Goal: Information Seeking & Learning: Learn about a topic

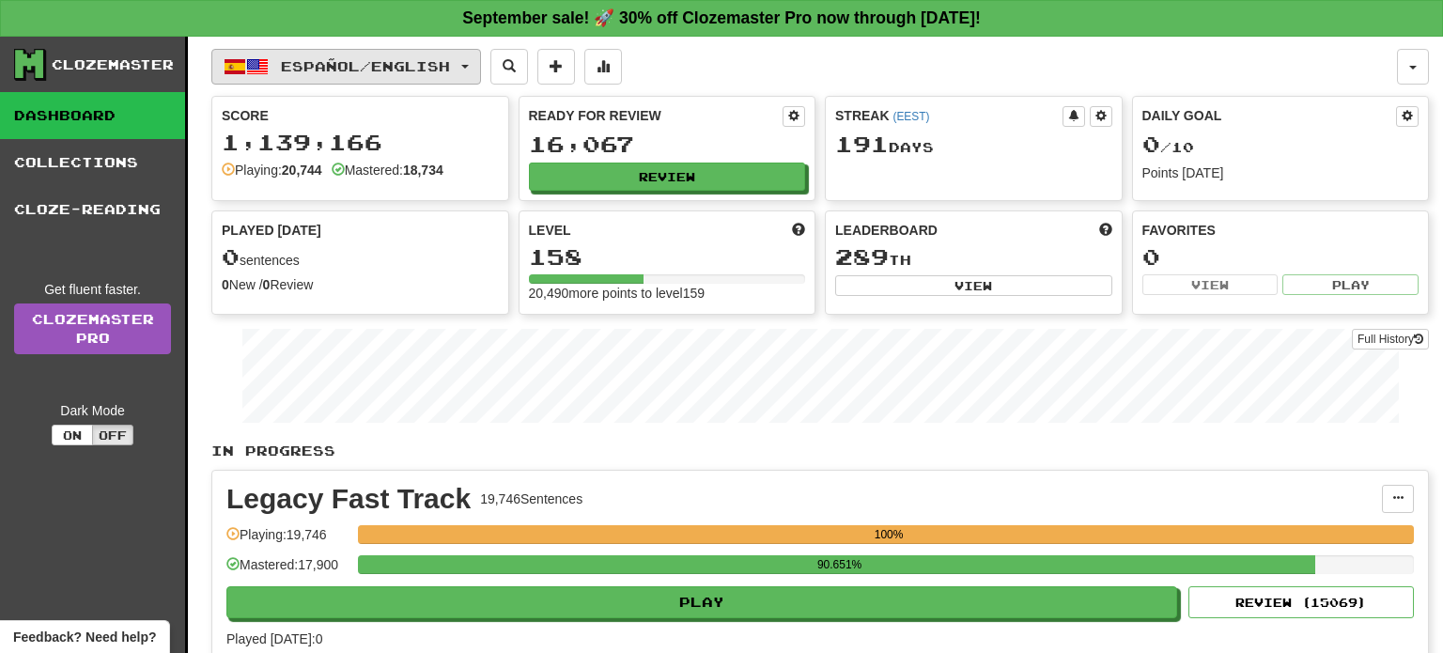
click at [450, 58] on span "Español / English" at bounding box center [365, 66] width 169 height 16
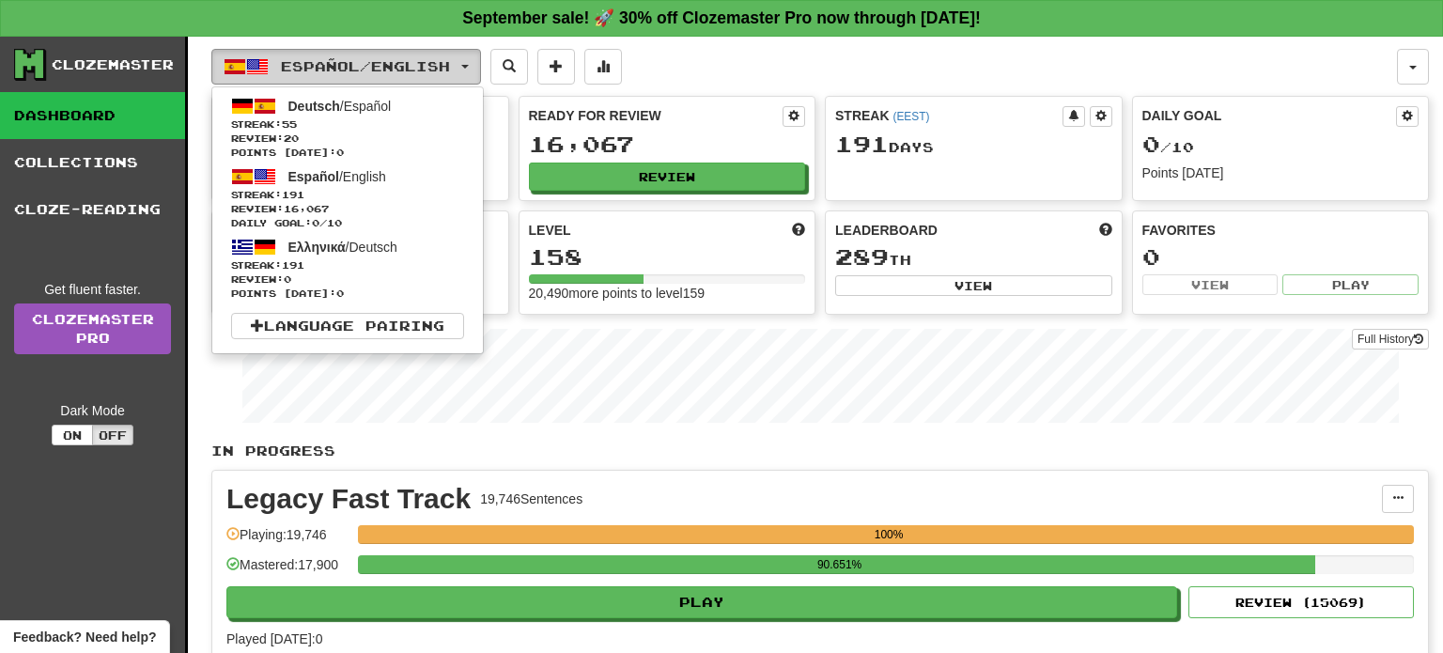
click at [450, 58] on span "Español / English" at bounding box center [365, 66] width 169 height 16
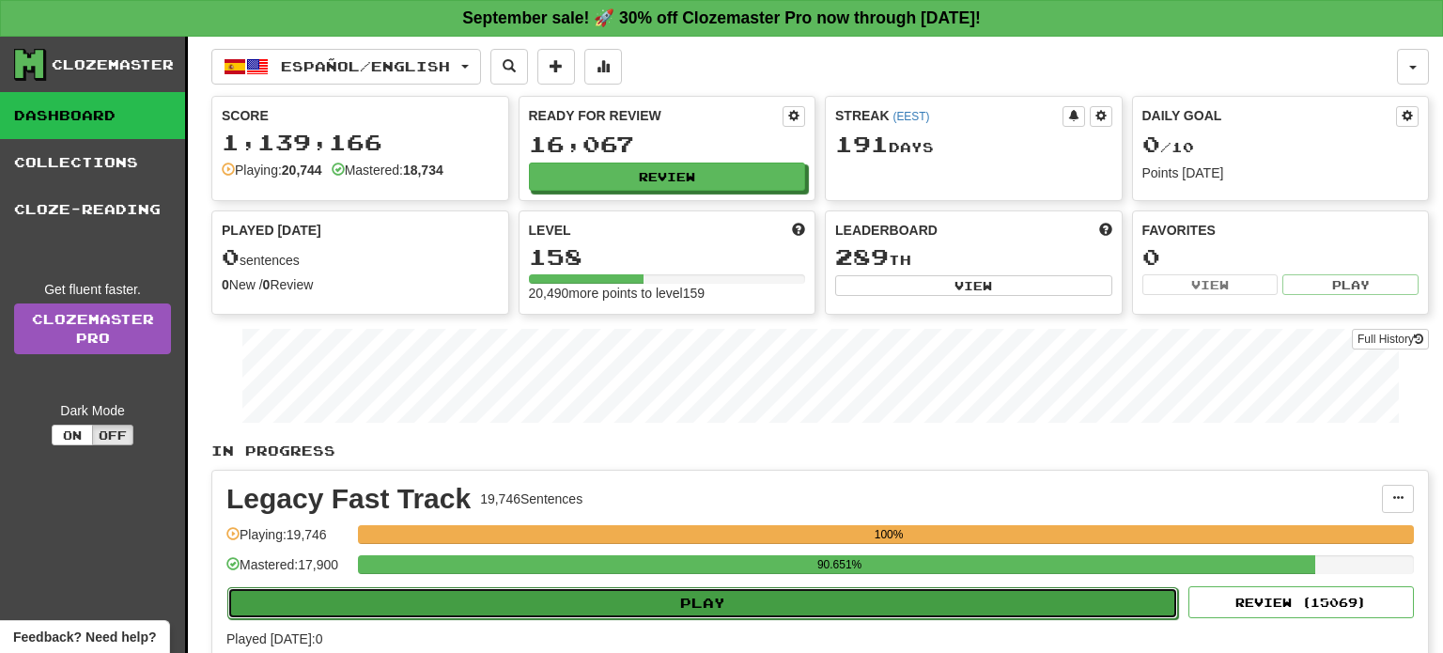
click at [715, 595] on button "Play" at bounding box center [702, 603] width 951 height 32
select select "**"
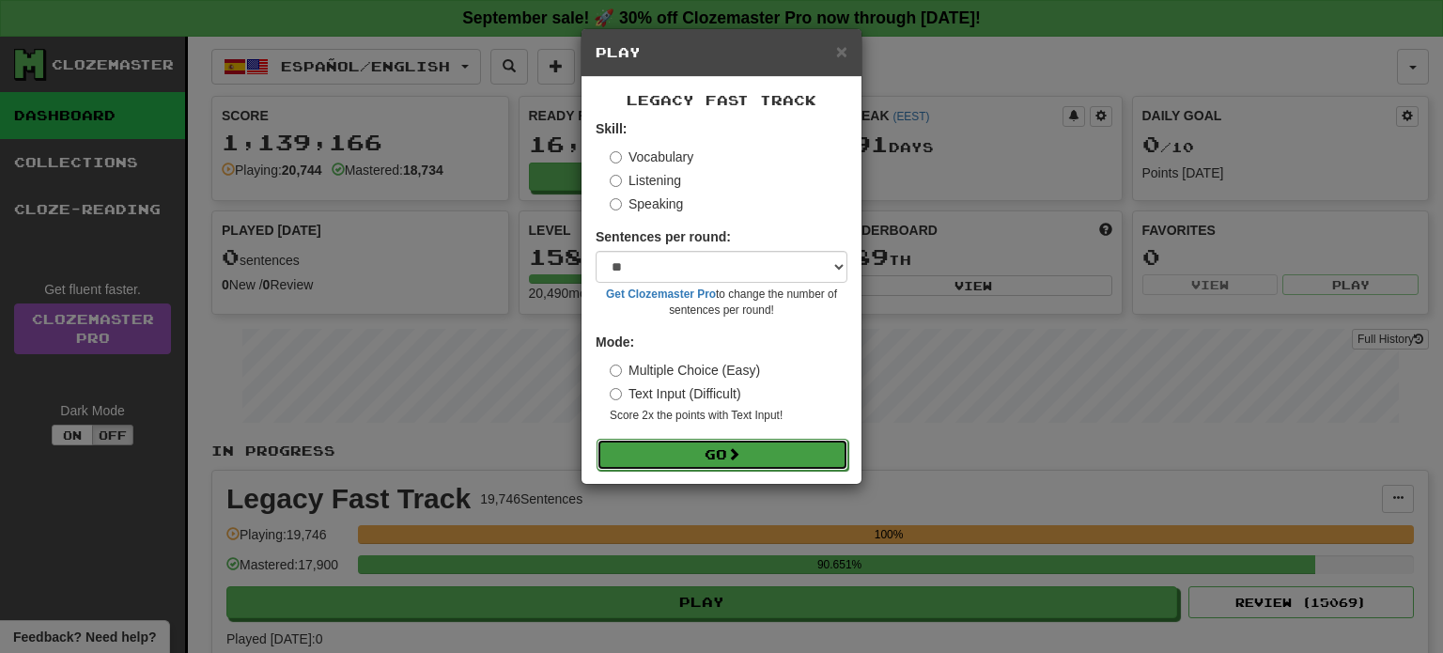
click at [740, 456] on span at bounding box center [733, 453] width 13 height 13
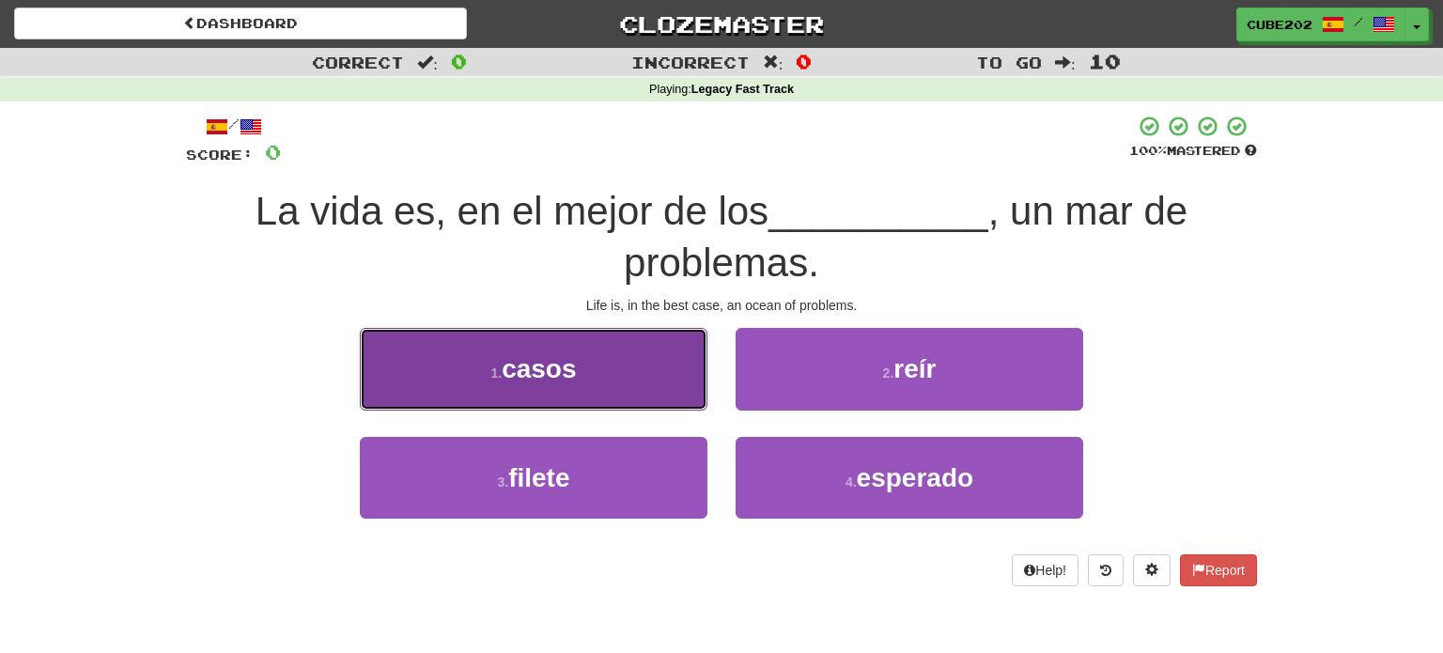
click at [660, 366] on button "1 . casos" at bounding box center [534, 369] width 348 height 82
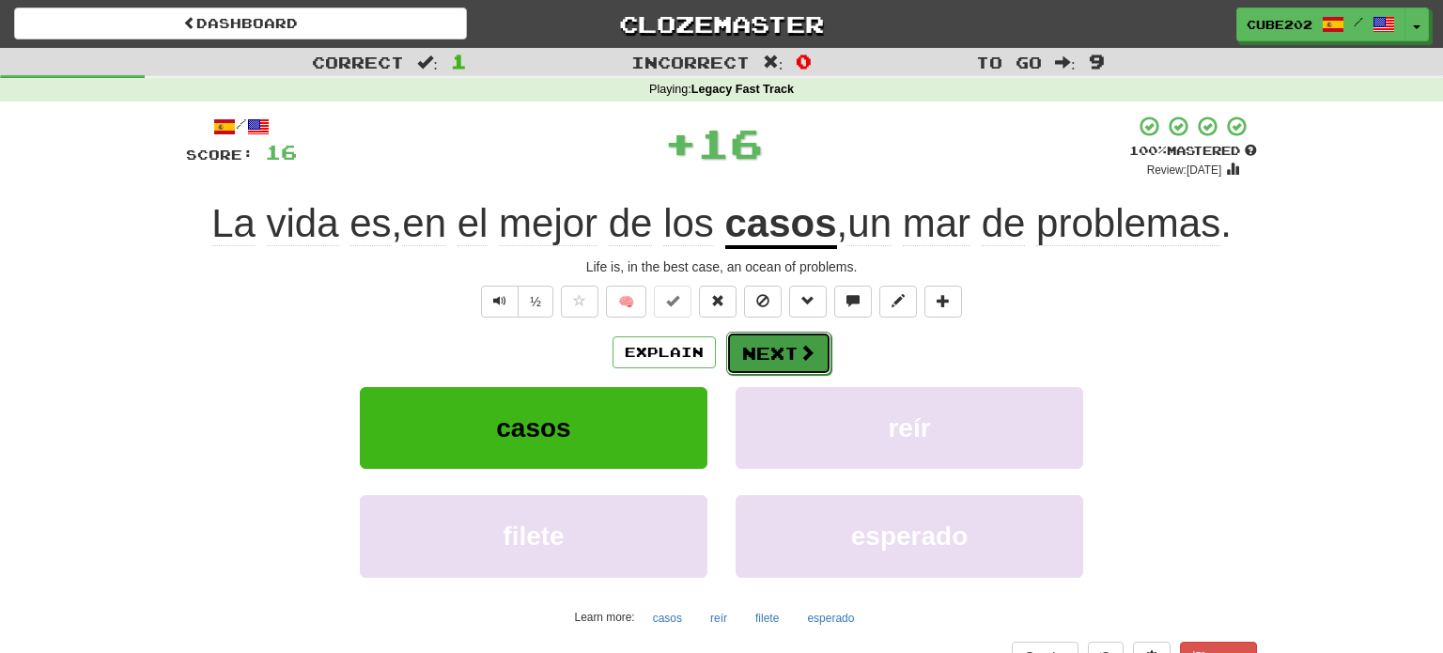
click at [795, 362] on button "Next" at bounding box center [778, 353] width 105 height 43
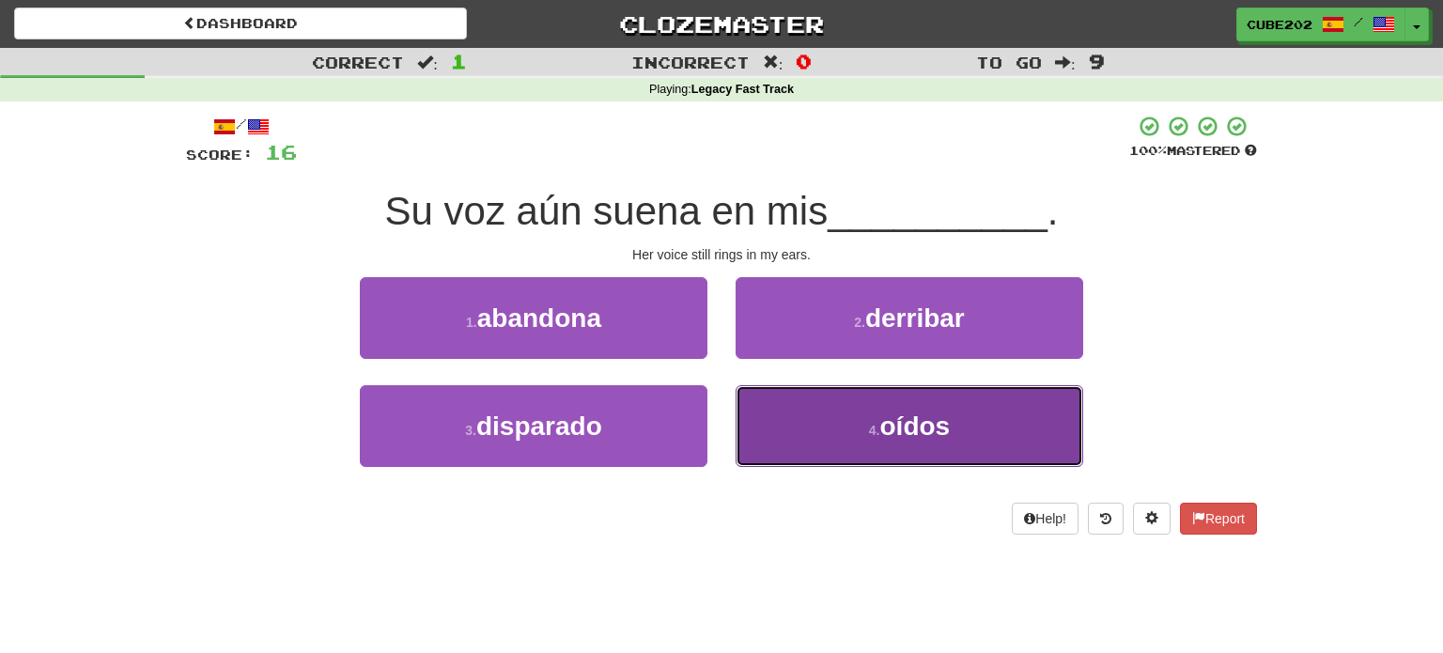
click at [821, 424] on button "4 . oídos" at bounding box center [910, 426] width 348 height 82
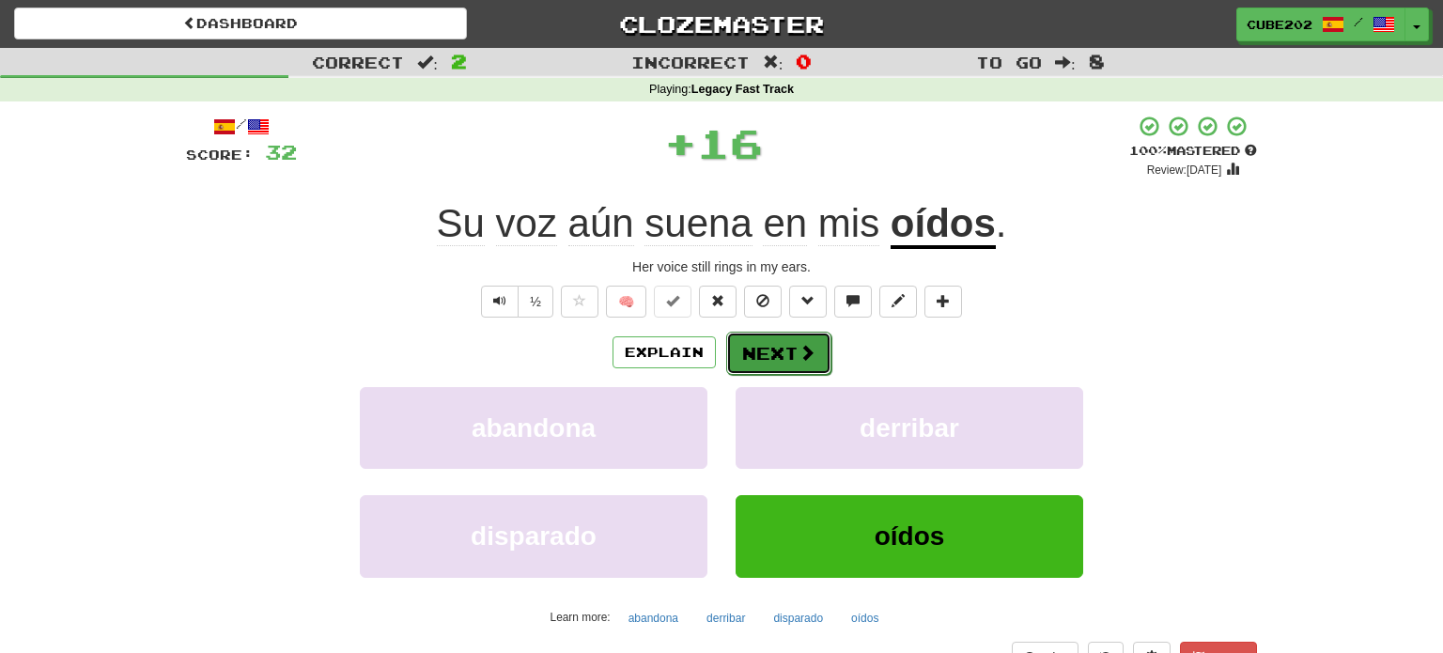
click at [777, 347] on button "Next" at bounding box center [778, 353] width 105 height 43
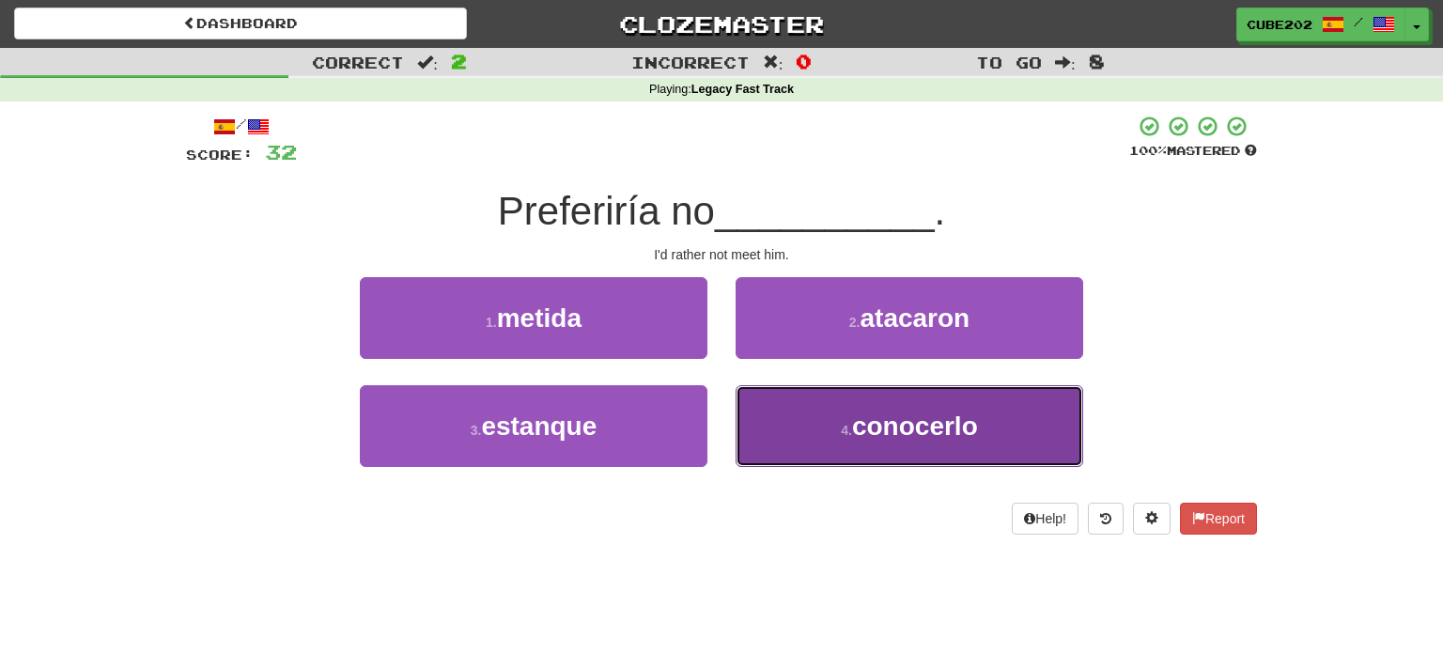
click at [843, 432] on small "4 ." at bounding box center [846, 430] width 11 height 15
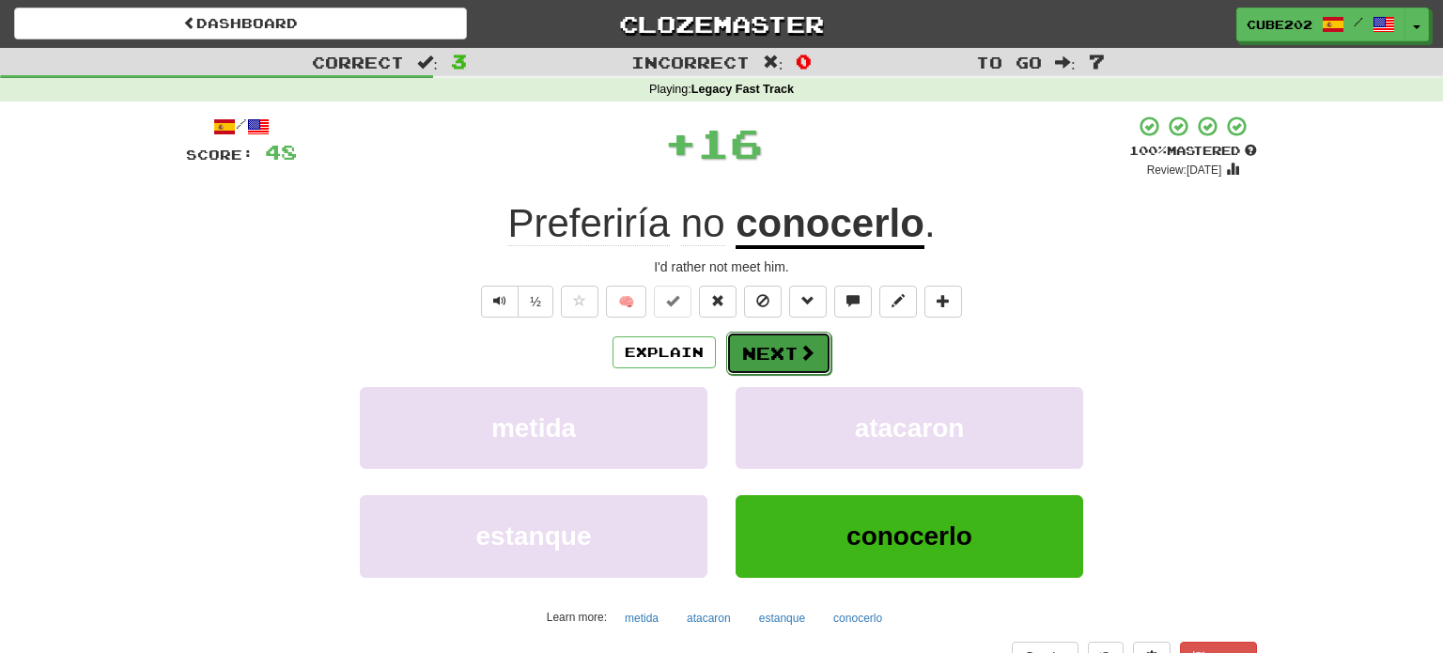
click at [782, 352] on button "Next" at bounding box center [778, 353] width 105 height 43
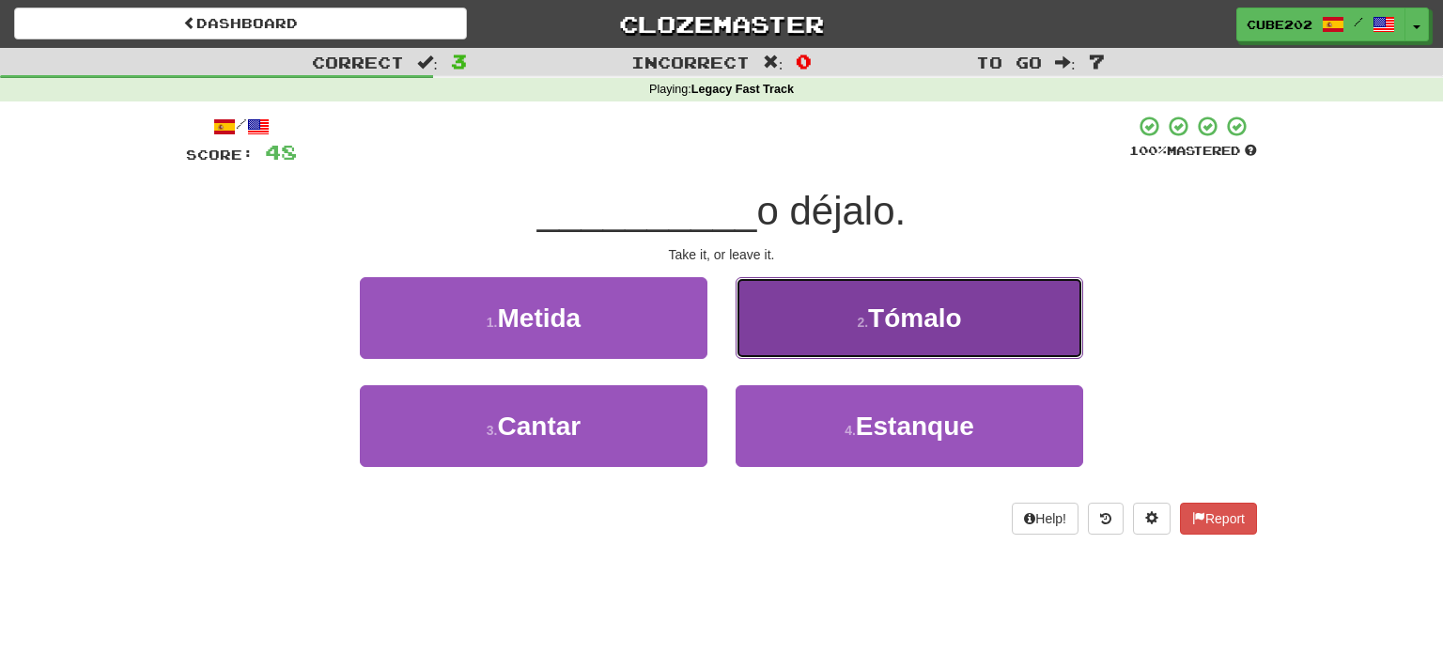
click at [828, 331] on button "2 . Tómalo" at bounding box center [910, 318] width 348 height 82
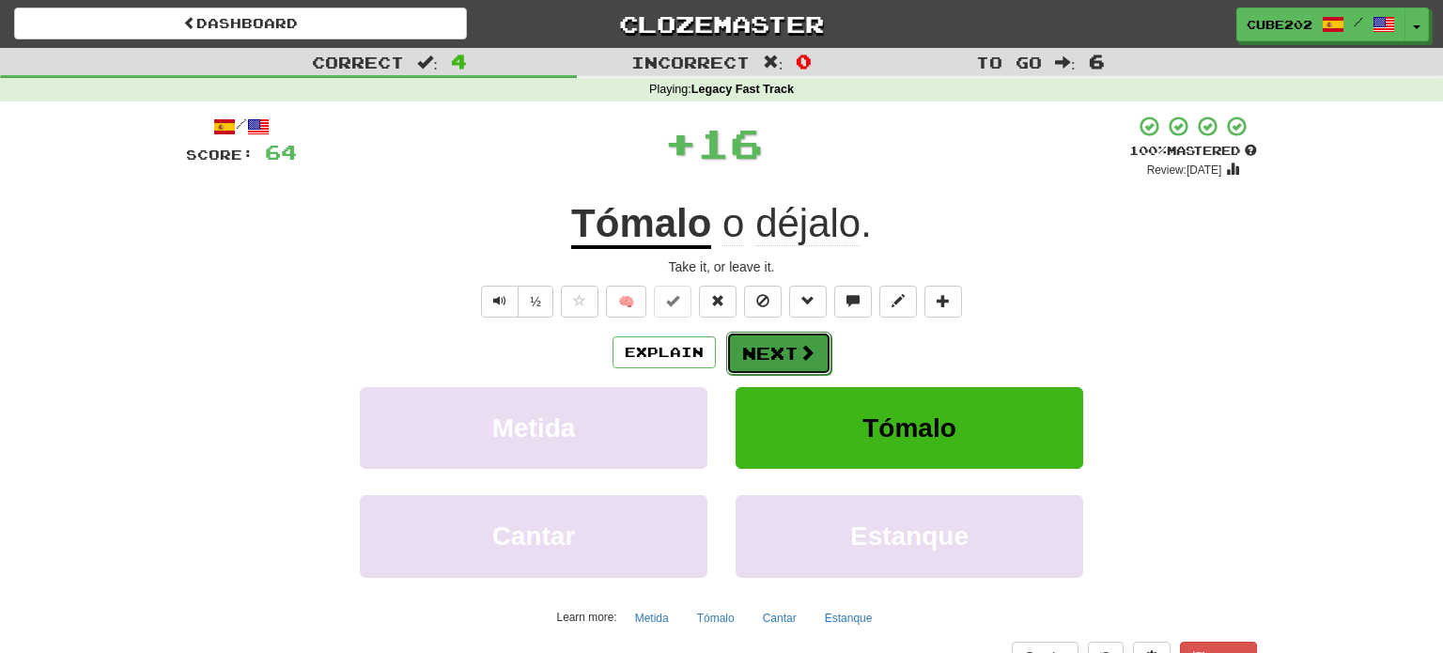
click at [773, 348] on button "Next" at bounding box center [778, 353] width 105 height 43
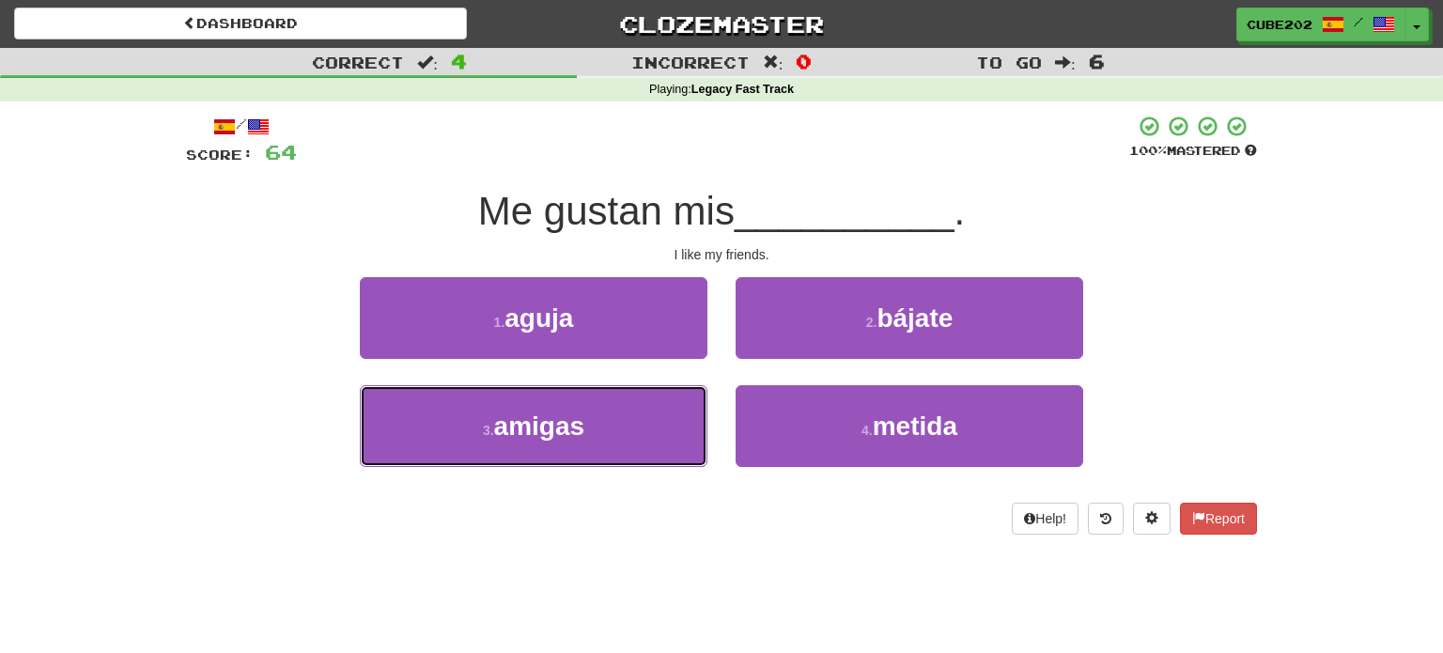
click at [661, 408] on button "3 . amigas" at bounding box center [534, 426] width 348 height 82
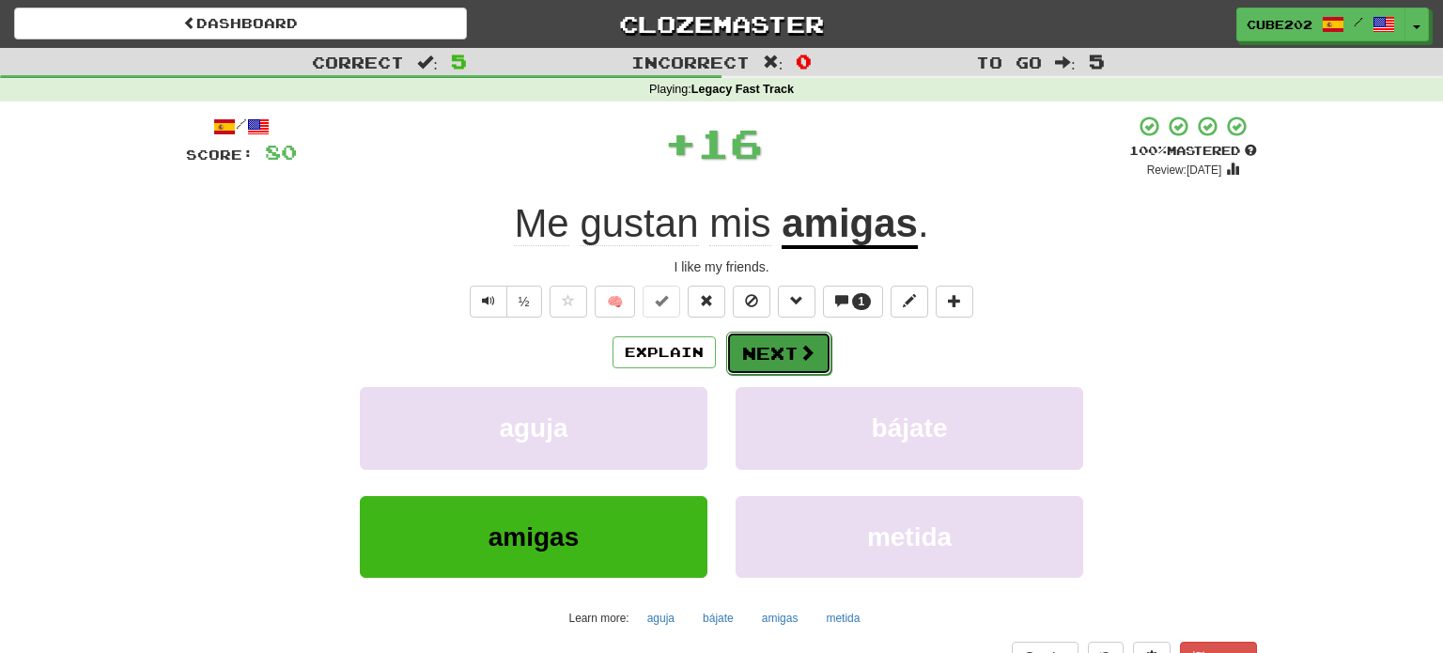
click at [794, 334] on button "Next" at bounding box center [778, 353] width 105 height 43
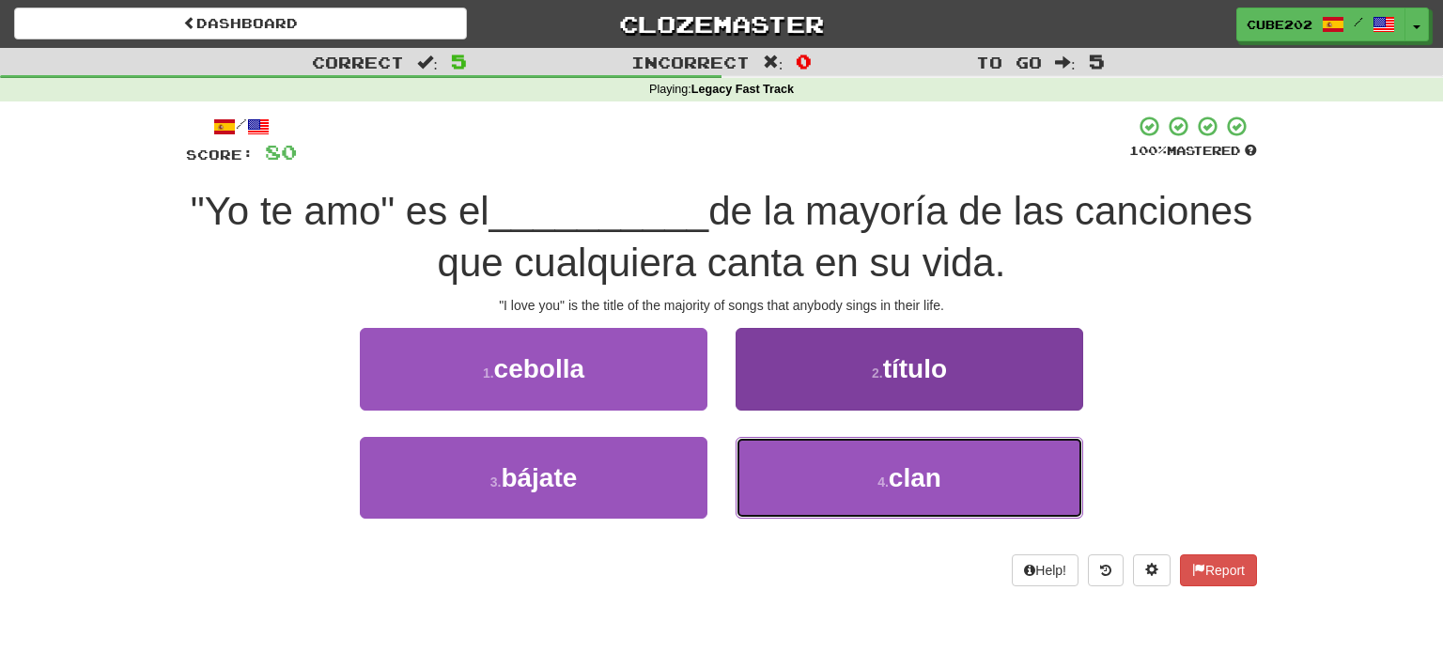
click at [849, 468] on button "4 . clan" at bounding box center [910, 478] width 348 height 82
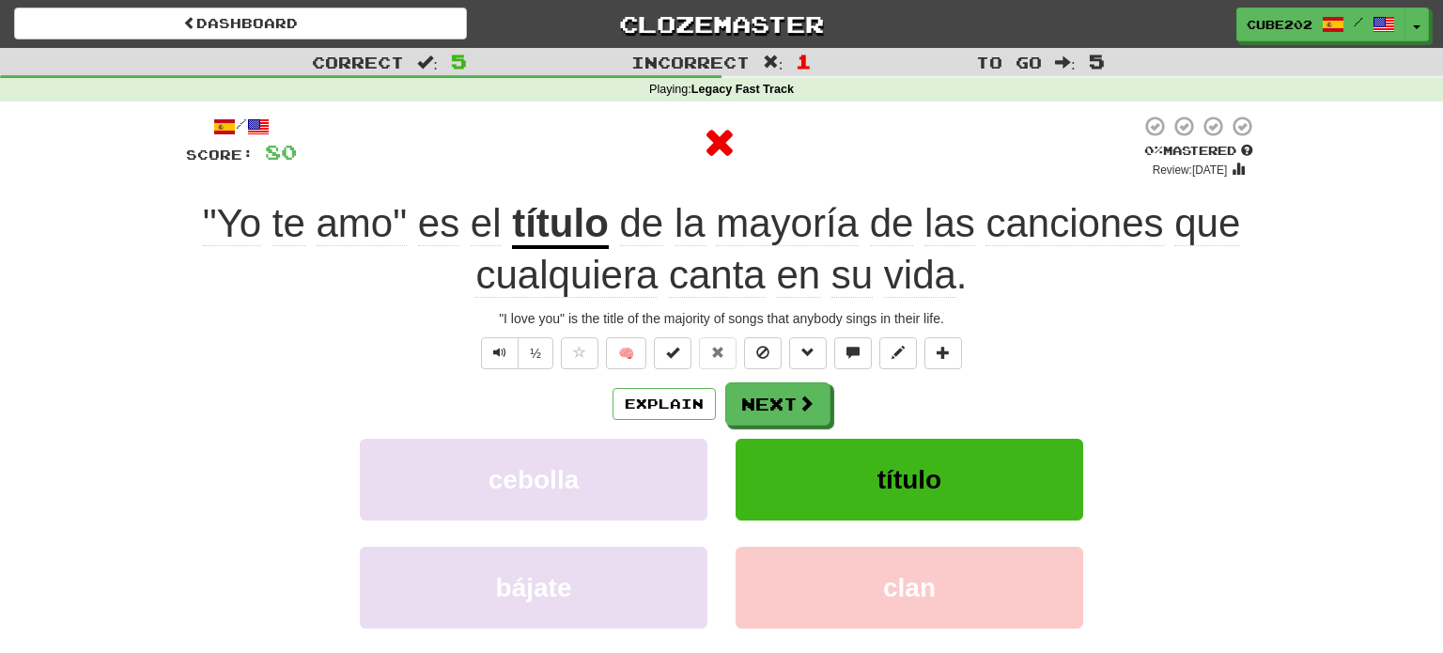
click at [802, 368] on div "/ Score: 80 0 % Mastered Review: 2025-09-18 "Yo te amo" es el título de la mayo…" at bounding box center [721, 435] width 1071 height 640
click at [790, 406] on button "Next" at bounding box center [778, 404] width 105 height 43
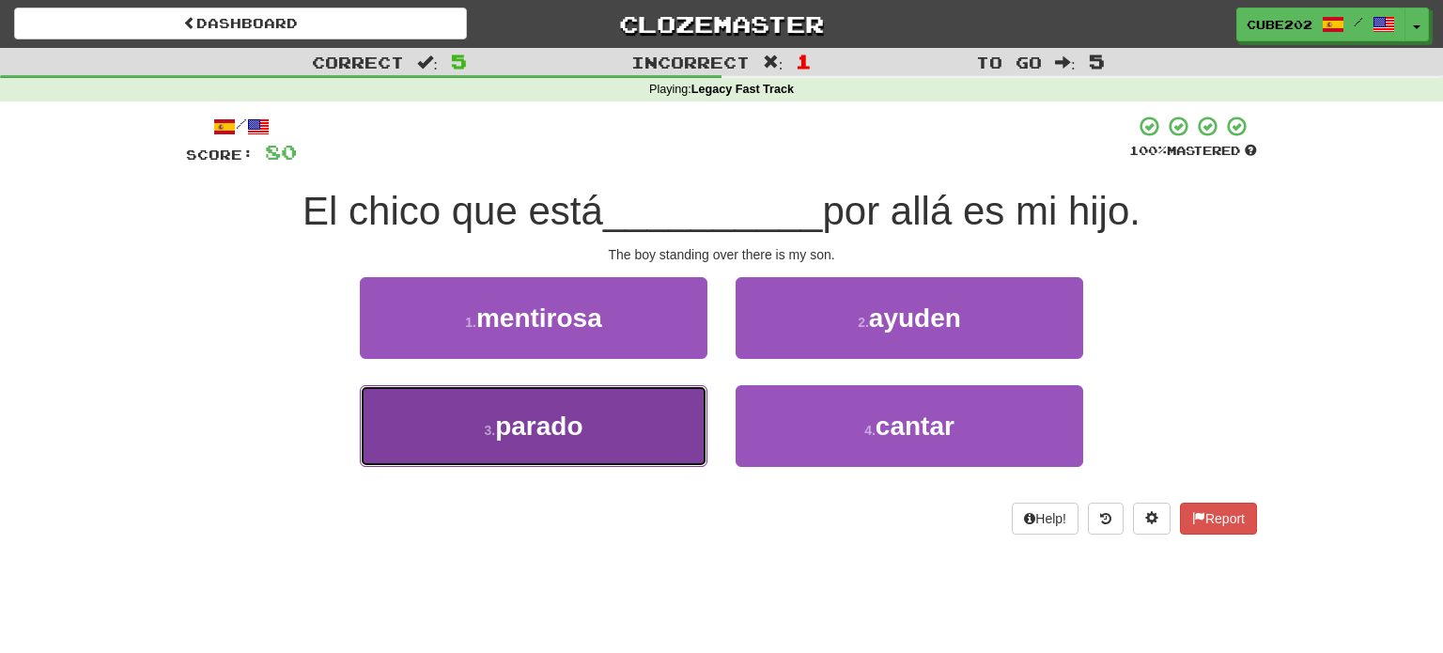
click at [649, 428] on button "3 . parado" at bounding box center [534, 426] width 348 height 82
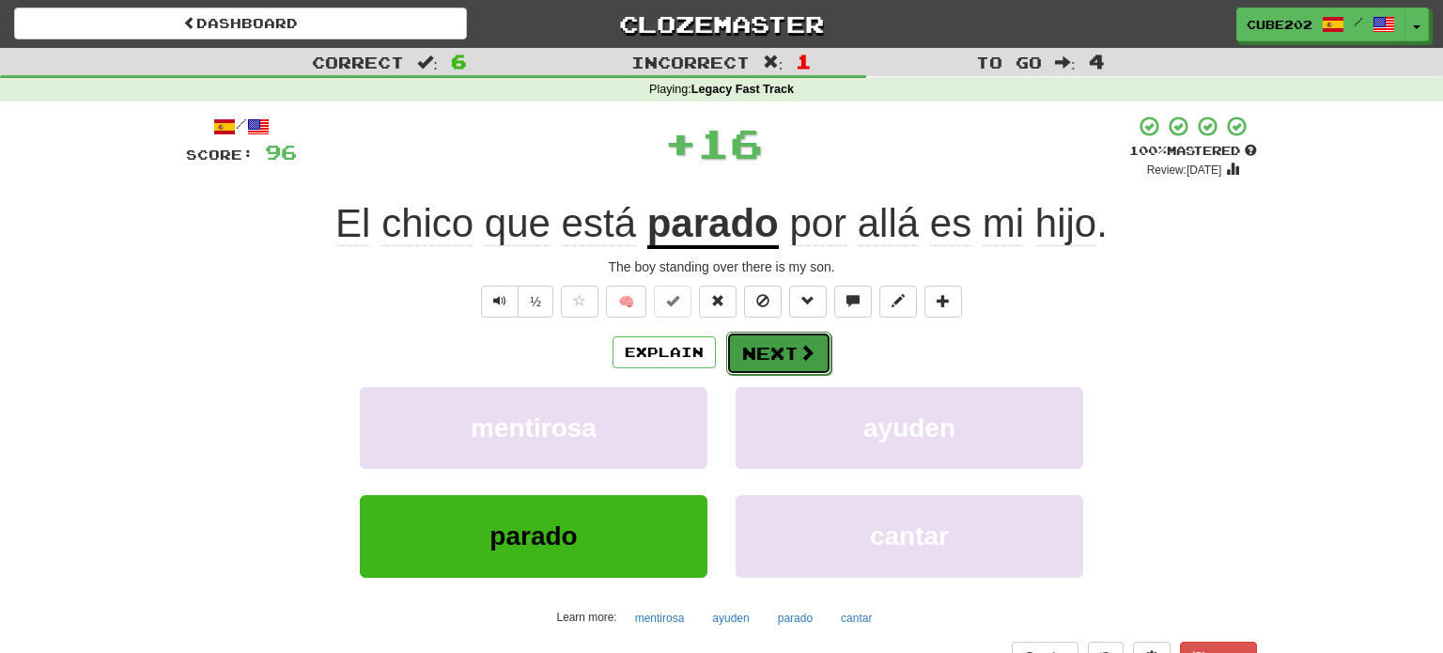
click at [762, 355] on button "Next" at bounding box center [778, 353] width 105 height 43
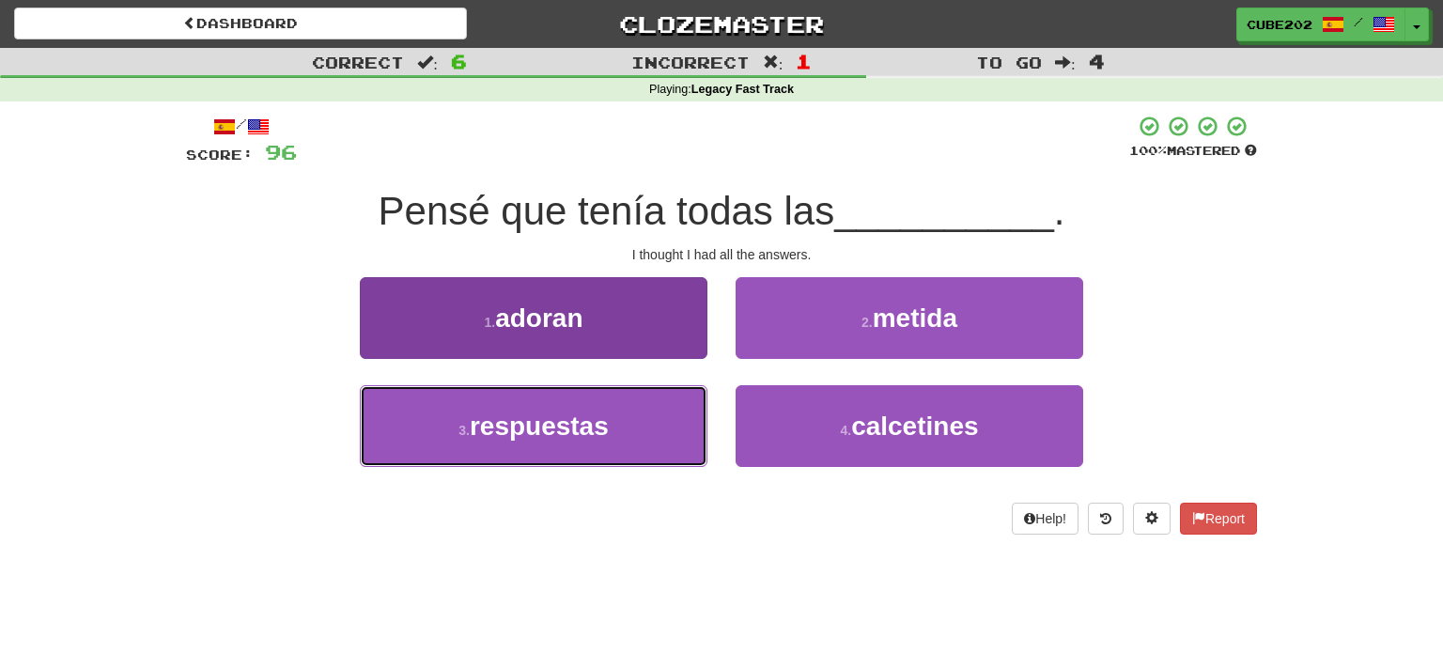
click at [609, 426] on span "respuestas" at bounding box center [539, 425] width 139 height 29
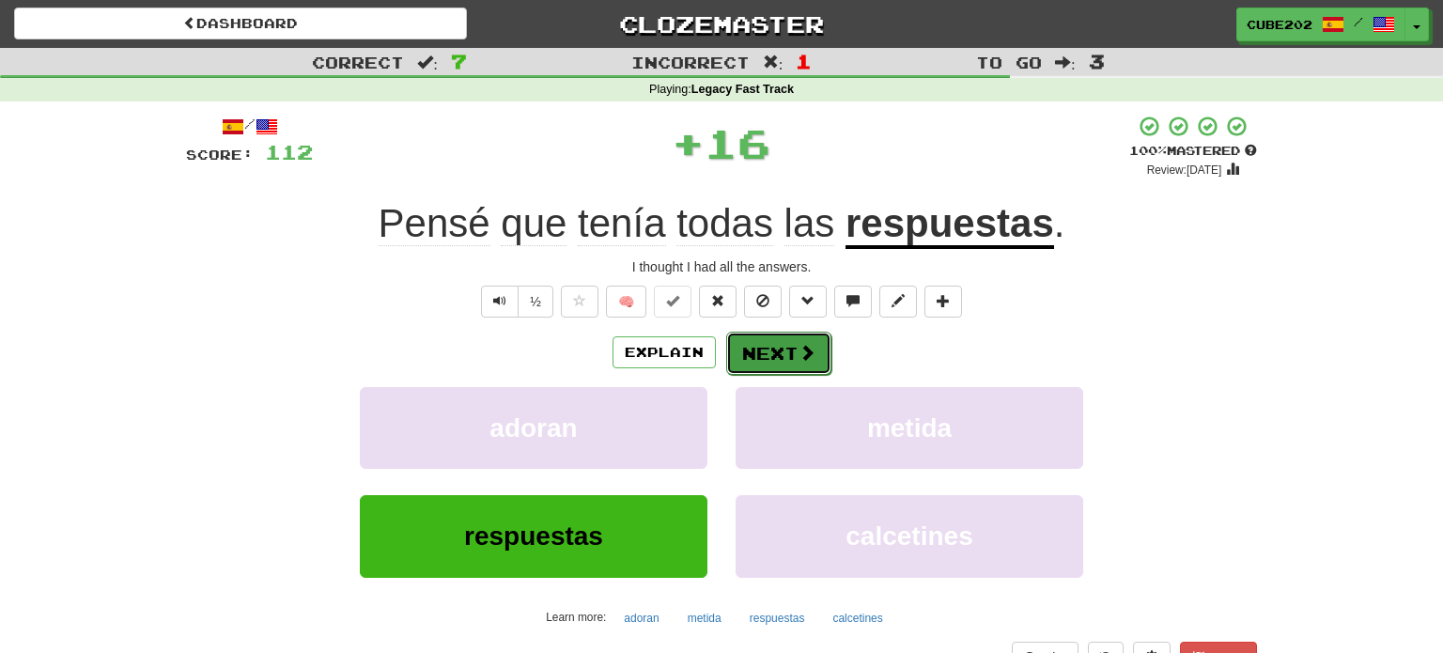
click at [776, 344] on button "Next" at bounding box center [778, 353] width 105 height 43
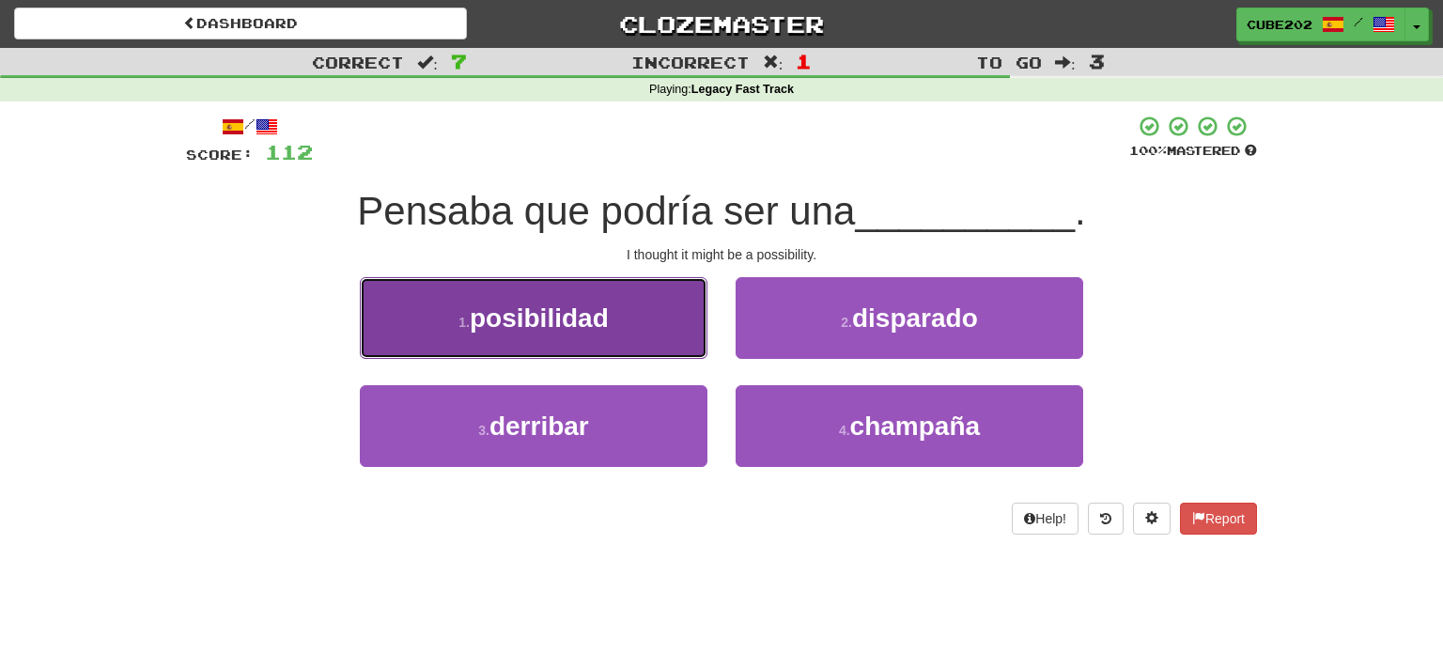
click at [652, 335] on button "1 . posibilidad" at bounding box center [534, 318] width 348 height 82
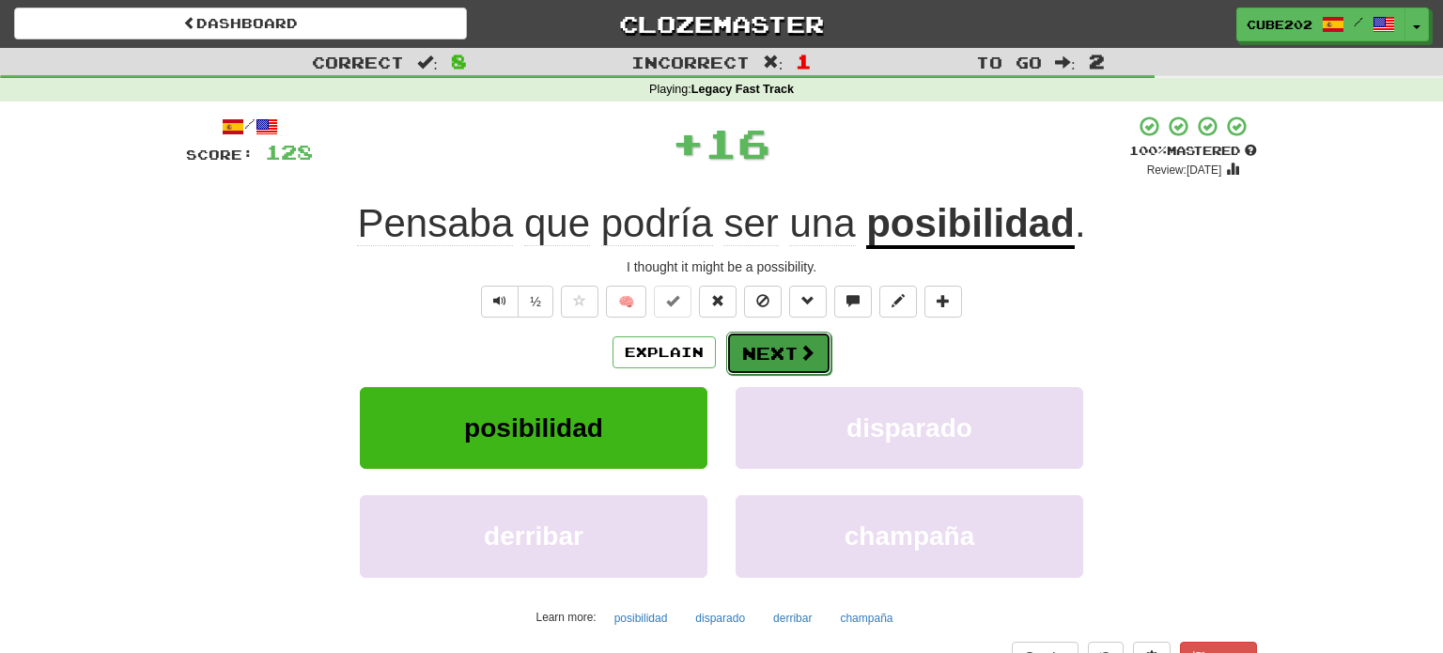
click at [777, 351] on button "Next" at bounding box center [778, 353] width 105 height 43
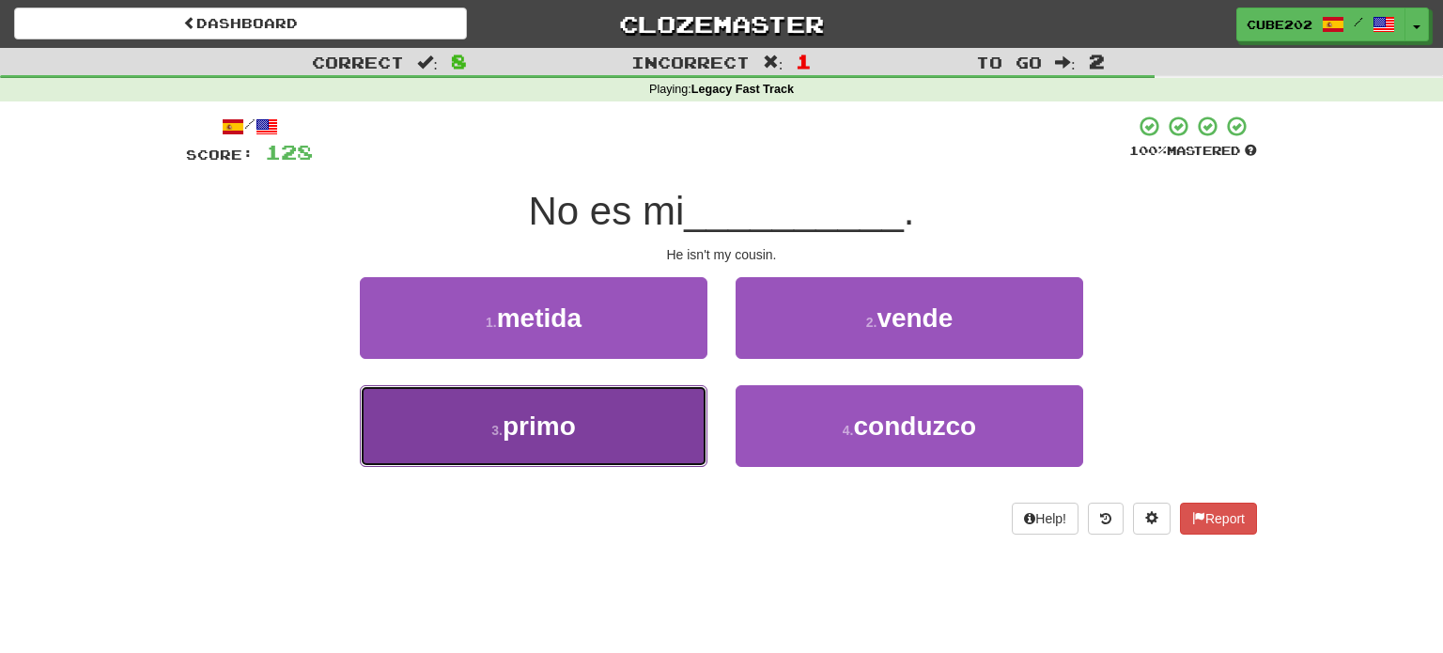
click at [649, 423] on button "3 . primo" at bounding box center [534, 426] width 348 height 82
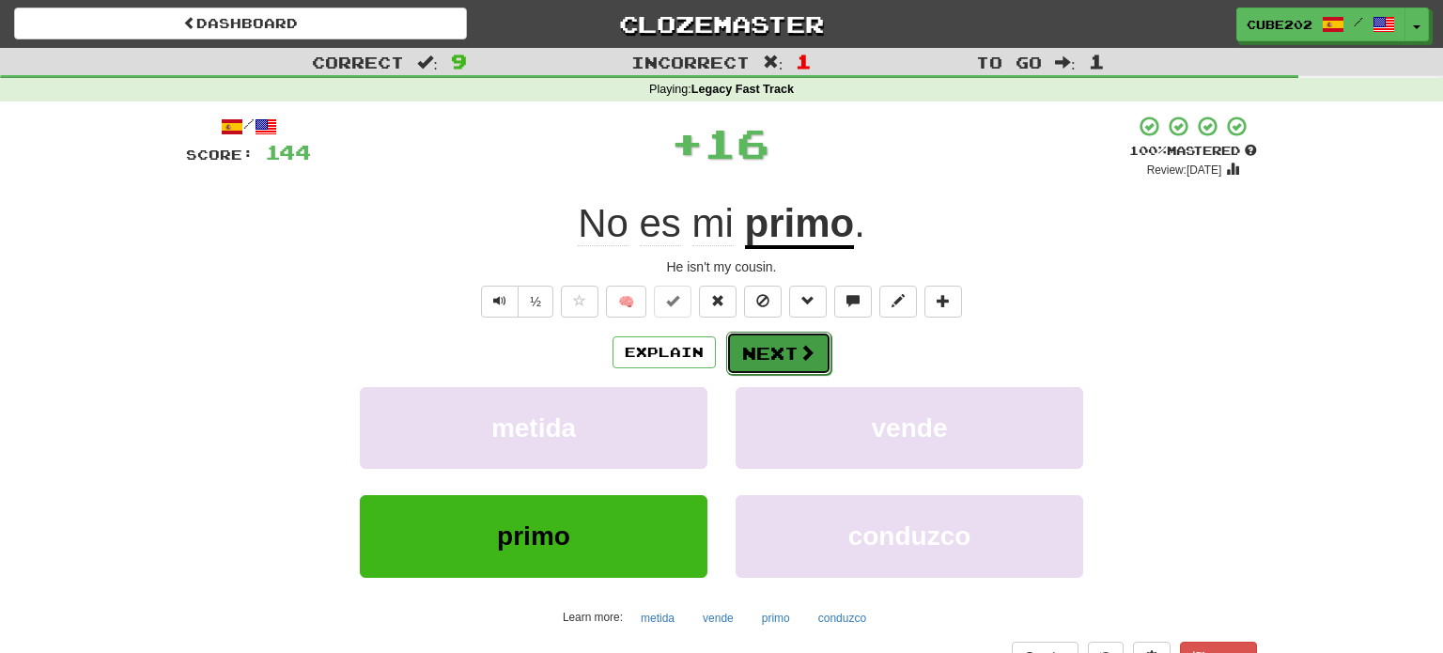
click at [766, 338] on button "Next" at bounding box center [778, 353] width 105 height 43
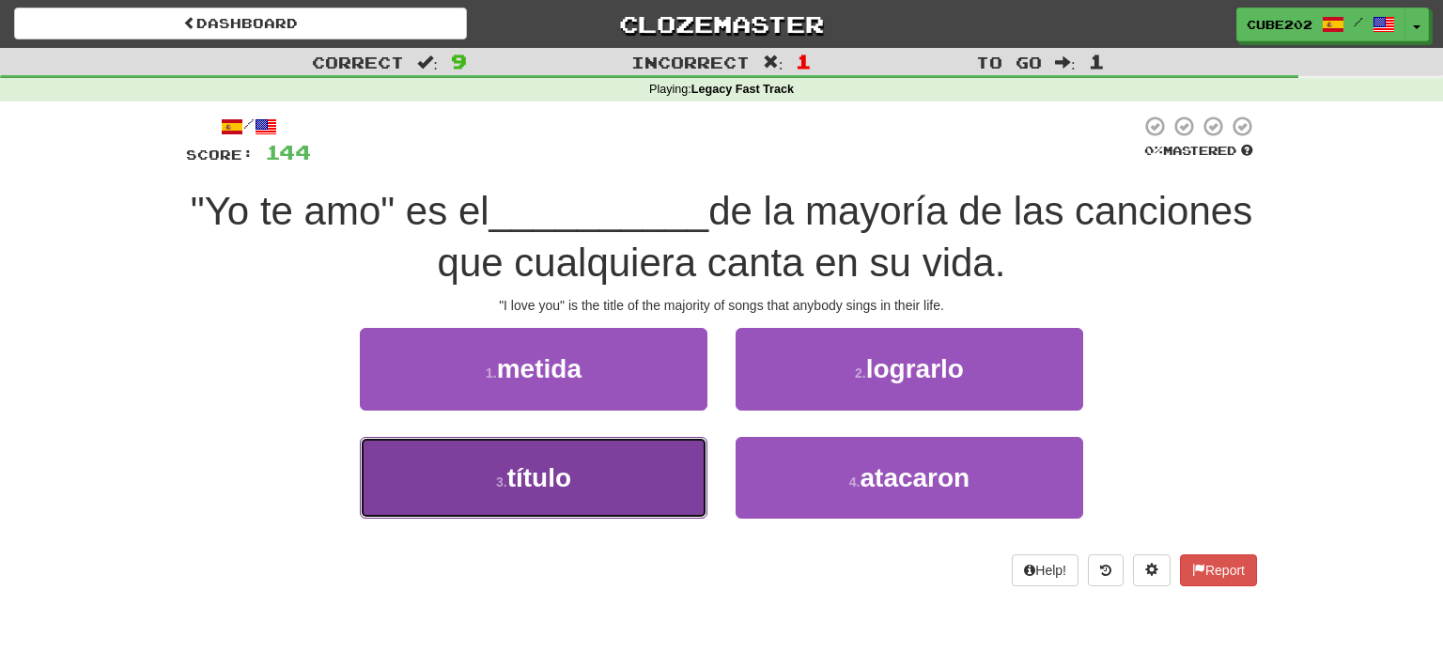
click at [647, 463] on button "3 . título" at bounding box center [534, 478] width 348 height 82
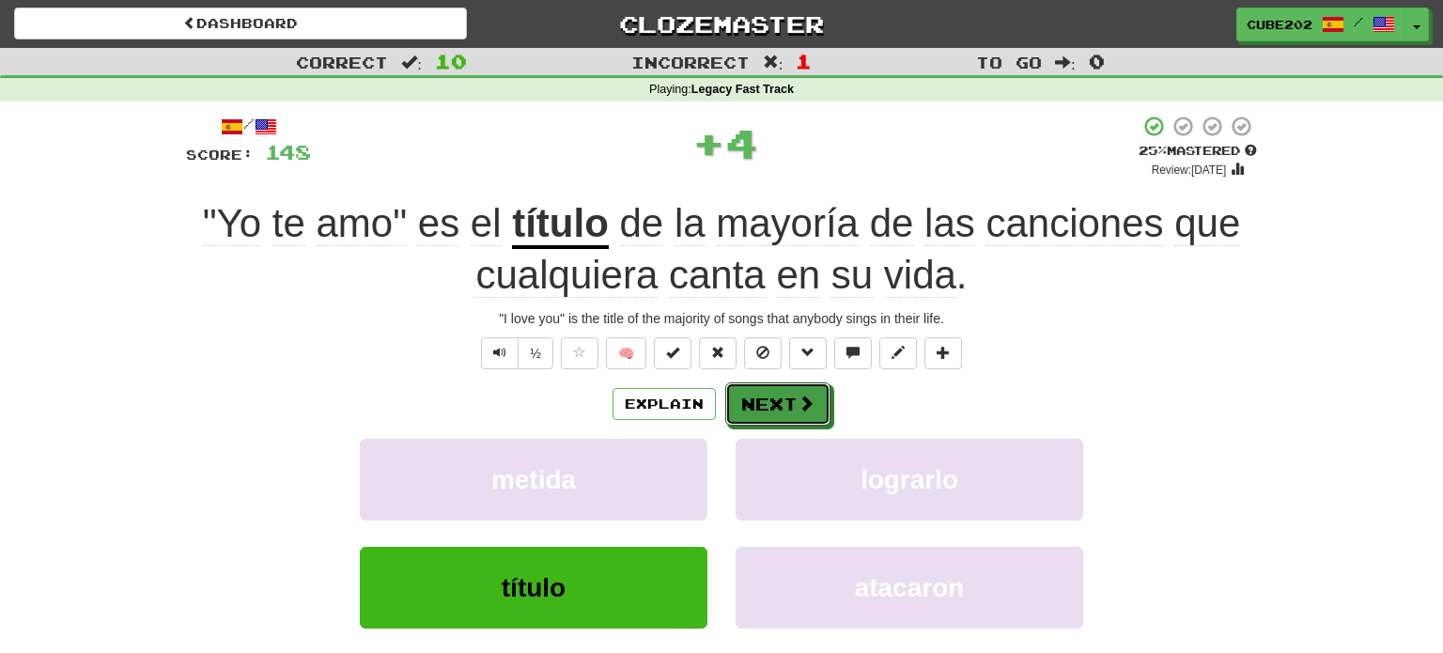
drag, startPoint x: 771, startPoint y: 399, endPoint x: 787, endPoint y: 361, distance: 41.7
click at [771, 399] on button "Next" at bounding box center [777, 403] width 105 height 43
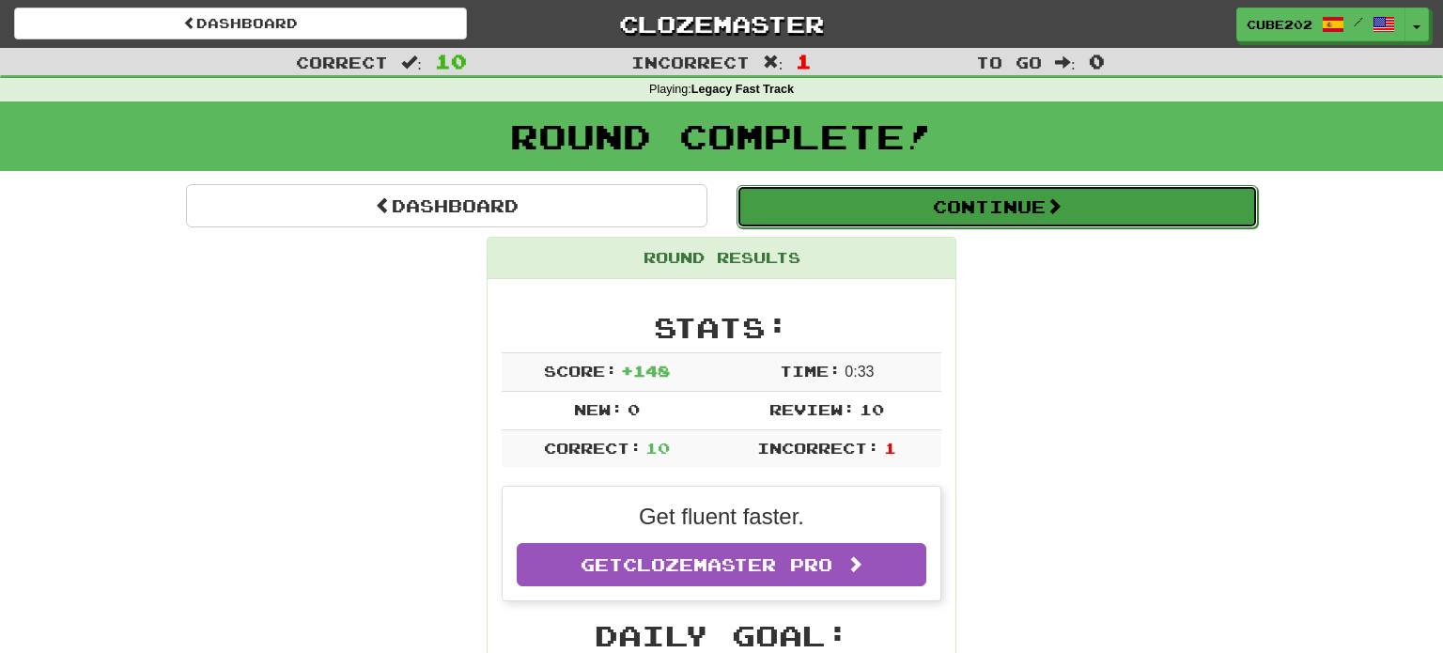
click at [855, 212] on button "Continue" at bounding box center [996, 206] width 521 height 43
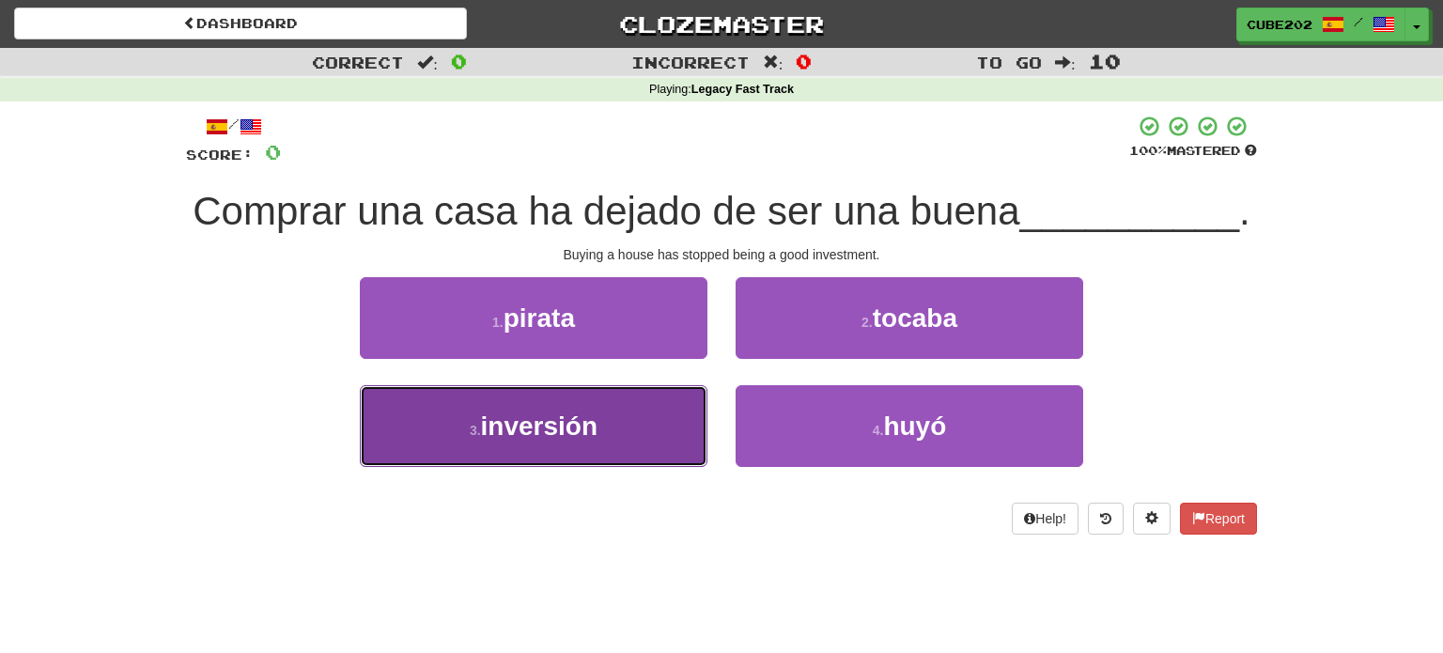
click at [644, 432] on button "3 . inversión" at bounding box center [534, 426] width 348 height 82
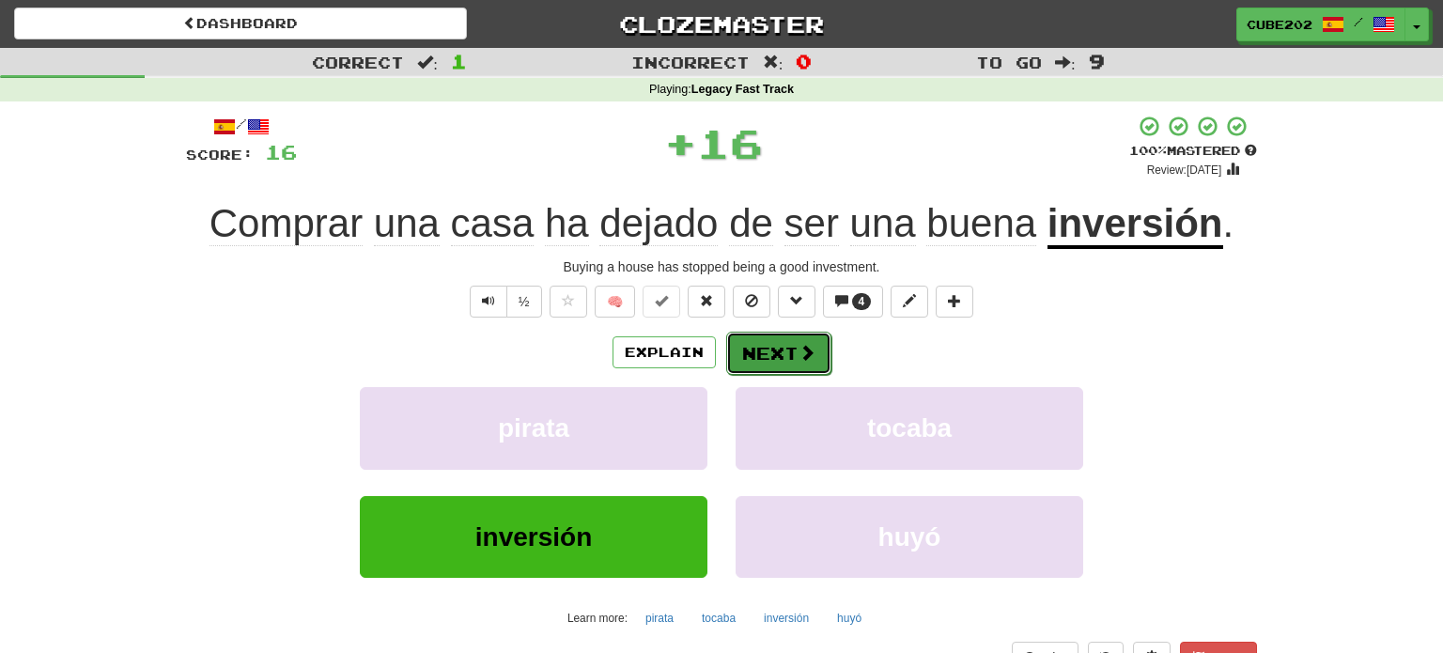
click at [767, 351] on button "Next" at bounding box center [778, 353] width 105 height 43
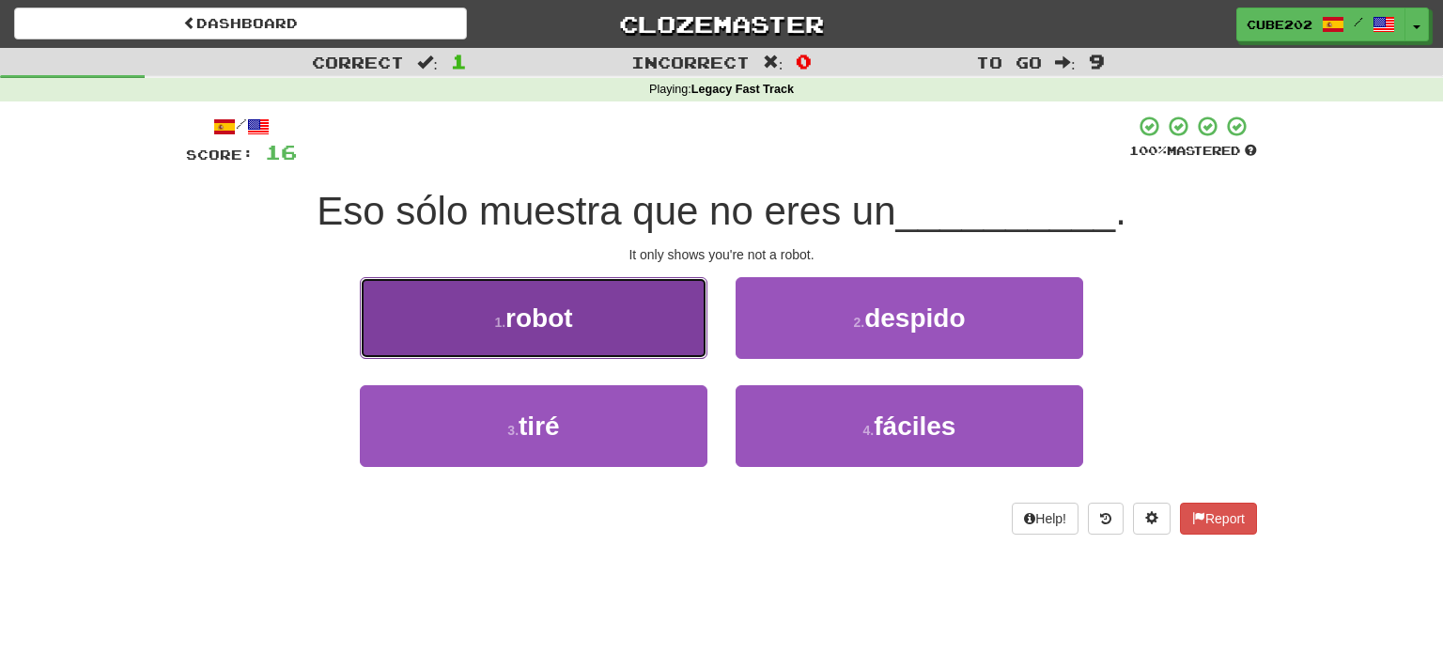
click at [661, 326] on button "1 . robot" at bounding box center [534, 318] width 348 height 82
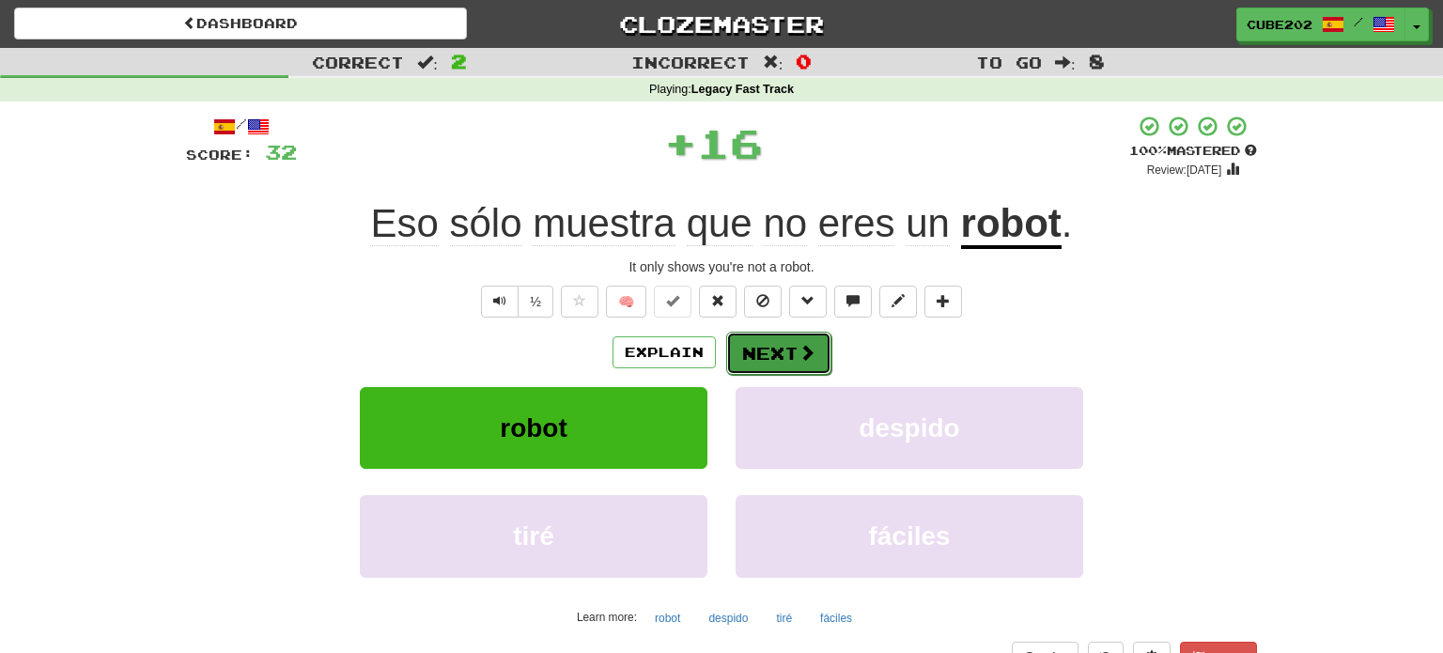
click at [782, 347] on button "Next" at bounding box center [778, 353] width 105 height 43
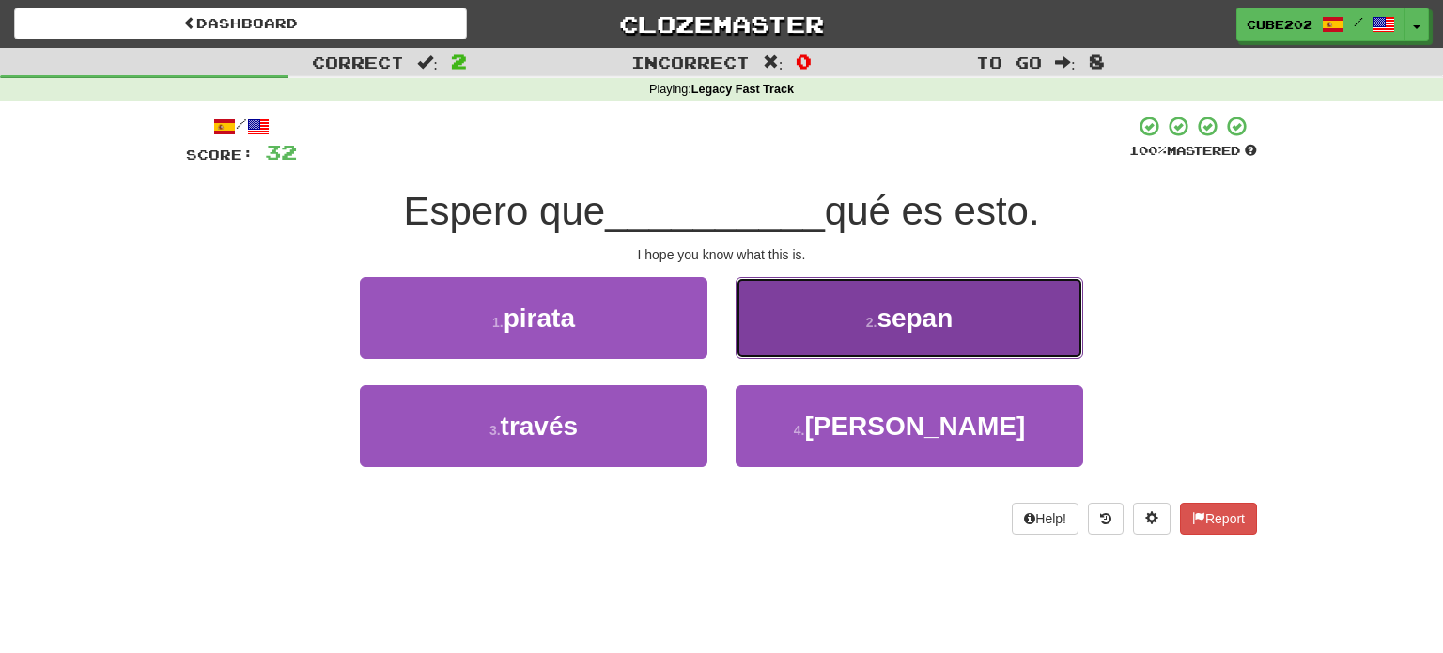
click at [808, 314] on button "2 . sepan" at bounding box center [910, 318] width 348 height 82
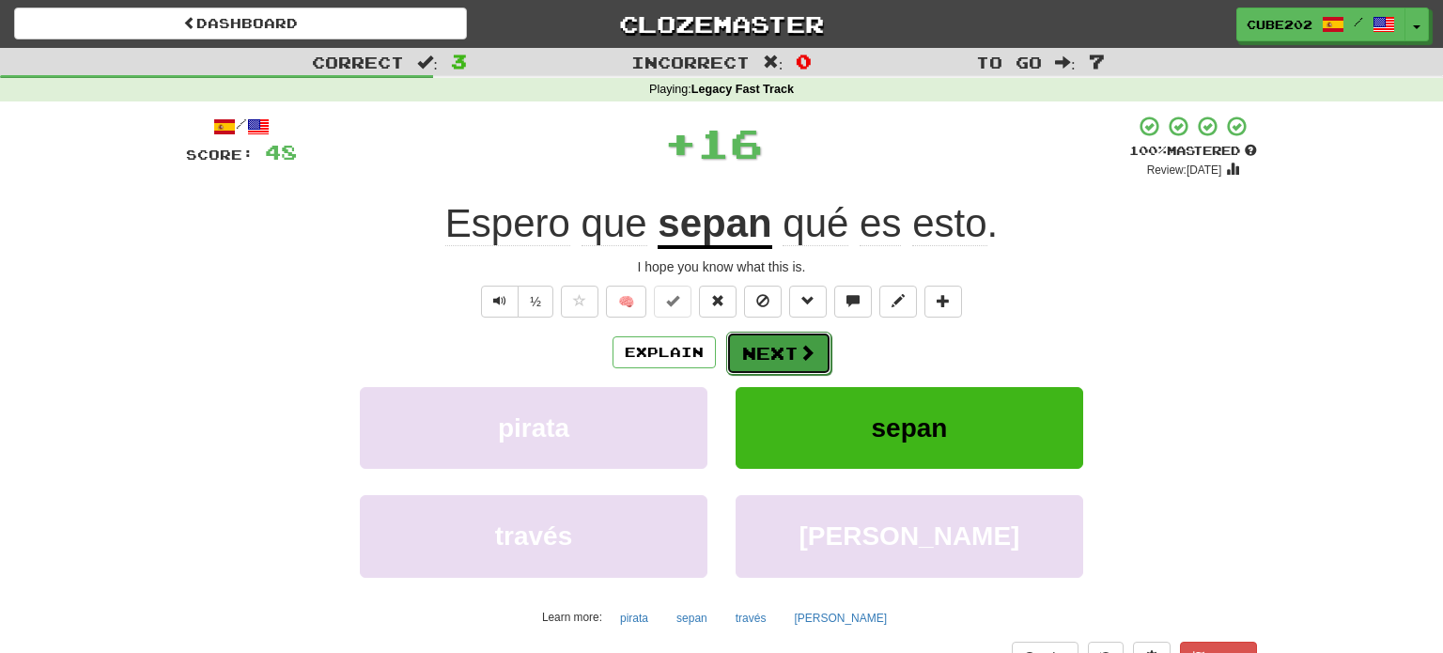
click at [762, 347] on button "Next" at bounding box center [778, 353] width 105 height 43
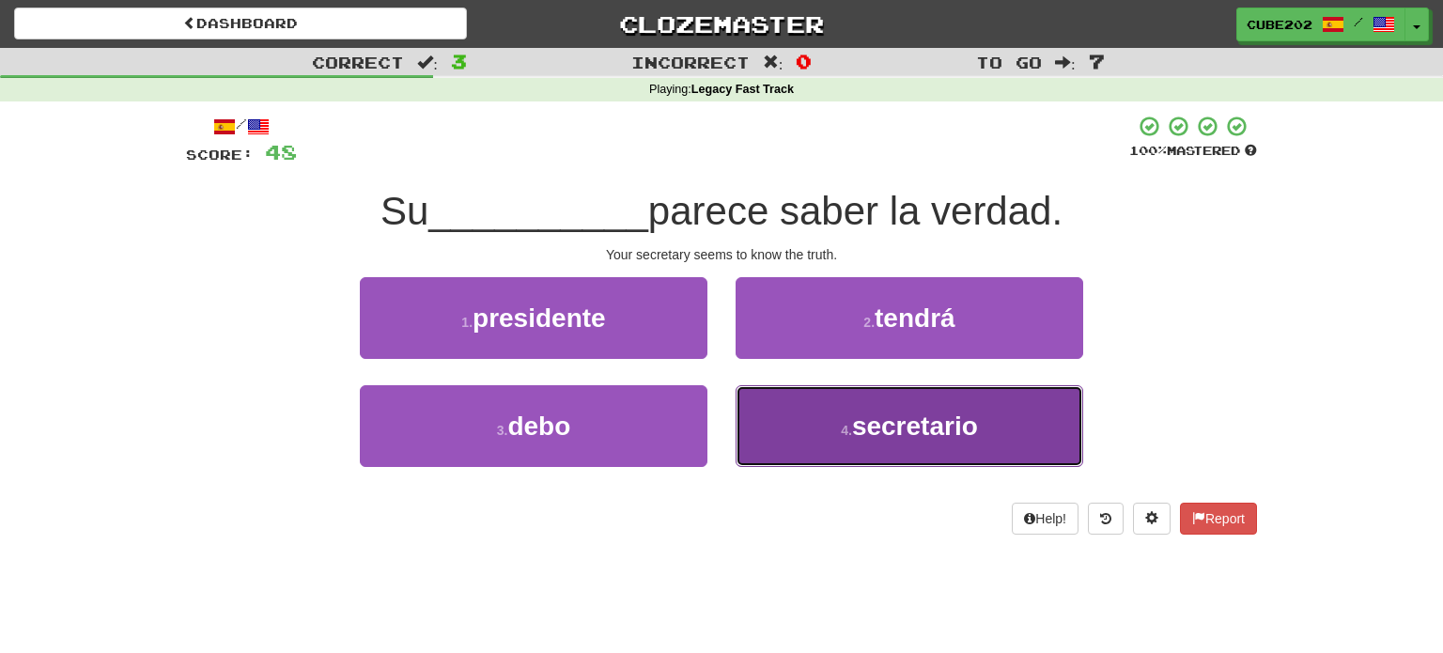
click at [877, 428] on span "secretario" at bounding box center [915, 425] width 126 height 29
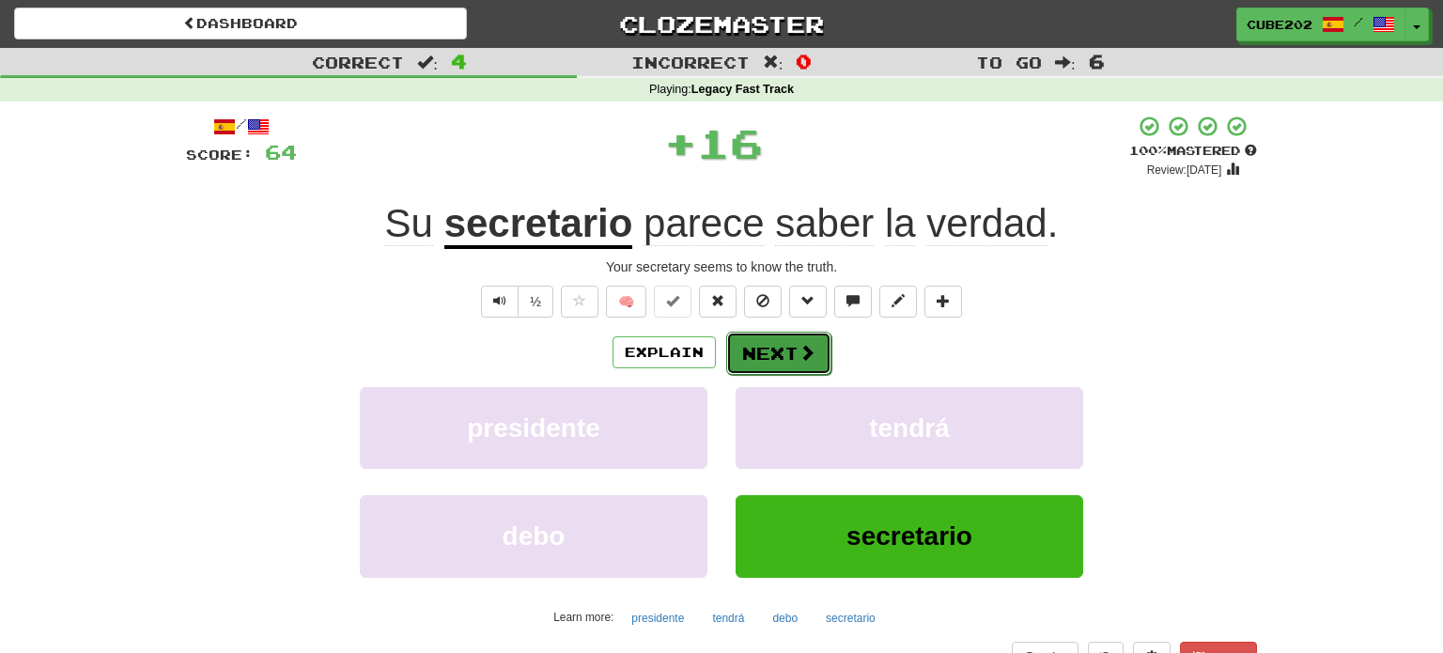
click at [782, 348] on button "Next" at bounding box center [778, 353] width 105 height 43
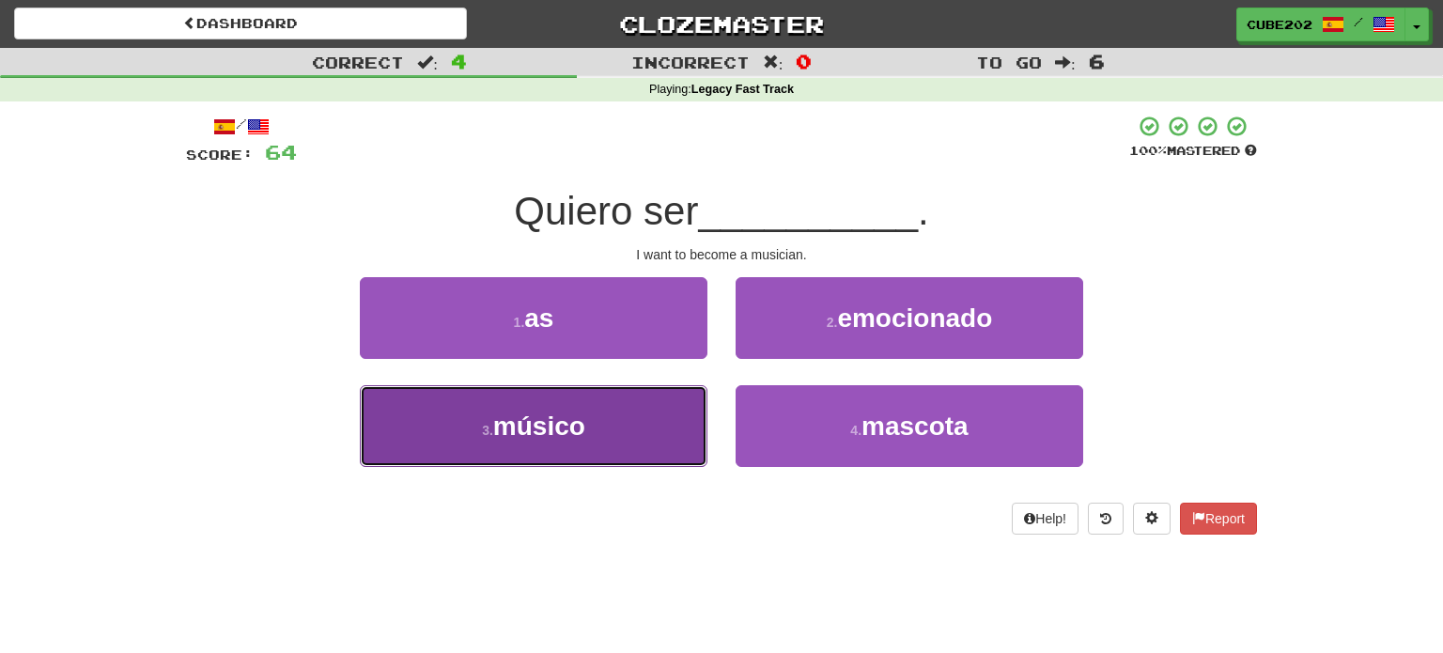
click at [641, 436] on button "3 . músico" at bounding box center [534, 426] width 348 height 82
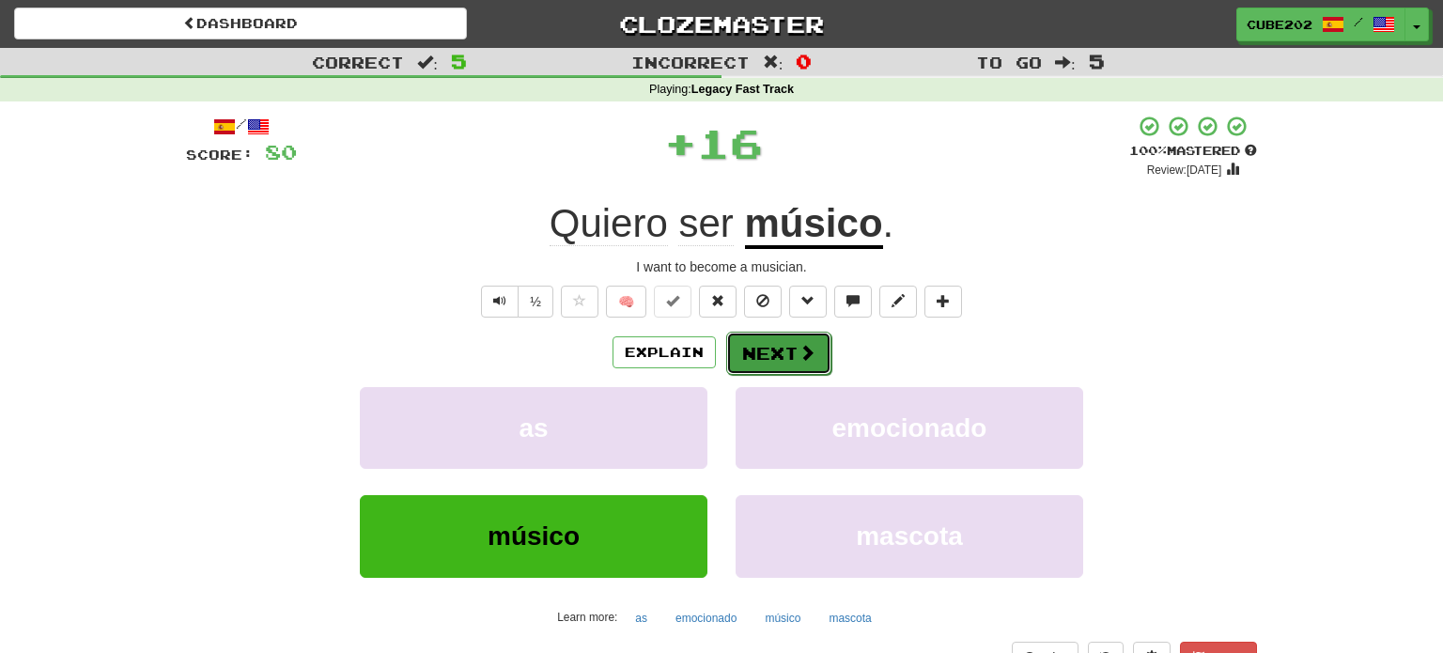
click at [778, 343] on button "Next" at bounding box center [778, 353] width 105 height 43
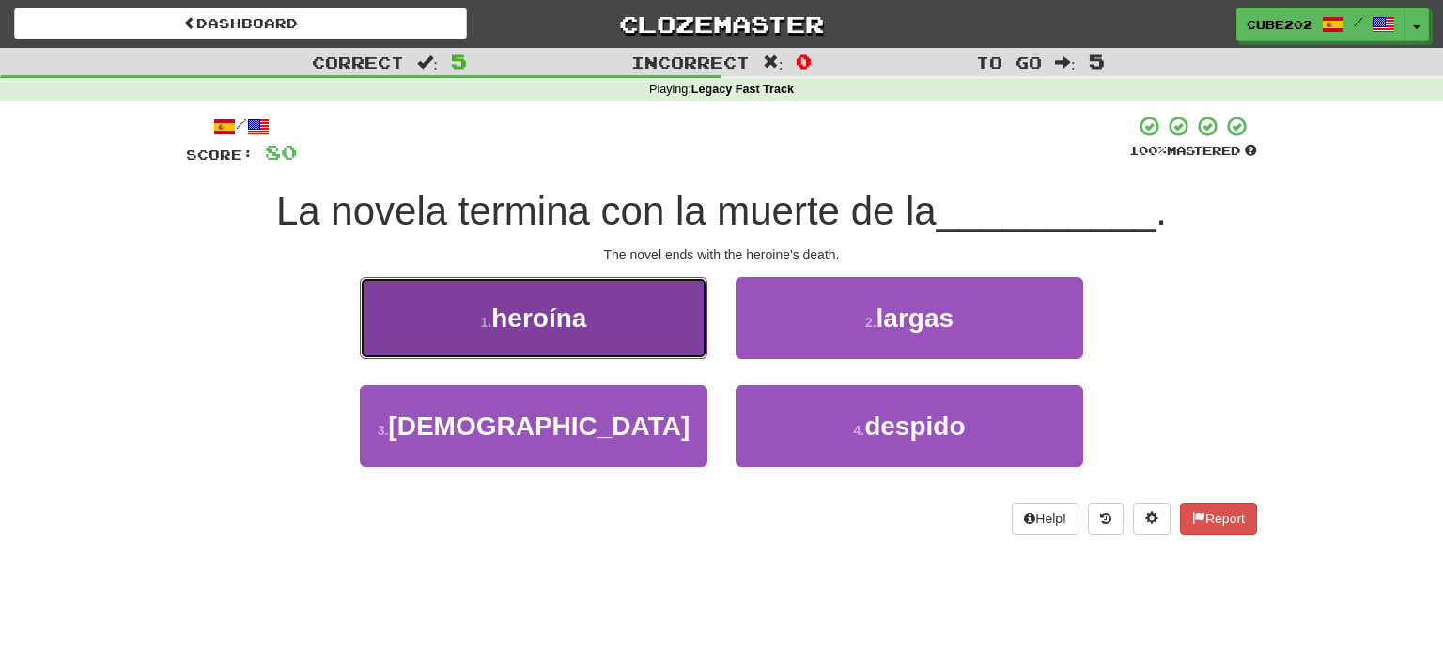
click at [635, 319] on button "1 . heroína" at bounding box center [534, 318] width 348 height 82
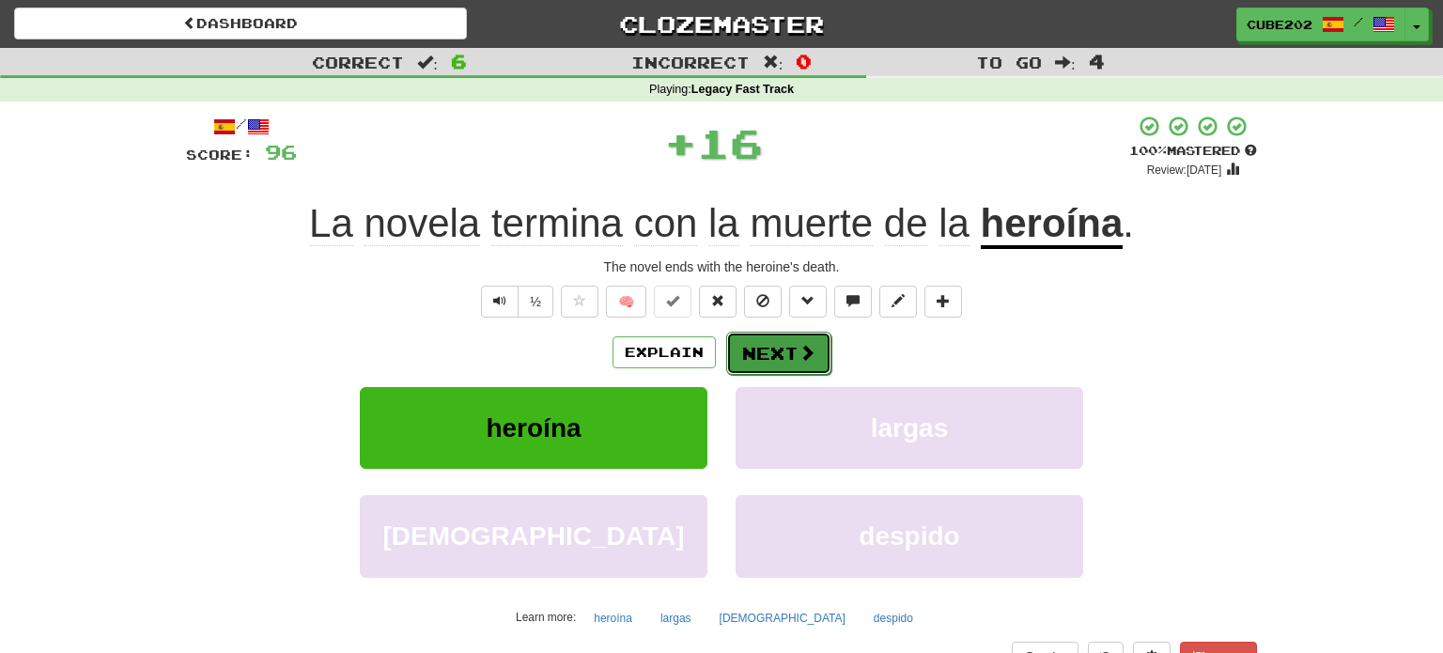
click at [795, 347] on button "Next" at bounding box center [778, 353] width 105 height 43
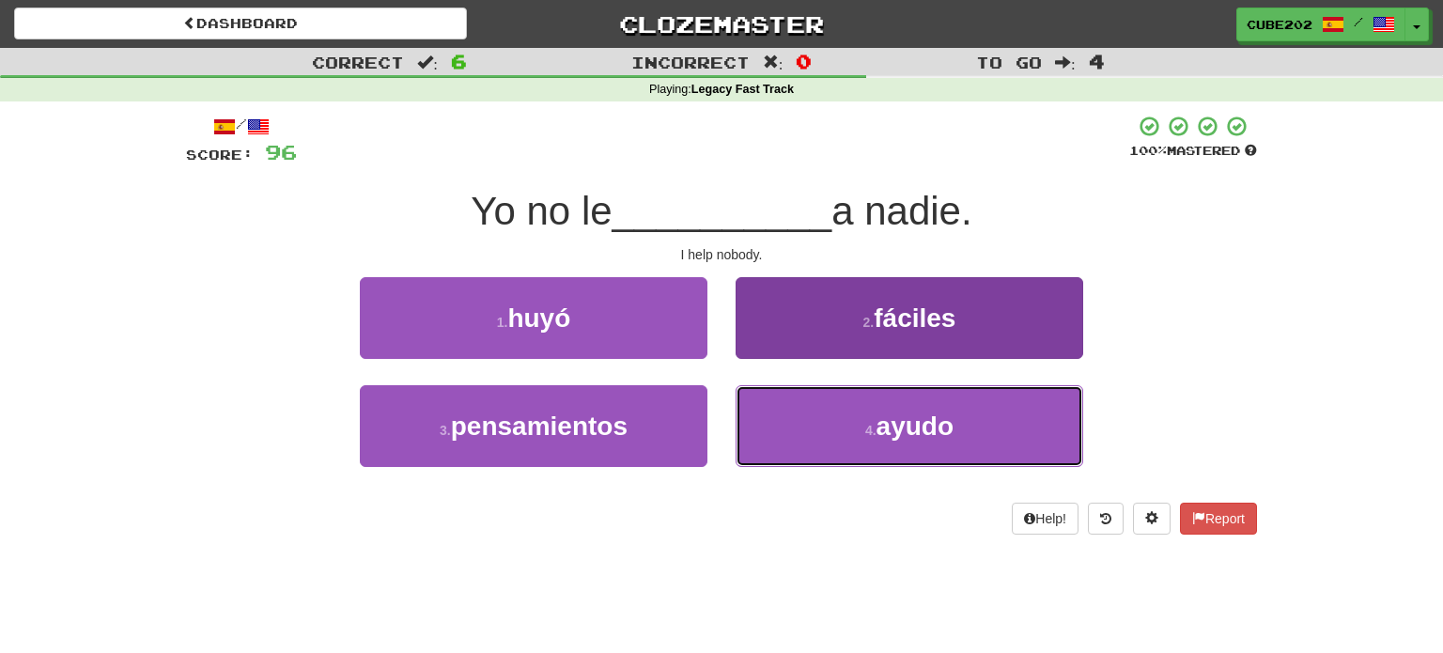
click at [813, 422] on button "4 . ayudo" at bounding box center [910, 426] width 348 height 82
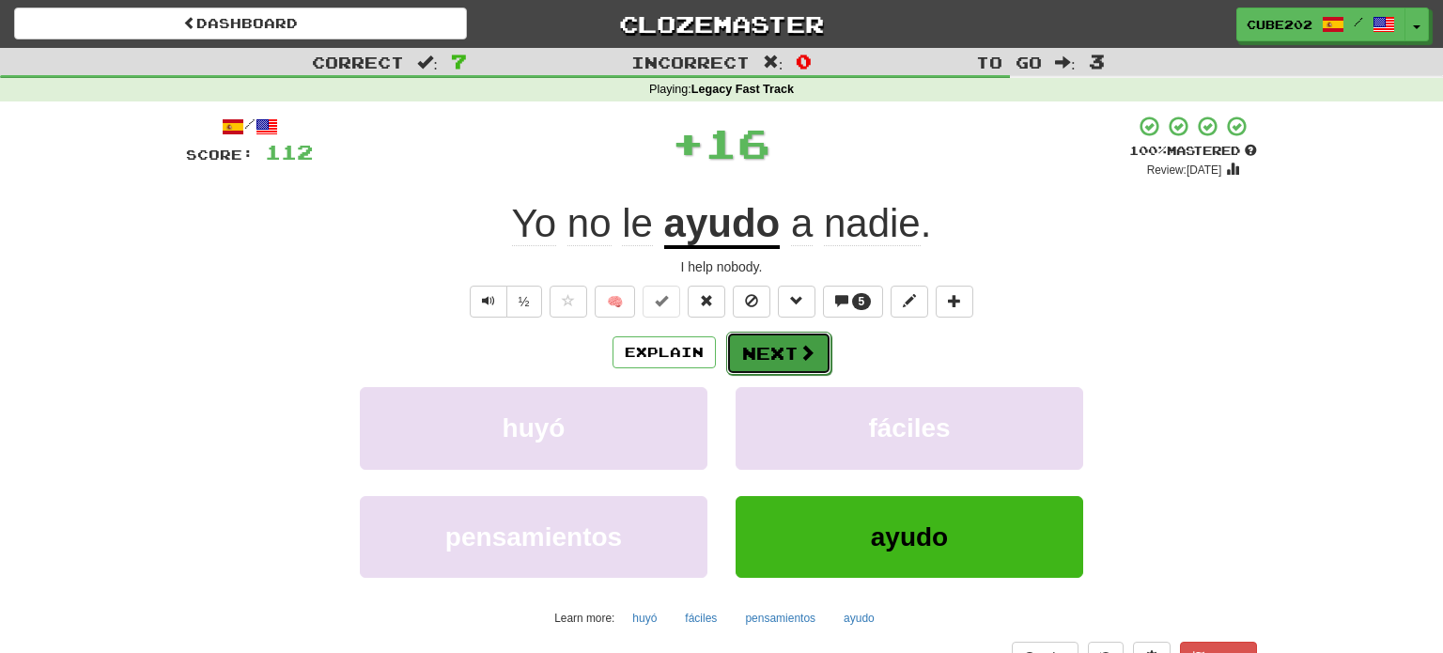
click at [779, 354] on button "Next" at bounding box center [778, 353] width 105 height 43
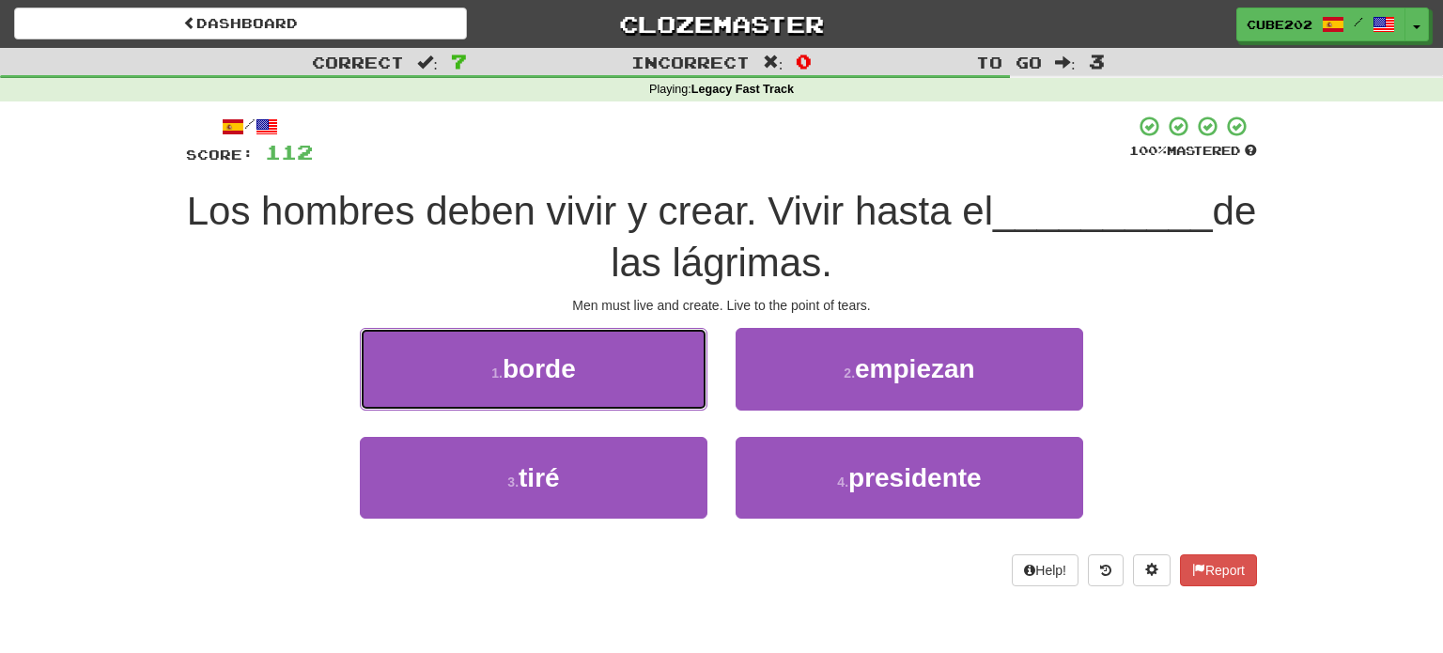
drag, startPoint x: 668, startPoint y: 379, endPoint x: 709, endPoint y: 370, distance: 42.2
click at [669, 378] on button "1 . borde" at bounding box center [534, 369] width 348 height 82
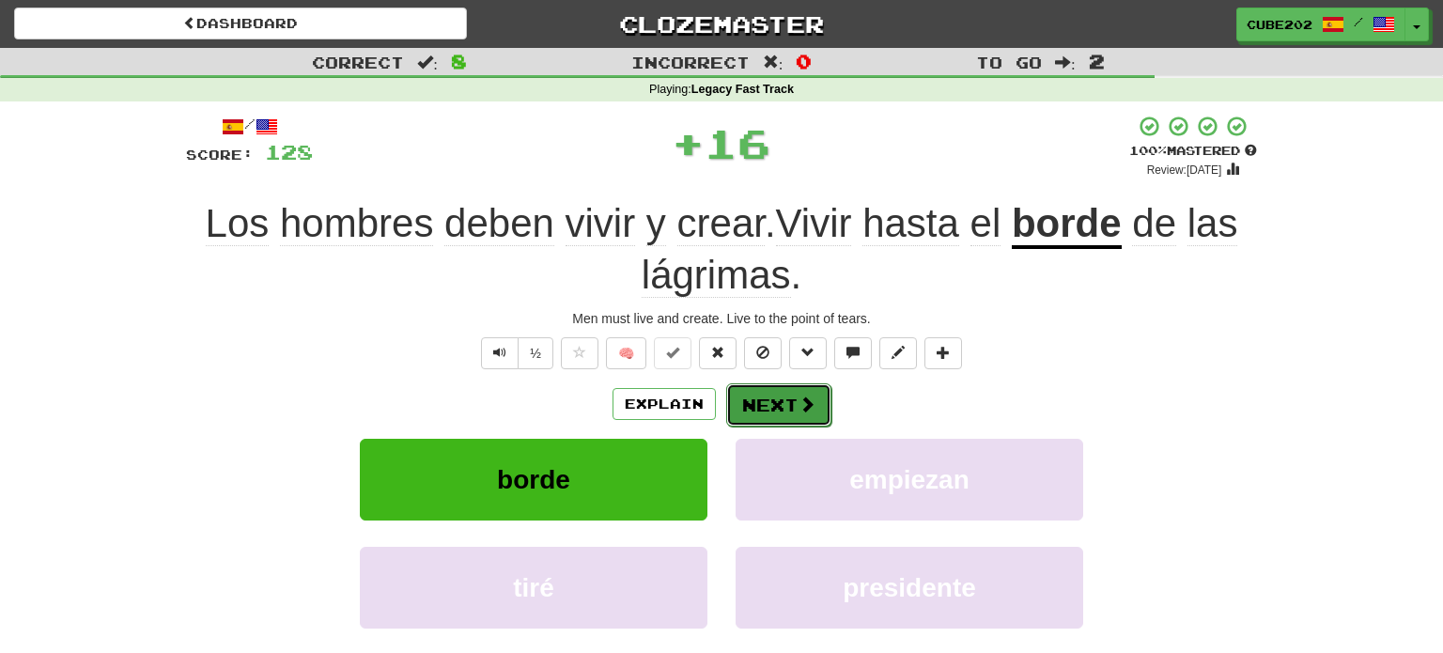
click at [776, 405] on button "Next" at bounding box center [778, 404] width 105 height 43
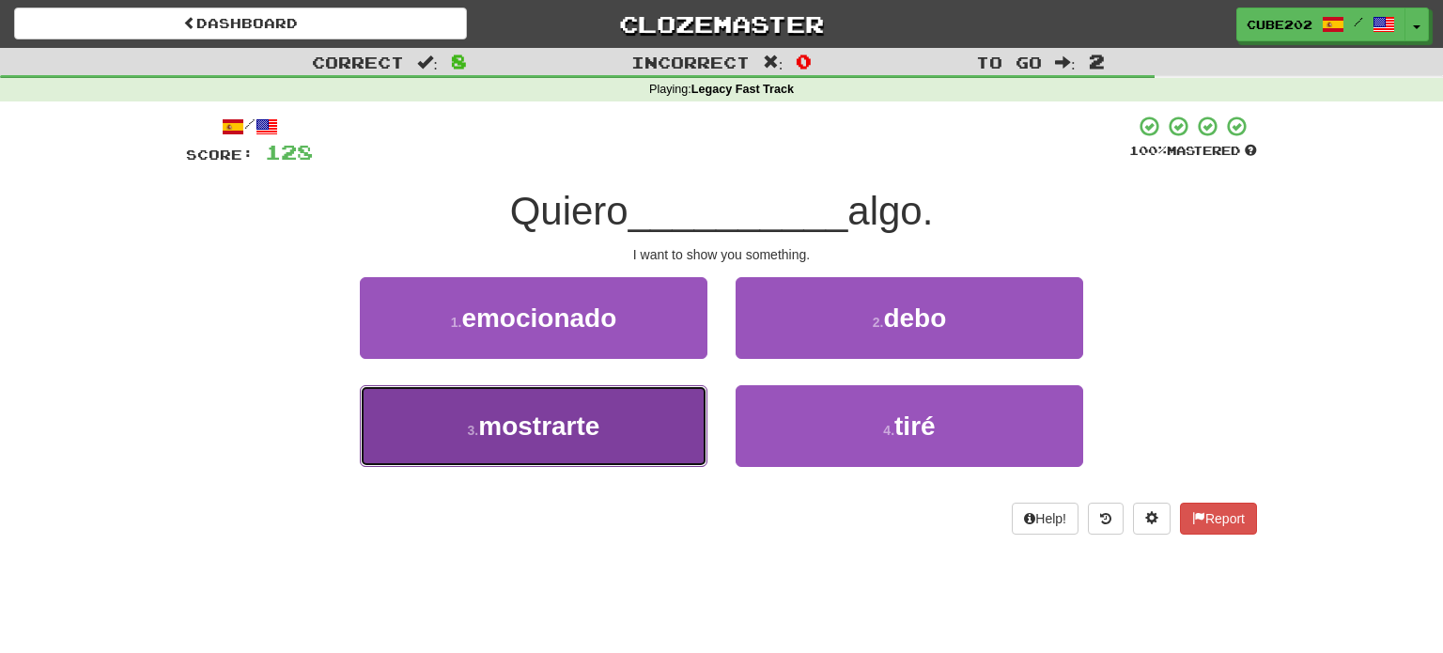
click at [662, 419] on button "3 . mostrarte" at bounding box center [534, 426] width 348 height 82
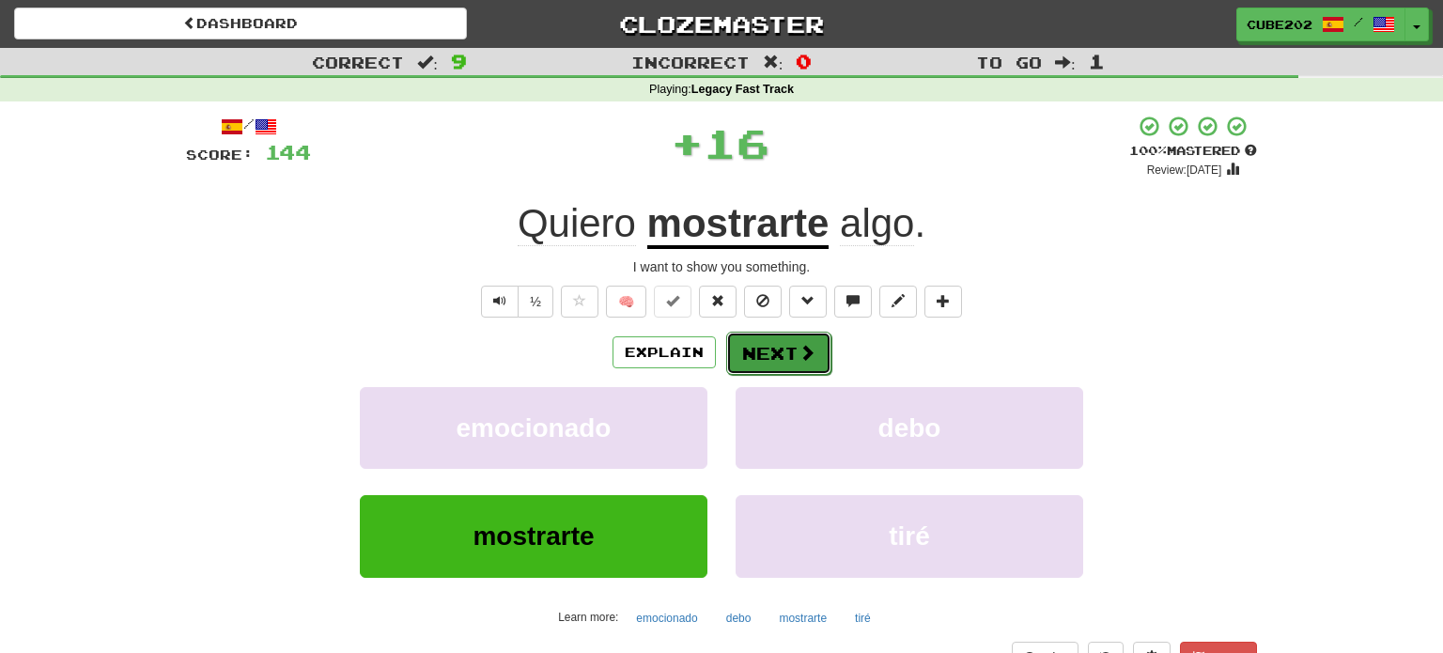
click at [769, 358] on button "Next" at bounding box center [778, 353] width 105 height 43
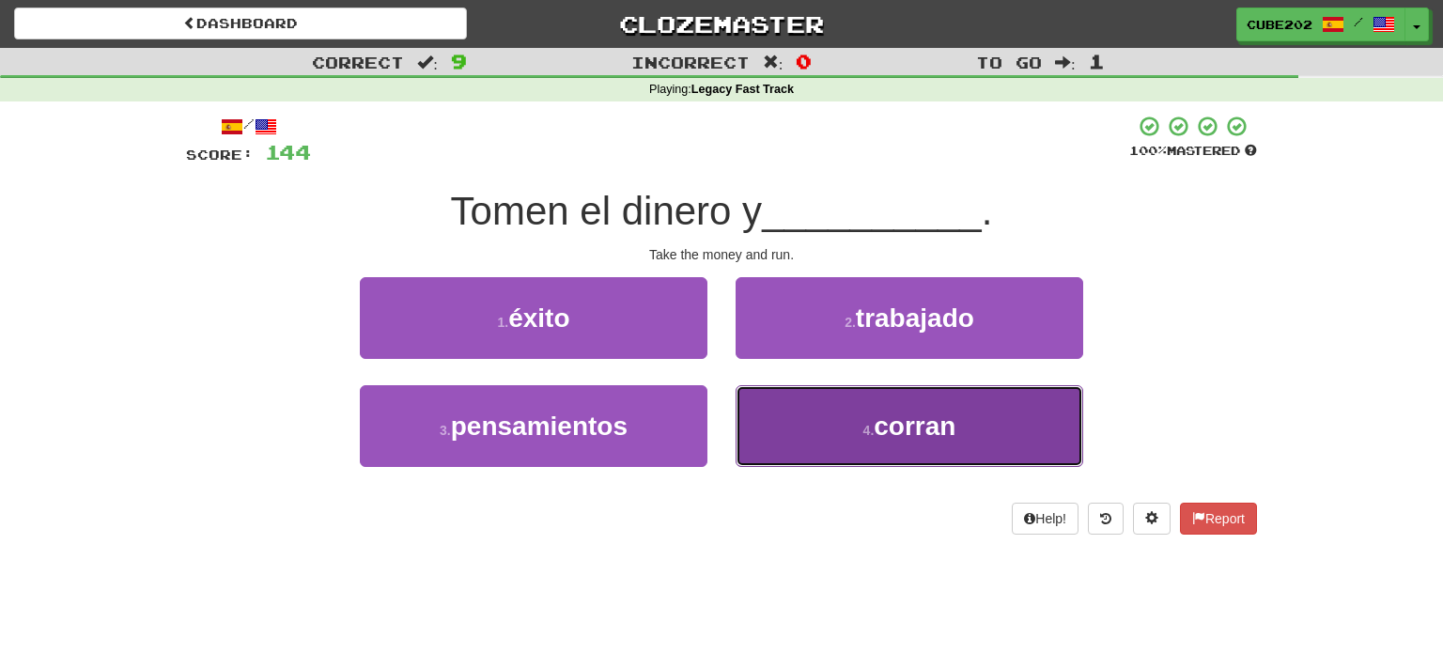
click at [837, 426] on button "4 . corran" at bounding box center [910, 426] width 348 height 82
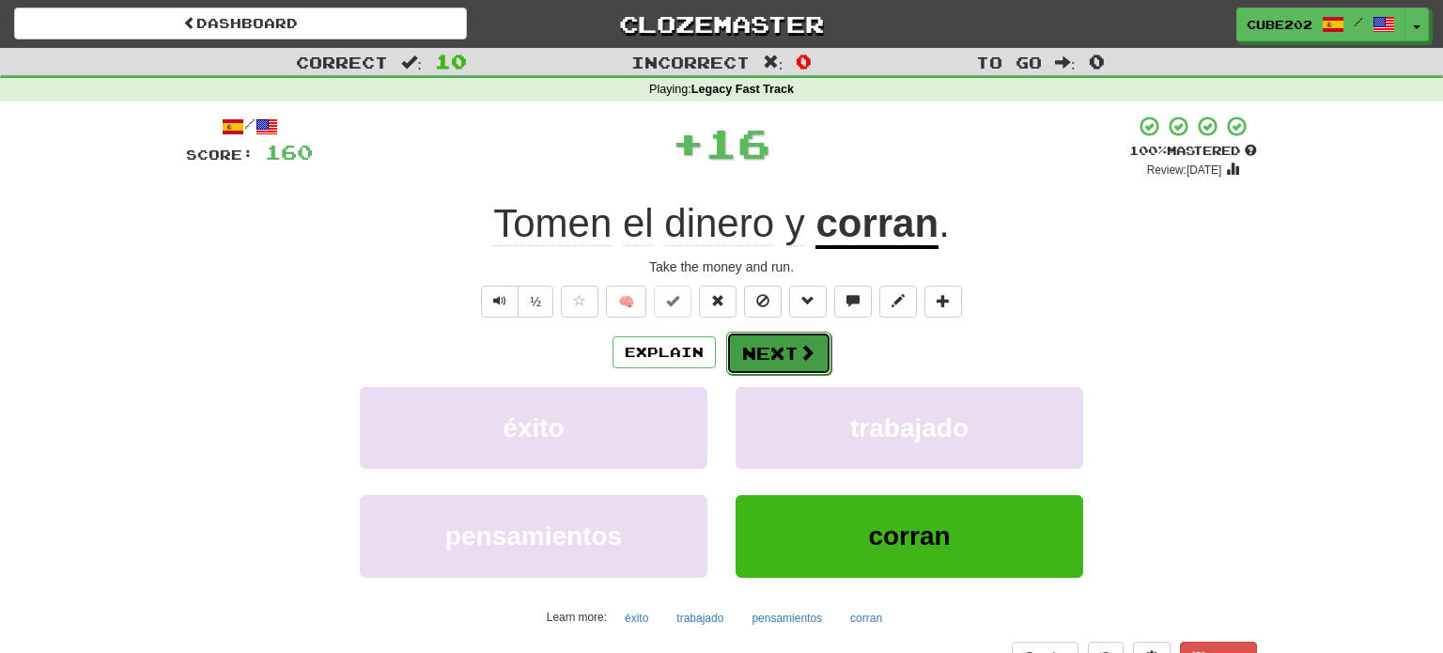
click at [789, 349] on button "Next" at bounding box center [778, 353] width 105 height 43
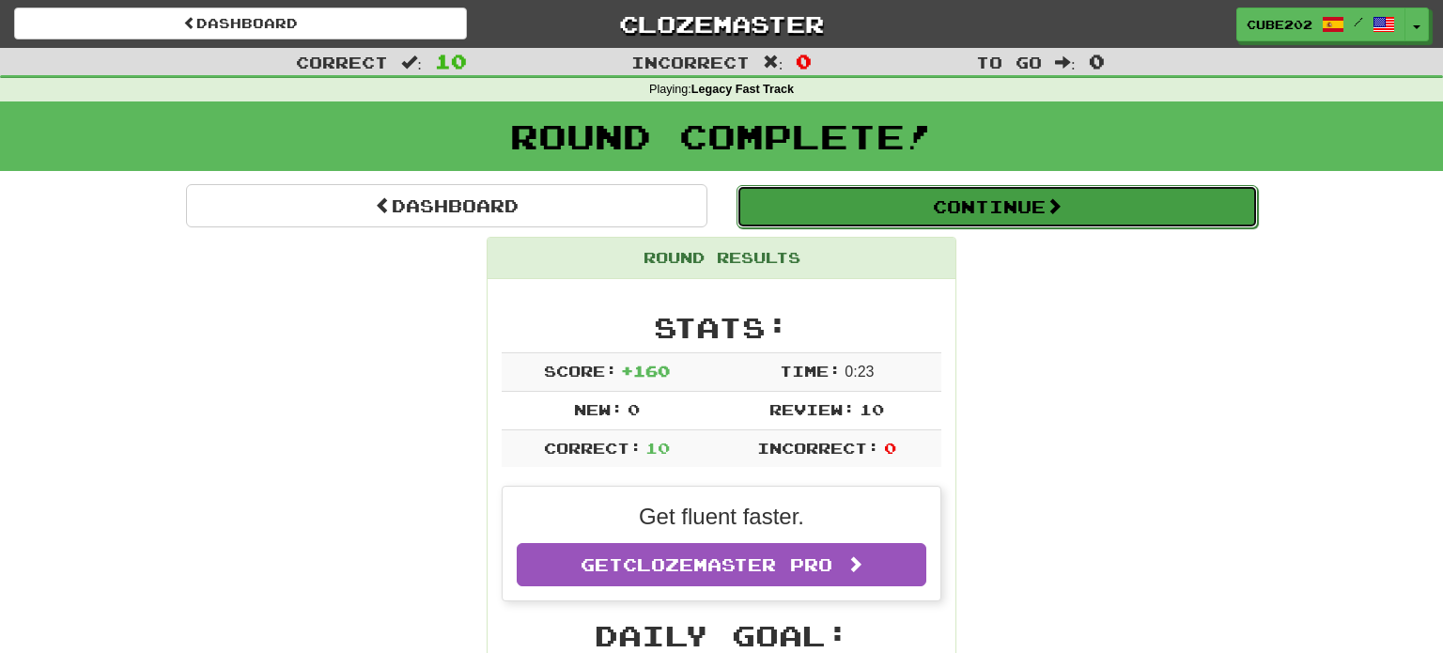
click at [855, 213] on button "Continue" at bounding box center [996, 206] width 521 height 43
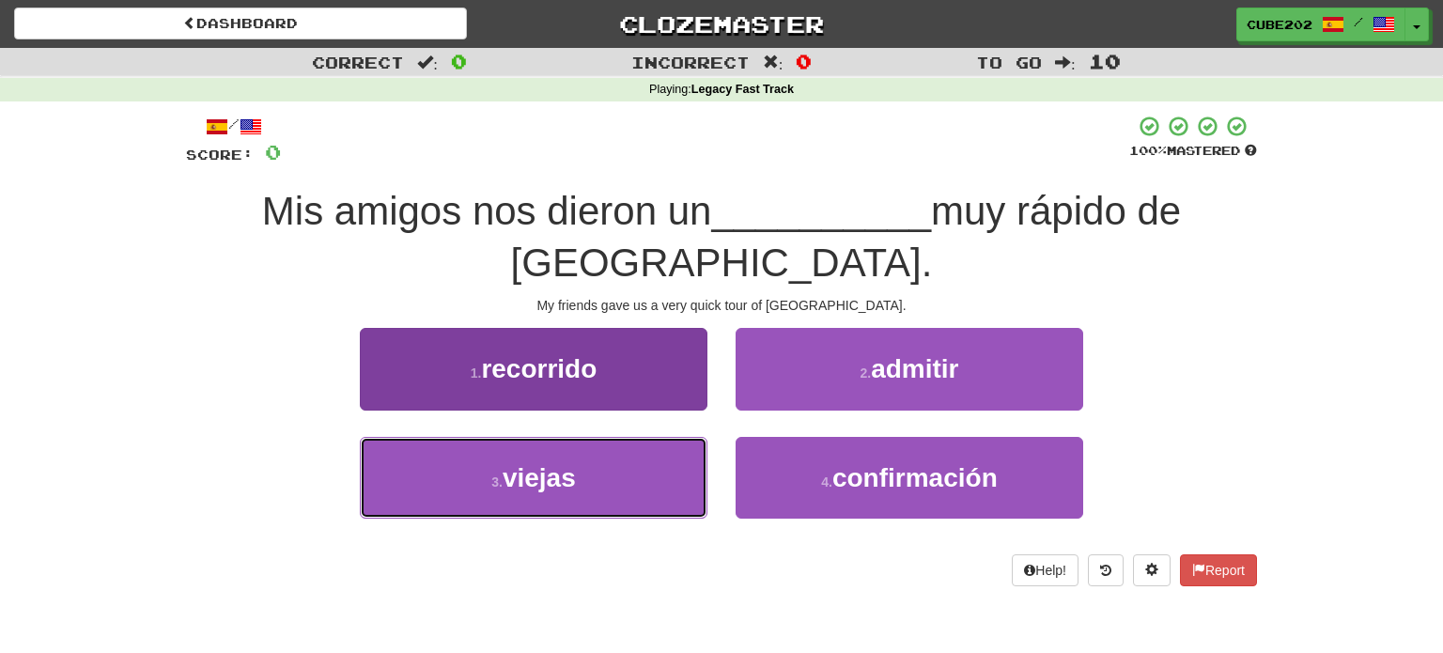
click at [665, 437] on button "3 . viejas" at bounding box center [534, 478] width 348 height 82
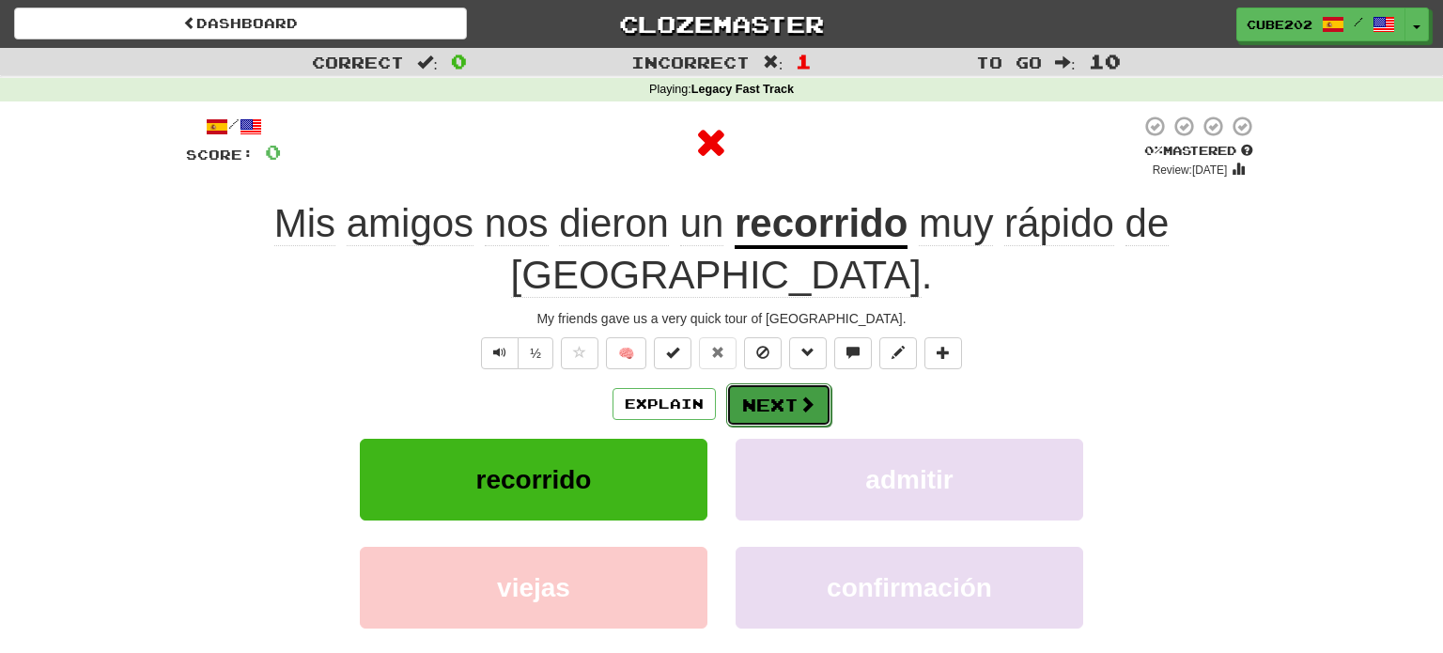
click at [771, 383] on button "Next" at bounding box center [778, 404] width 105 height 43
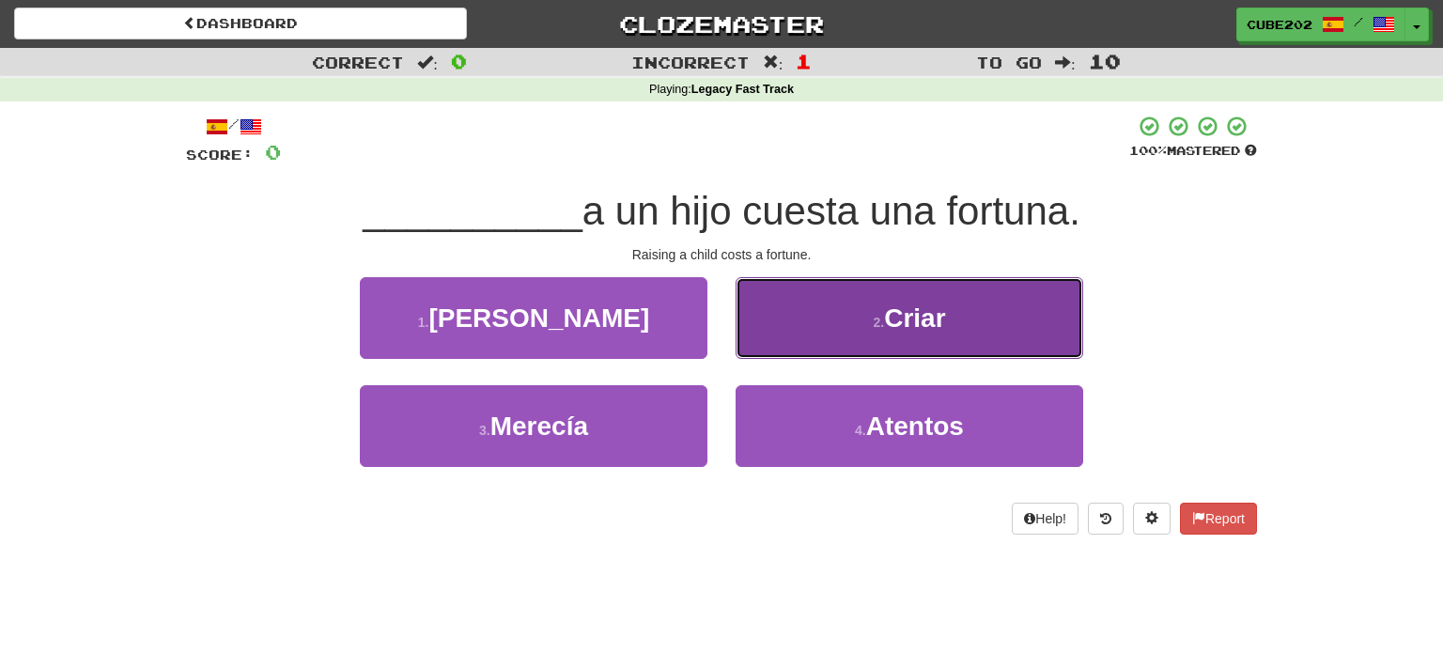
click at [856, 338] on button "2 . Criar" at bounding box center [910, 318] width 348 height 82
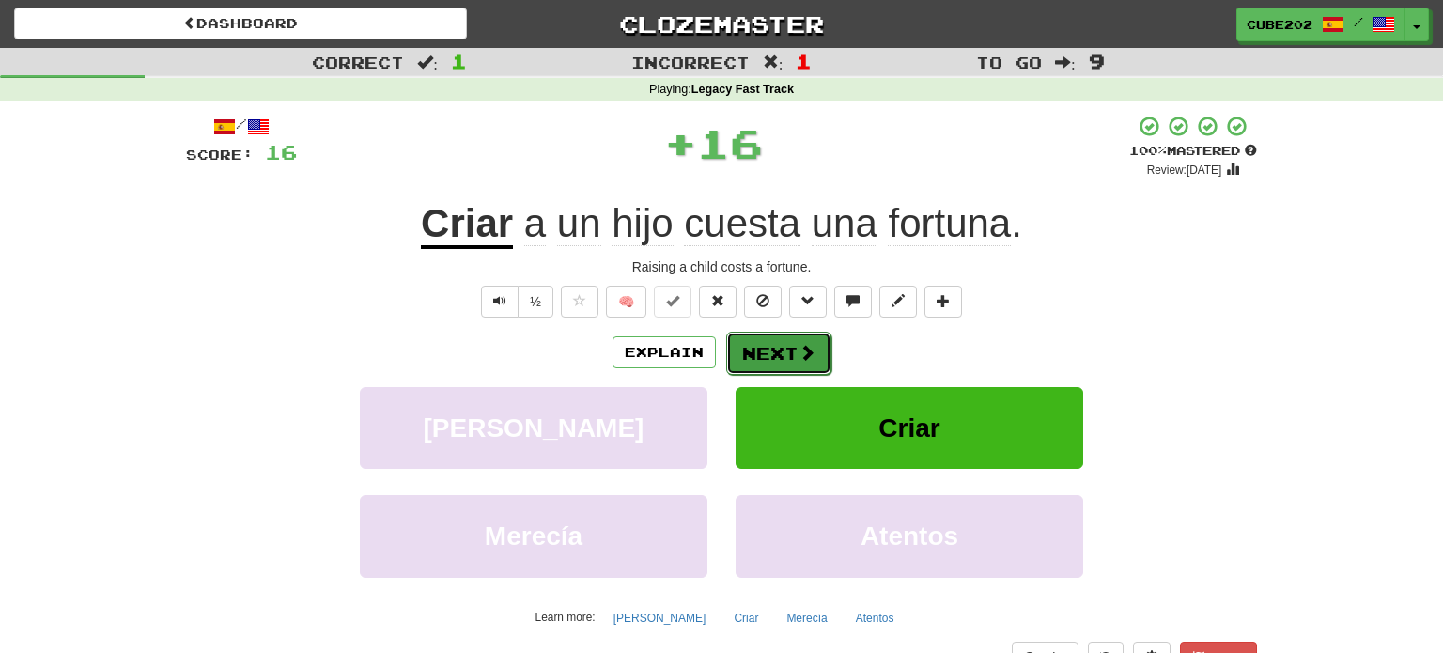
click at [759, 348] on button "Next" at bounding box center [778, 353] width 105 height 43
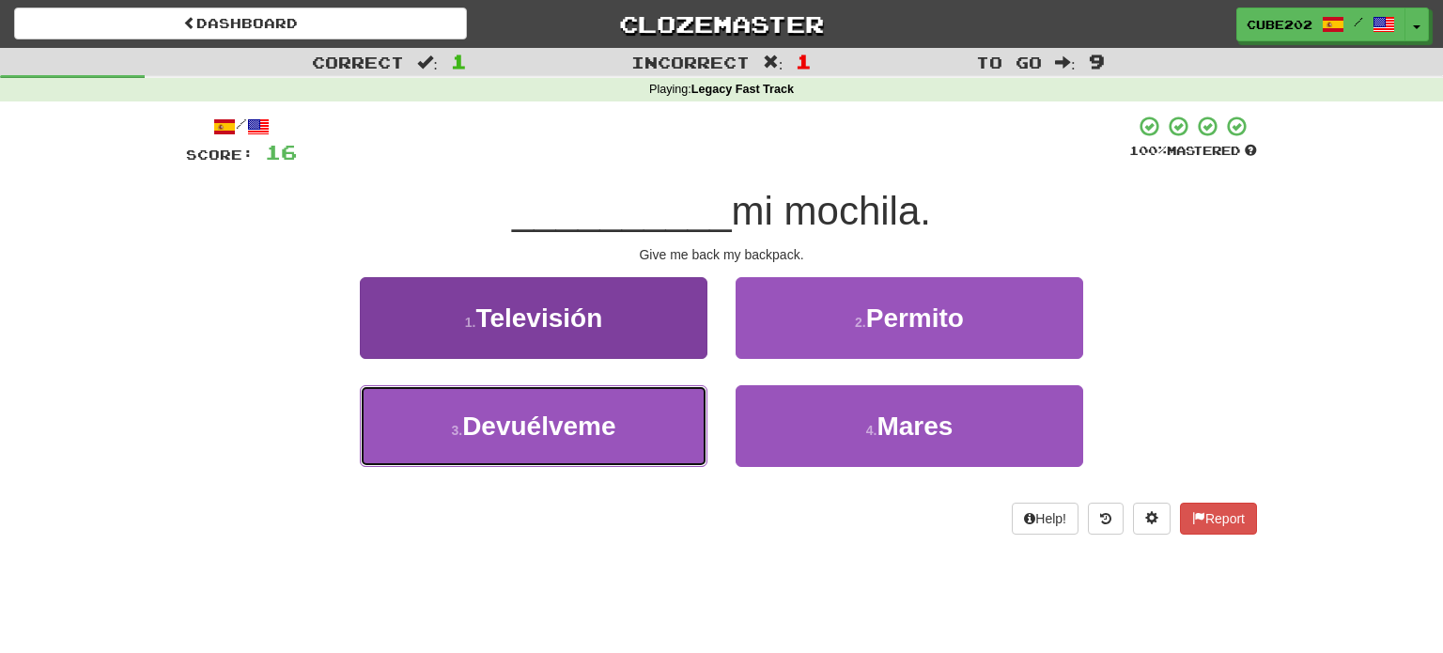
click at [685, 414] on button "3 . Devuélveme" at bounding box center [534, 426] width 348 height 82
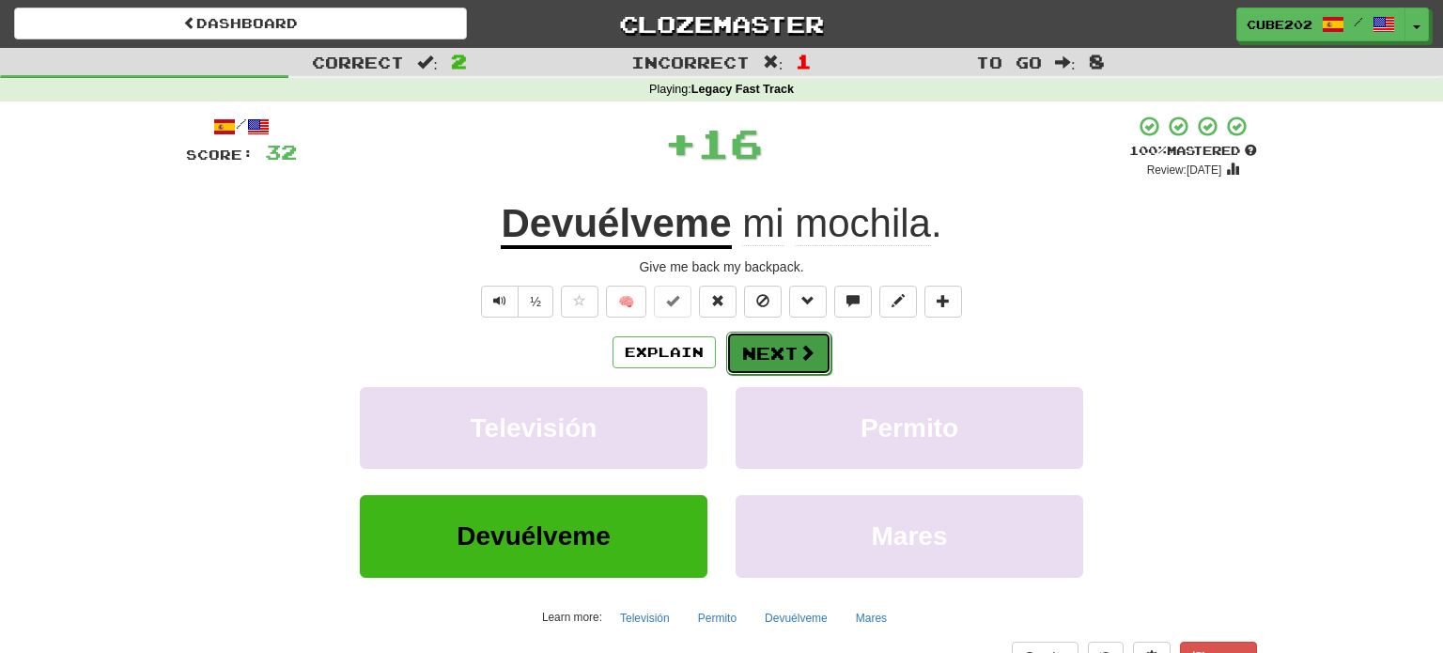
click at [768, 347] on button "Next" at bounding box center [778, 353] width 105 height 43
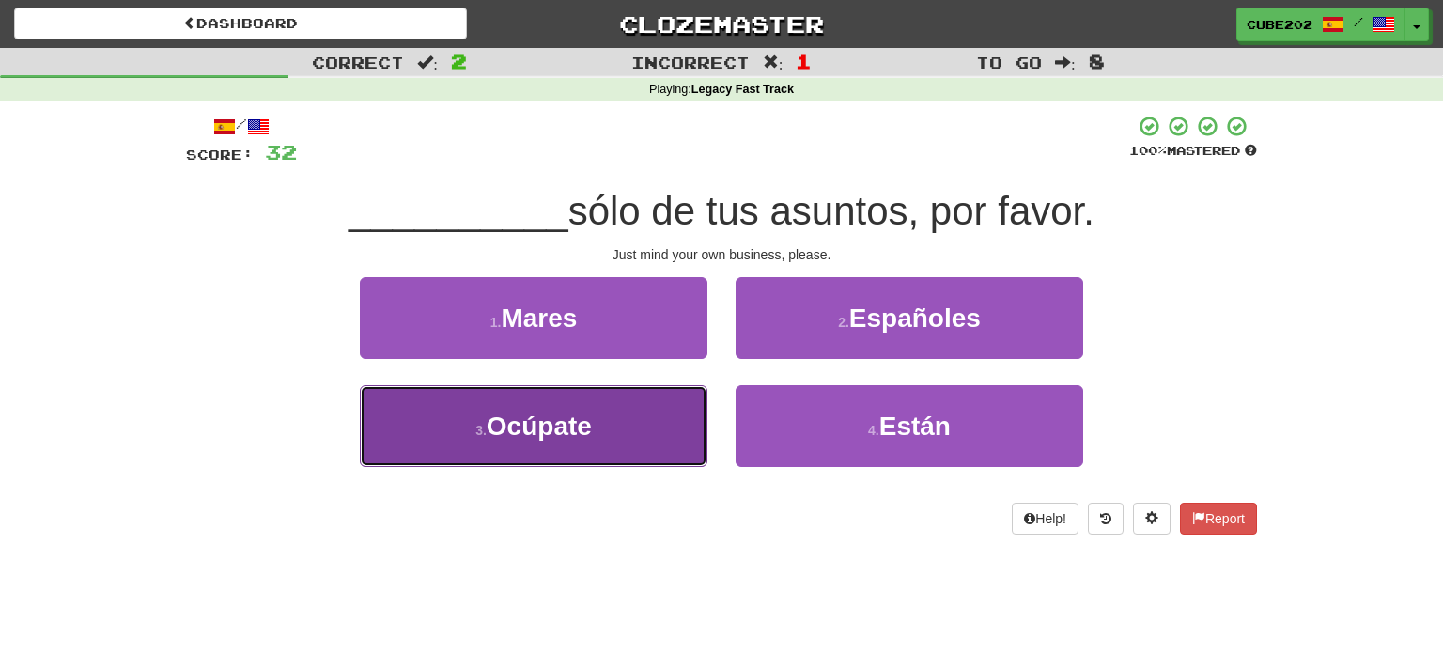
click at [659, 420] on button "3 . Ocúpate" at bounding box center [534, 426] width 348 height 82
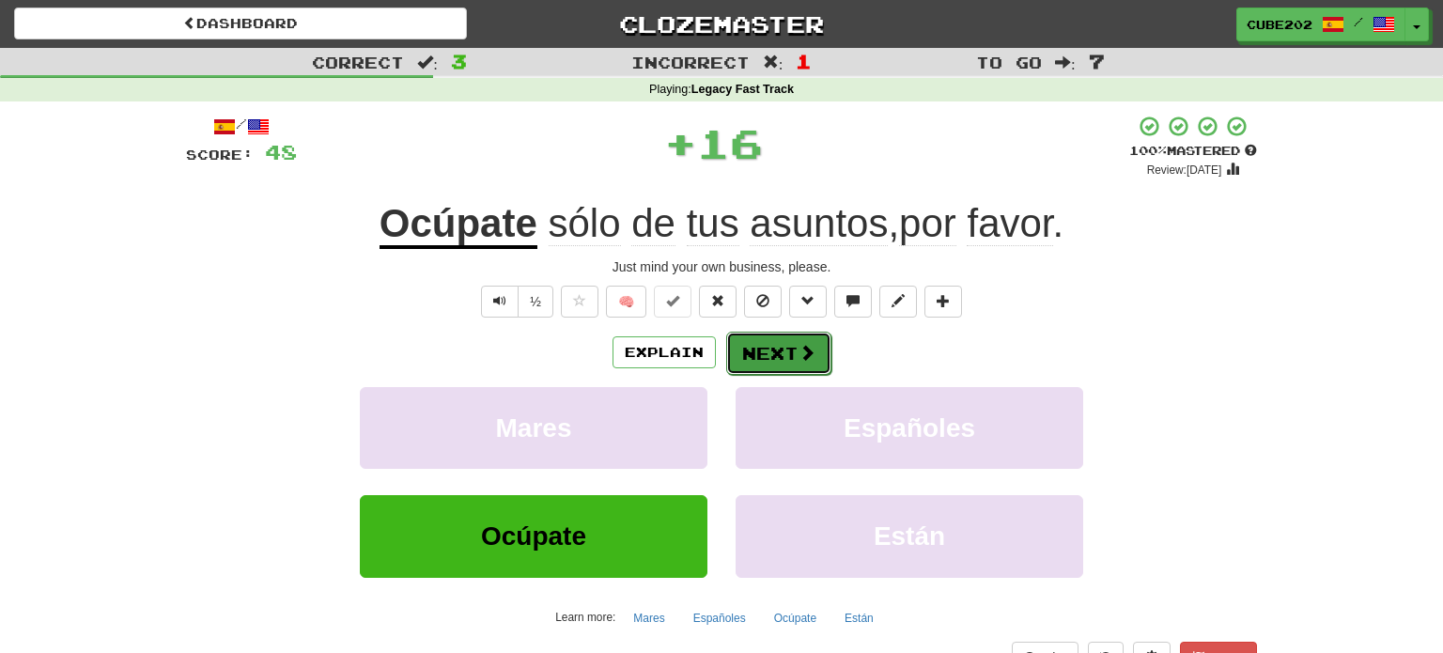
click at [772, 347] on button "Next" at bounding box center [778, 353] width 105 height 43
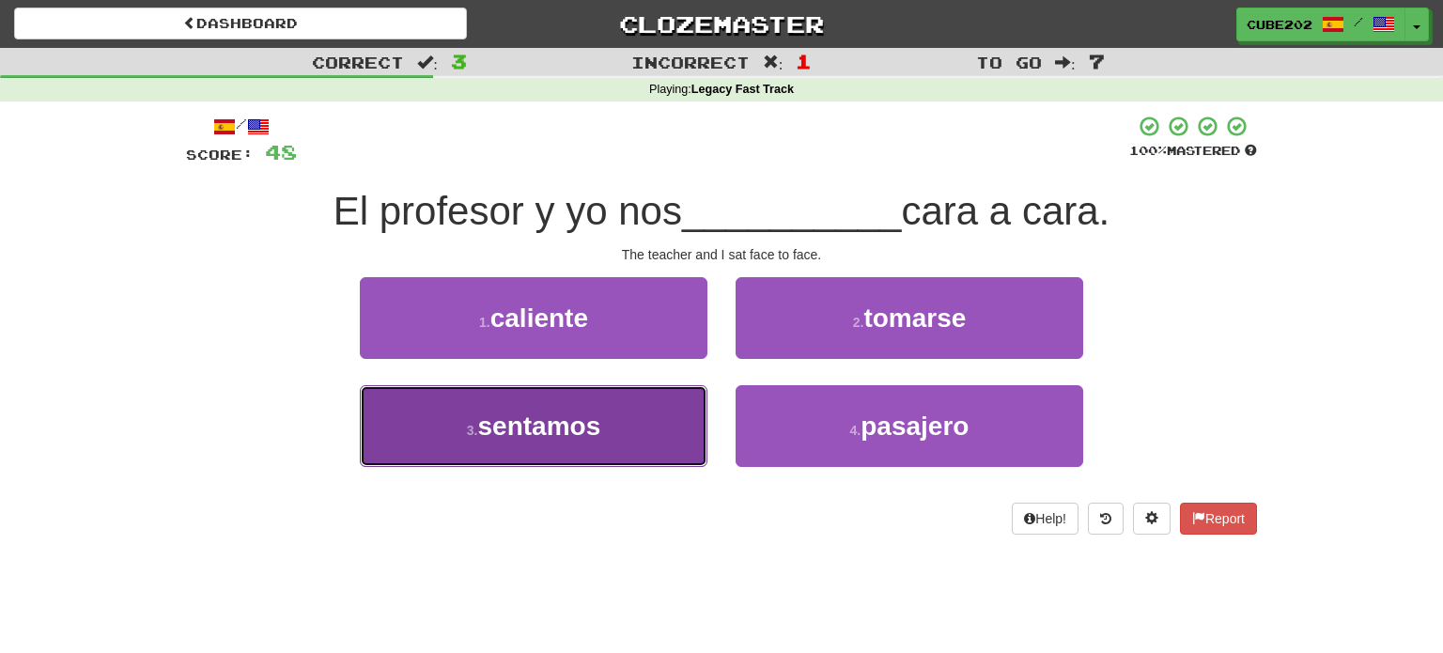
click at [661, 421] on button "3 . sentamos" at bounding box center [534, 426] width 348 height 82
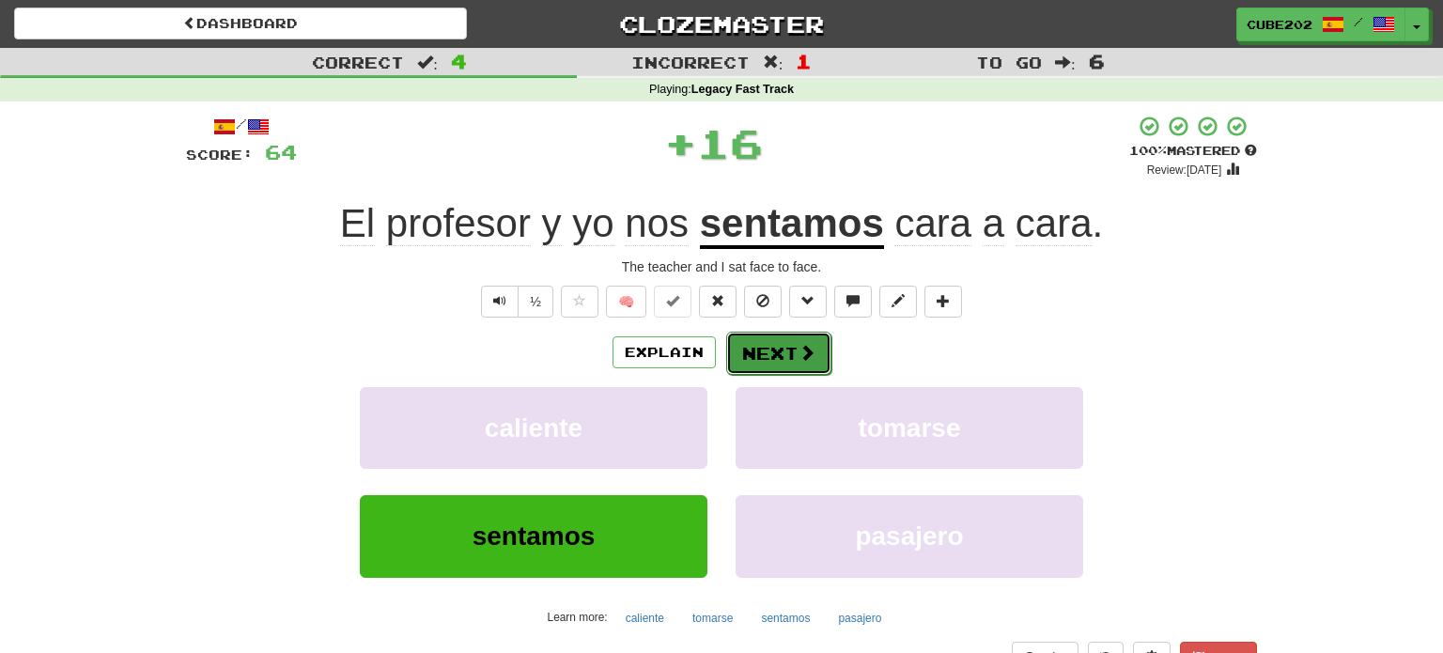
click at [777, 353] on button "Next" at bounding box center [778, 353] width 105 height 43
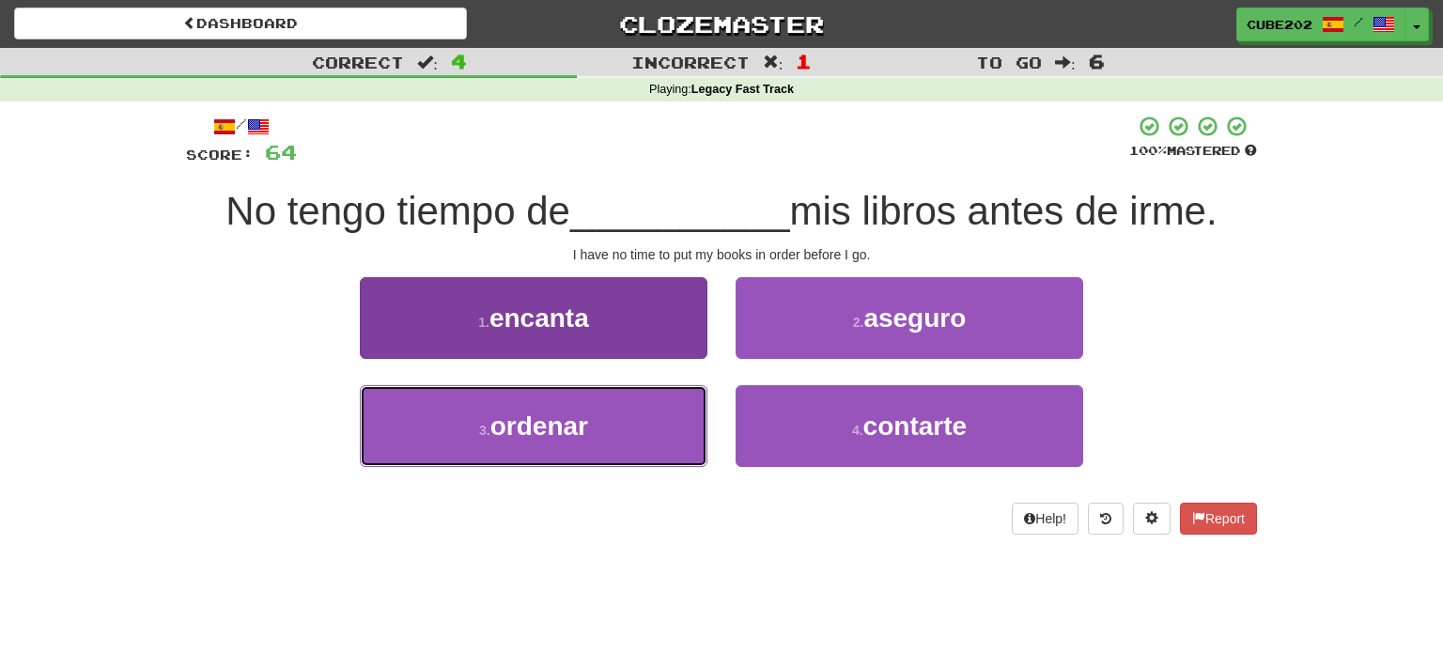
click at [640, 433] on button "3 . ordenar" at bounding box center [534, 426] width 348 height 82
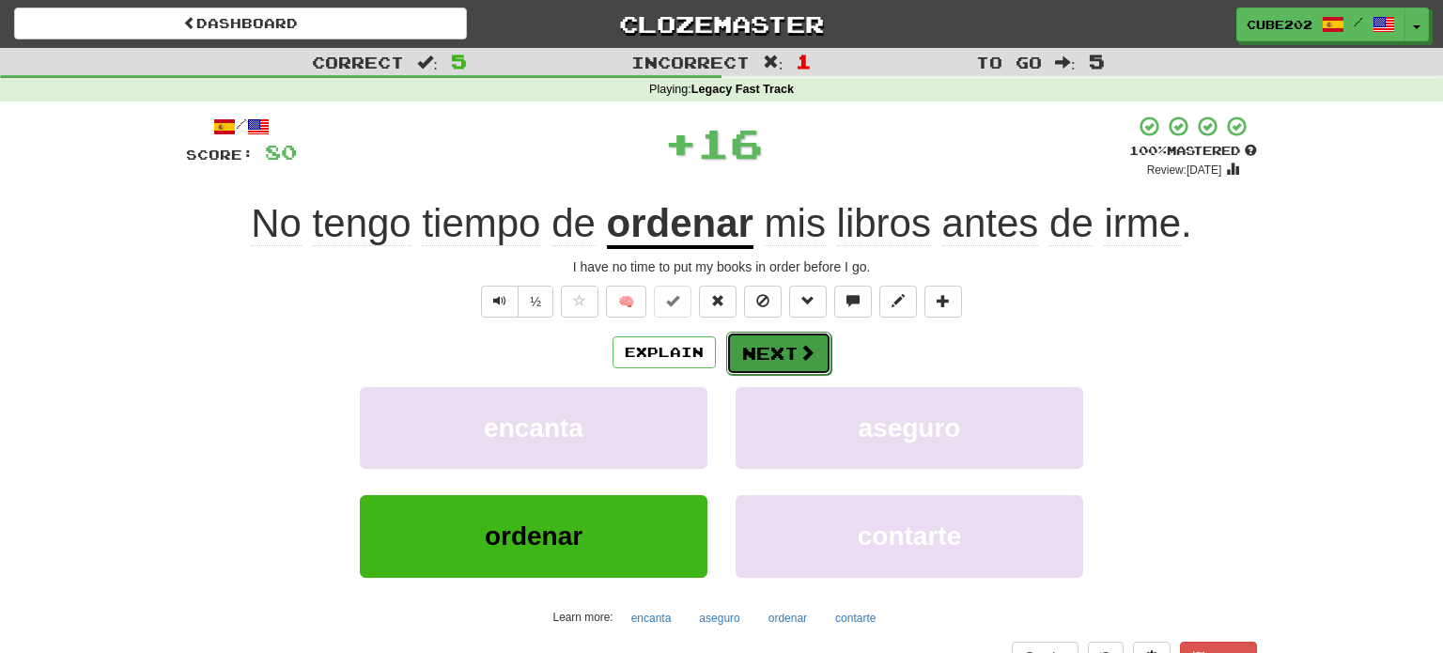
click at [790, 345] on button "Next" at bounding box center [778, 353] width 105 height 43
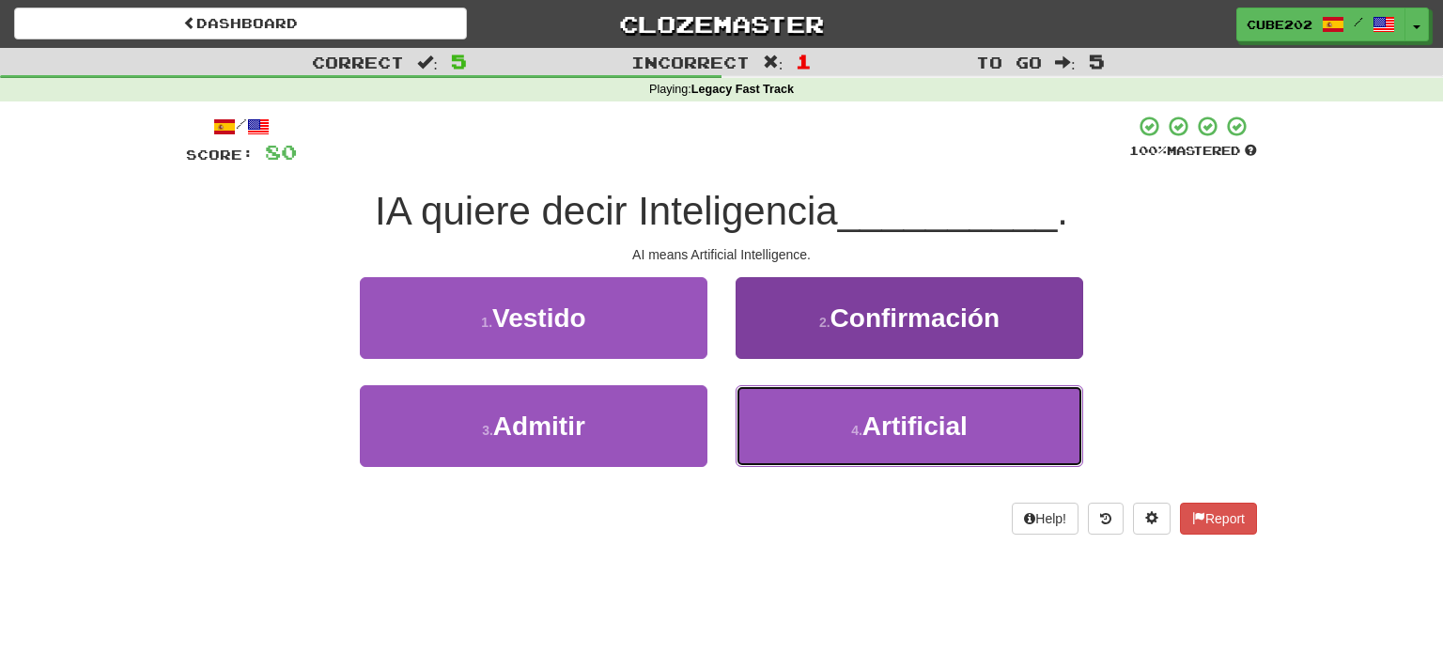
click at [826, 426] on button "4 . Artificial" at bounding box center [910, 426] width 348 height 82
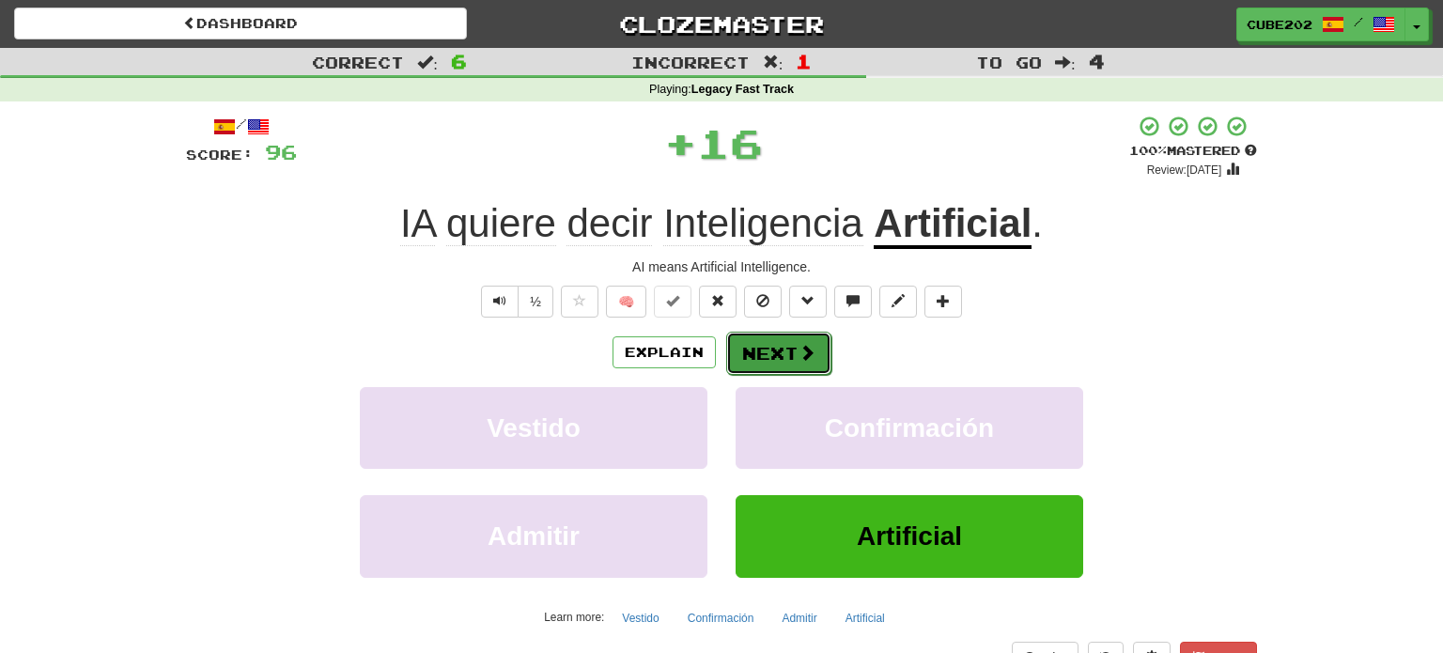
click at [781, 348] on button "Next" at bounding box center [778, 353] width 105 height 43
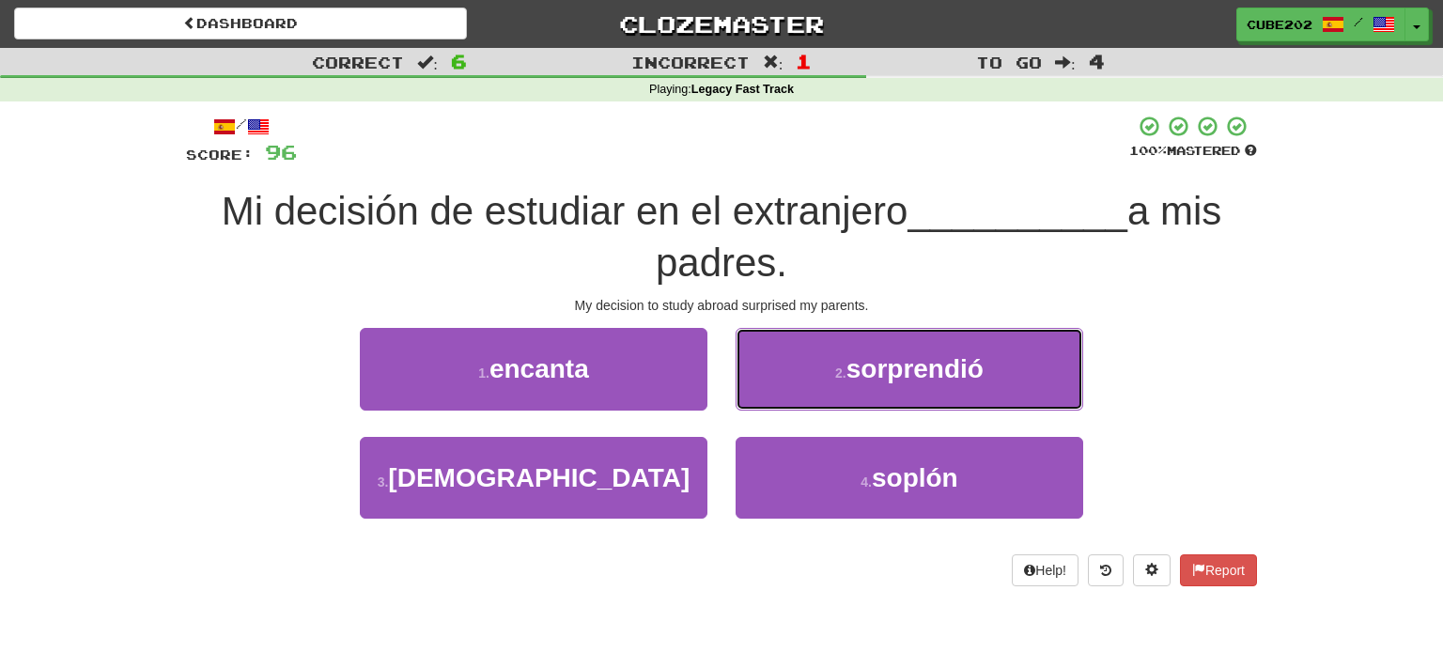
click at [779, 361] on button "2 . sorprendió" at bounding box center [910, 369] width 348 height 82
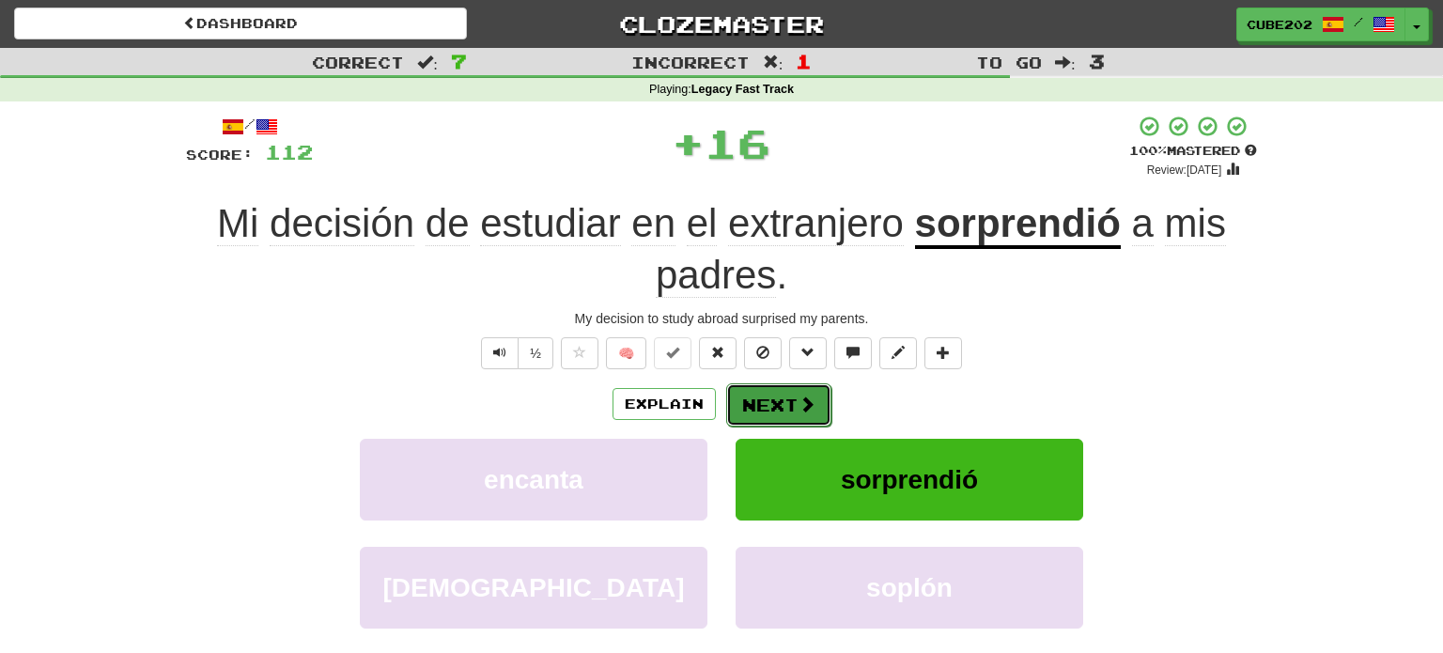
click at [766, 400] on button "Next" at bounding box center [778, 404] width 105 height 43
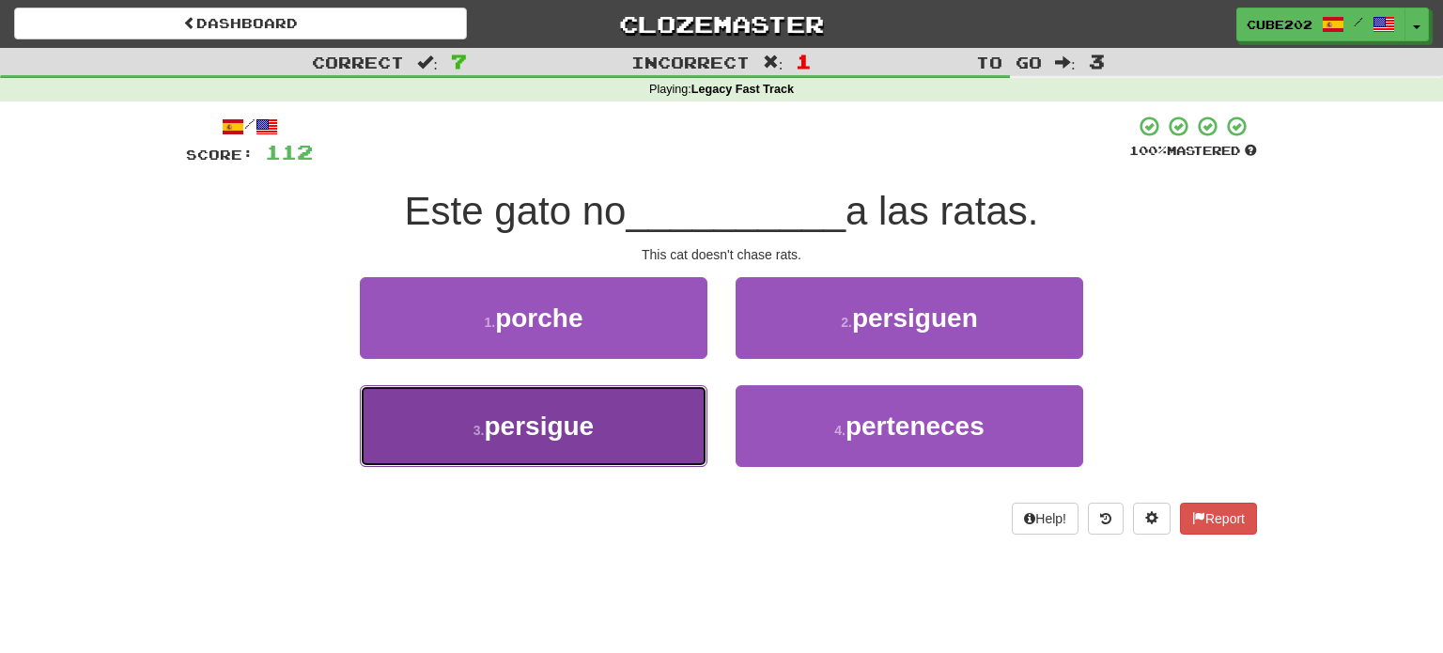
click at [683, 425] on button "3 . persigue" at bounding box center [534, 426] width 348 height 82
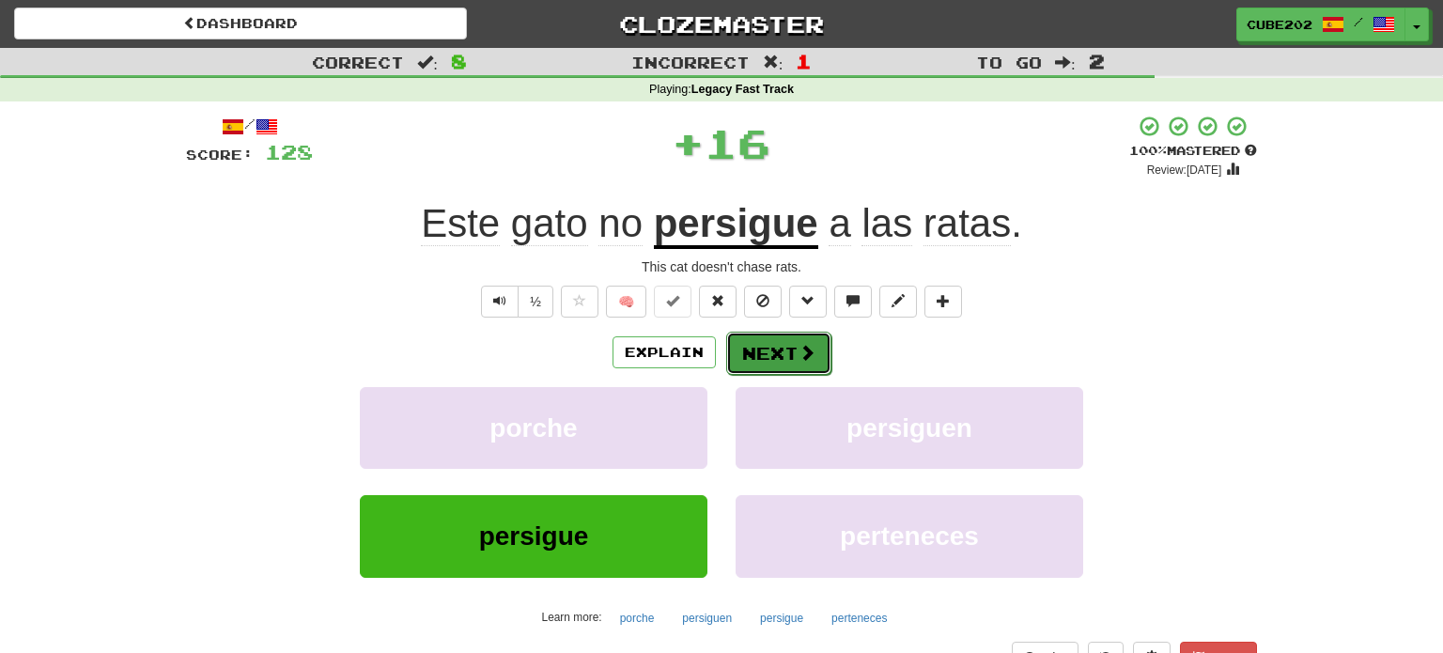
click at [767, 352] on button "Next" at bounding box center [778, 353] width 105 height 43
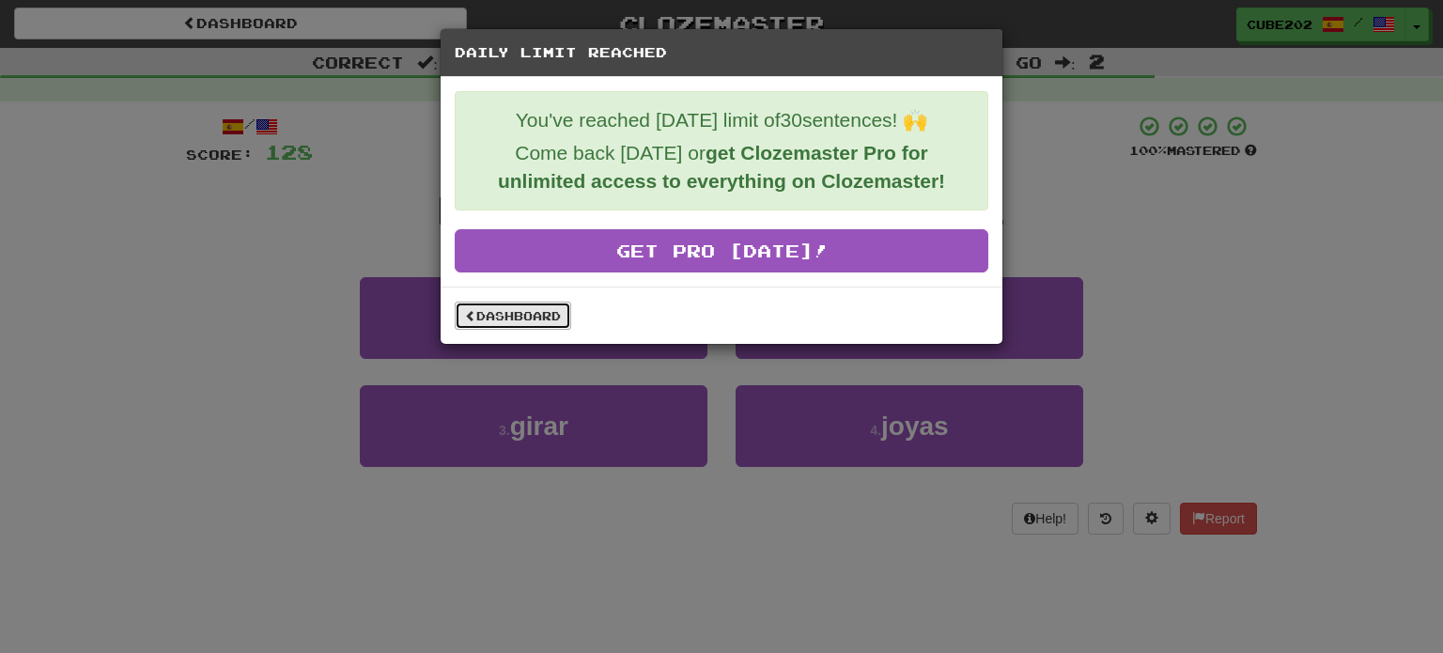
click at [538, 319] on link "Dashboard" at bounding box center [513, 316] width 116 height 28
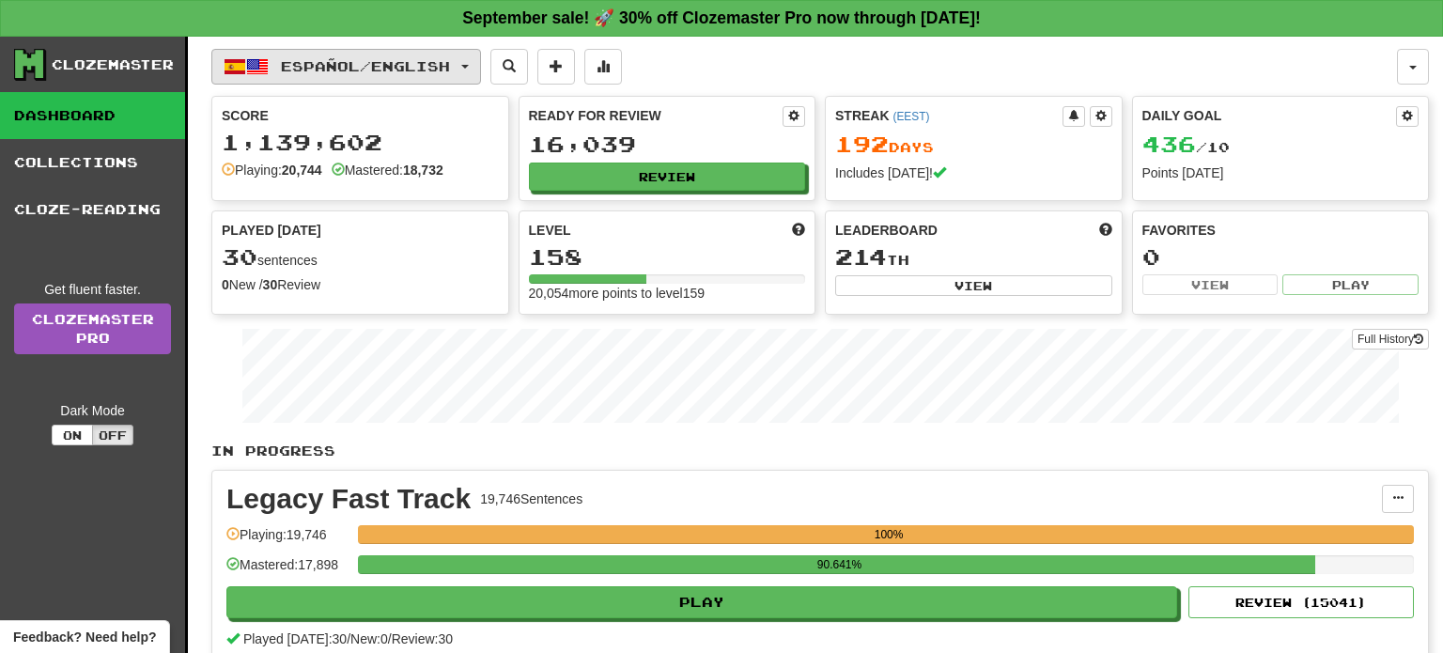
click at [422, 69] on span "Español / English" at bounding box center [365, 66] width 169 height 16
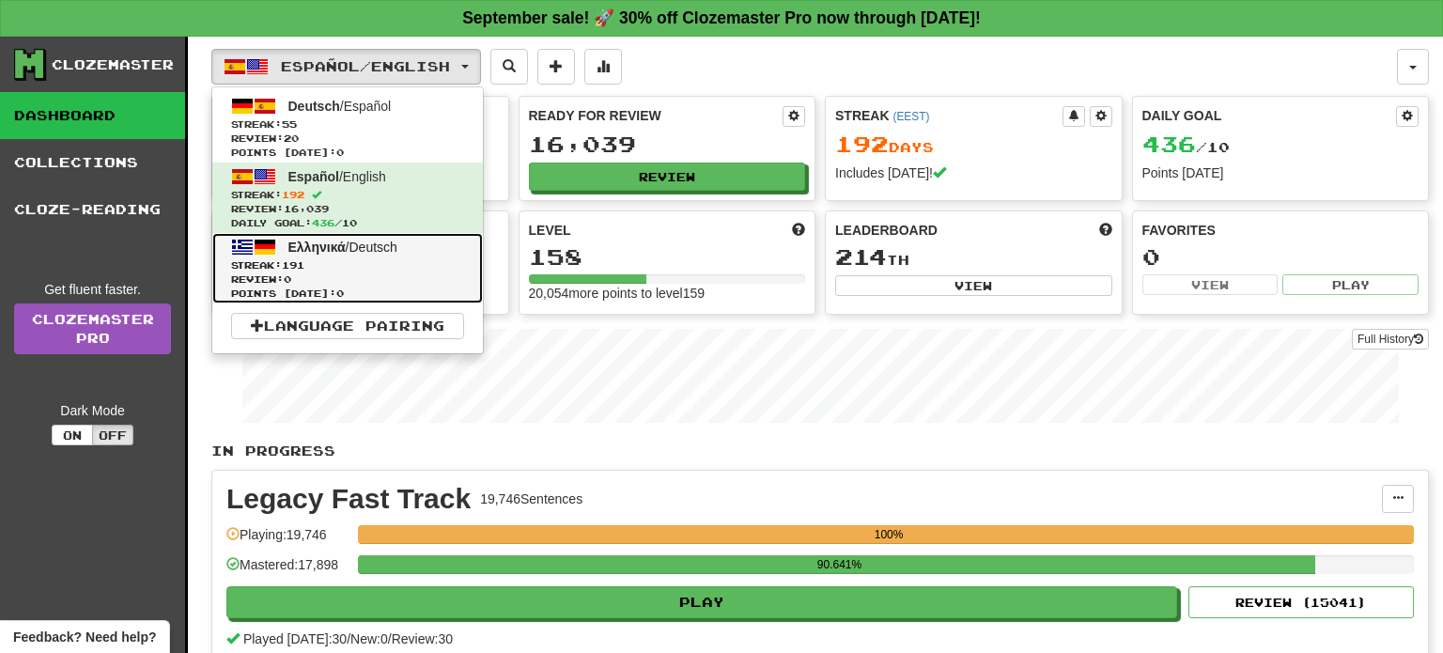
click at [378, 273] on span "Review: 0" at bounding box center [347, 279] width 233 height 14
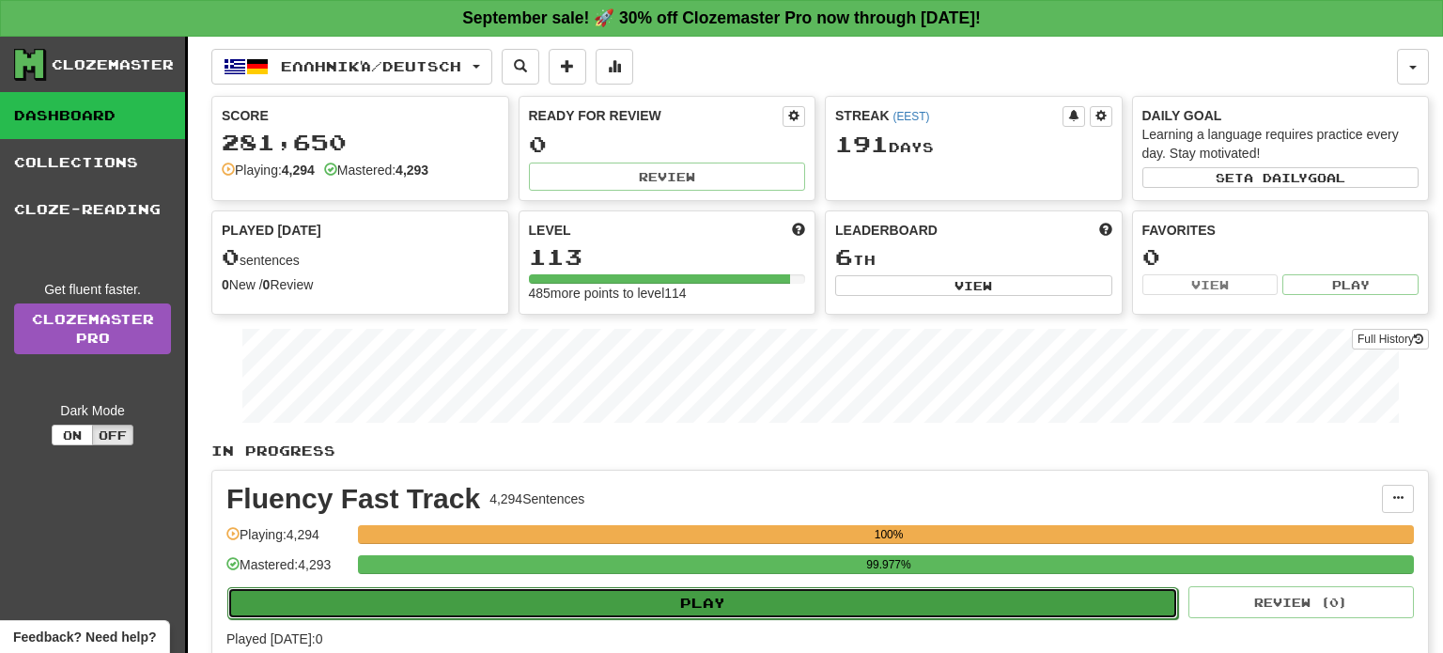
click at [720, 596] on button "Play" at bounding box center [702, 603] width 951 height 32
select select "**"
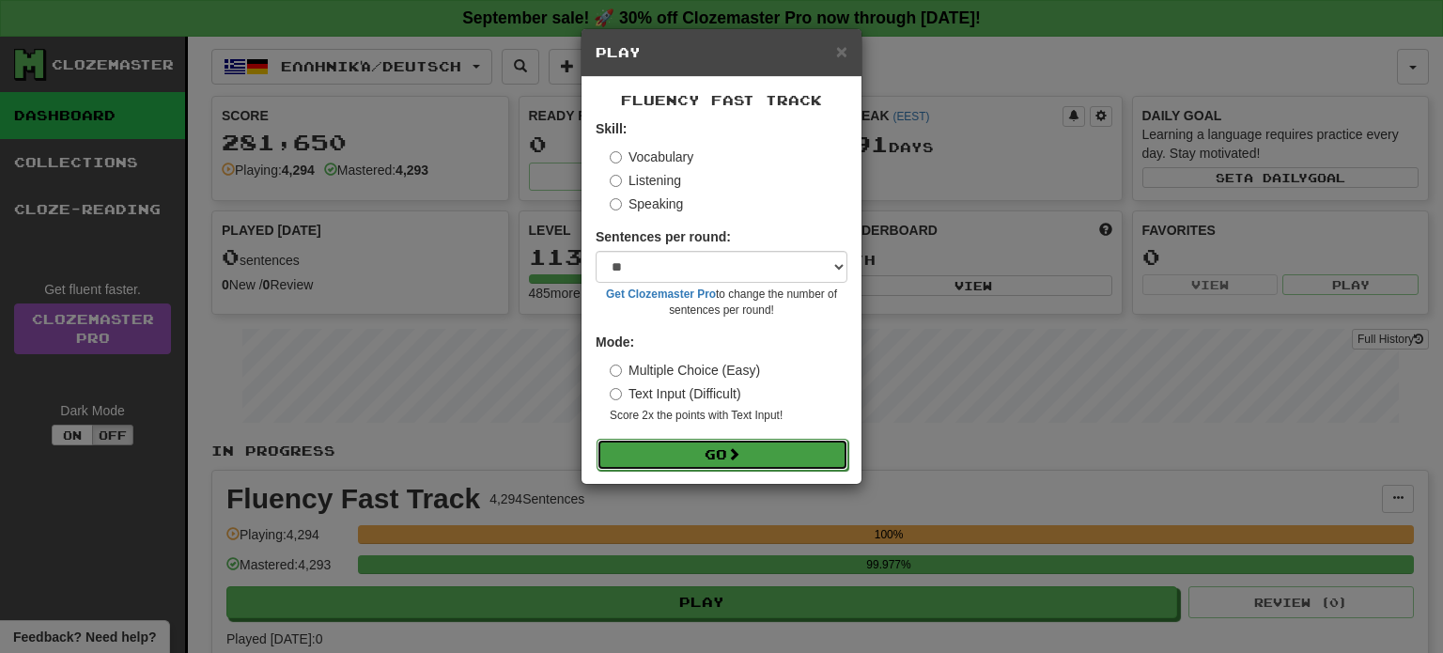
click at [732, 458] on span at bounding box center [733, 453] width 13 height 13
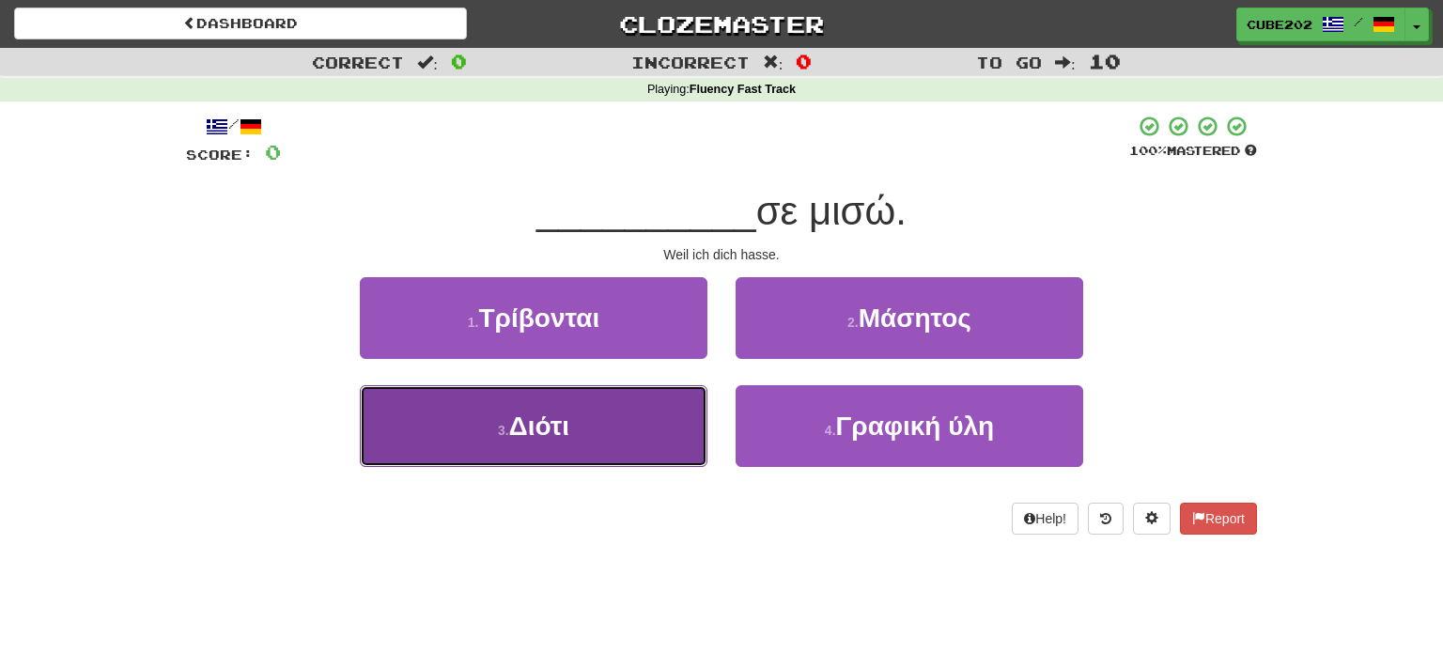
click at [622, 434] on button "3 . Διότι" at bounding box center [534, 426] width 348 height 82
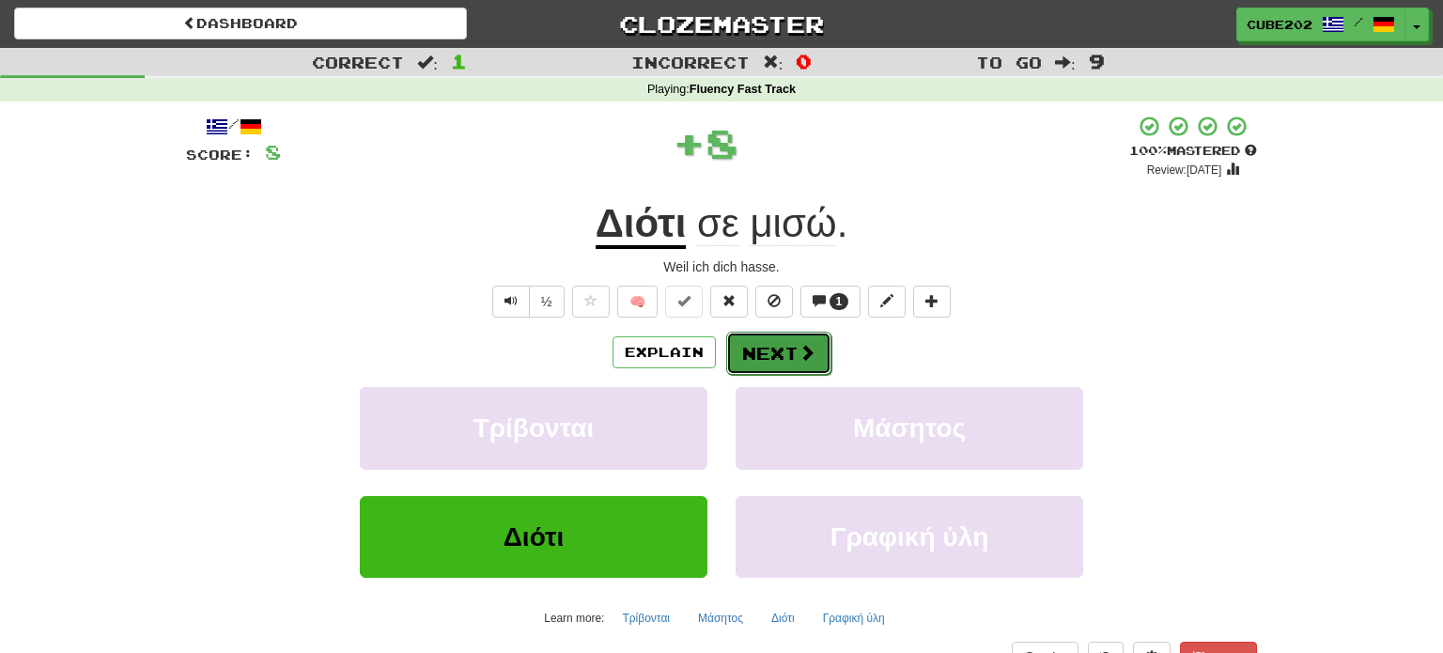
click at [763, 352] on button "Next" at bounding box center [778, 353] width 105 height 43
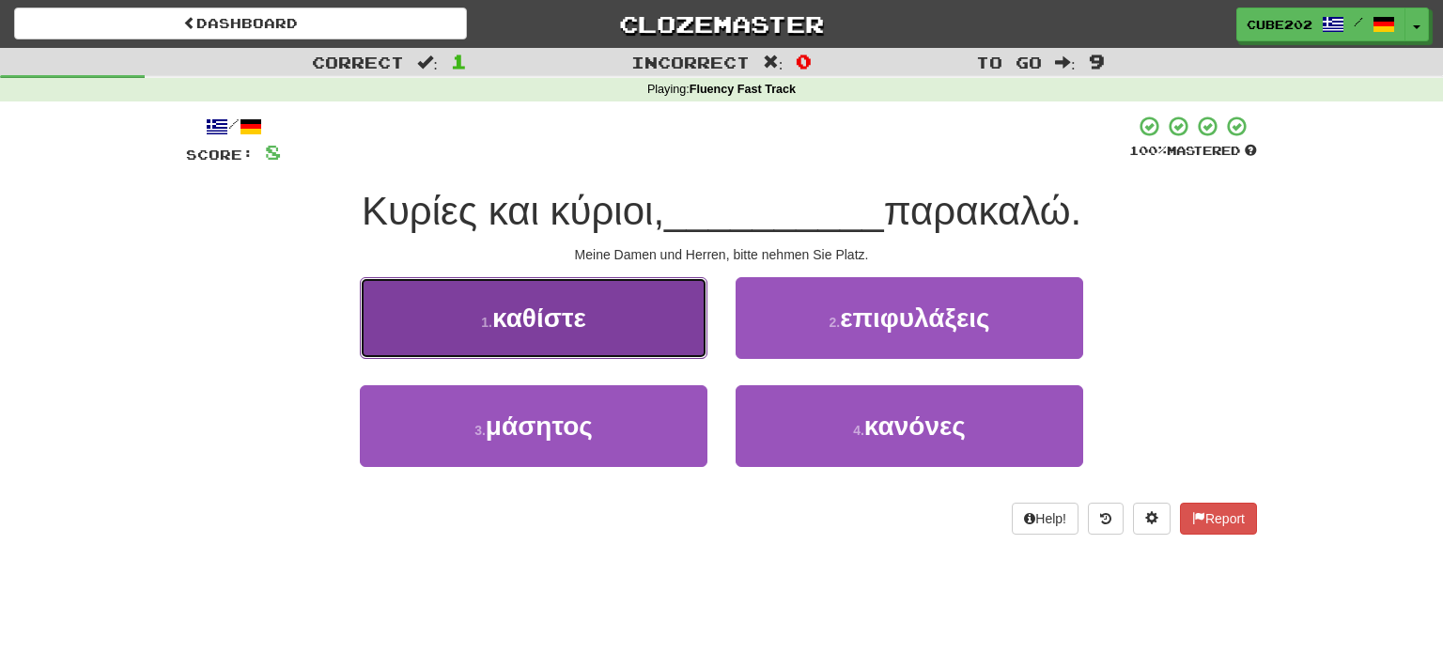
click at [670, 325] on button "1 . καθίστε" at bounding box center [534, 318] width 348 height 82
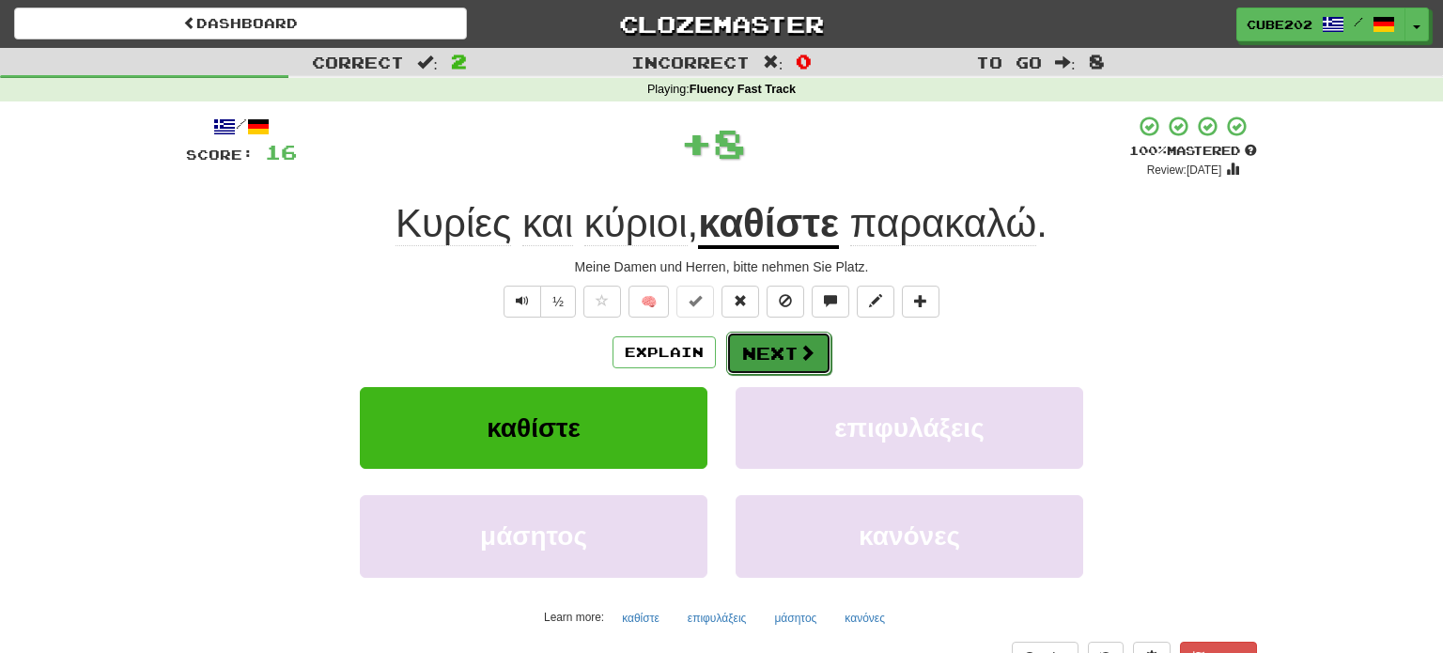
click at [765, 349] on button "Next" at bounding box center [778, 353] width 105 height 43
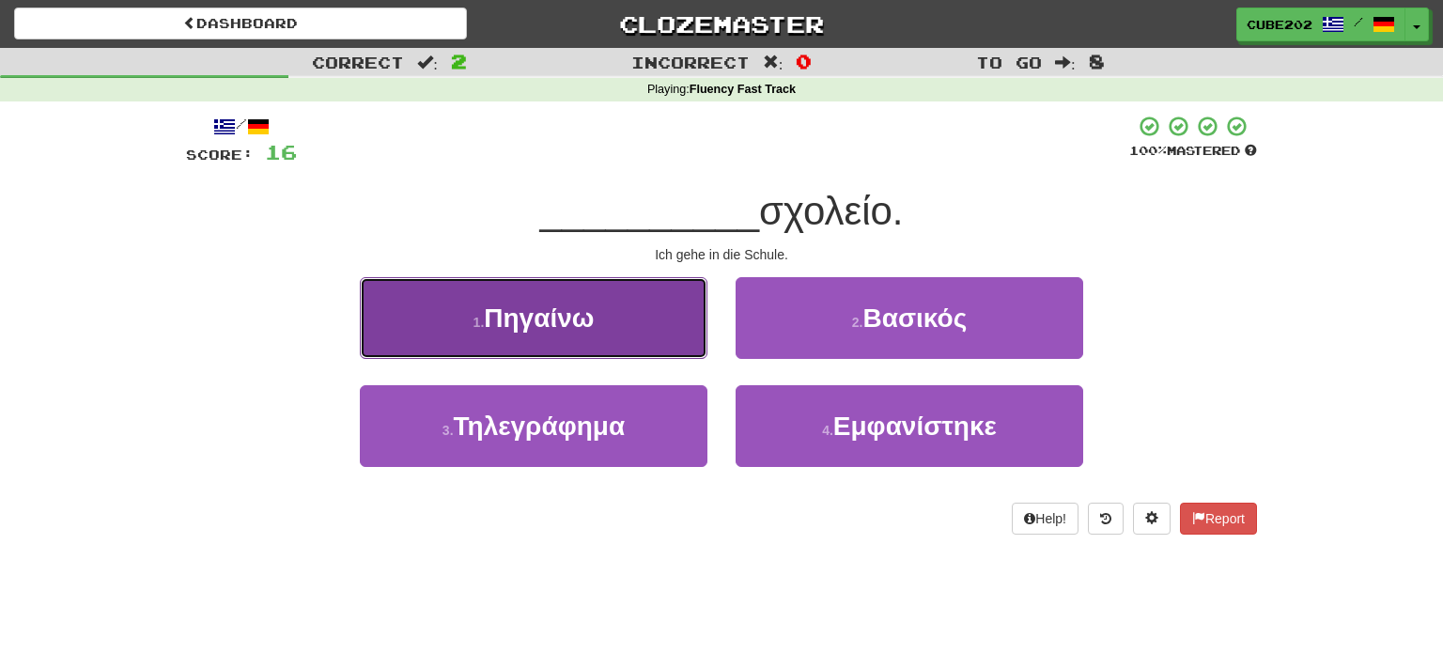
click at [668, 317] on button "1 . Πηγαίνω" at bounding box center [534, 318] width 348 height 82
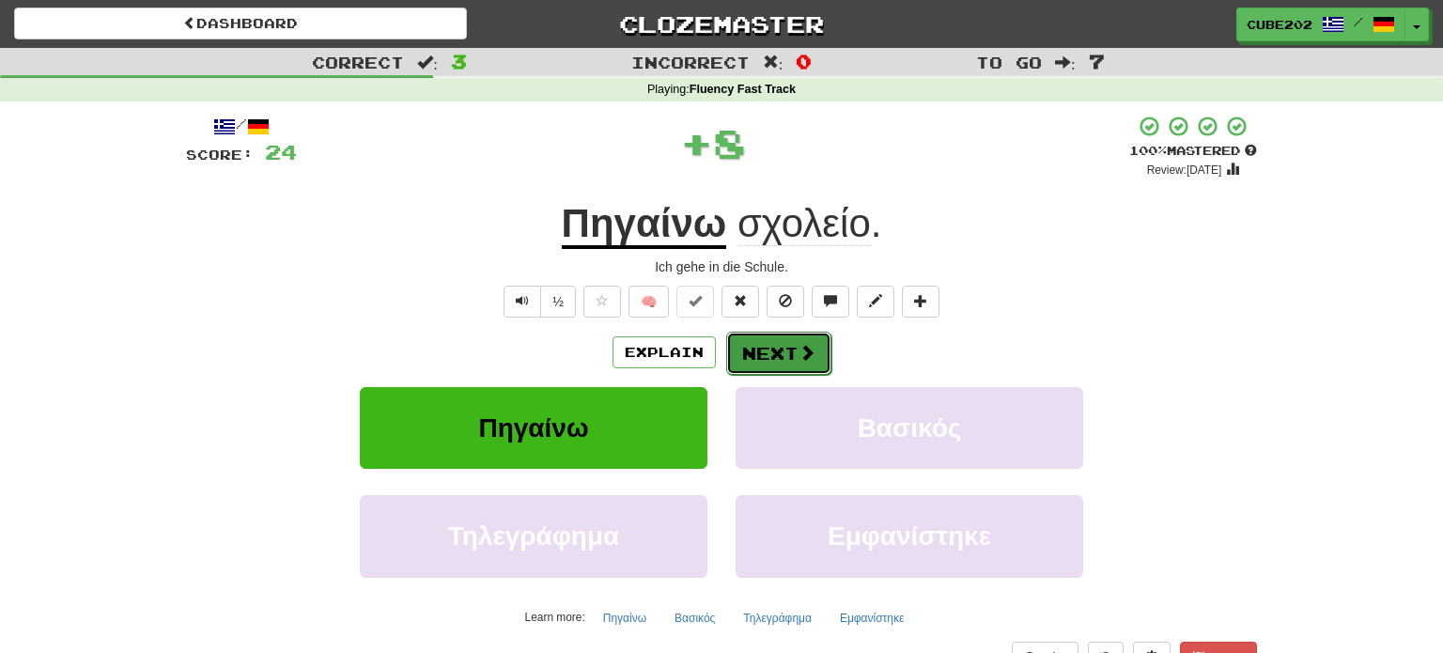
click at [780, 354] on button "Next" at bounding box center [778, 353] width 105 height 43
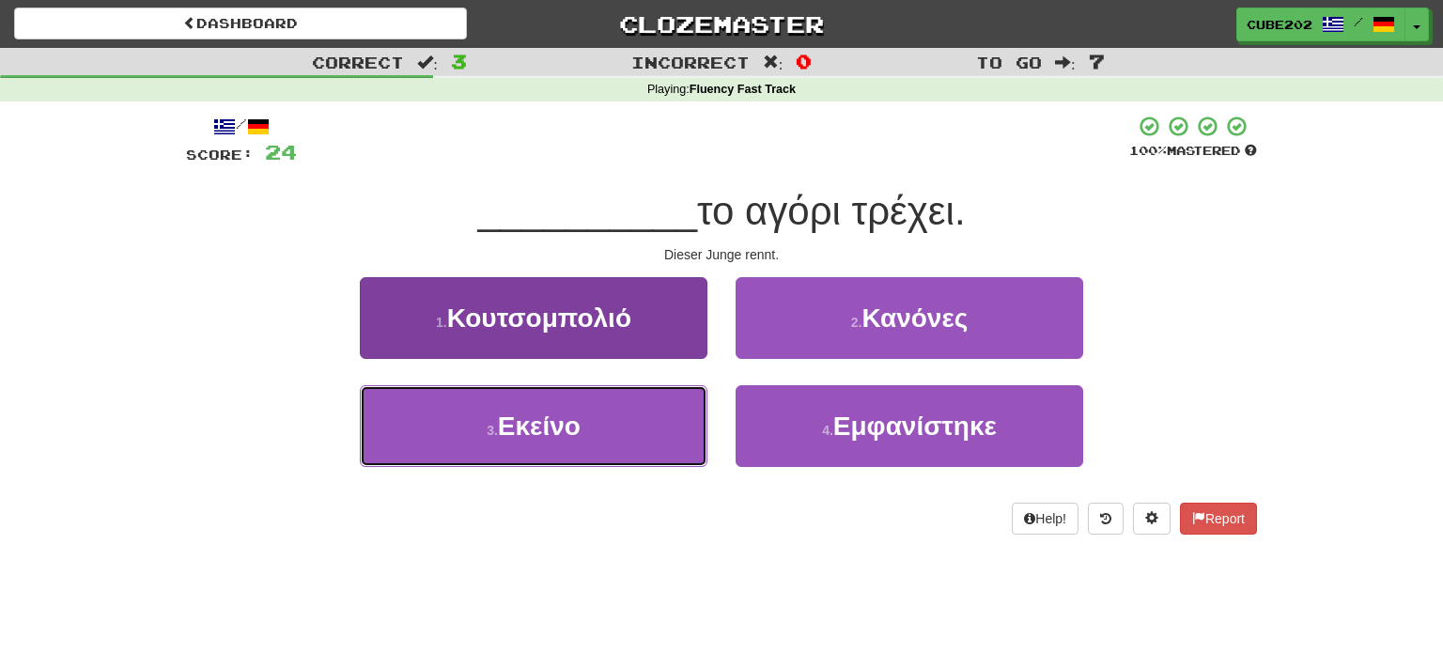
click at [629, 433] on button "3 . Εκείνο" at bounding box center [534, 426] width 348 height 82
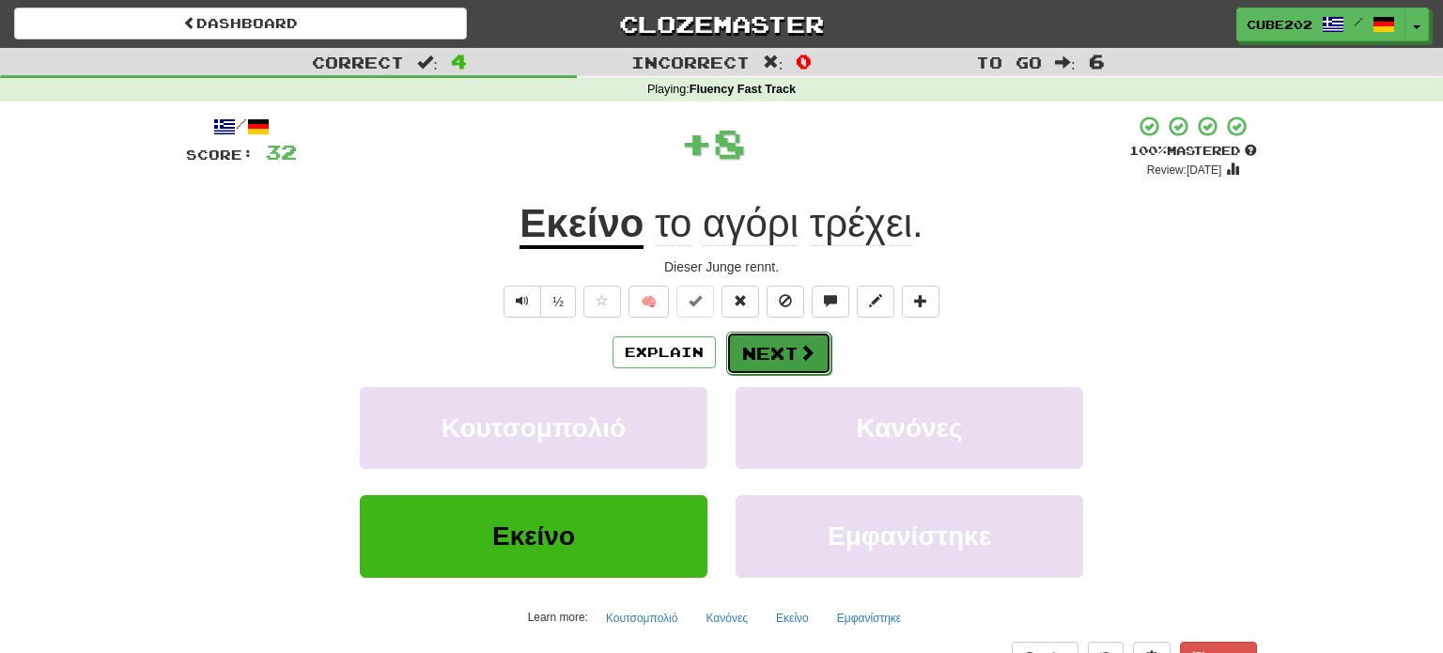
click at [772, 353] on button "Next" at bounding box center [778, 353] width 105 height 43
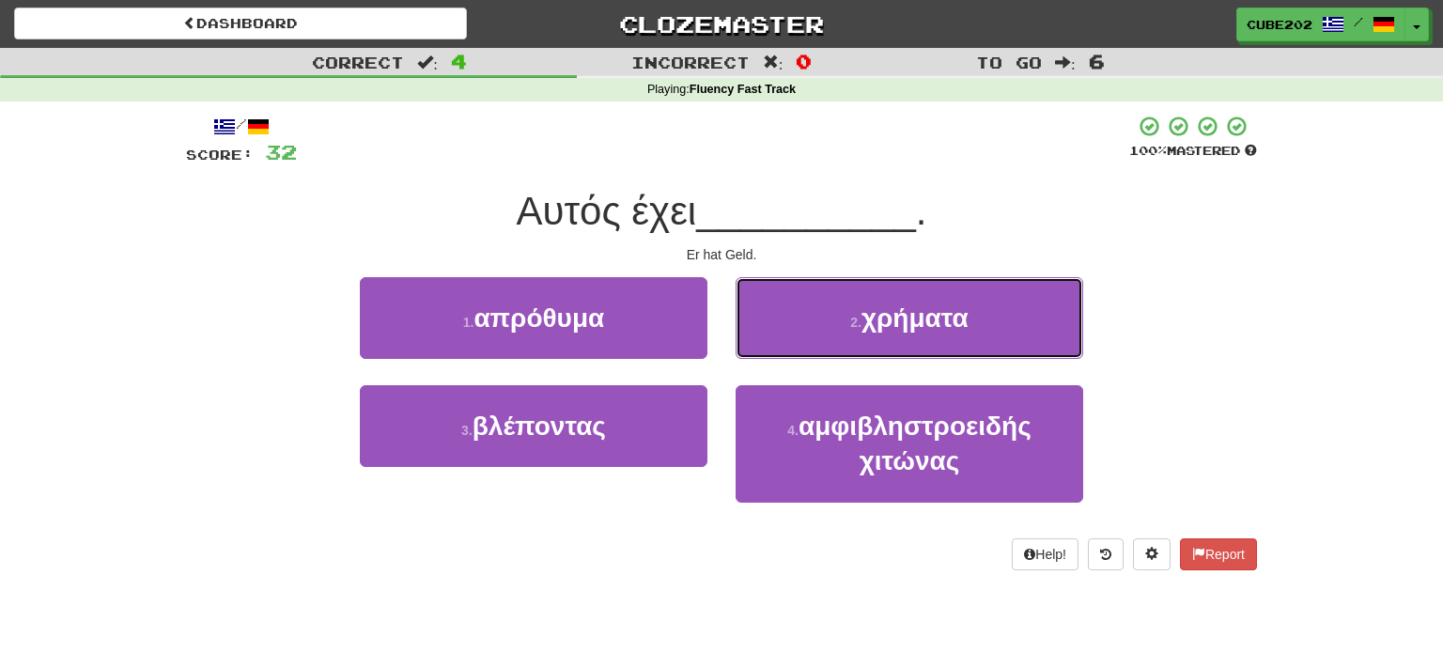
click at [828, 321] on button "2 . χρήματα" at bounding box center [910, 318] width 348 height 82
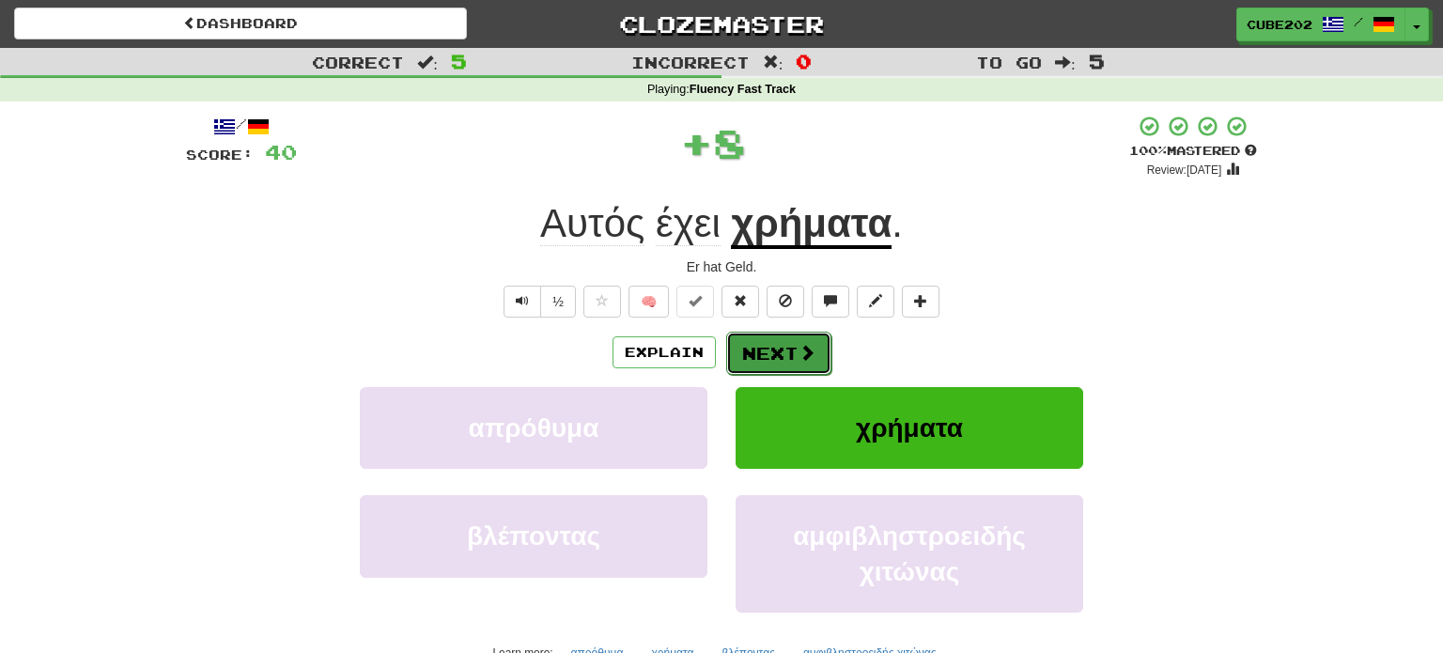
click at [779, 353] on button "Next" at bounding box center [778, 353] width 105 height 43
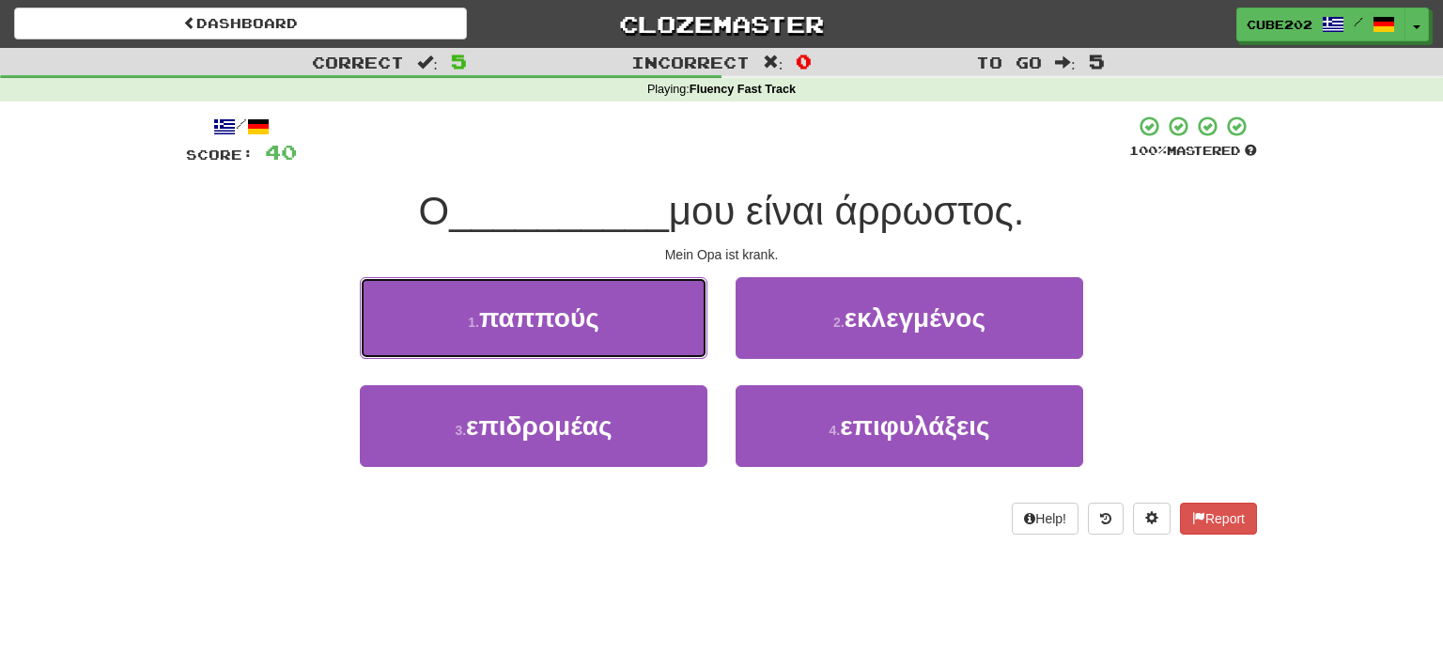
click at [670, 323] on button "1 . παππούς" at bounding box center [534, 318] width 348 height 82
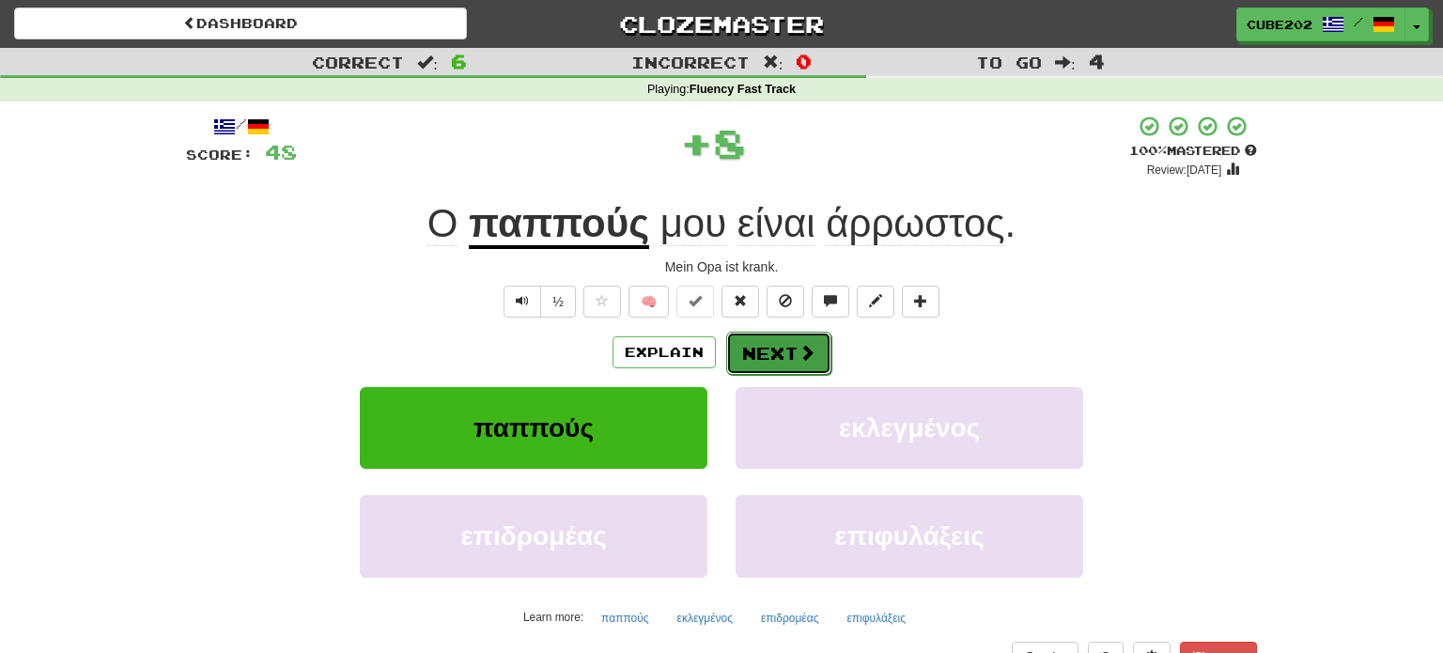
click at [760, 352] on button "Next" at bounding box center [778, 353] width 105 height 43
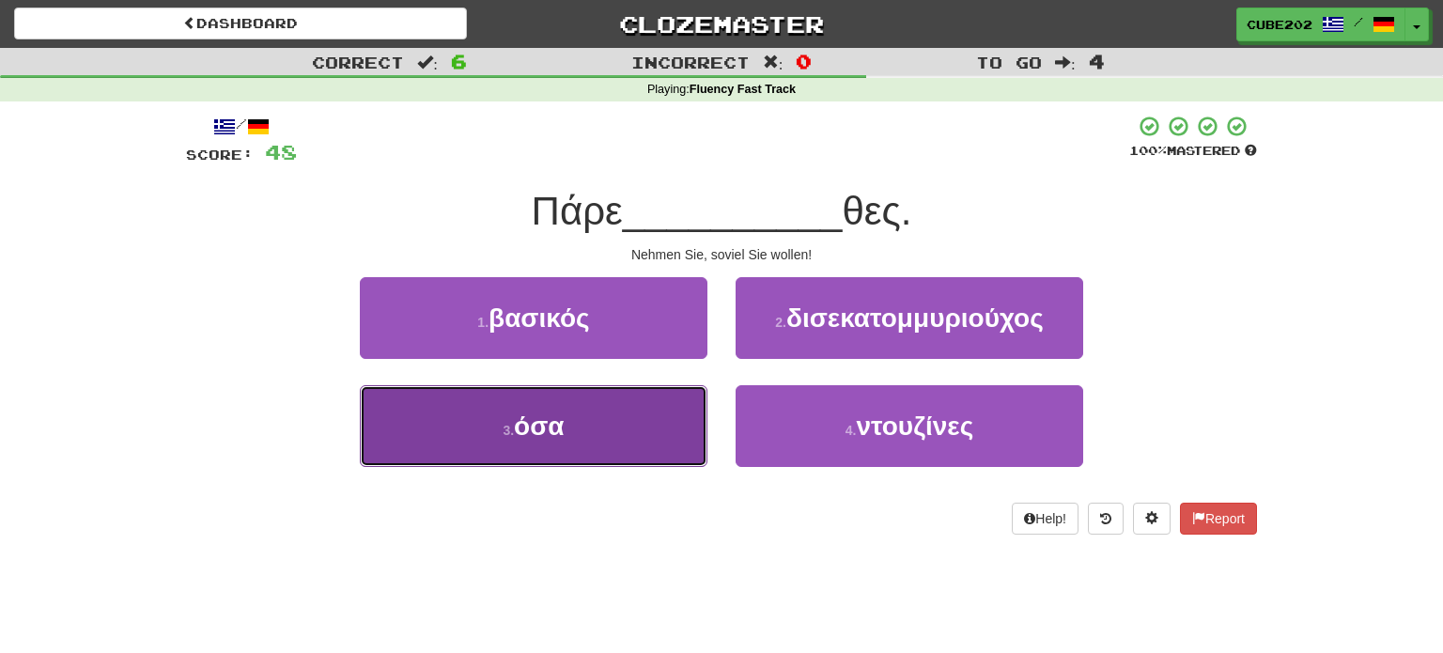
click at [629, 425] on button "3 . όσα" at bounding box center [534, 426] width 348 height 82
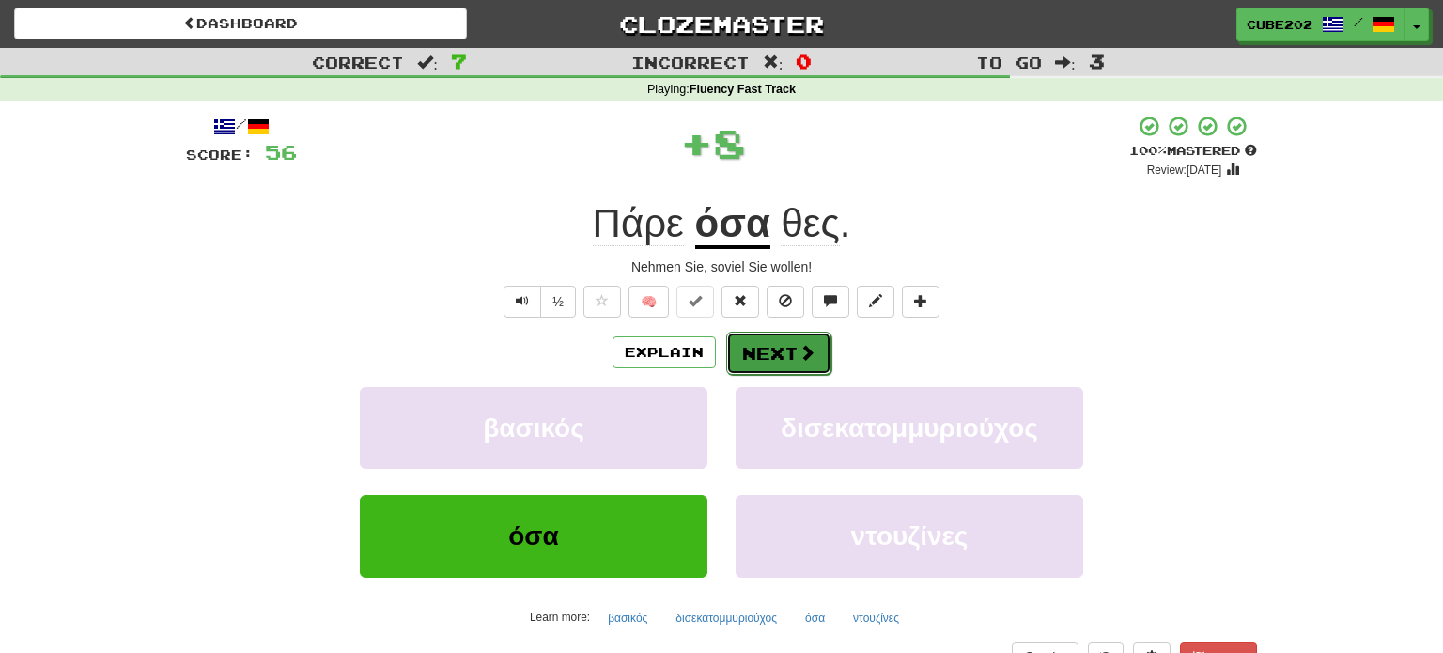
click at [770, 351] on button "Next" at bounding box center [778, 353] width 105 height 43
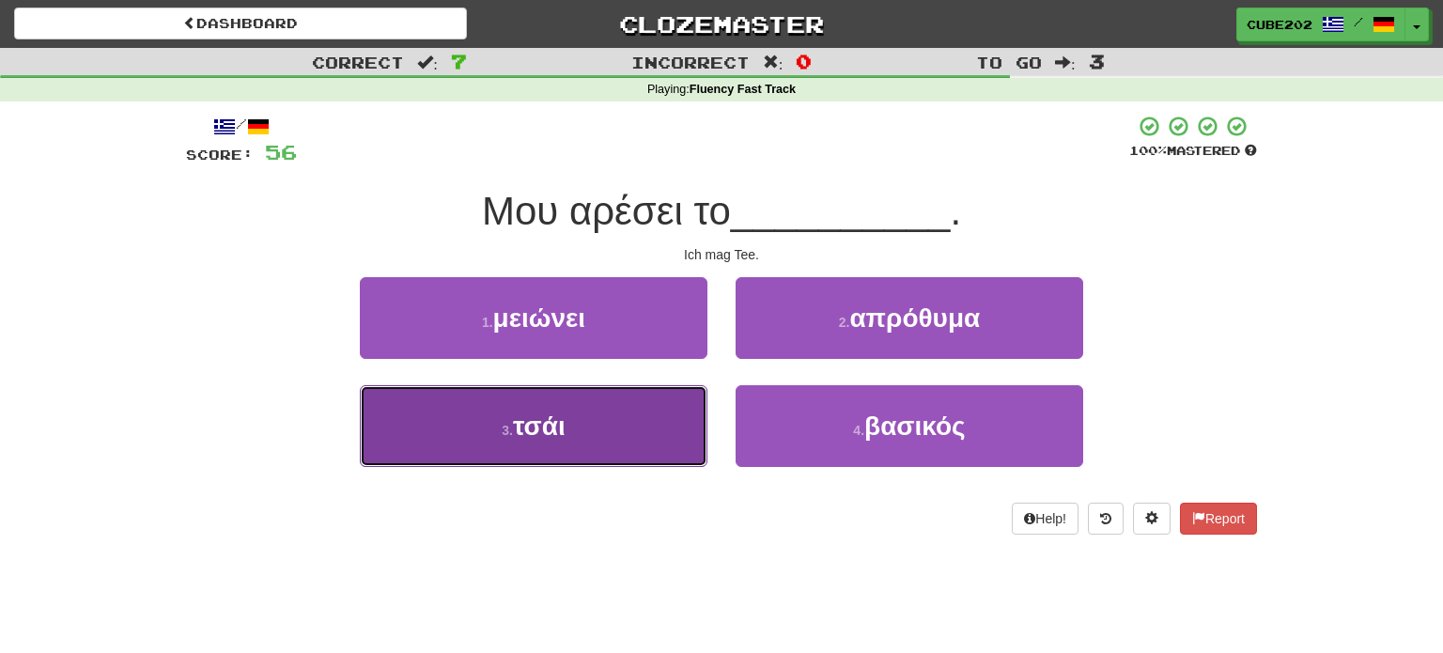
click at [680, 410] on button "3 . τσάι" at bounding box center [534, 426] width 348 height 82
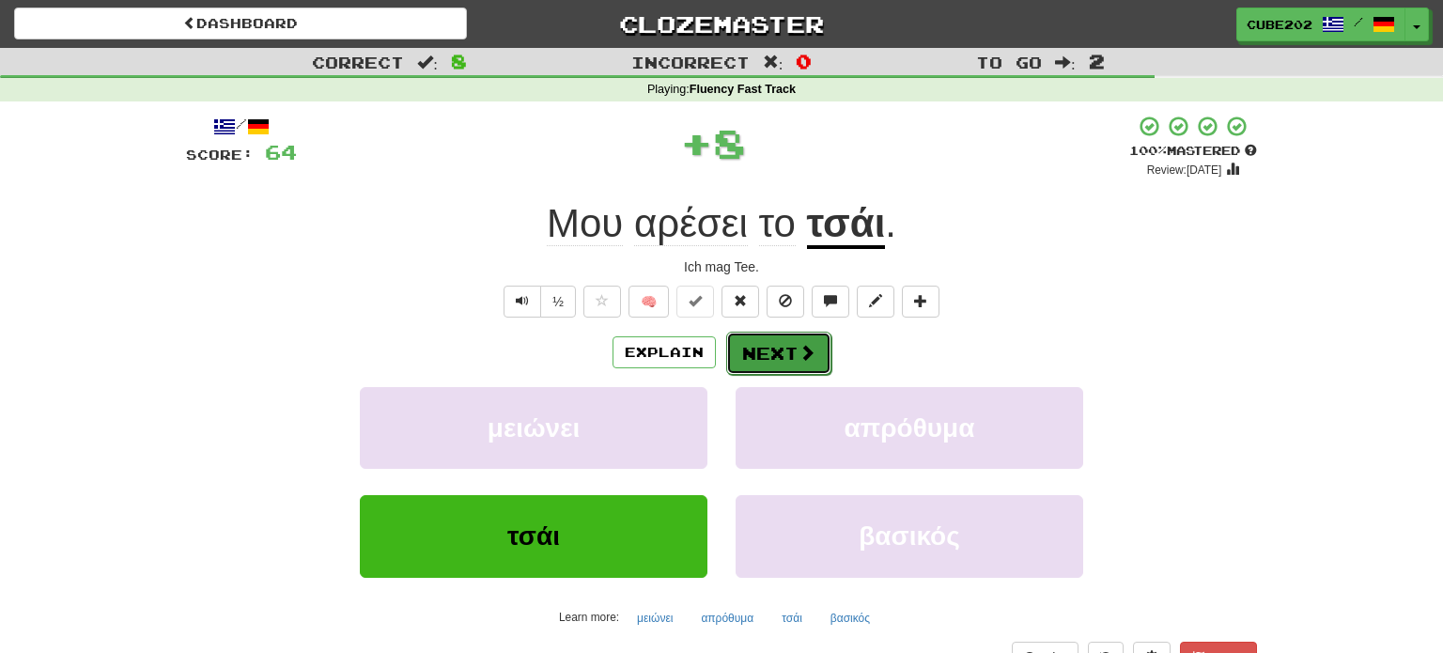
click at [772, 347] on button "Next" at bounding box center [778, 353] width 105 height 43
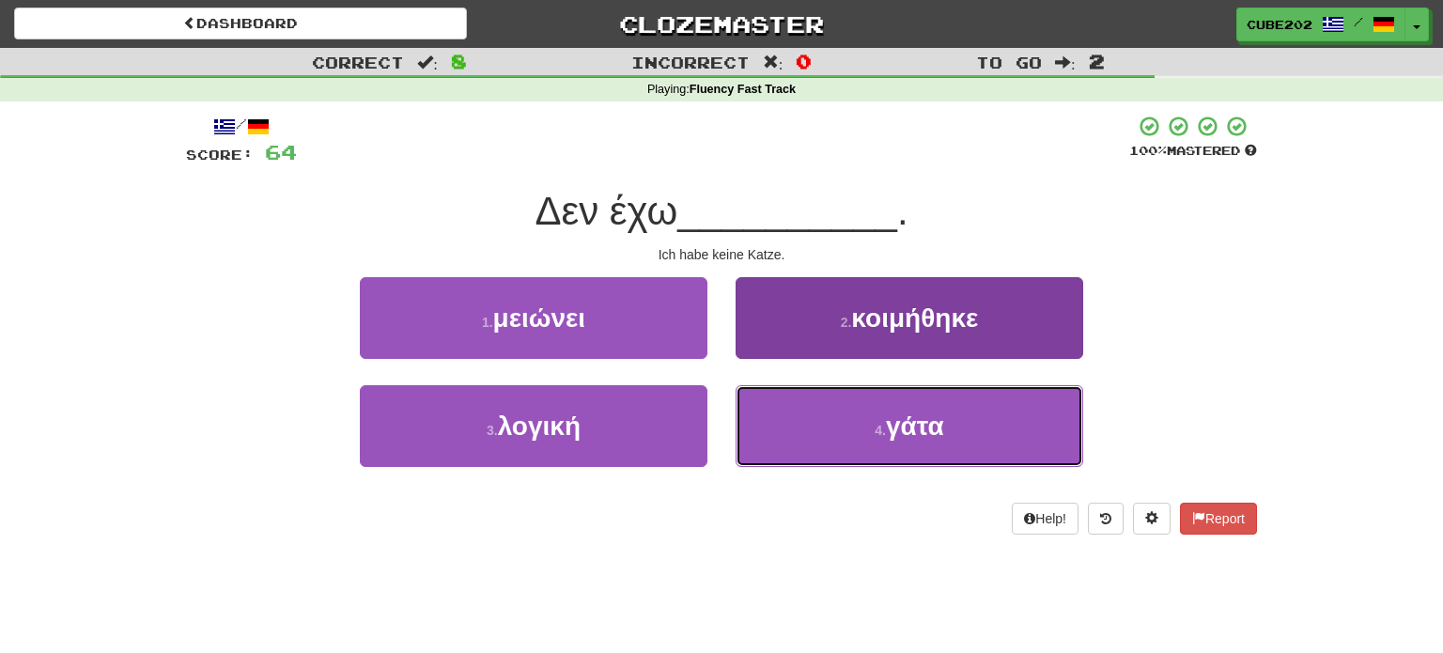
click at [845, 417] on button "4 . γάτα" at bounding box center [910, 426] width 348 height 82
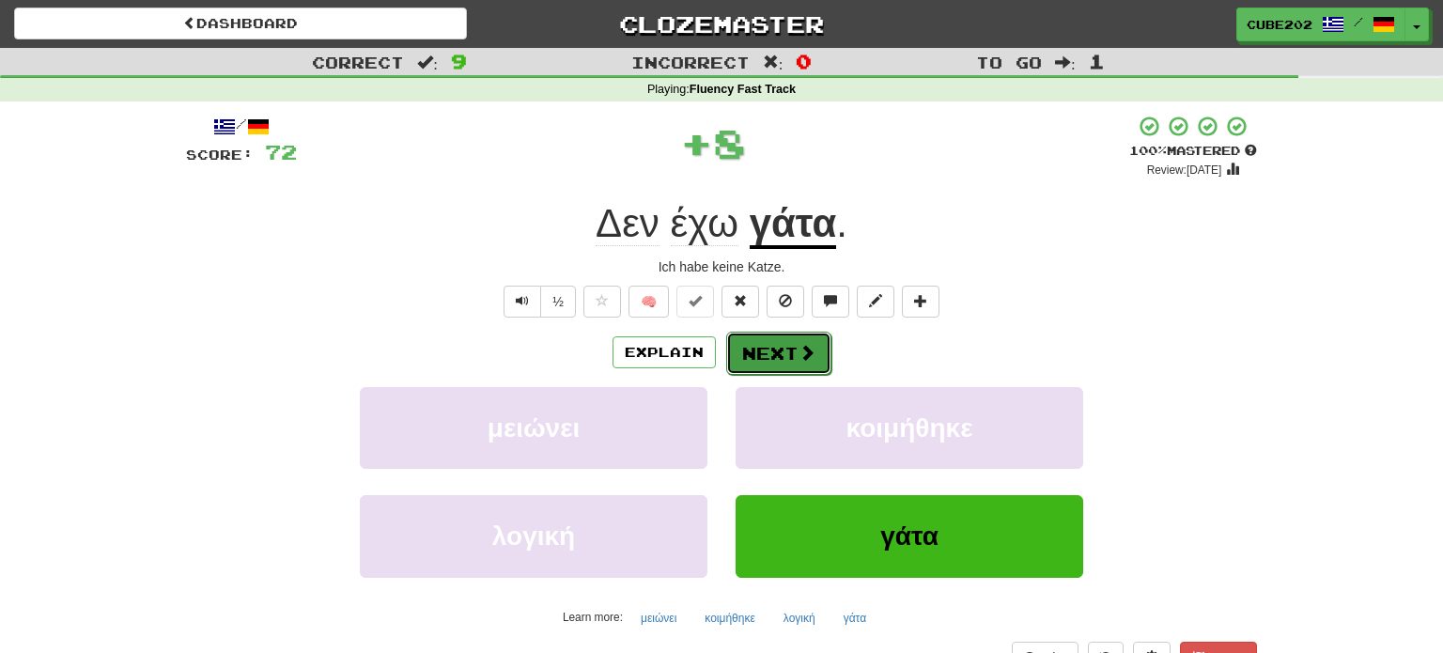
click at [777, 345] on button "Next" at bounding box center [778, 353] width 105 height 43
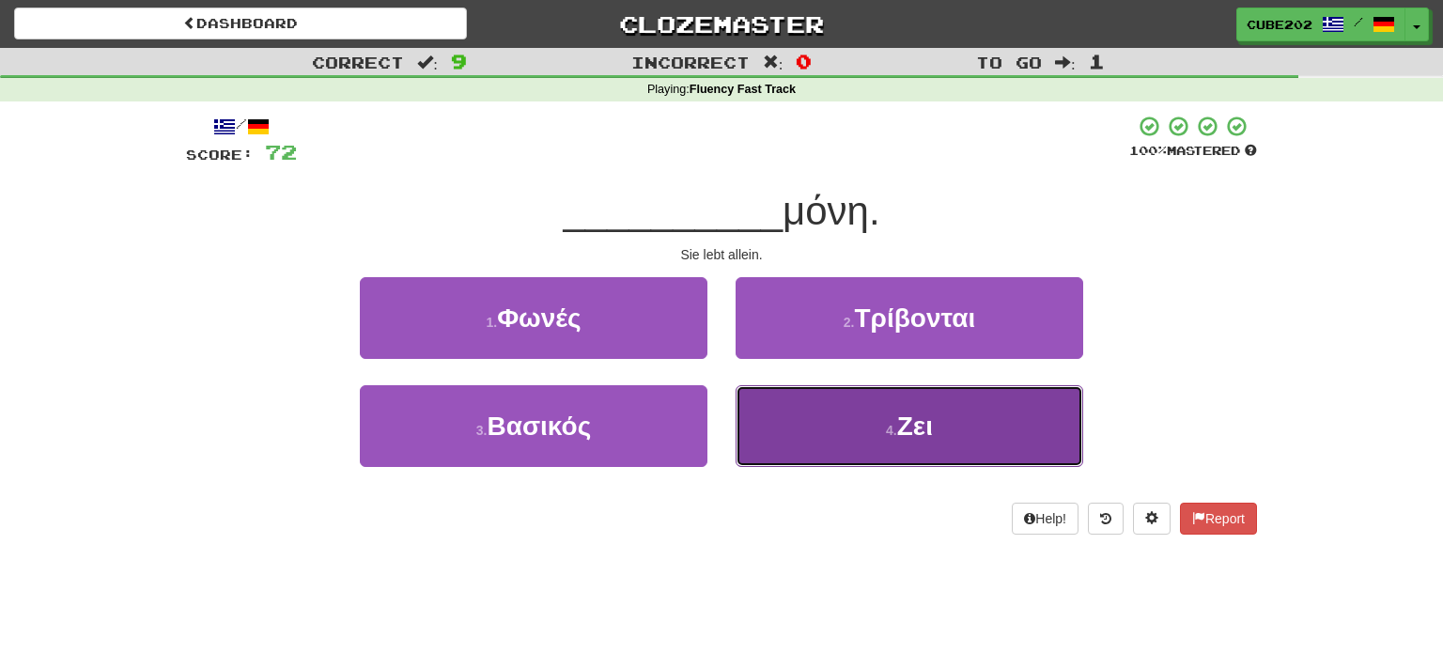
click at [842, 426] on button "4 . Ζει" at bounding box center [910, 426] width 348 height 82
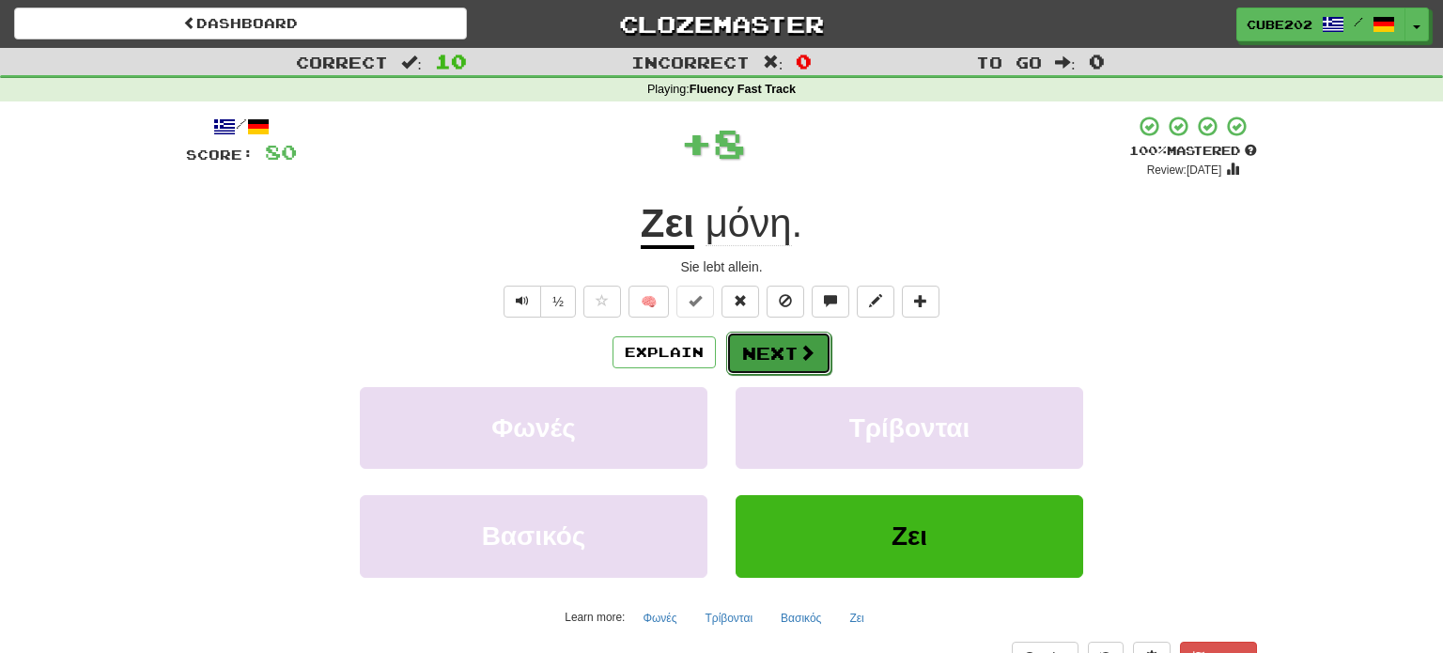
click at [769, 344] on button "Next" at bounding box center [778, 353] width 105 height 43
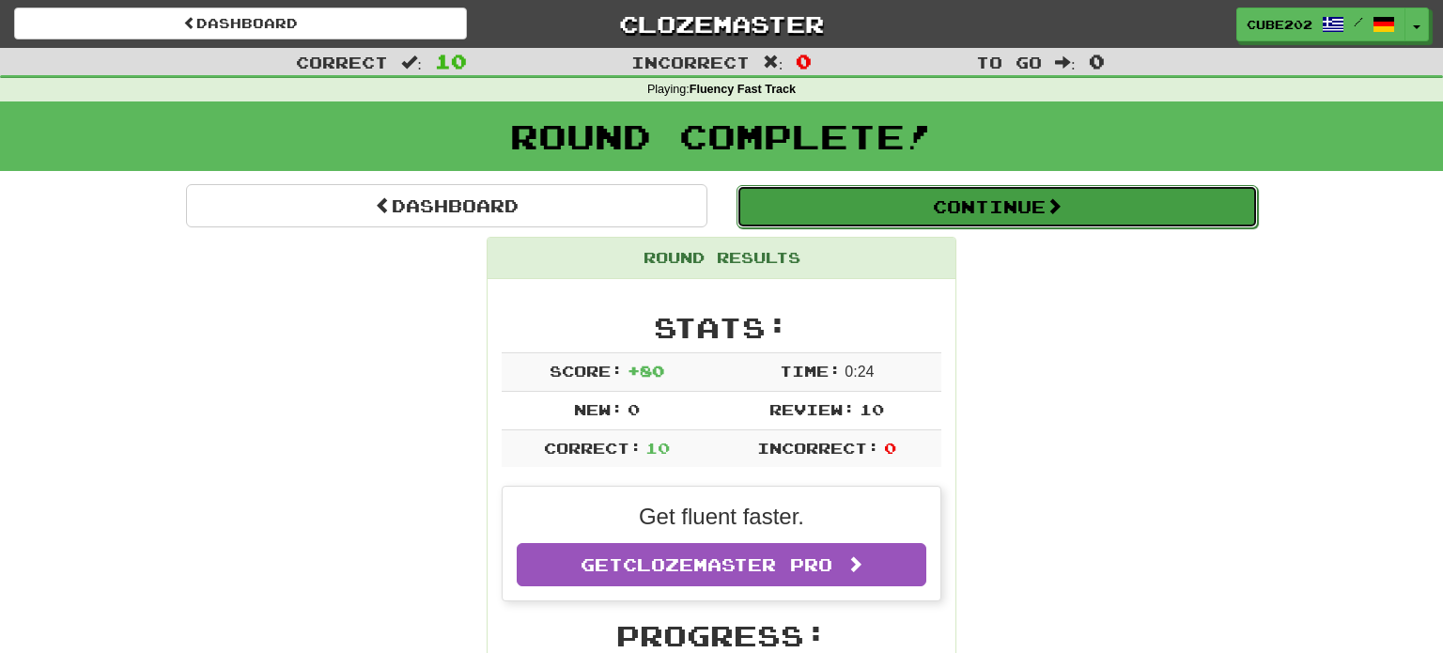
click at [799, 204] on button "Continue" at bounding box center [996, 206] width 521 height 43
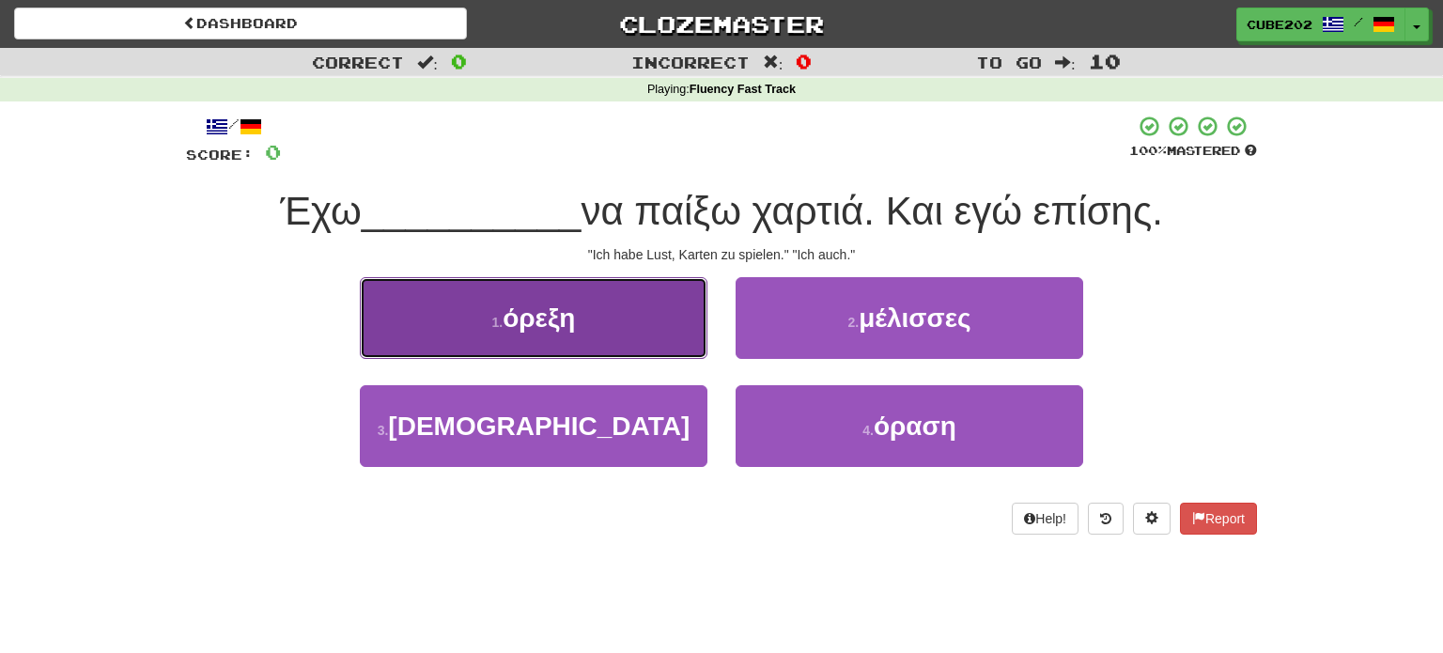
click at [613, 338] on button "1 . όρεξη" at bounding box center [534, 318] width 348 height 82
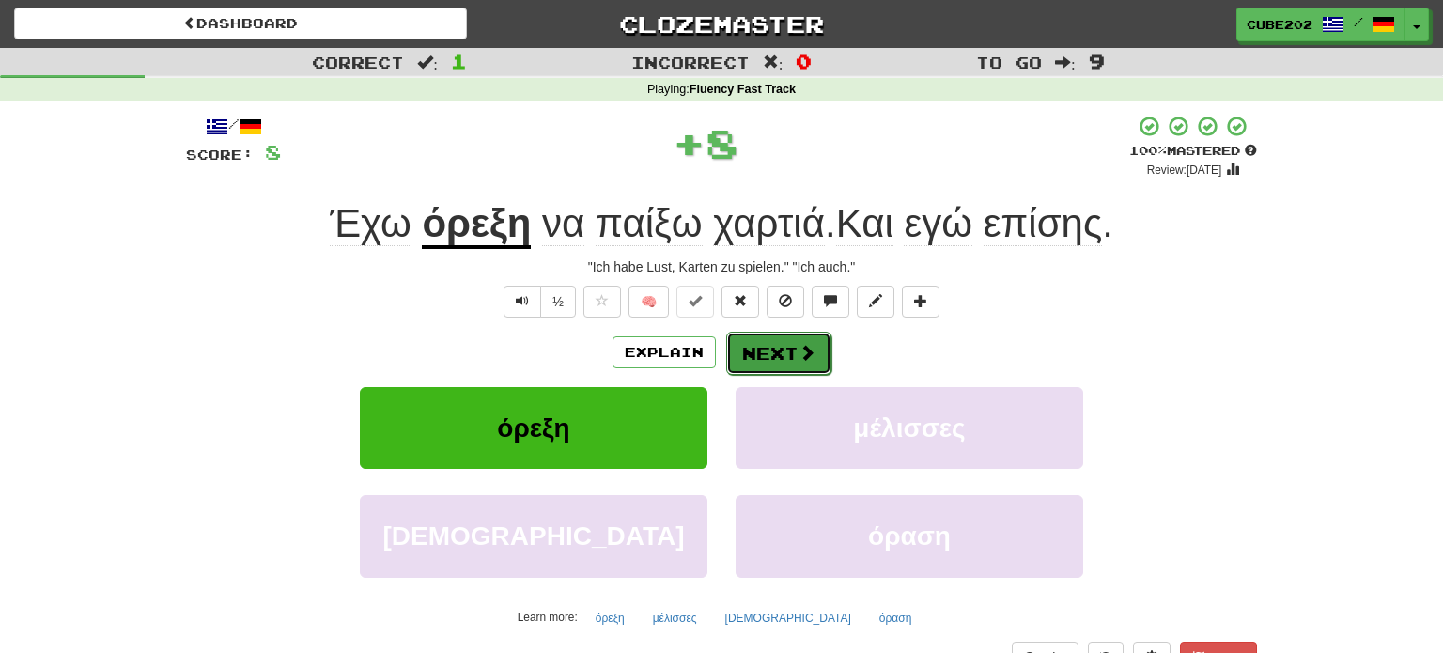
click at [776, 350] on button "Next" at bounding box center [778, 353] width 105 height 43
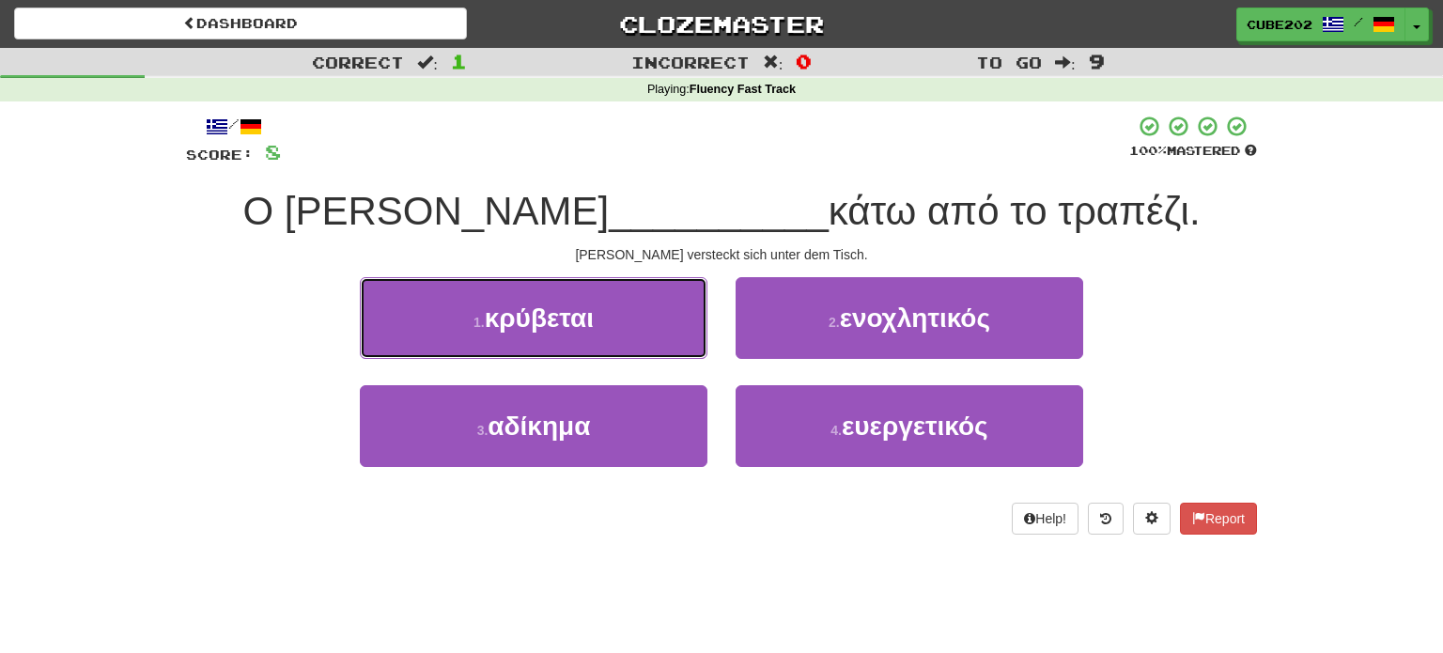
click at [665, 324] on button "1 . κρύβεται" at bounding box center [534, 318] width 348 height 82
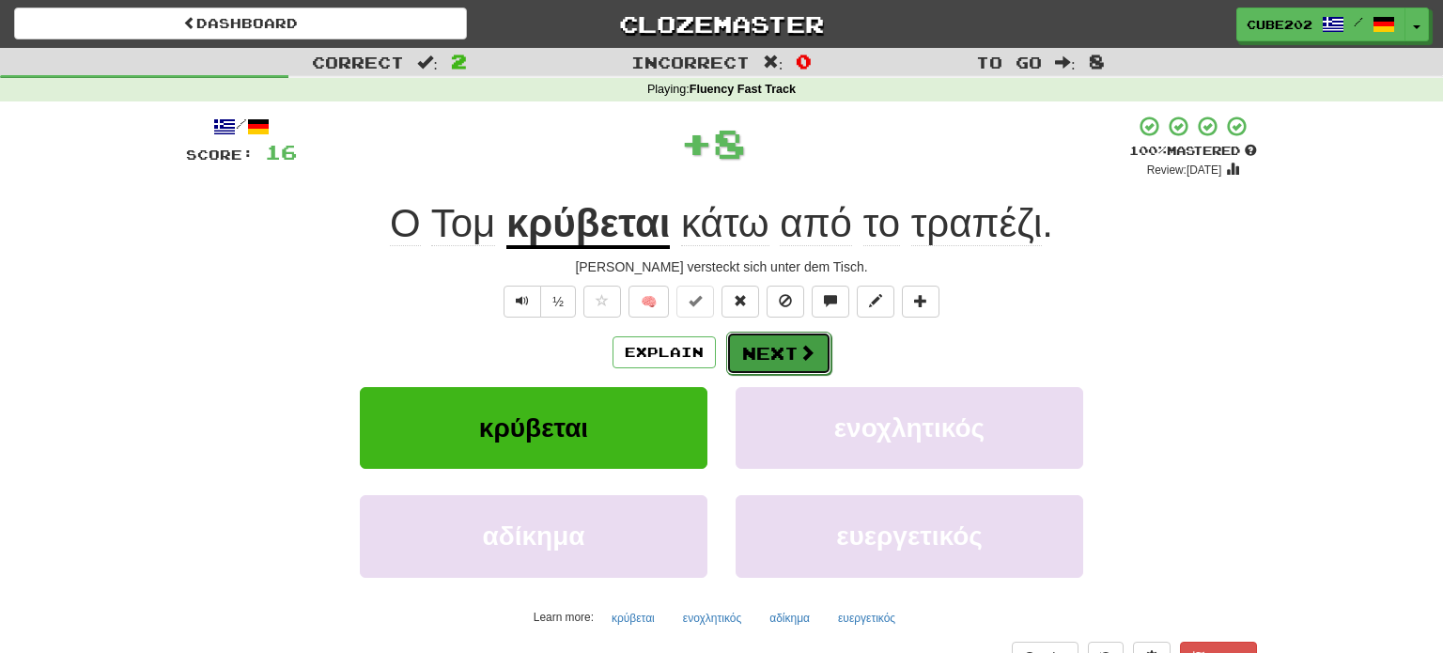
click at [765, 347] on button "Next" at bounding box center [778, 353] width 105 height 43
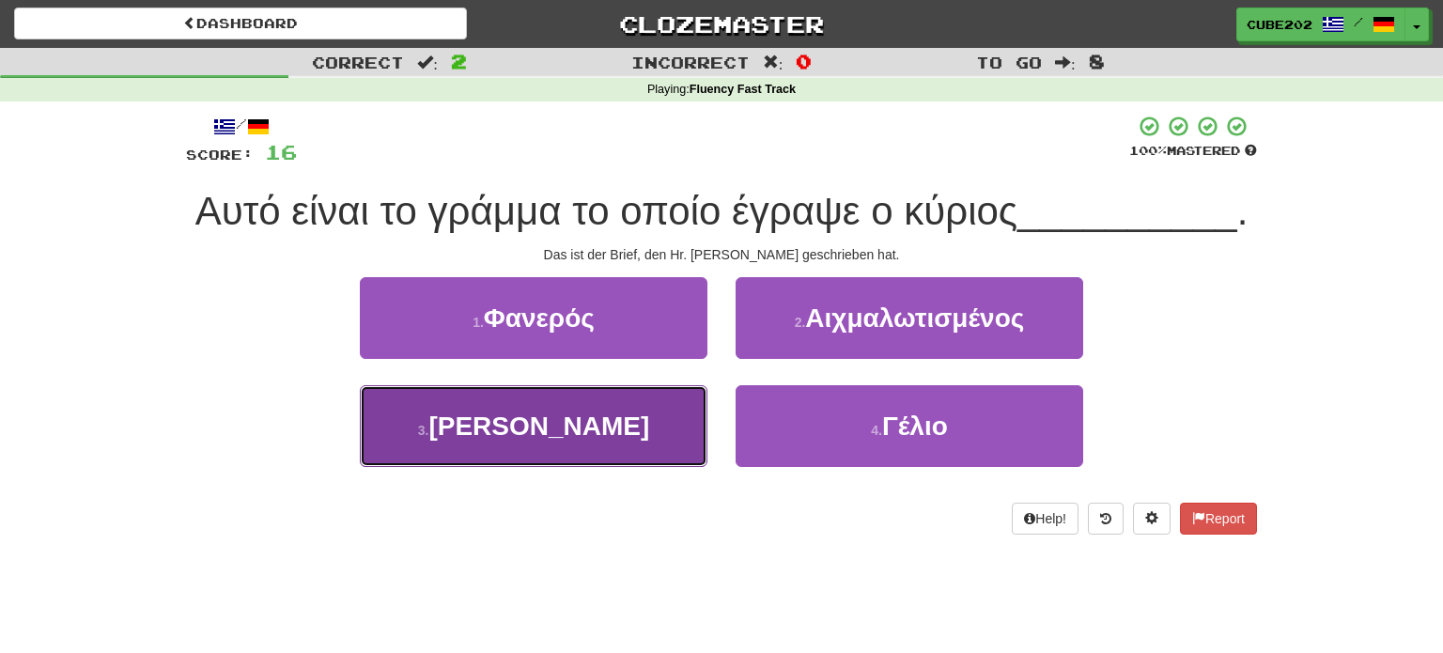
click at [638, 420] on button "3 . Μπράουν" at bounding box center [534, 426] width 348 height 82
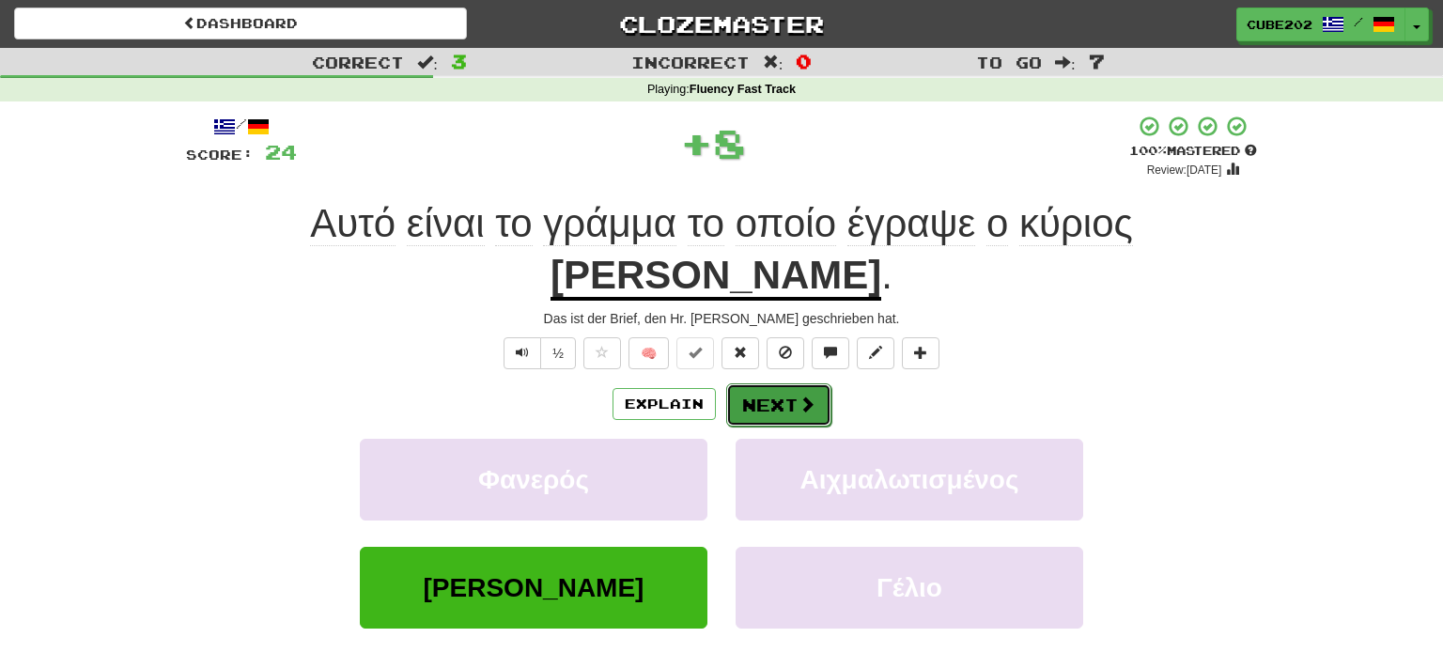
click at [766, 383] on button "Next" at bounding box center [778, 404] width 105 height 43
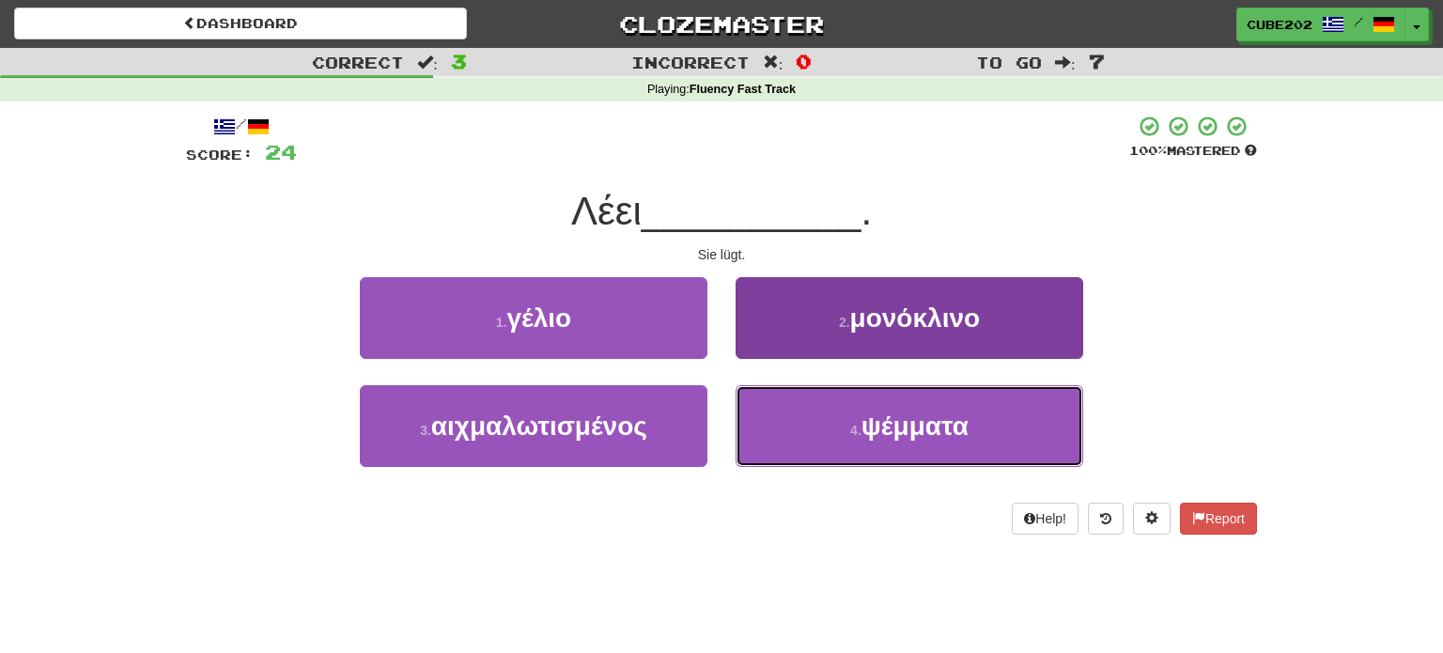
click at [824, 421] on button "4 . ψέμματα" at bounding box center [910, 426] width 348 height 82
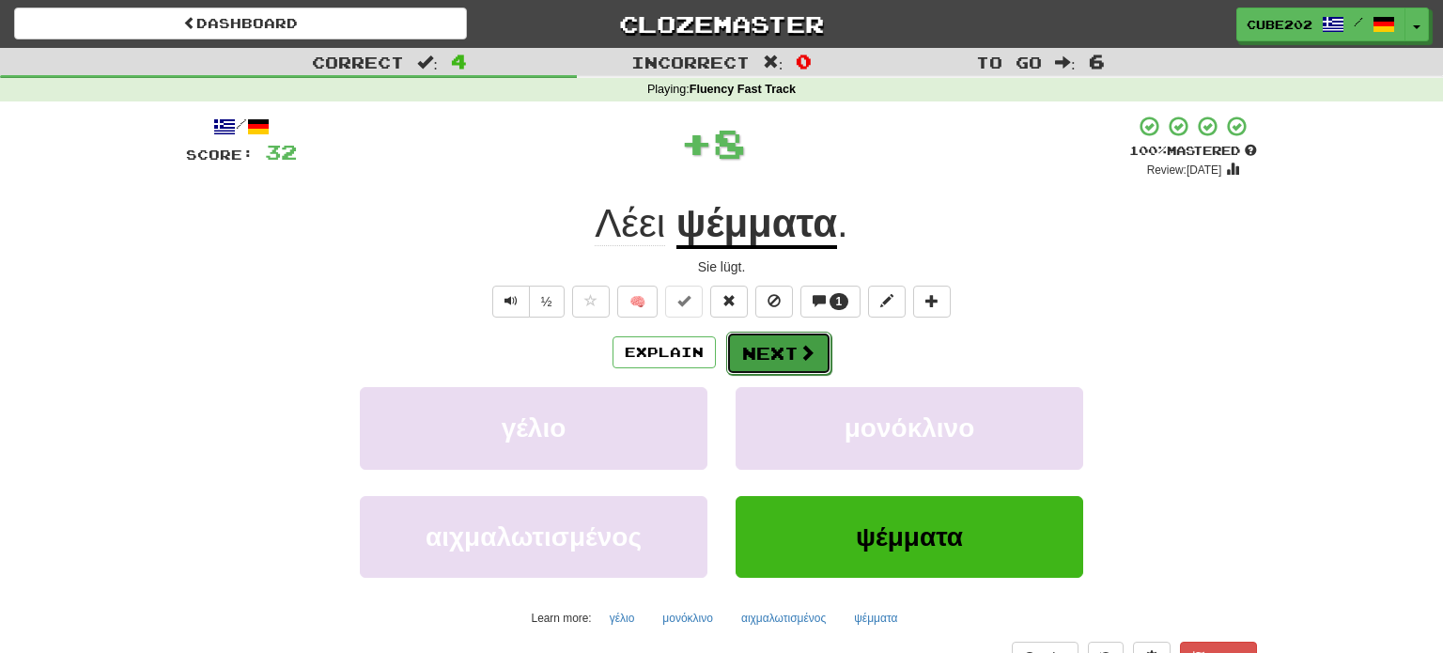
click at [770, 351] on button "Next" at bounding box center [778, 353] width 105 height 43
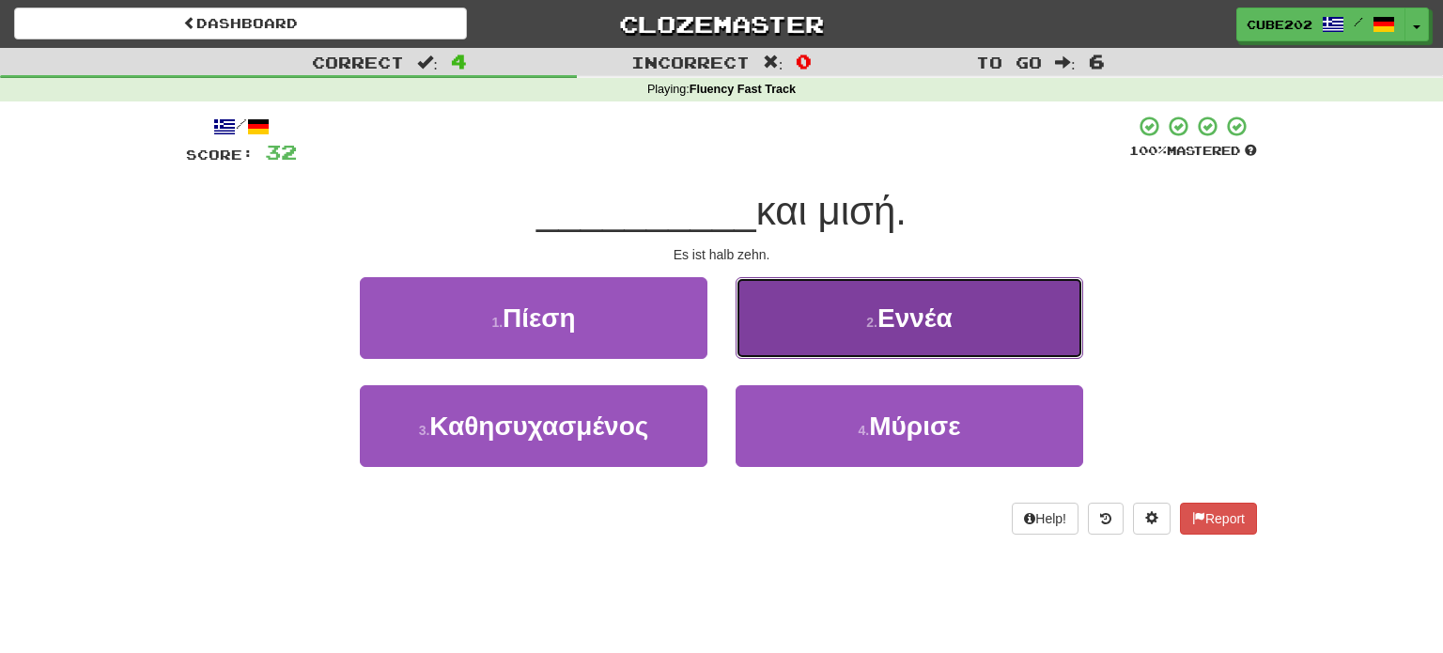
click at [813, 318] on button "2 . Εννέα" at bounding box center [910, 318] width 348 height 82
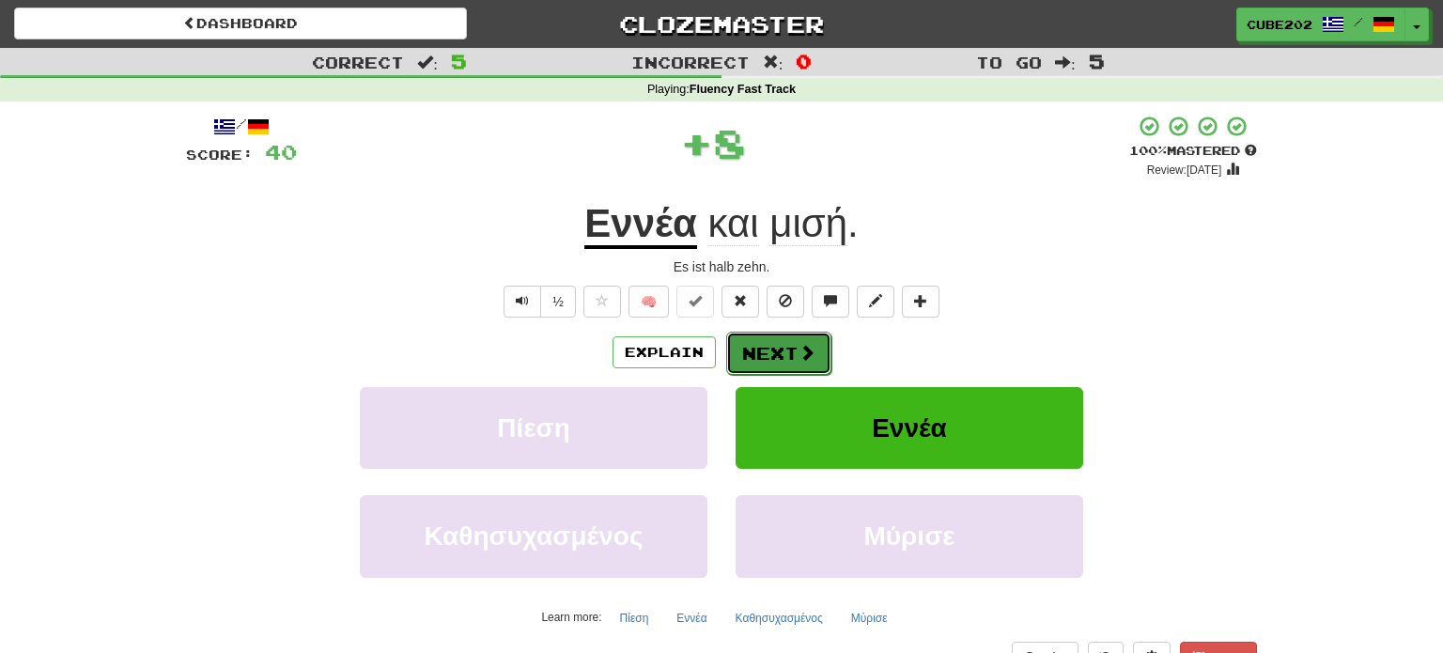
click at [764, 356] on button "Next" at bounding box center [778, 353] width 105 height 43
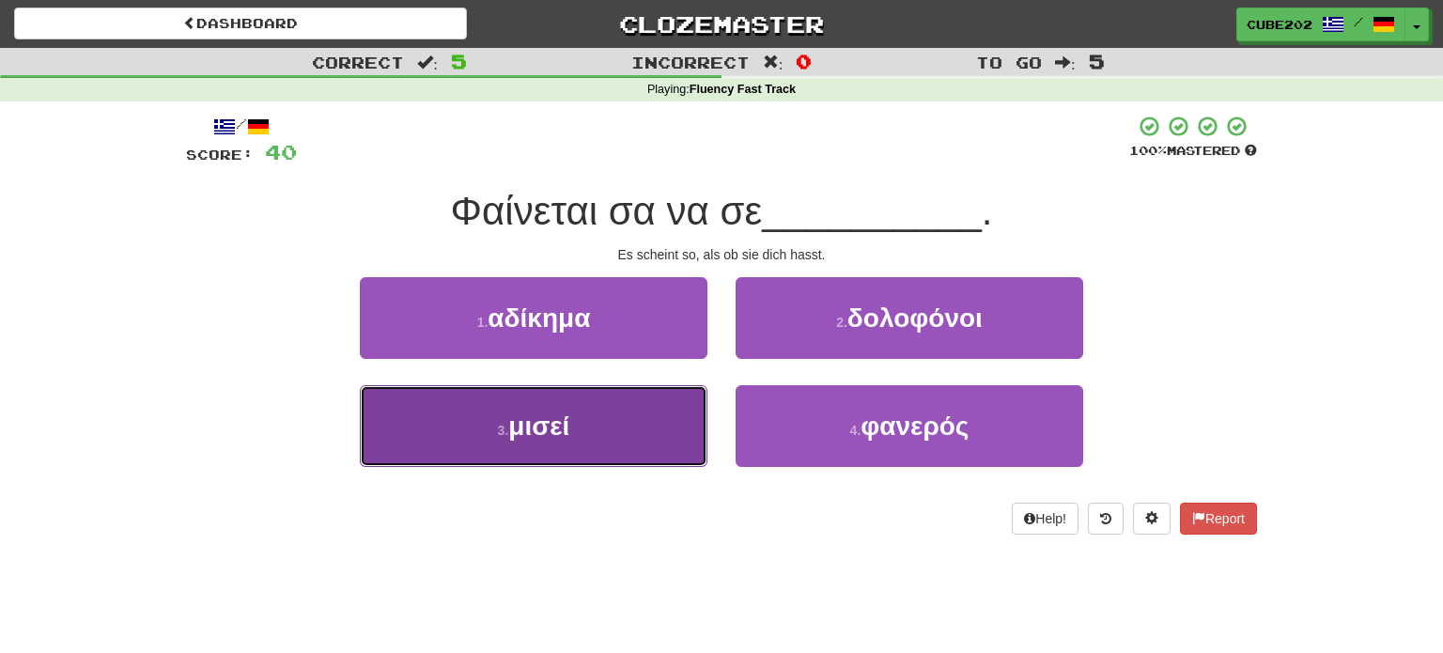
click at [654, 416] on button "3 . μισεί" at bounding box center [534, 426] width 348 height 82
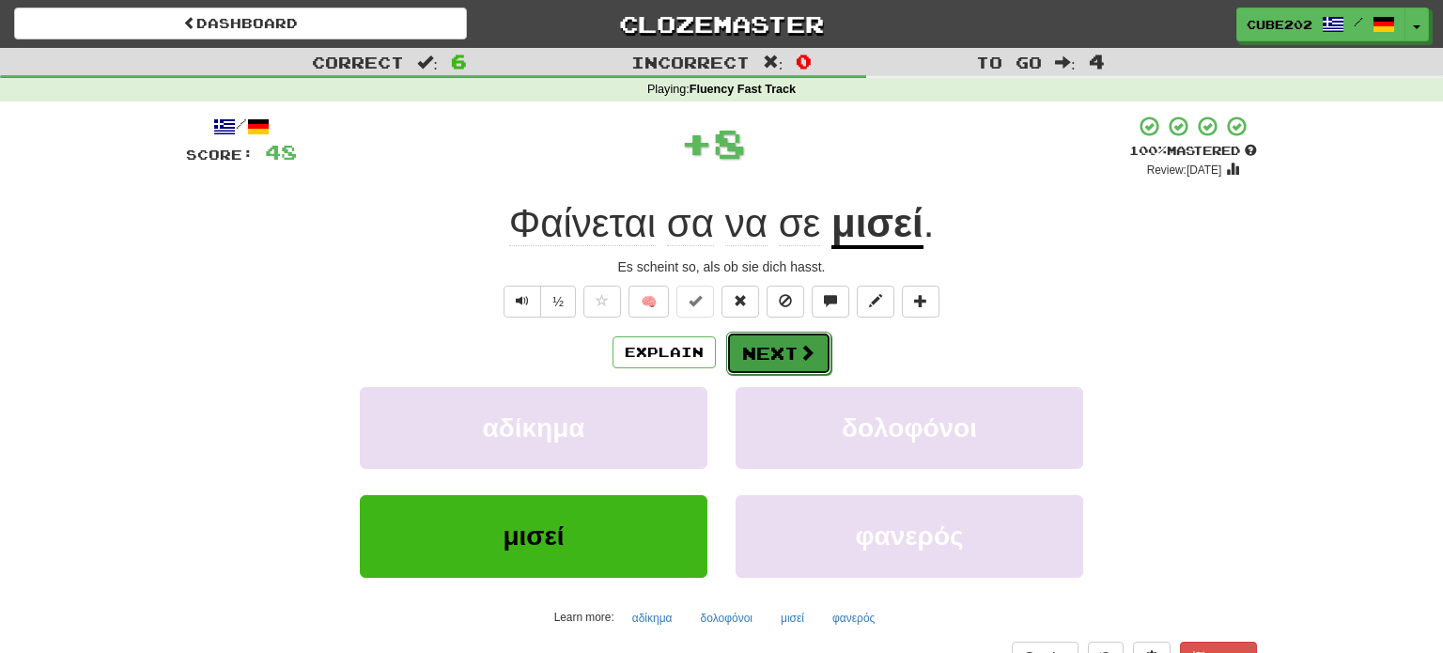
click at [779, 343] on button "Next" at bounding box center [778, 353] width 105 height 43
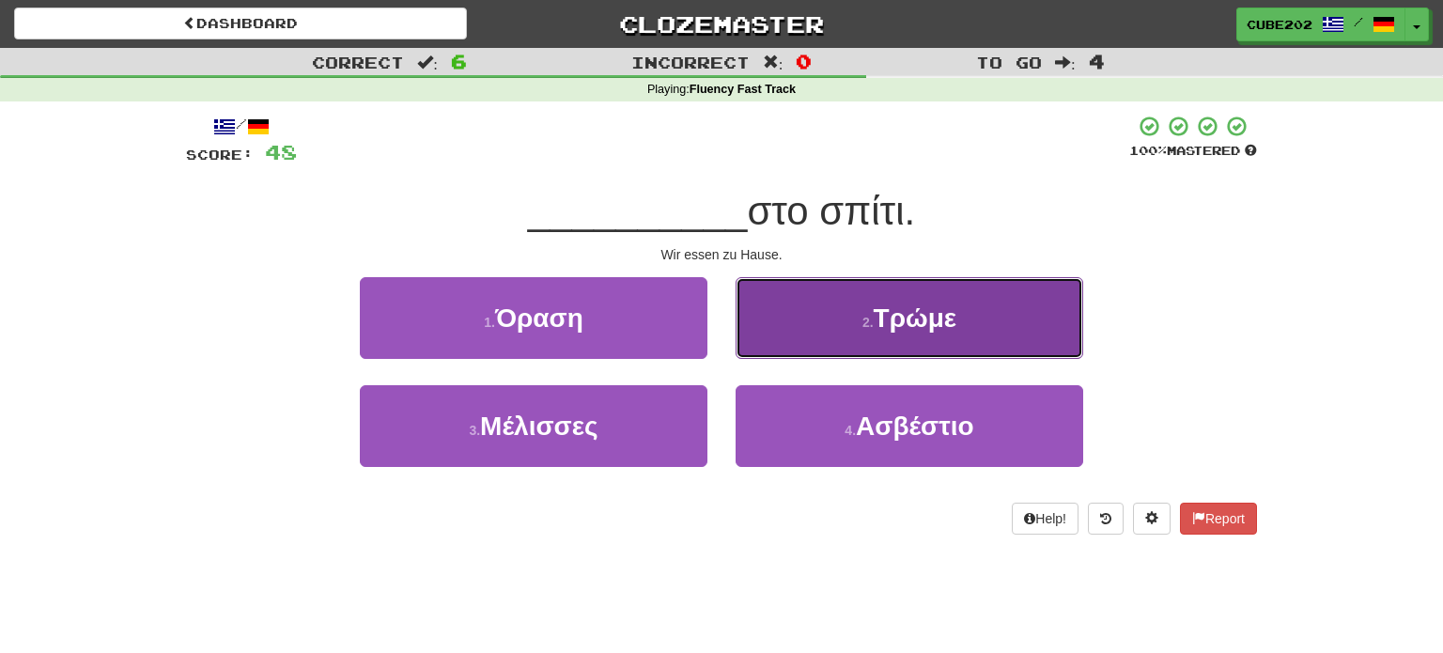
click at [840, 320] on button "2 . Τρώμε" at bounding box center [910, 318] width 348 height 82
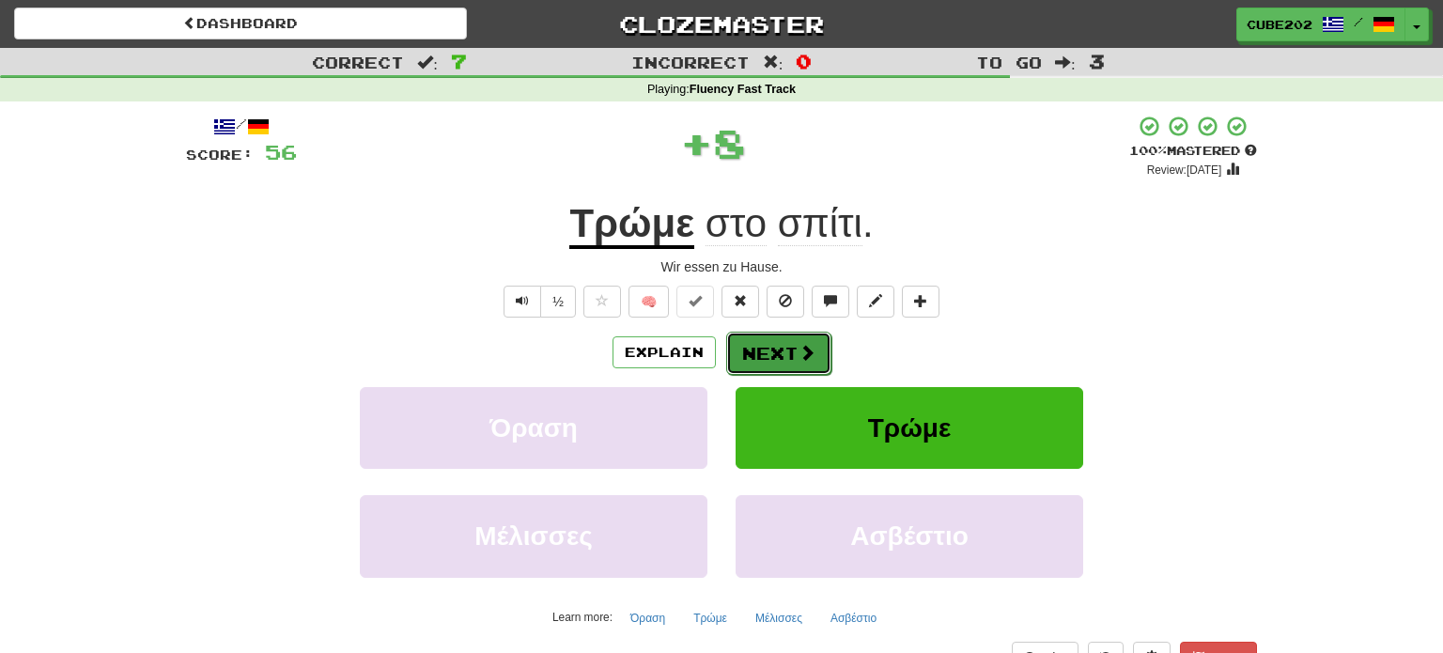
click at [772, 361] on button "Next" at bounding box center [778, 353] width 105 height 43
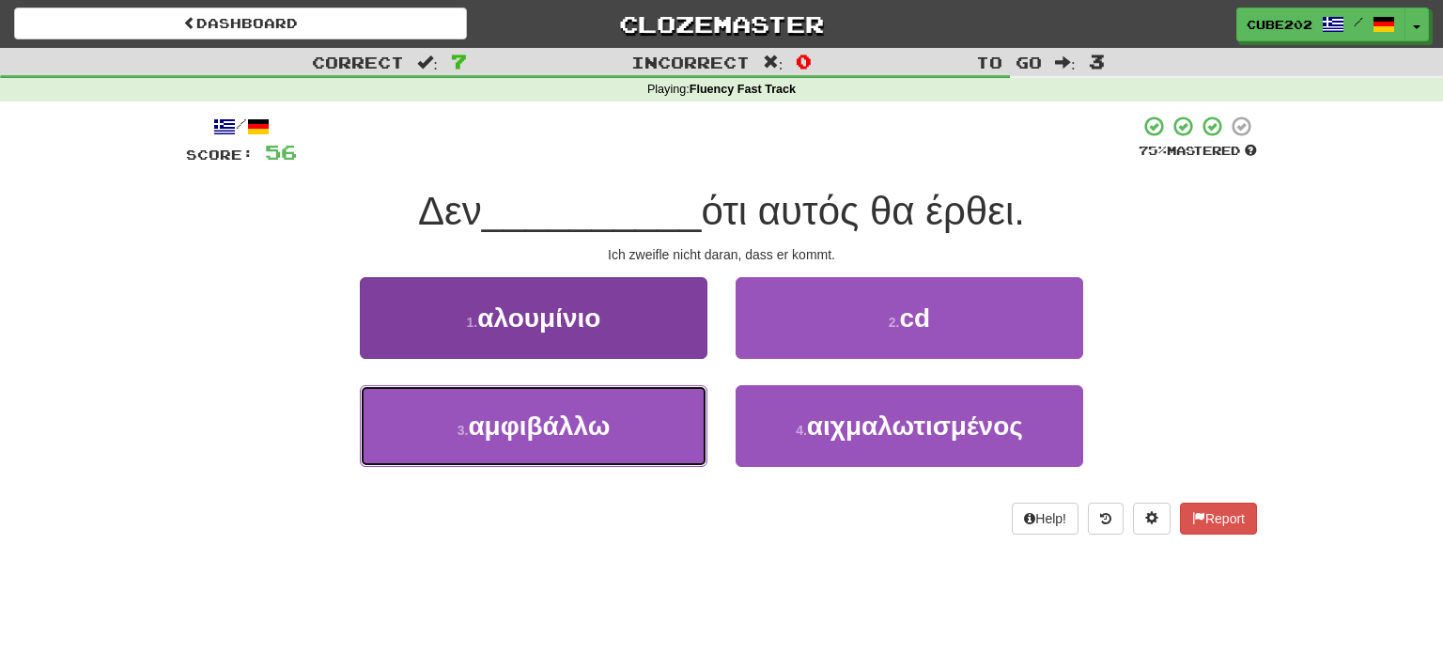
click at [627, 429] on button "3 . αμφιβάλλω" at bounding box center [534, 426] width 348 height 82
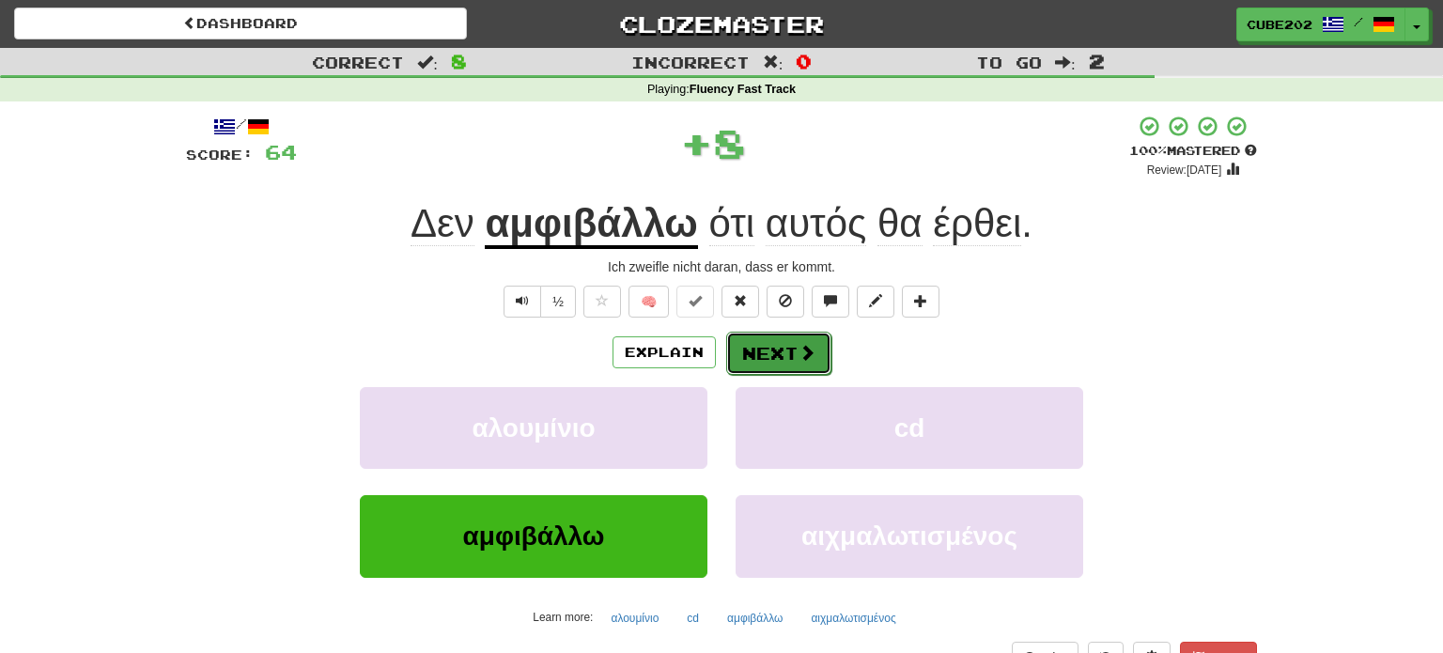
click at [792, 347] on button "Next" at bounding box center [778, 353] width 105 height 43
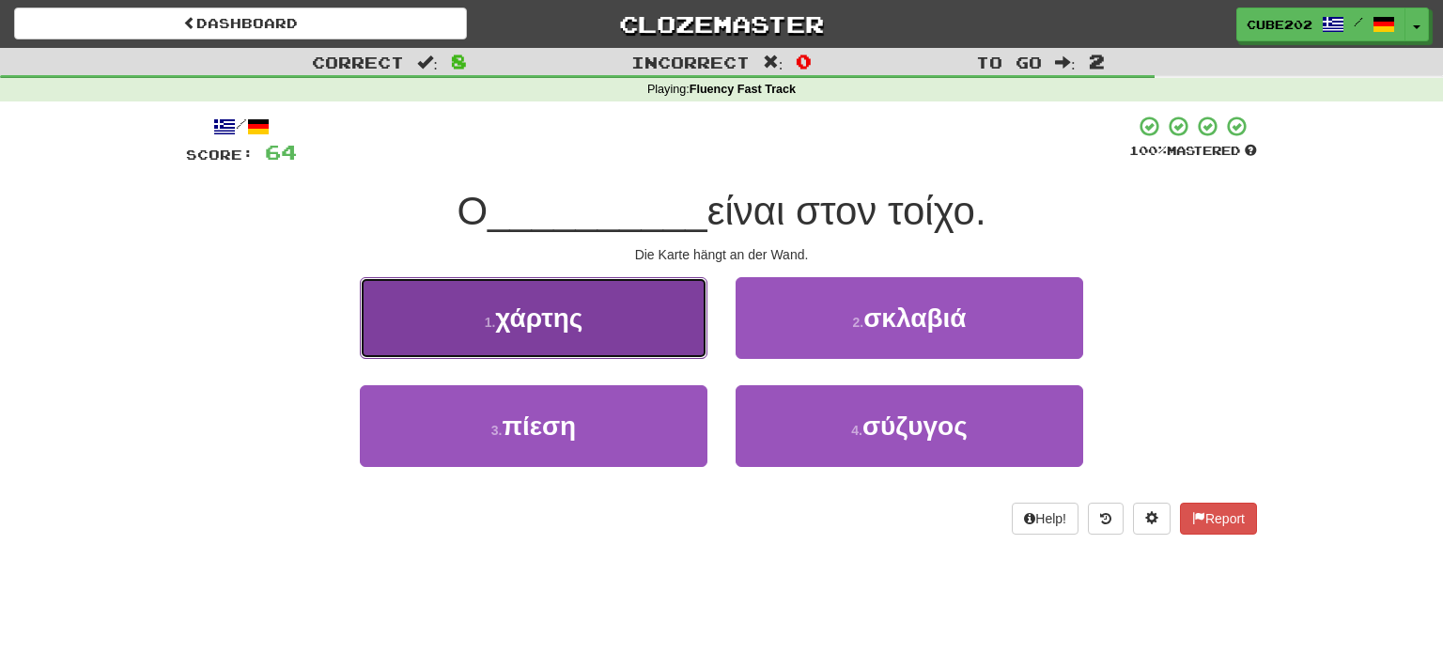
click at [665, 337] on button "1 . χάρτης" at bounding box center [534, 318] width 348 height 82
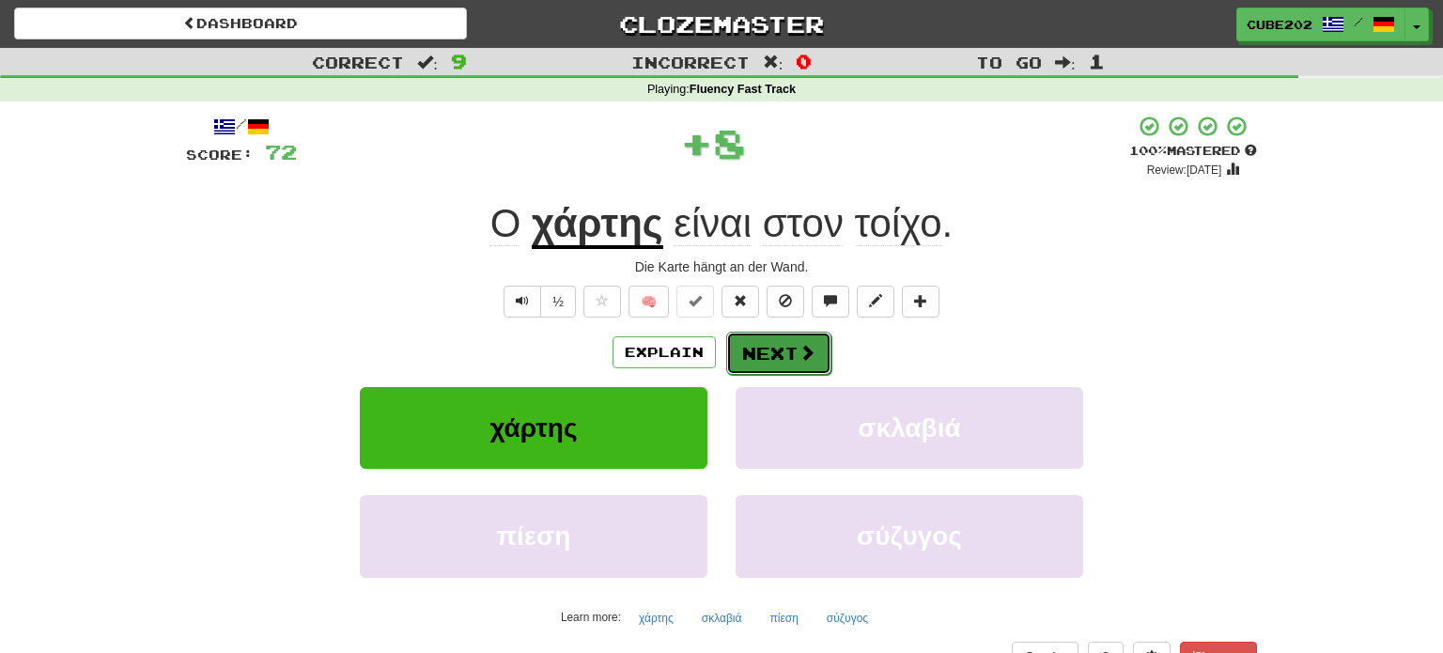
click at [801, 348] on span at bounding box center [806, 352] width 17 height 17
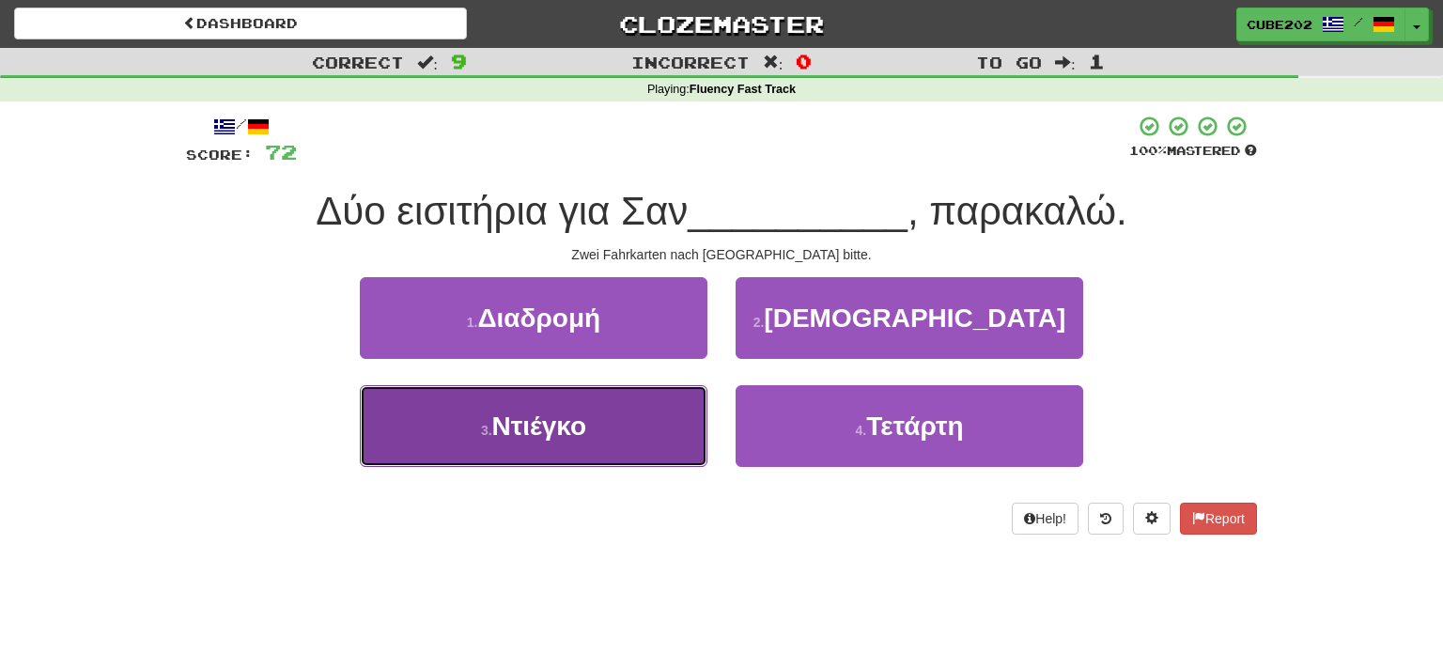
click at [658, 425] on button "3 . Ντιέγκο" at bounding box center [534, 426] width 348 height 82
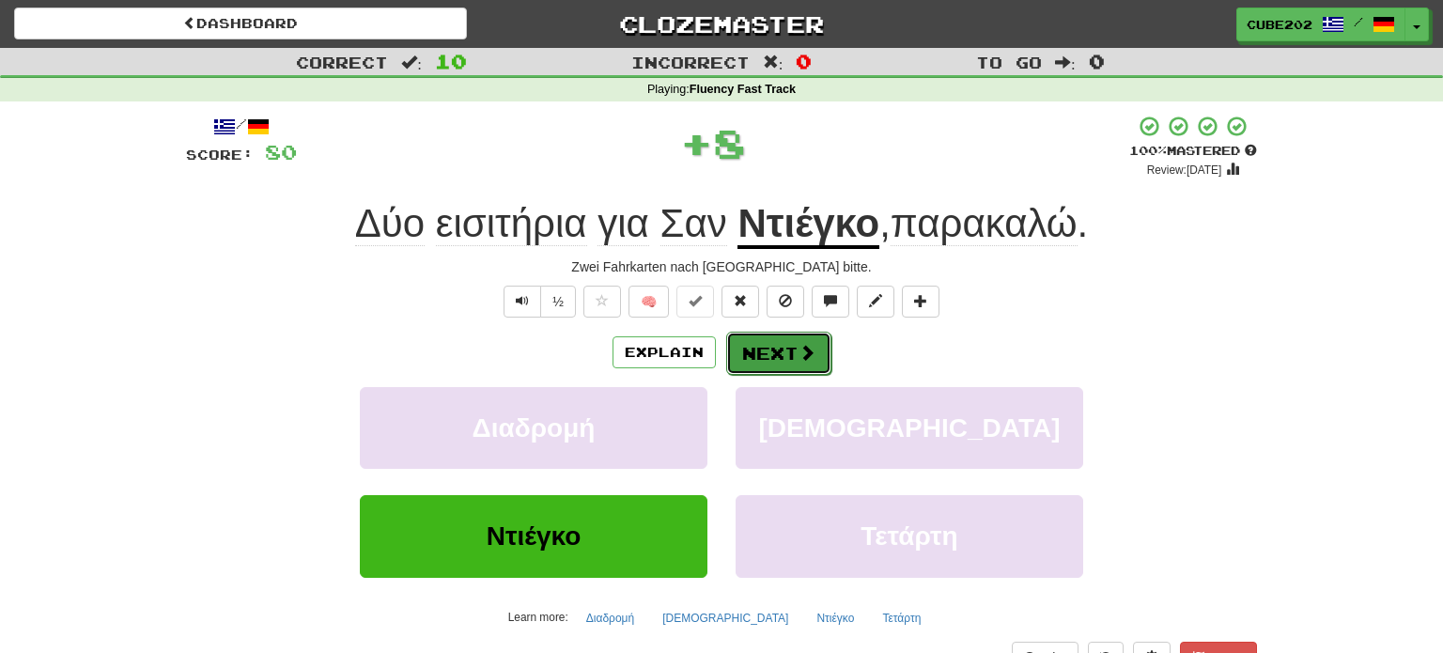
click at [788, 346] on button "Next" at bounding box center [778, 353] width 105 height 43
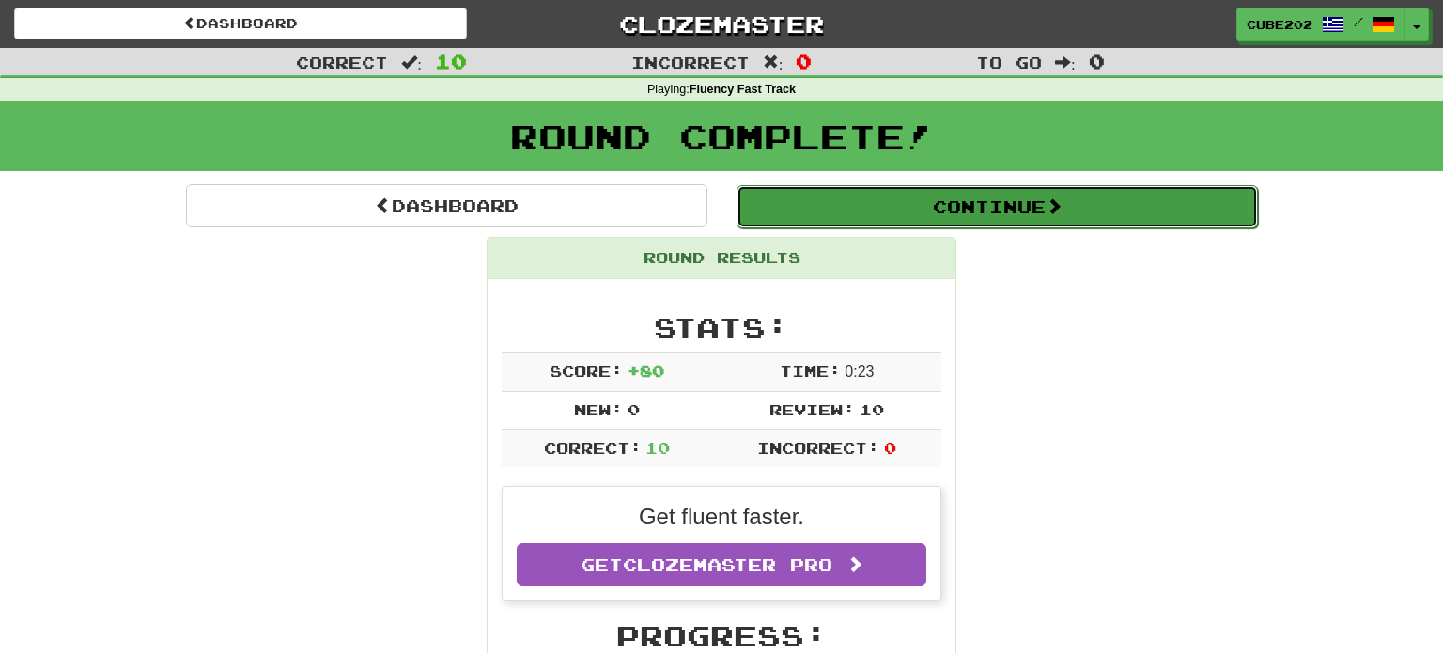
click at [828, 203] on button "Continue" at bounding box center [996, 206] width 521 height 43
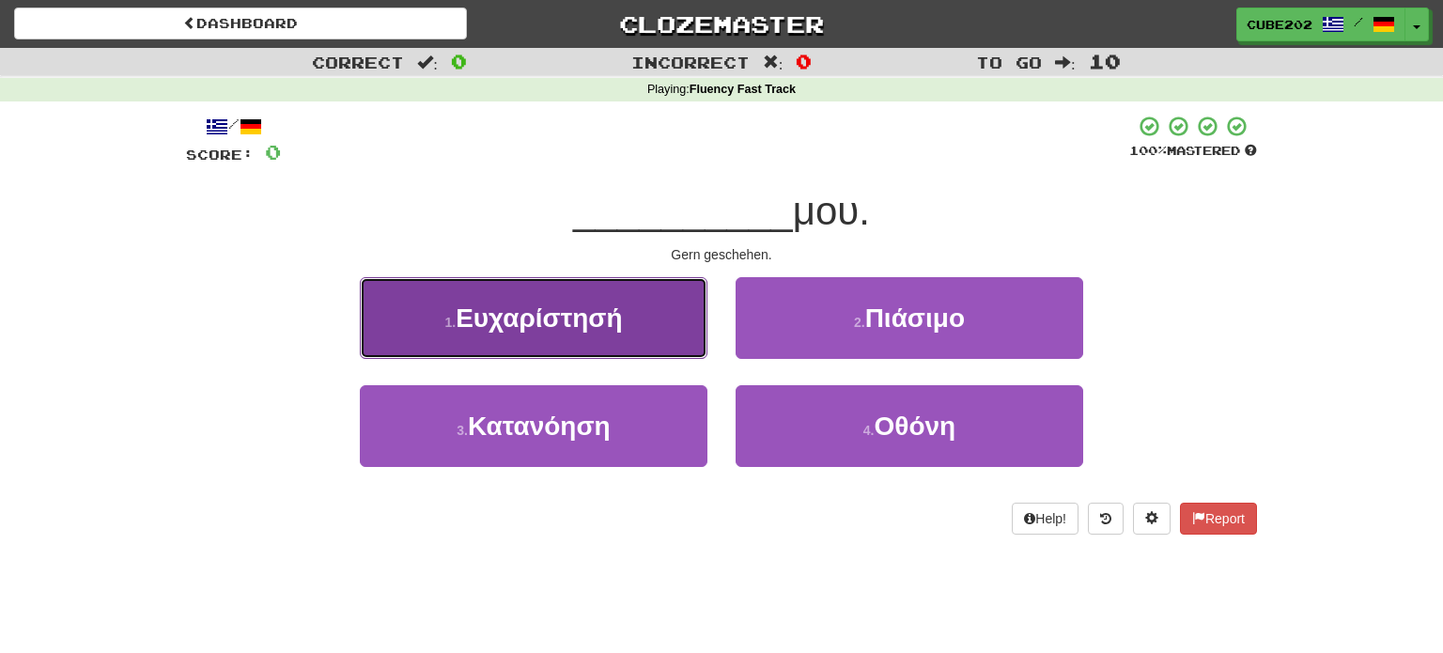
click at [674, 319] on button "1 . Ευχαρίστησή" at bounding box center [534, 318] width 348 height 82
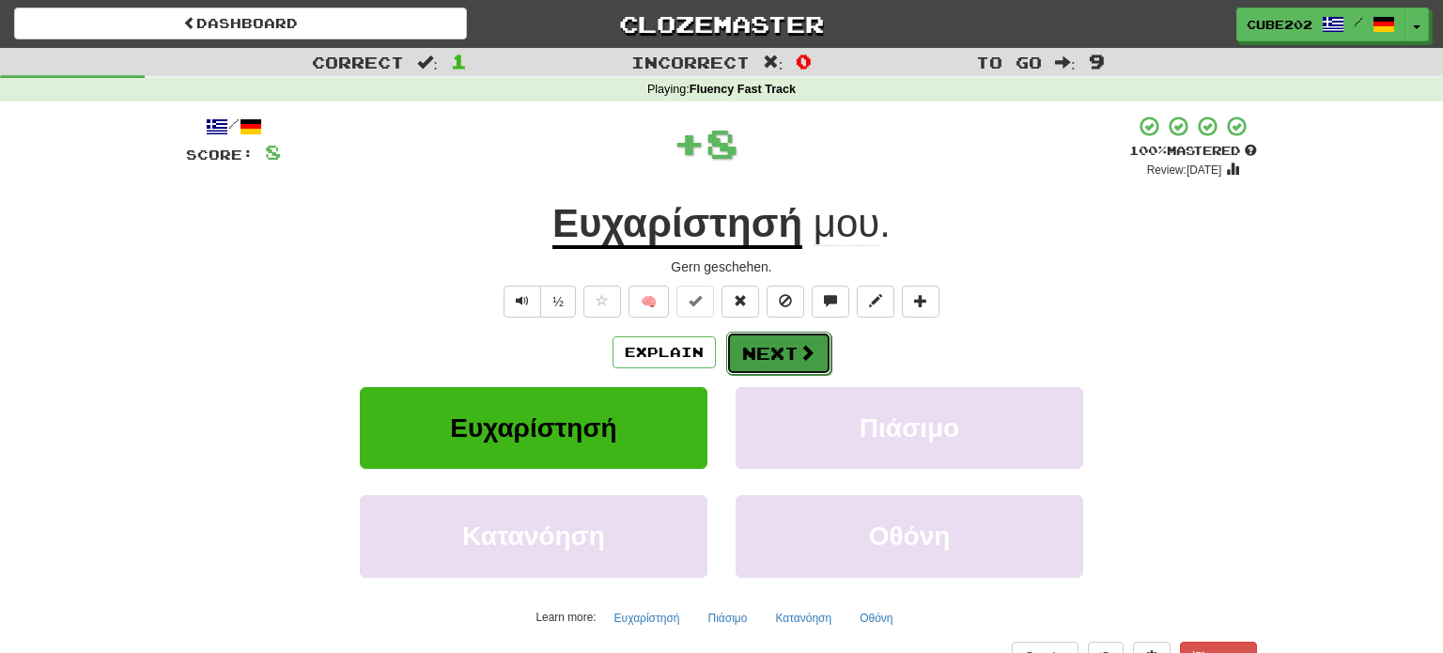
click at [789, 359] on button "Next" at bounding box center [778, 353] width 105 height 43
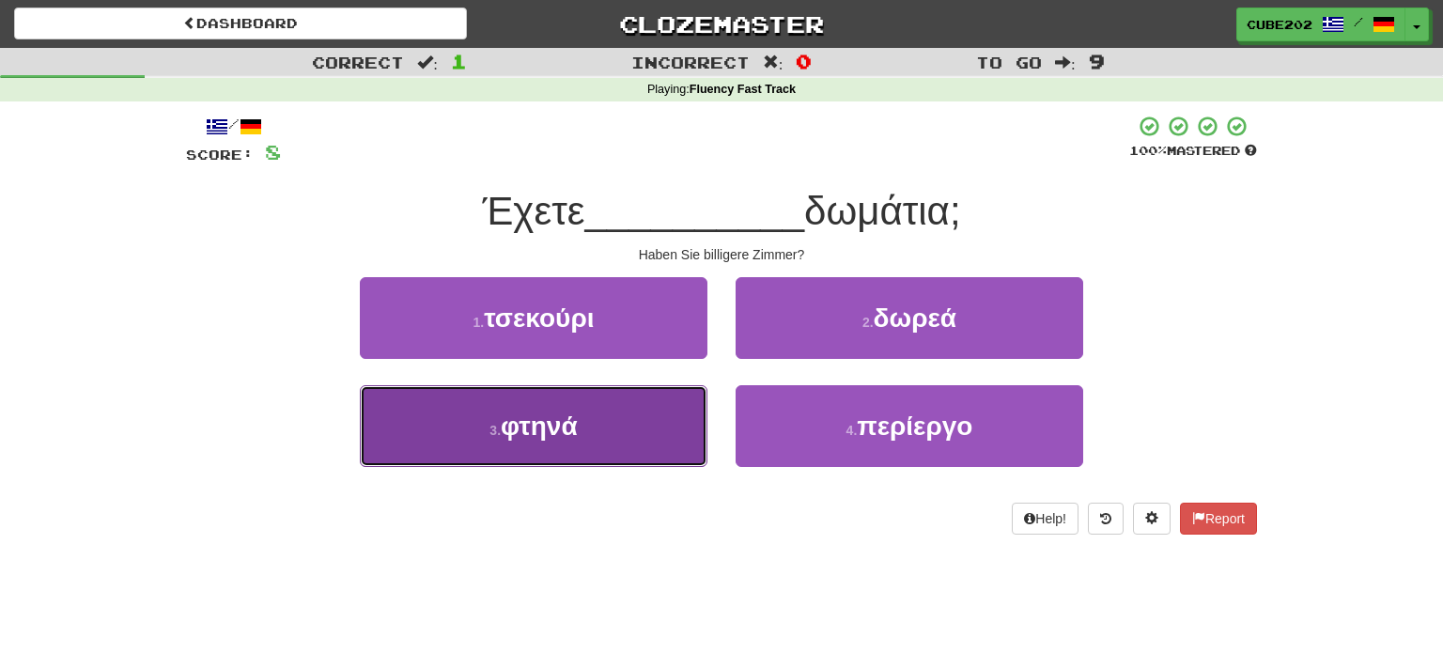
click at [658, 446] on button "3 . φτηνά" at bounding box center [534, 426] width 348 height 82
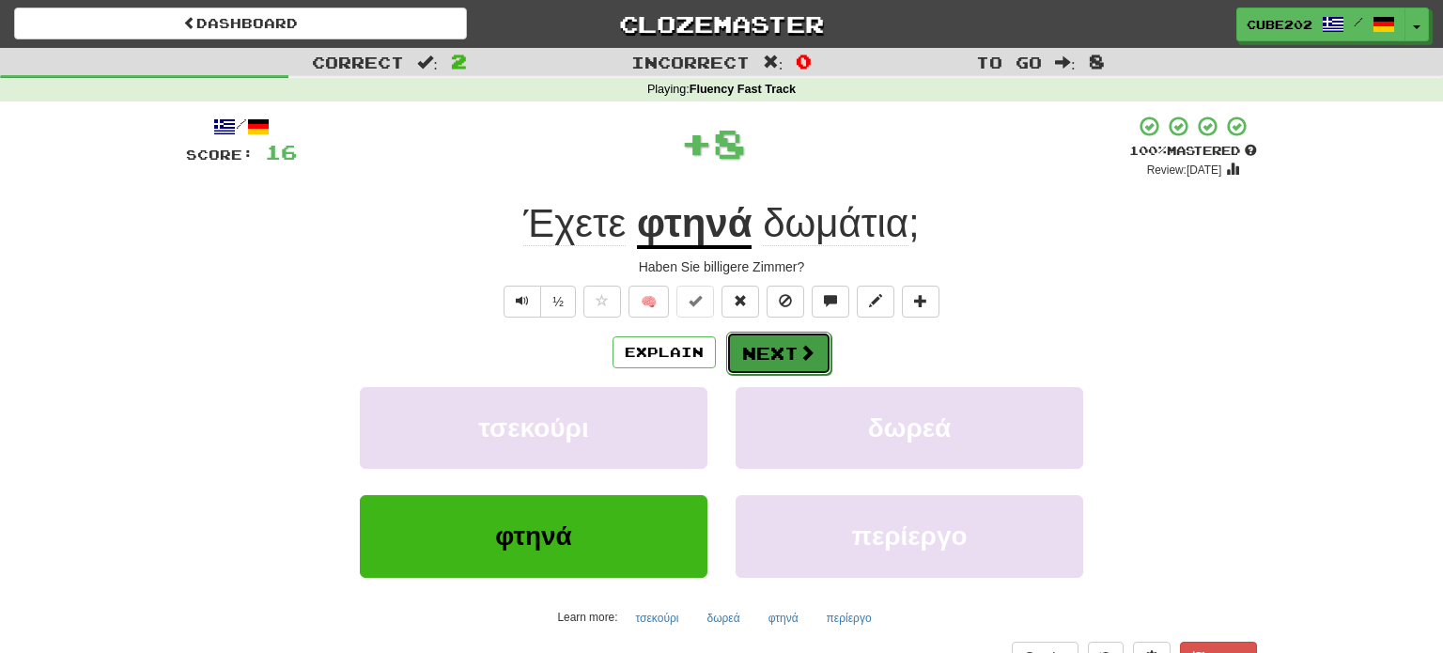
click at [769, 345] on button "Next" at bounding box center [778, 353] width 105 height 43
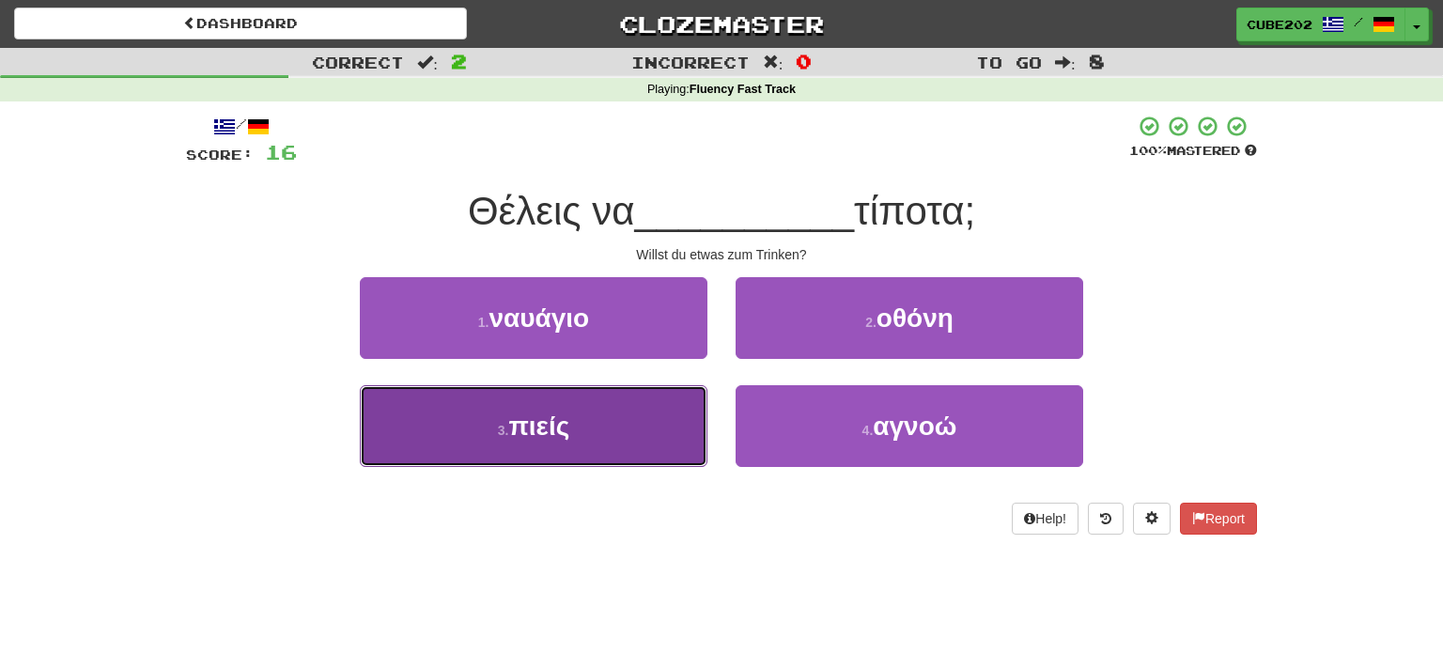
click at [645, 431] on button "3 . πιείς" at bounding box center [534, 426] width 348 height 82
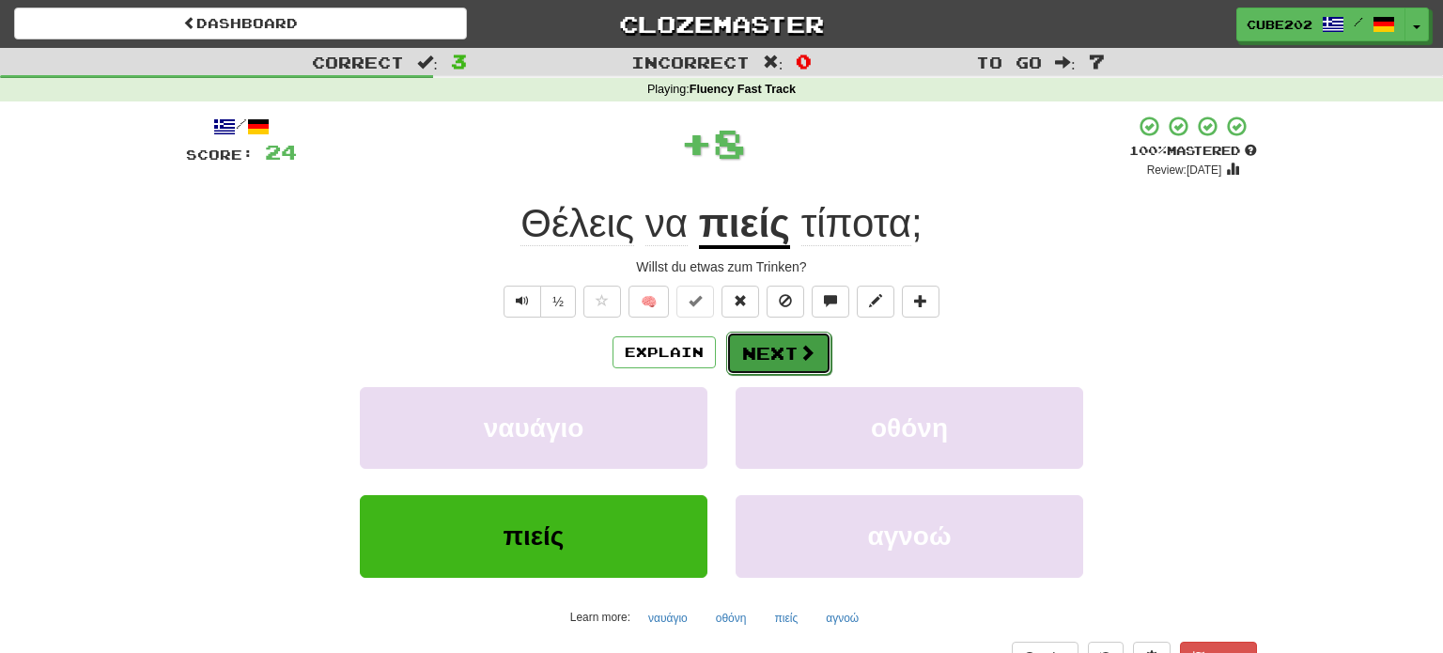
click at [763, 344] on button "Next" at bounding box center [778, 353] width 105 height 43
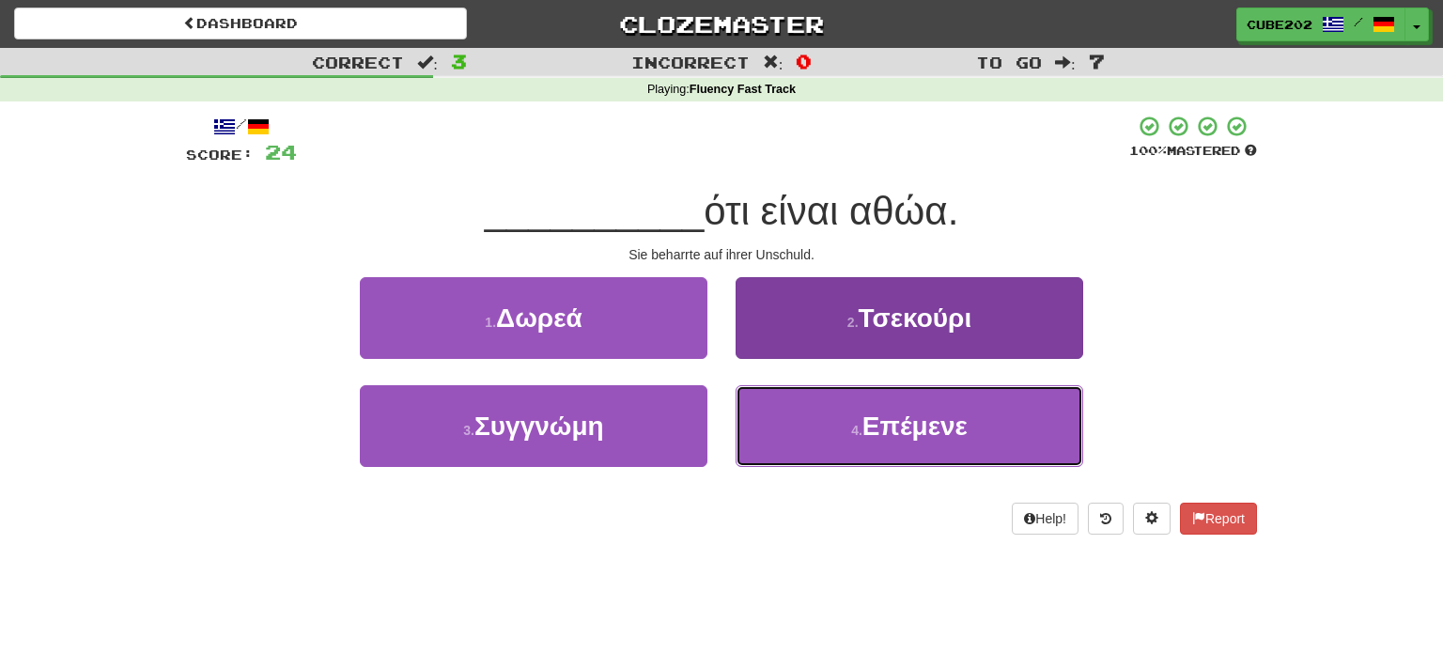
drag, startPoint x: 815, startPoint y: 429, endPoint x: 814, endPoint y: 418, distance: 11.3
click at [816, 429] on button "4 . Επέμενε" at bounding box center [910, 426] width 348 height 82
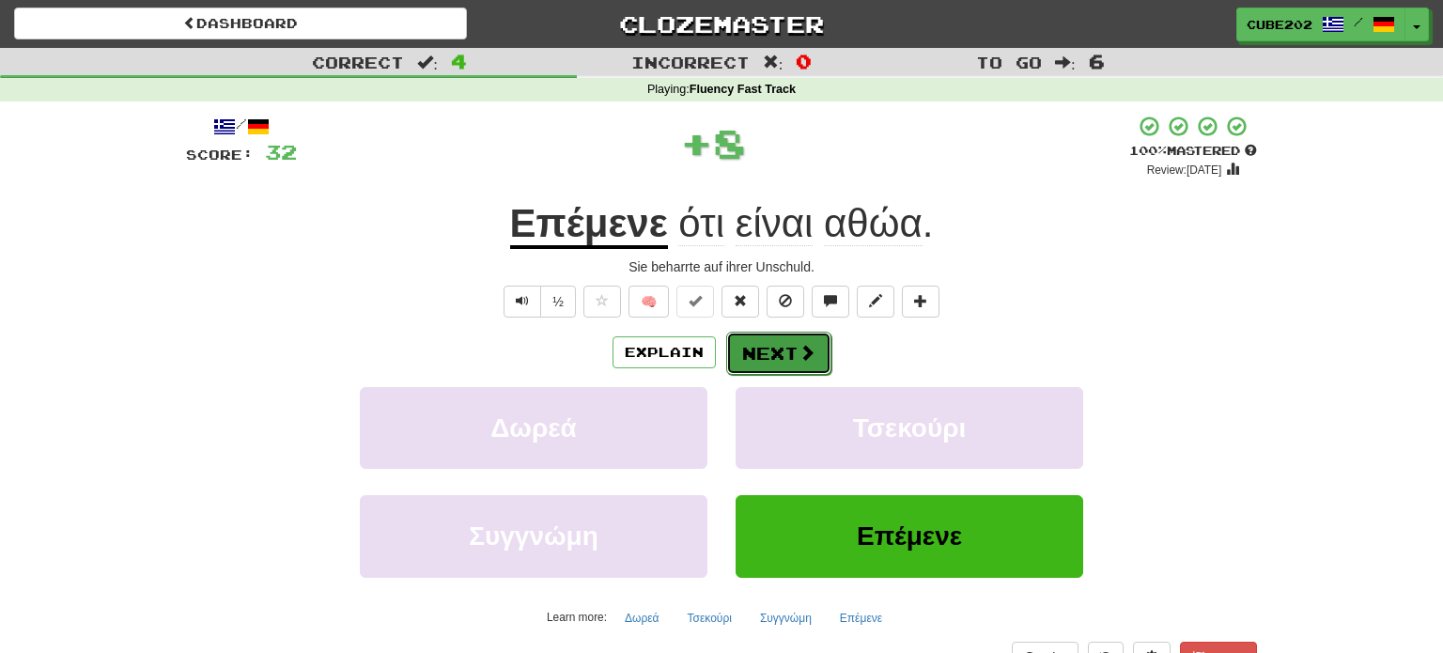
click at [764, 348] on button "Next" at bounding box center [778, 353] width 105 height 43
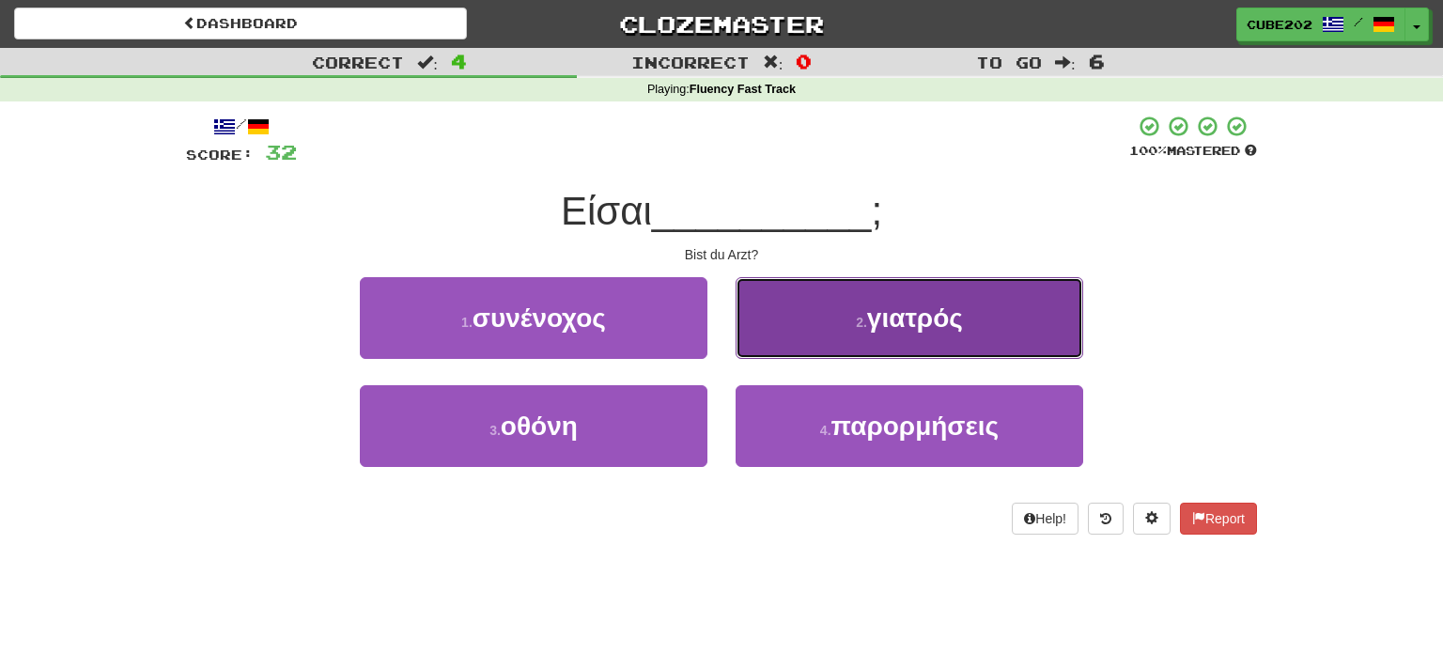
click at [844, 327] on button "2 . γιατρός" at bounding box center [910, 318] width 348 height 82
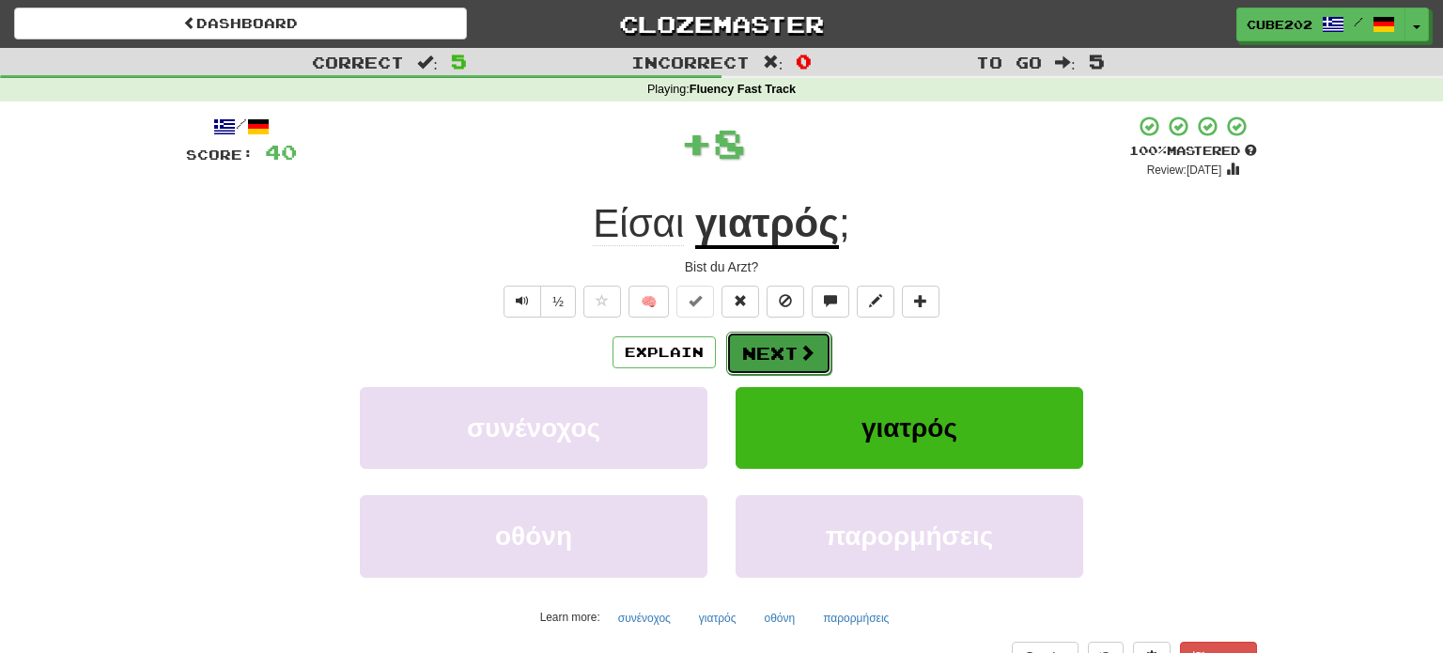
click at [773, 353] on button "Next" at bounding box center [778, 353] width 105 height 43
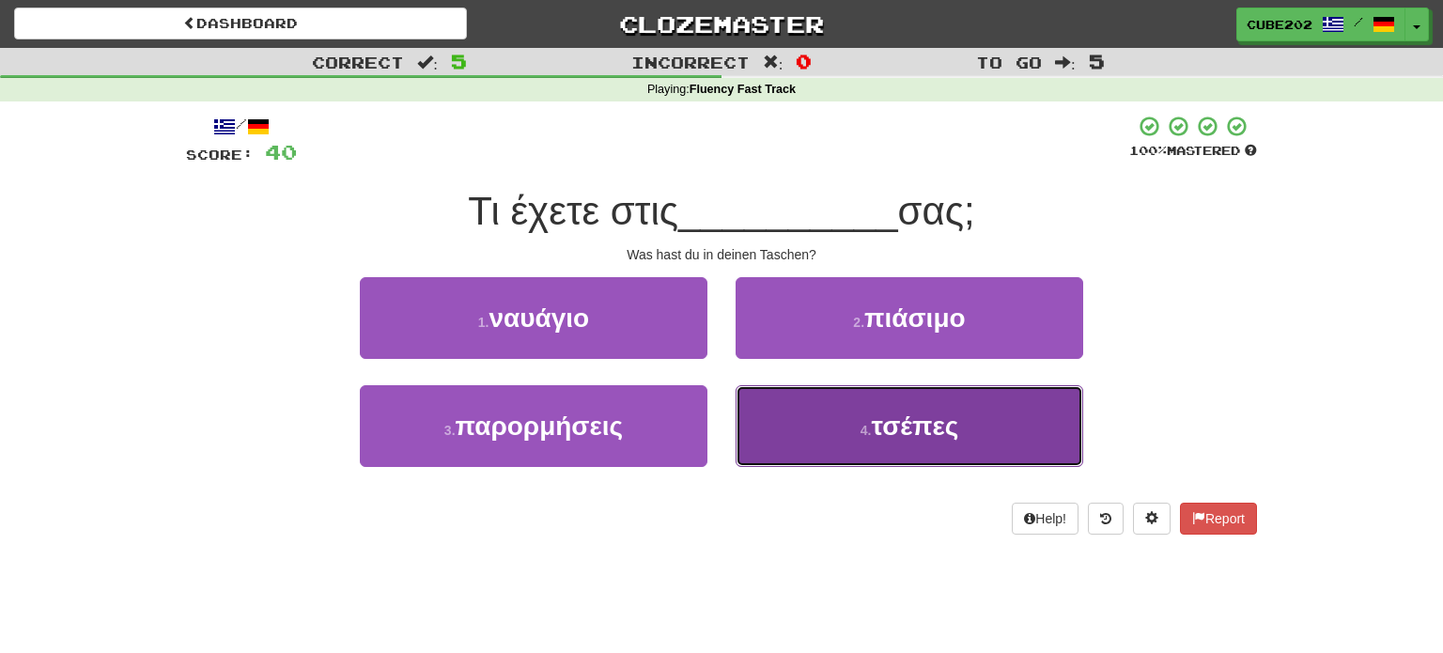
click at [810, 430] on button "4 . τσέπες" at bounding box center [910, 426] width 348 height 82
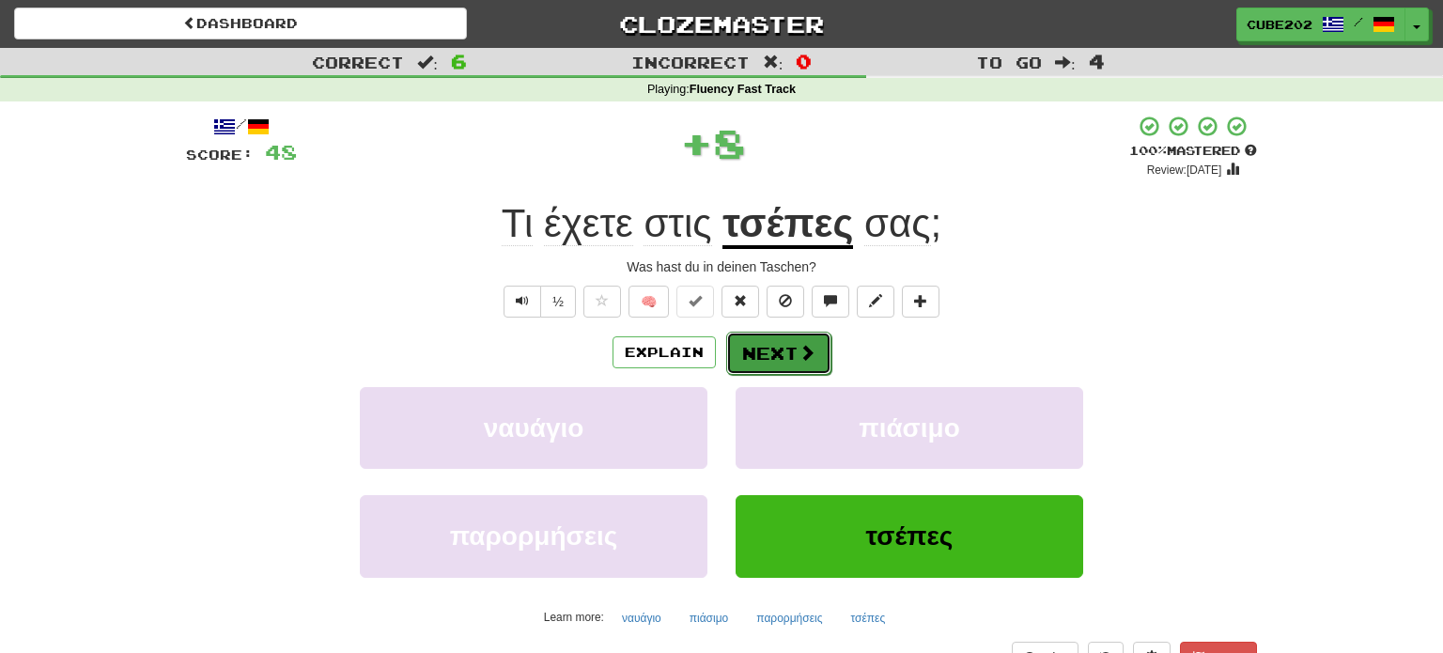
click at [774, 364] on button "Next" at bounding box center [778, 353] width 105 height 43
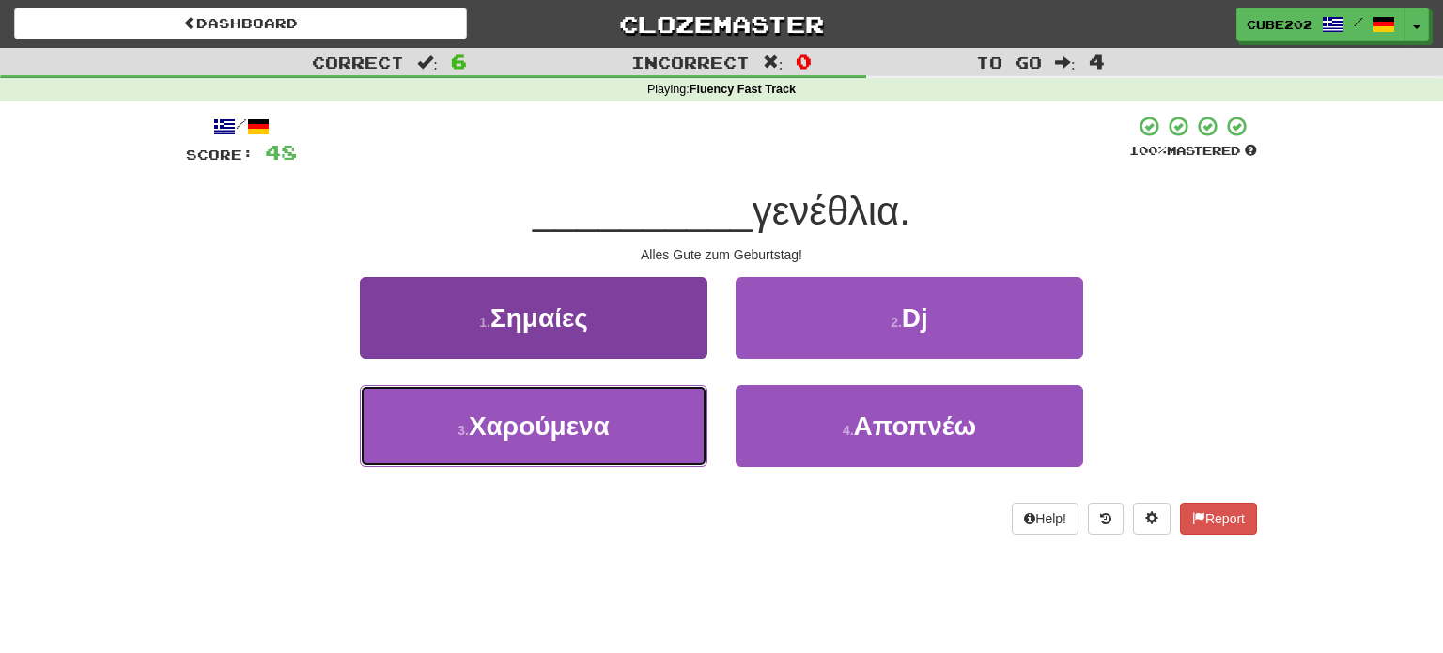
click at [670, 440] on button "3 . Χαρούμενα" at bounding box center [534, 426] width 348 height 82
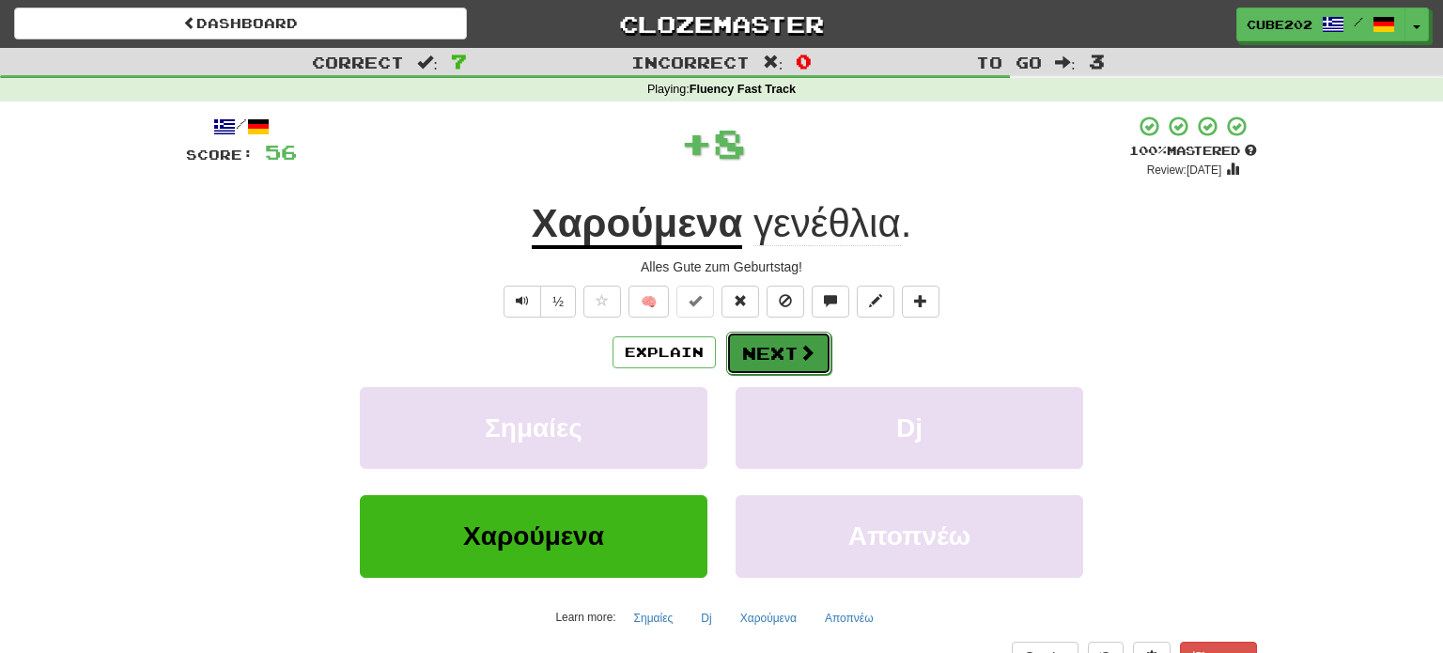
click at [790, 357] on button "Next" at bounding box center [778, 353] width 105 height 43
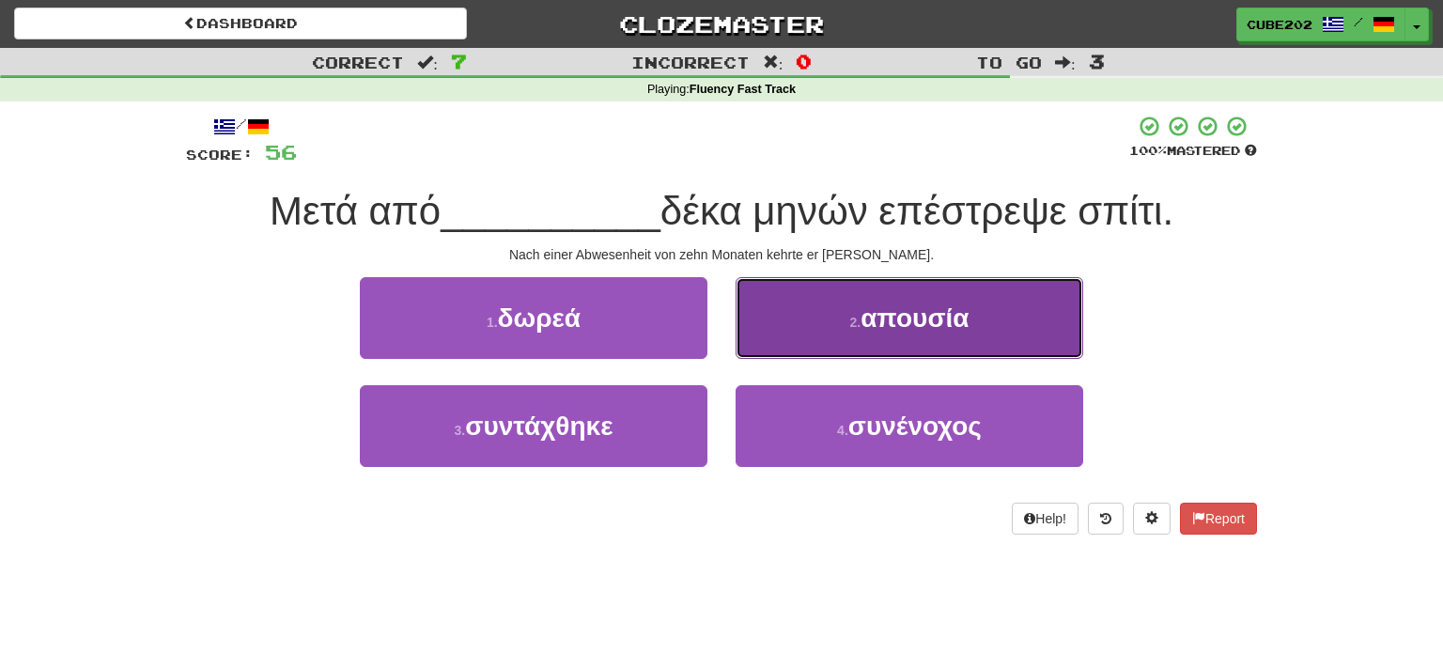
click at [839, 330] on button "2 . απουσία" at bounding box center [910, 318] width 348 height 82
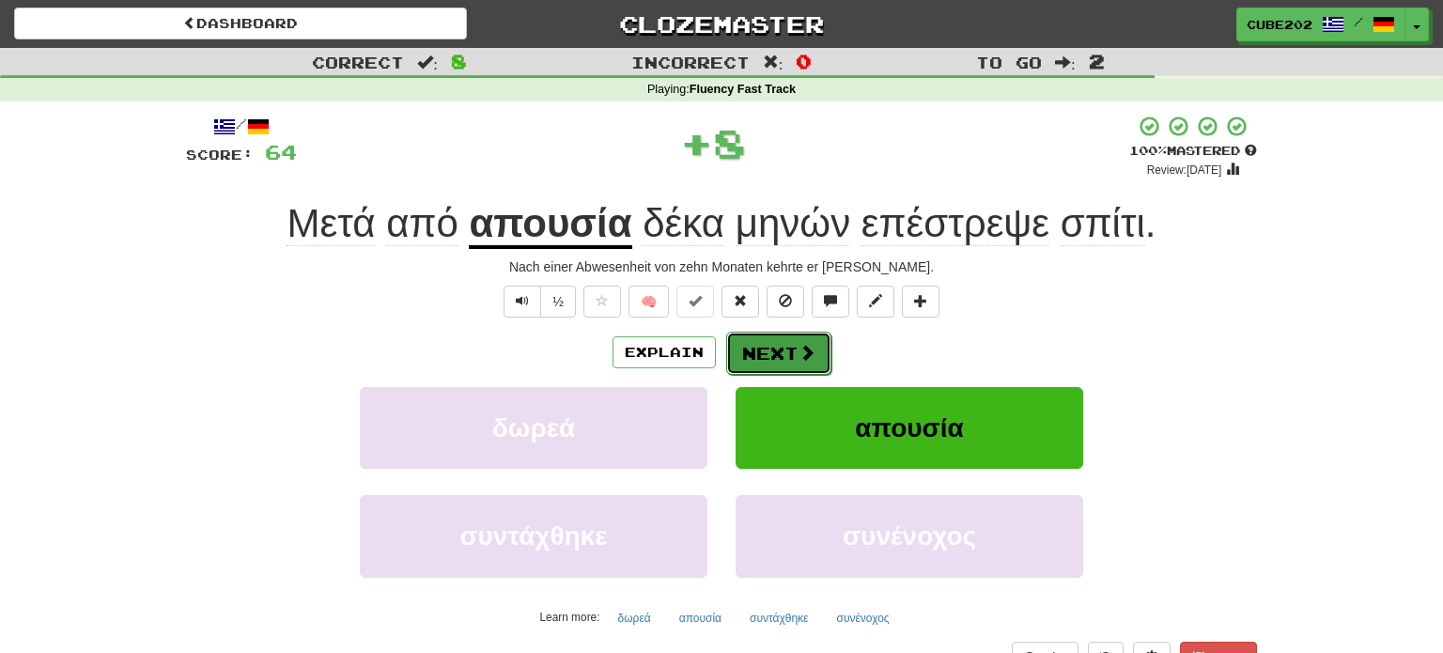
click at [763, 352] on button "Next" at bounding box center [778, 353] width 105 height 43
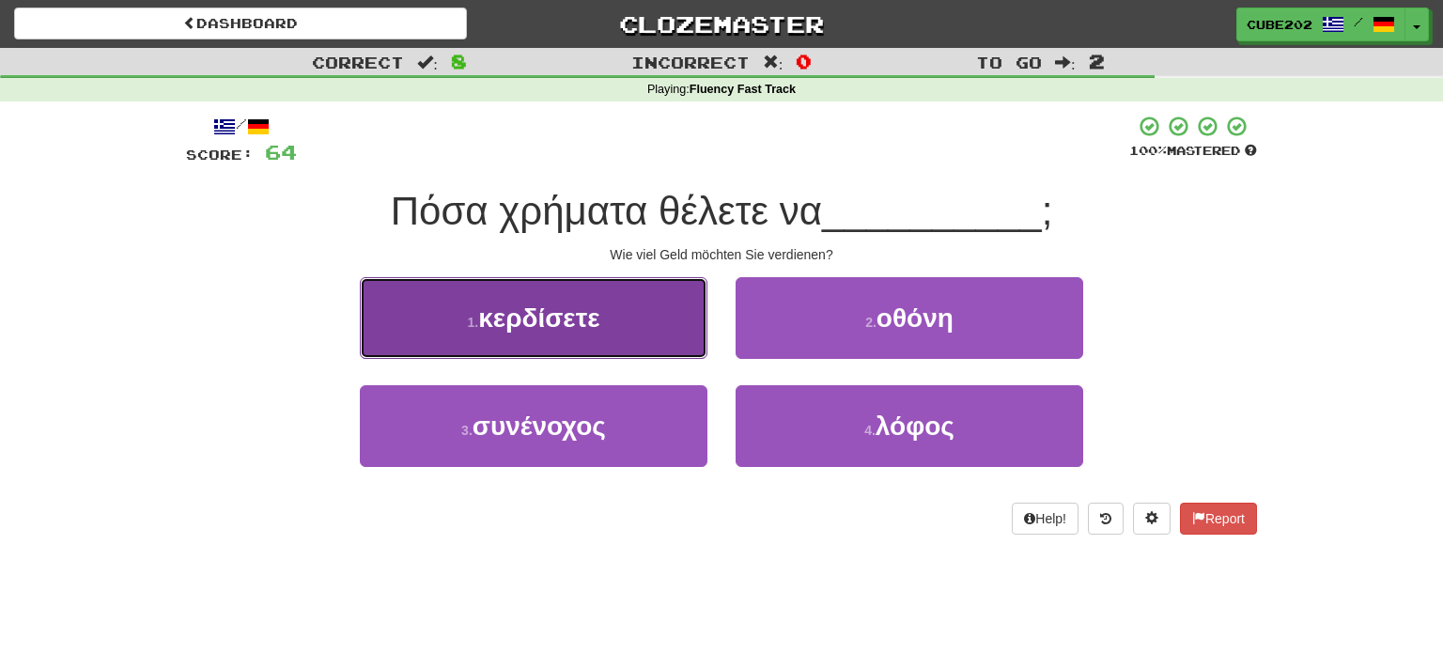
click at [636, 341] on button "1 . κερδίσετε" at bounding box center [534, 318] width 348 height 82
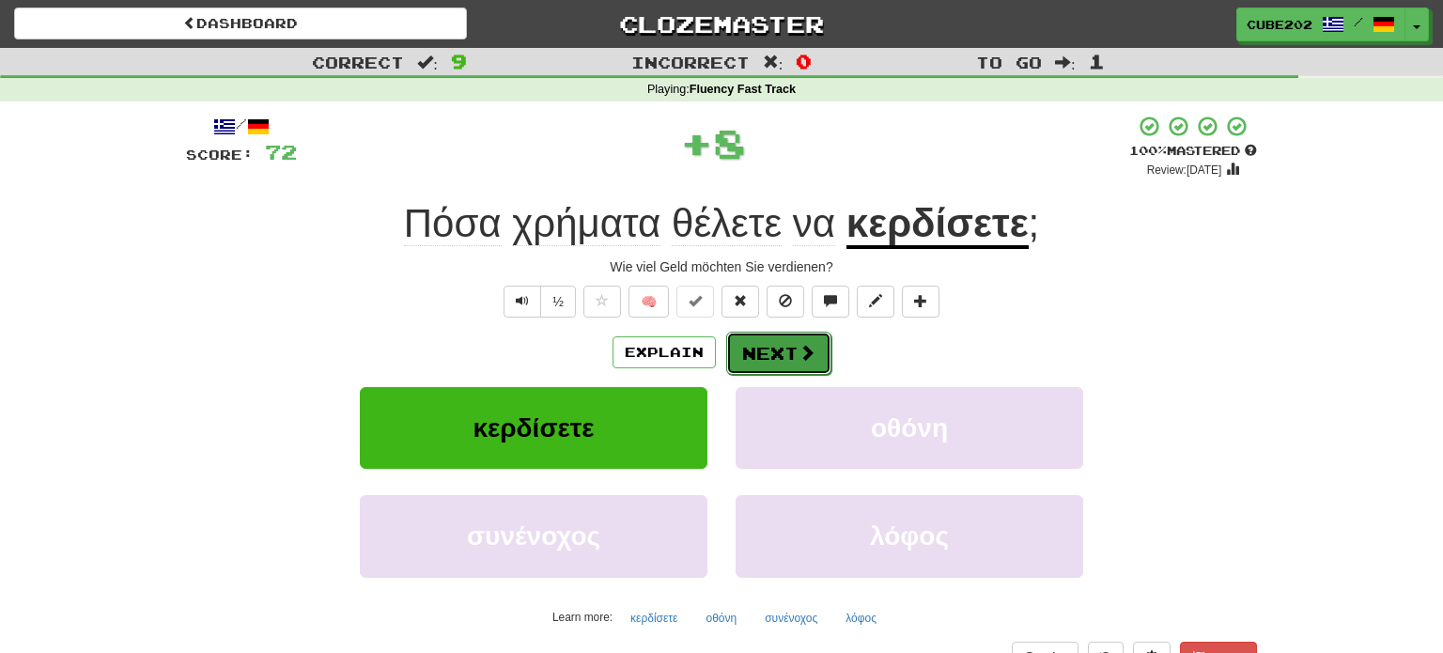
click at [783, 351] on button "Next" at bounding box center [778, 353] width 105 height 43
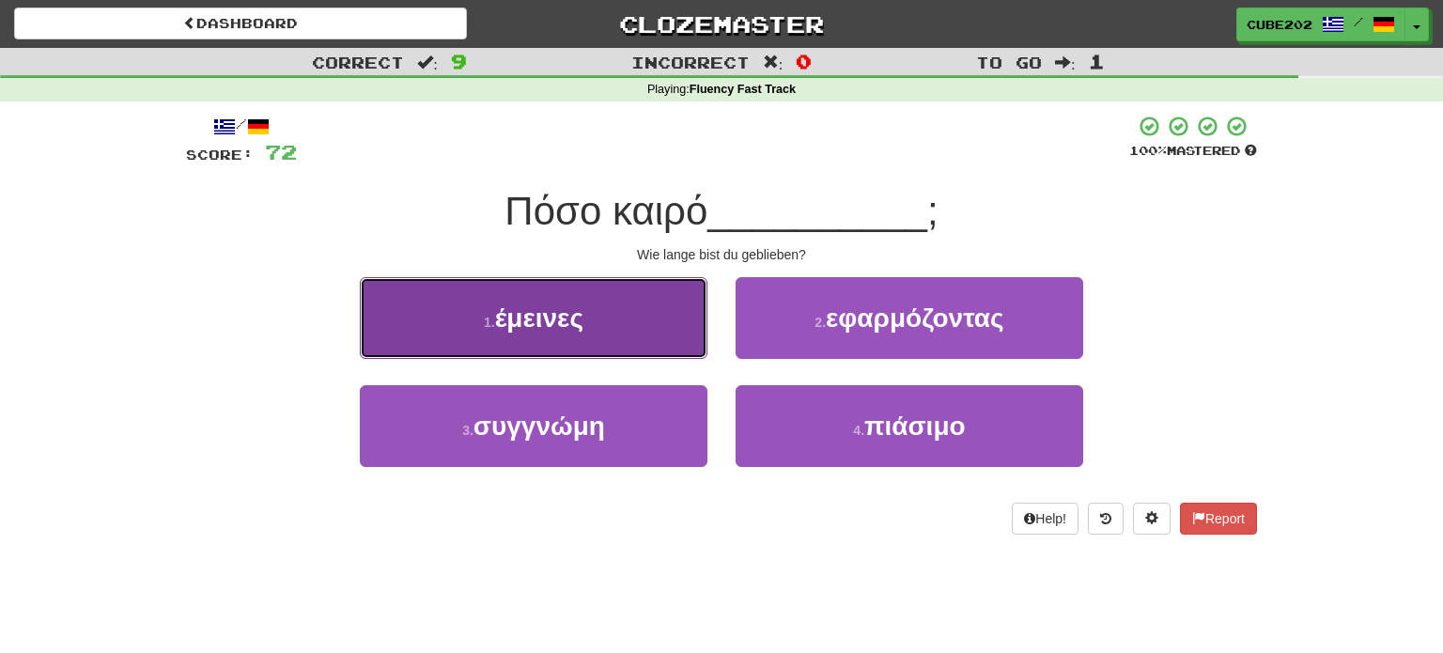
click at [657, 335] on button "1 . έμεινες" at bounding box center [534, 318] width 348 height 82
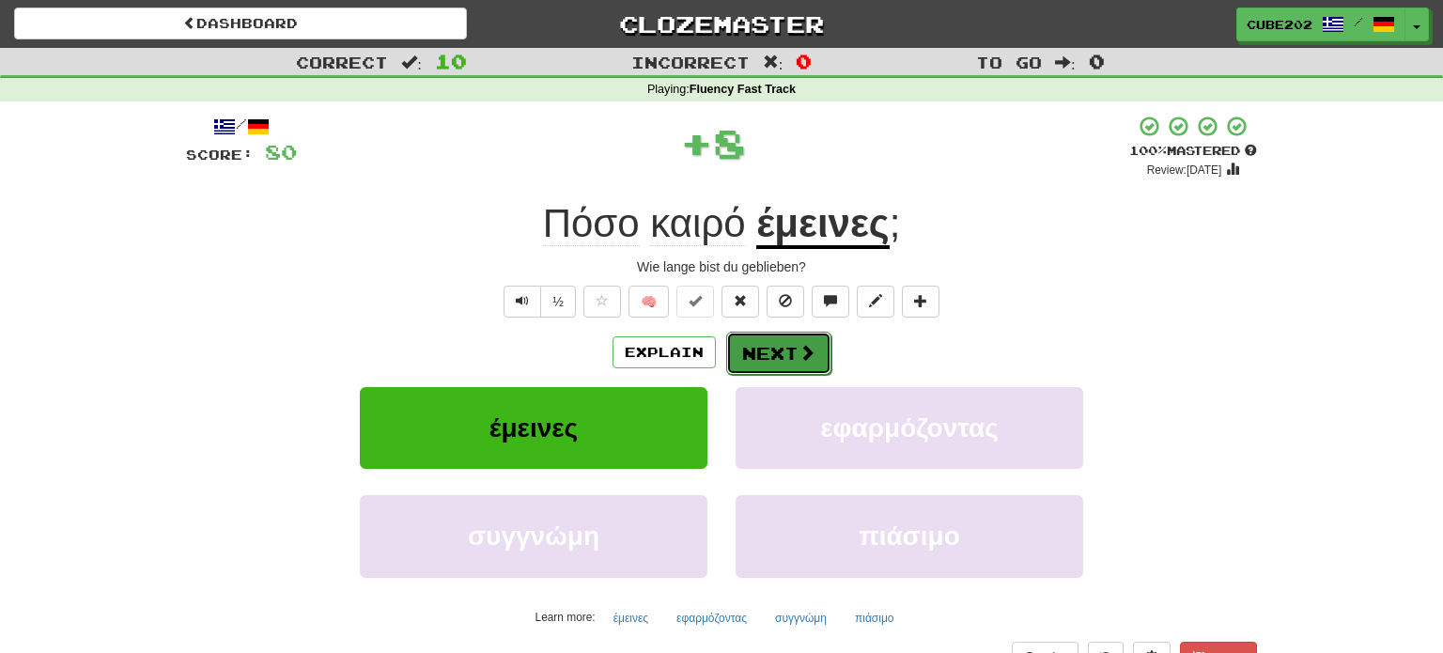
click at [766, 355] on button "Next" at bounding box center [778, 353] width 105 height 43
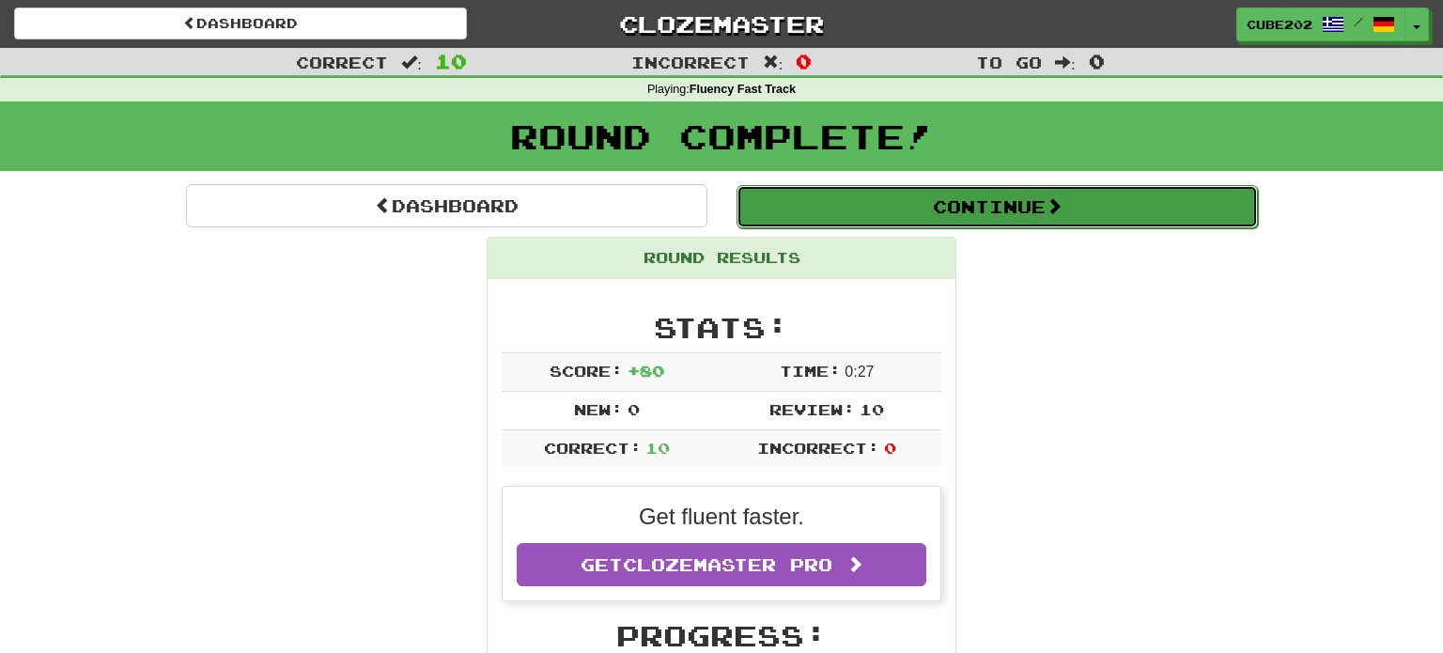
click at [813, 203] on button "Continue" at bounding box center [996, 206] width 521 height 43
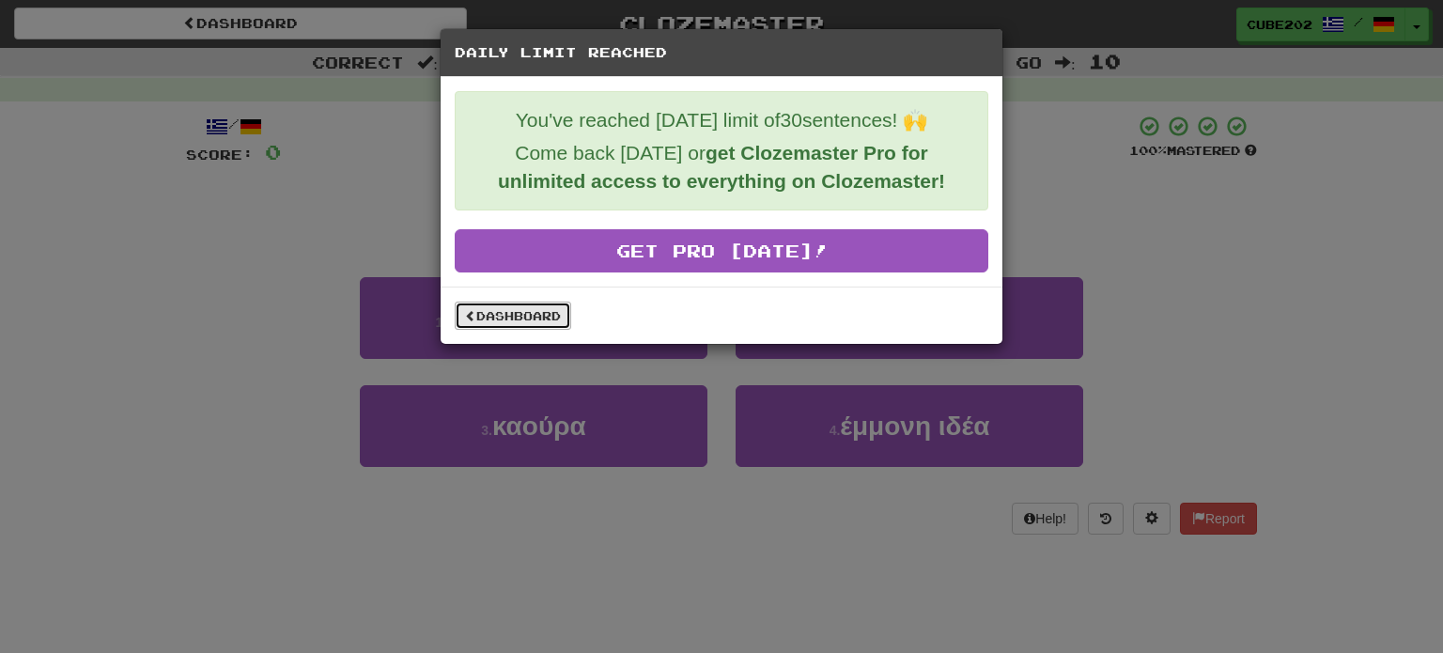
click at [533, 317] on link "Dashboard" at bounding box center [513, 316] width 116 height 28
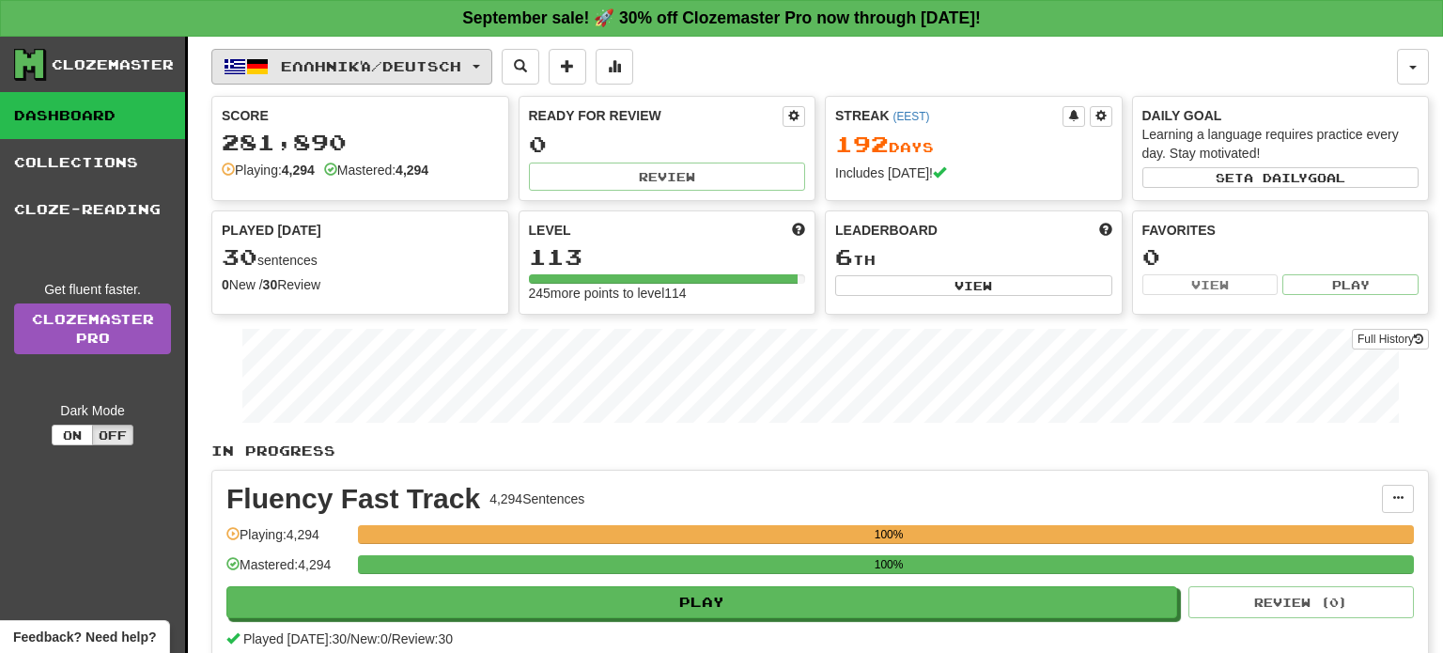
click at [492, 68] on button "Ελληνικά / Deutsch" at bounding box center [351, 67] width 281 height 36
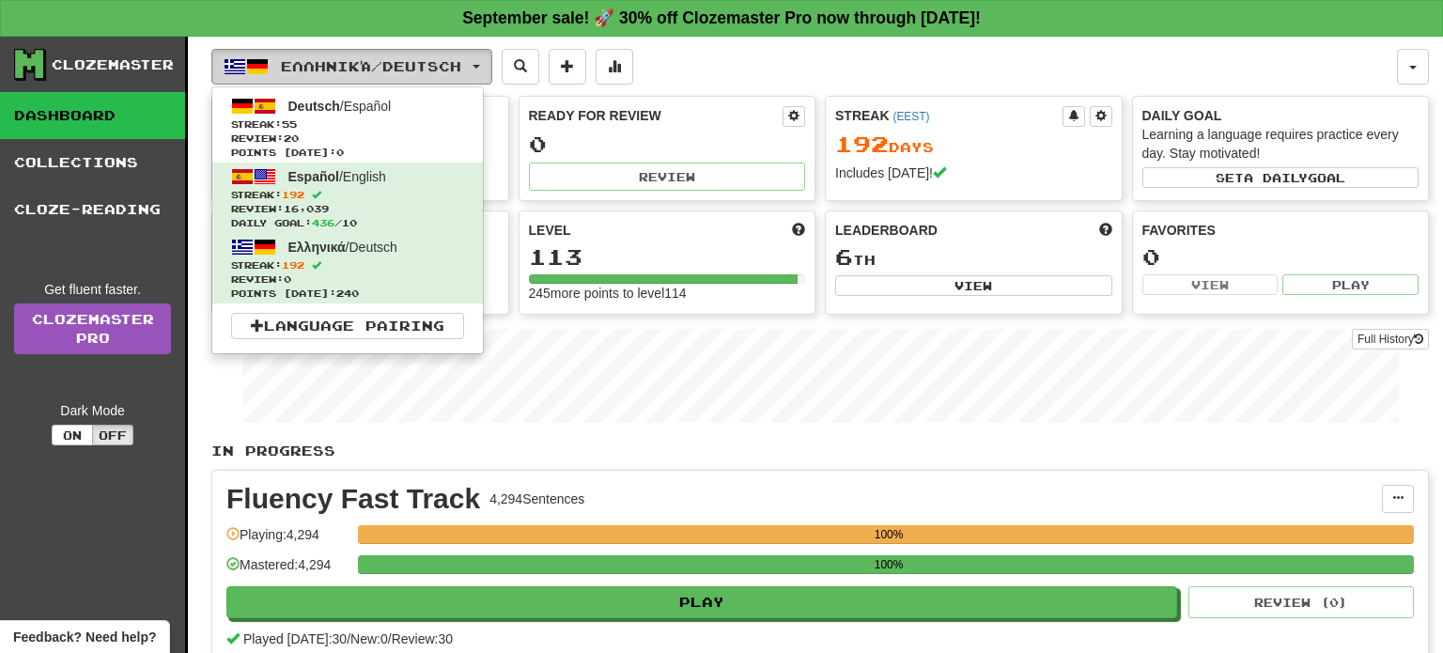
click at [491, 70] on button "Ελληνικά / Deutsch" at bounding box center [351, 67] width 281 height 36
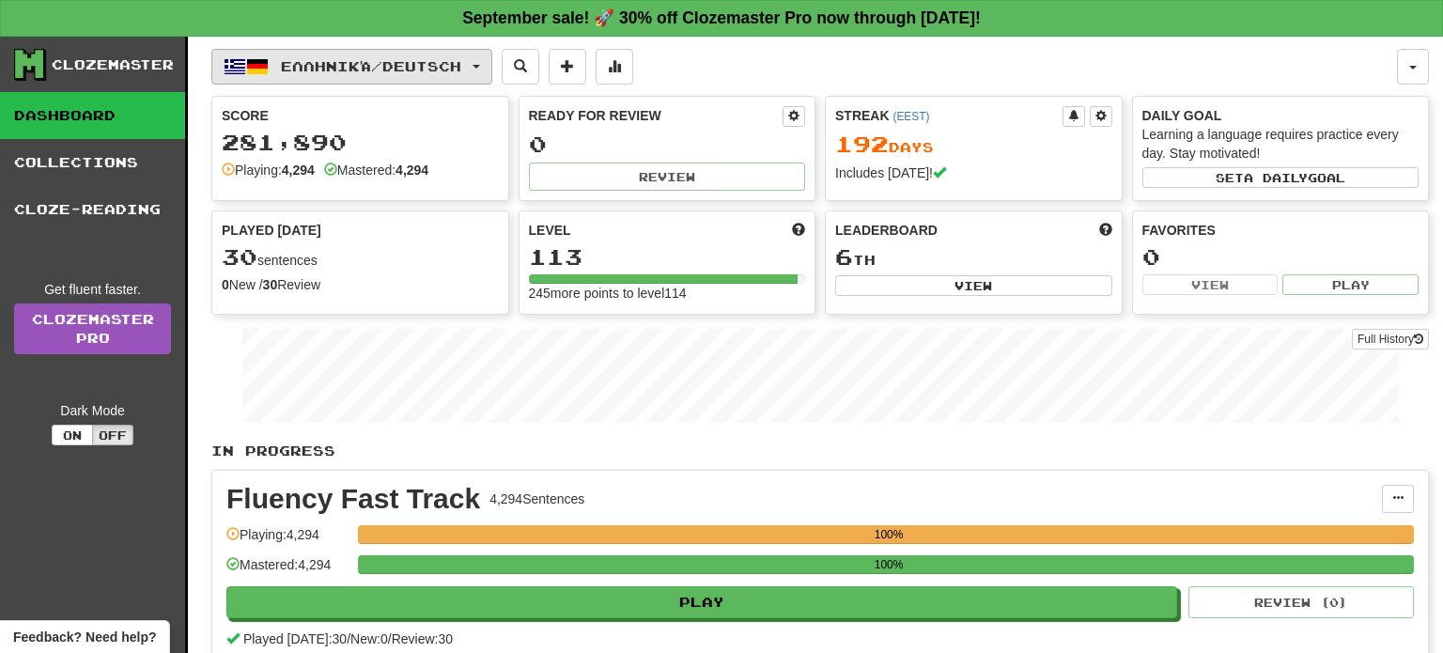
click at [491, 70] on button "Ελληνικά / Deutsch" at bounding box center [351, 67] width 281 height 36
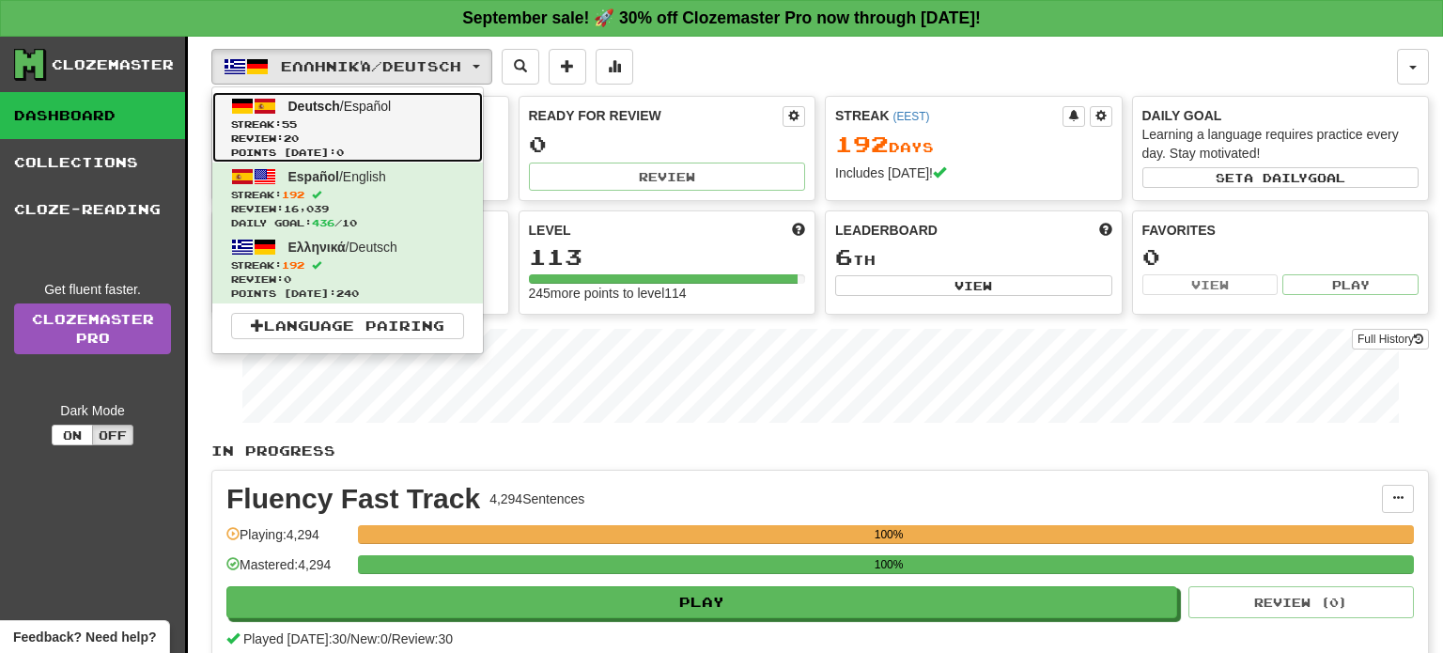
click at [439, 132] on span "Review: 20" at bounding box center [347, 139] width 233 height 14
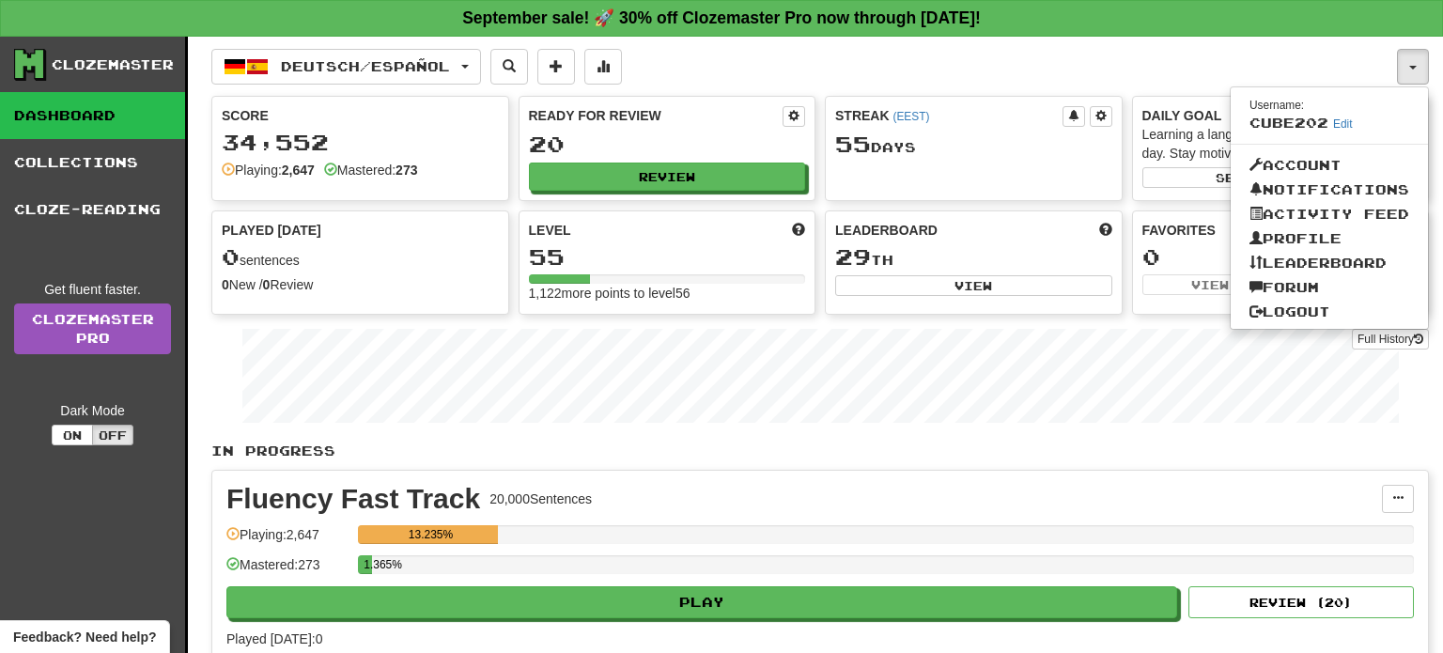
click at [1416, 69] on button "button" at bounding box center [1413, 67] width 32 height 36
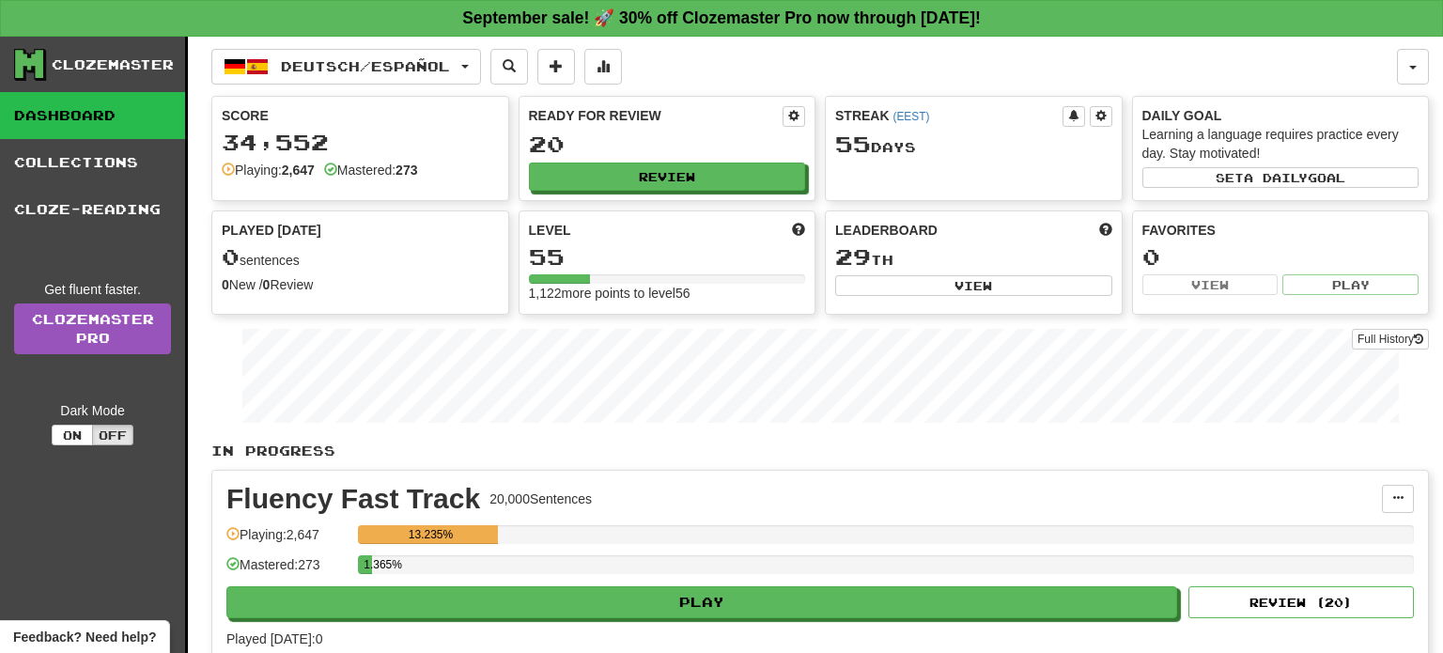
click at [826, 616] on div "Fluency Fast Track 20,000 Sentences Manage Sentences Unpin from Dashboard Playi…" at bounding box center [820, 567] width 1216 height 192
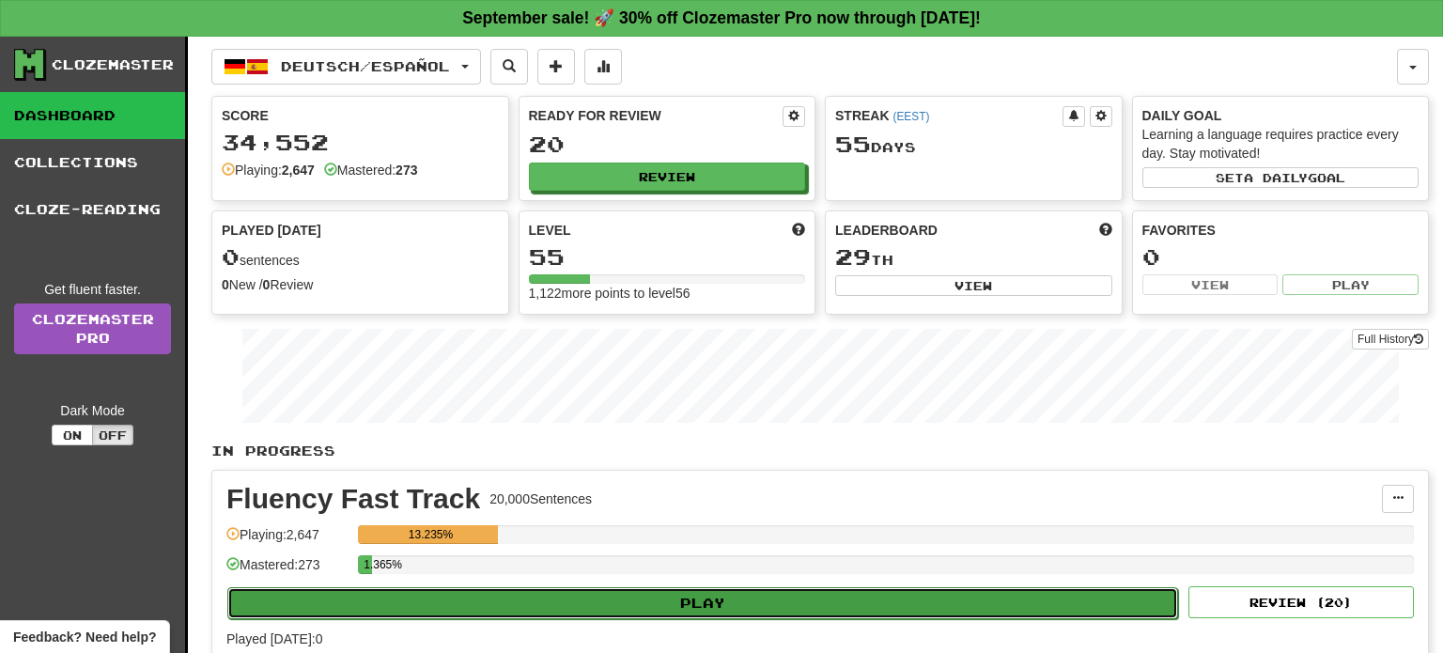
click at [822, 608] on button "Play" at bounding box center [702, 603] width 951 height 32
select select "**"
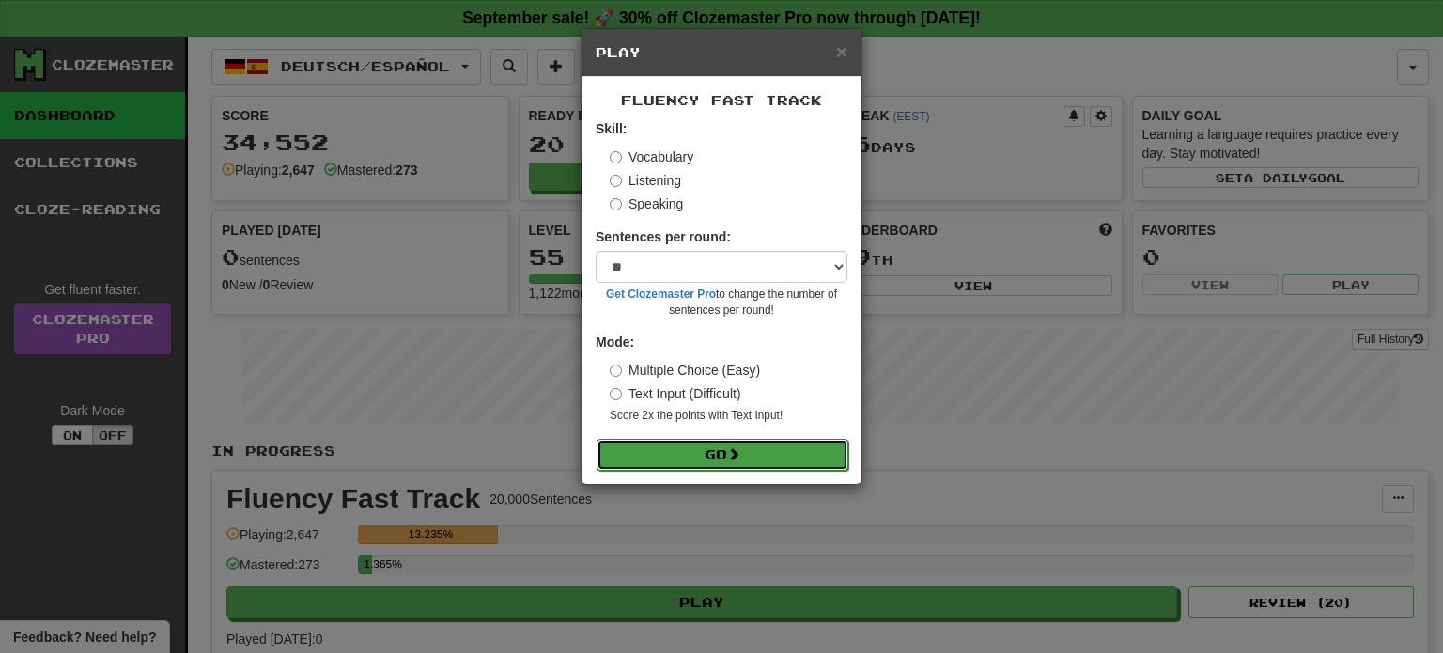
click at [733, 461] on button "Go" at bounding box center [722, 455] width 252 height 32
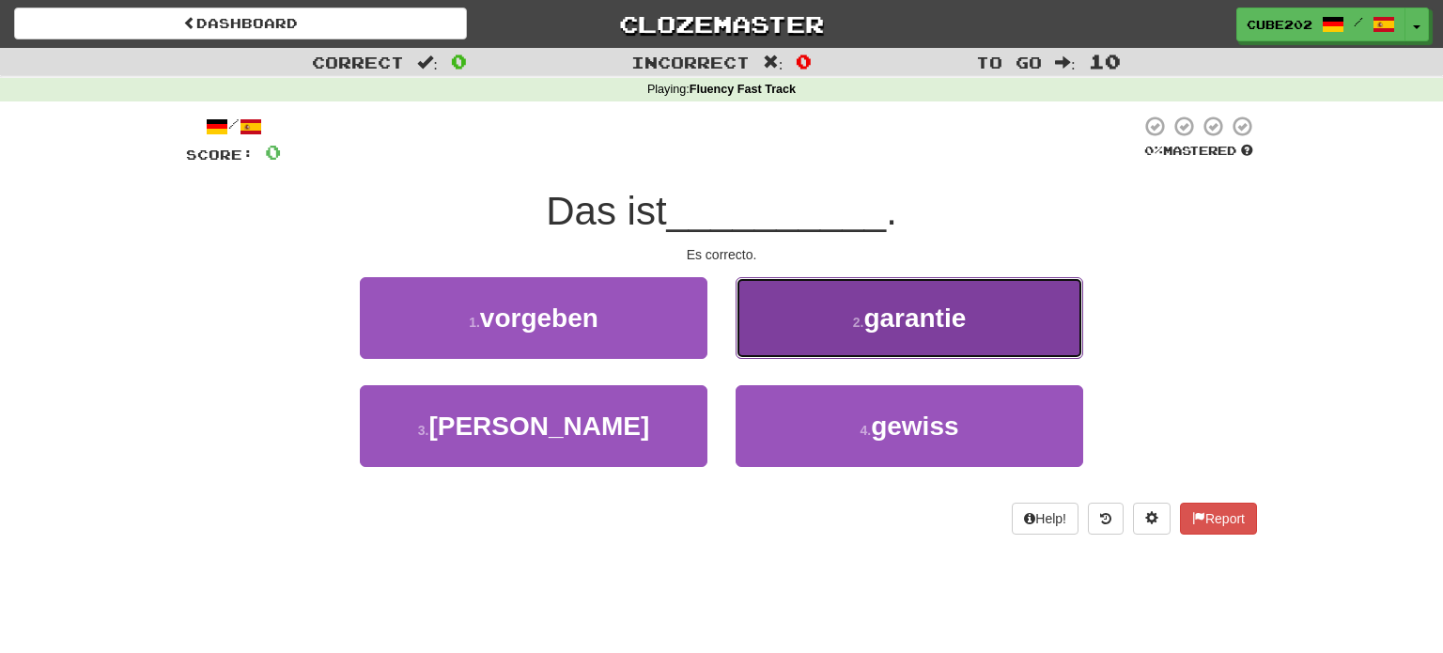
click at [853, 316] on small "2 ." at bounding box center [858, 322] width 11 height 15
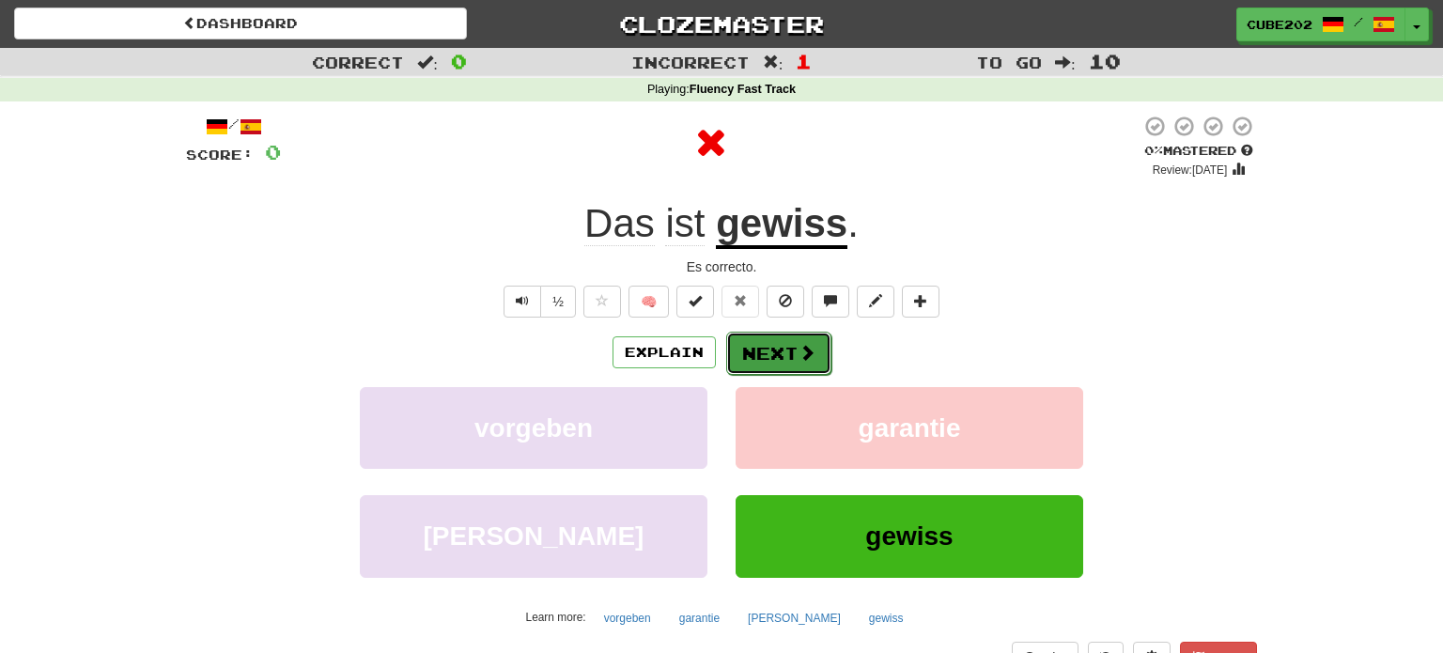
click at [781, 347] on button "Next" at bounding box center [778, 353] width 105 height 43
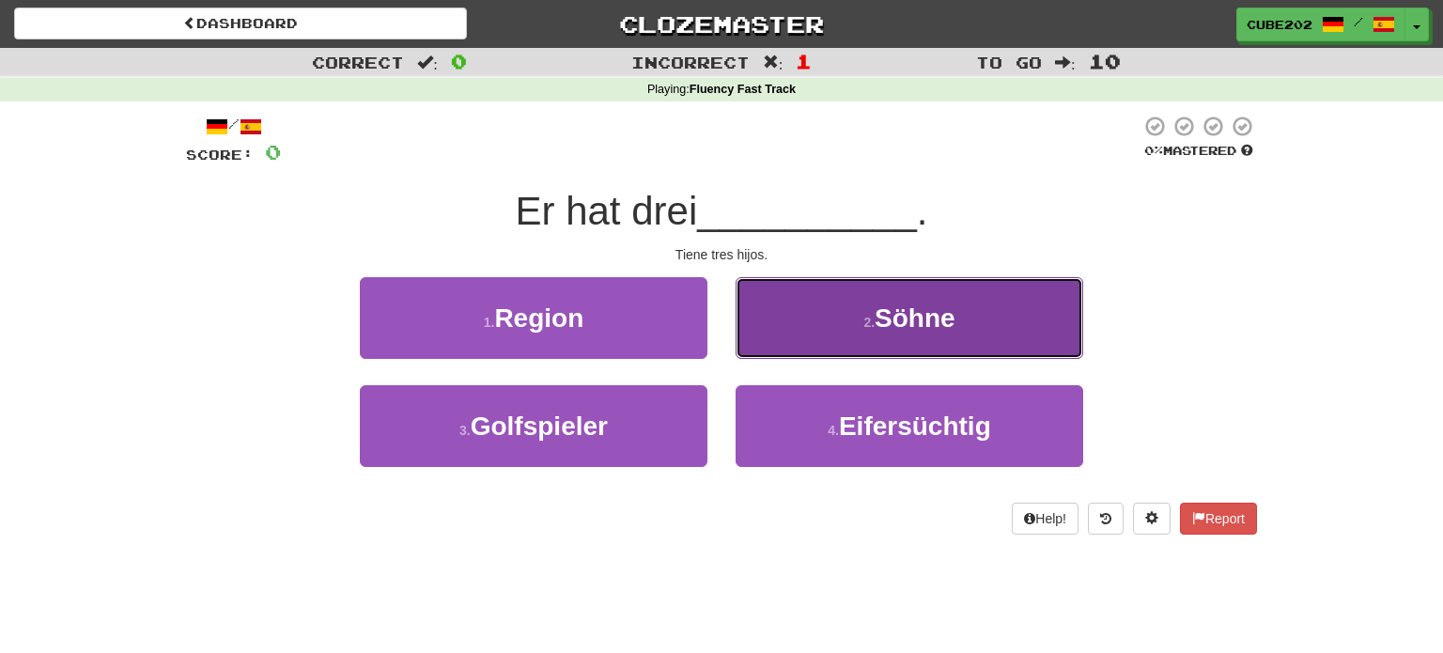
click at [833, 317] on button "2 . Söhne" at bounding box center [910, 318] width 348 height 82
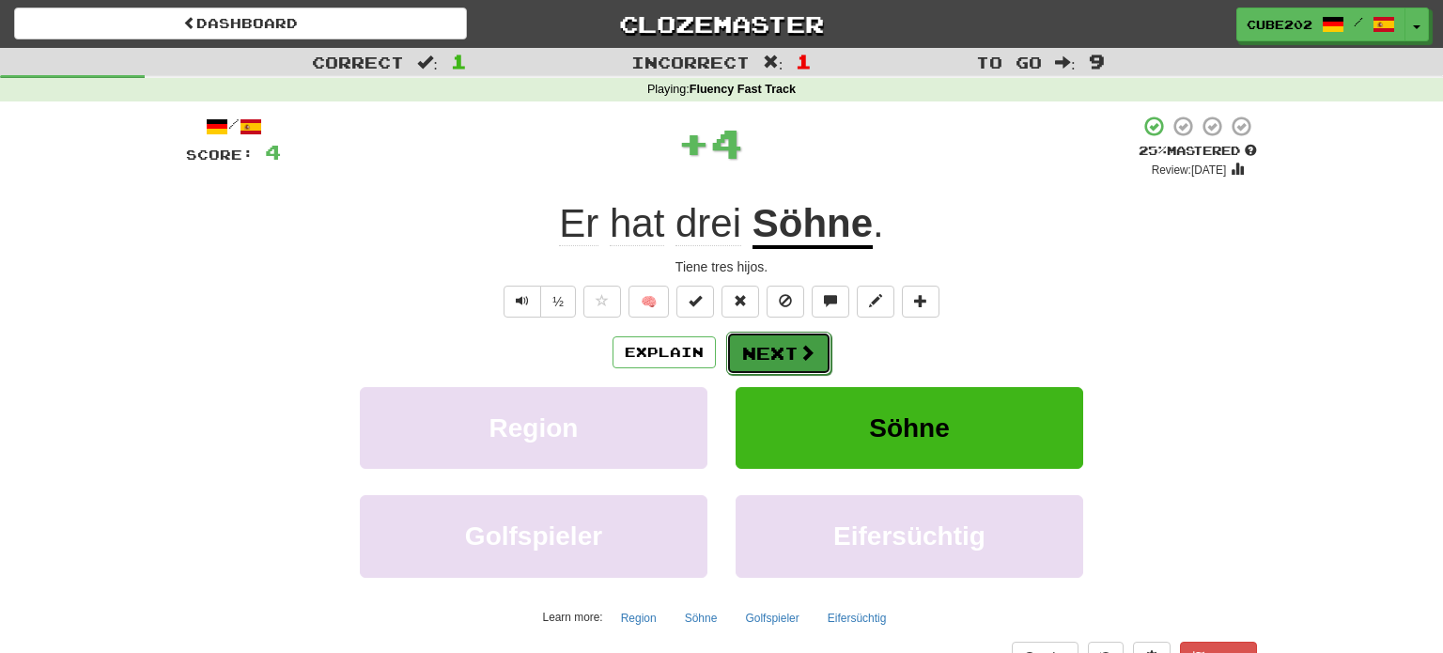
click at [766, 350] on button "Next" at bounding box center [778, 353] width 105 height 43
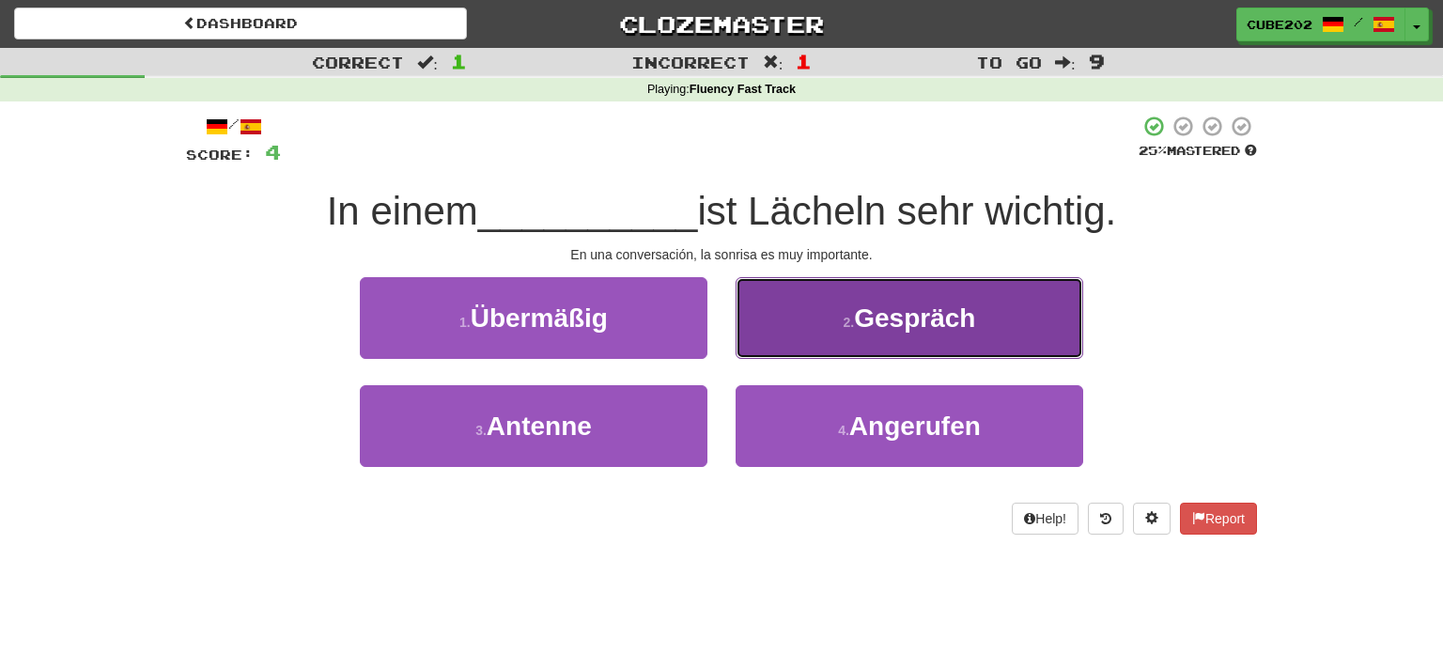
click at [850, 321] on small "2 ." at bounding box center [849, 322] width 11 height 15
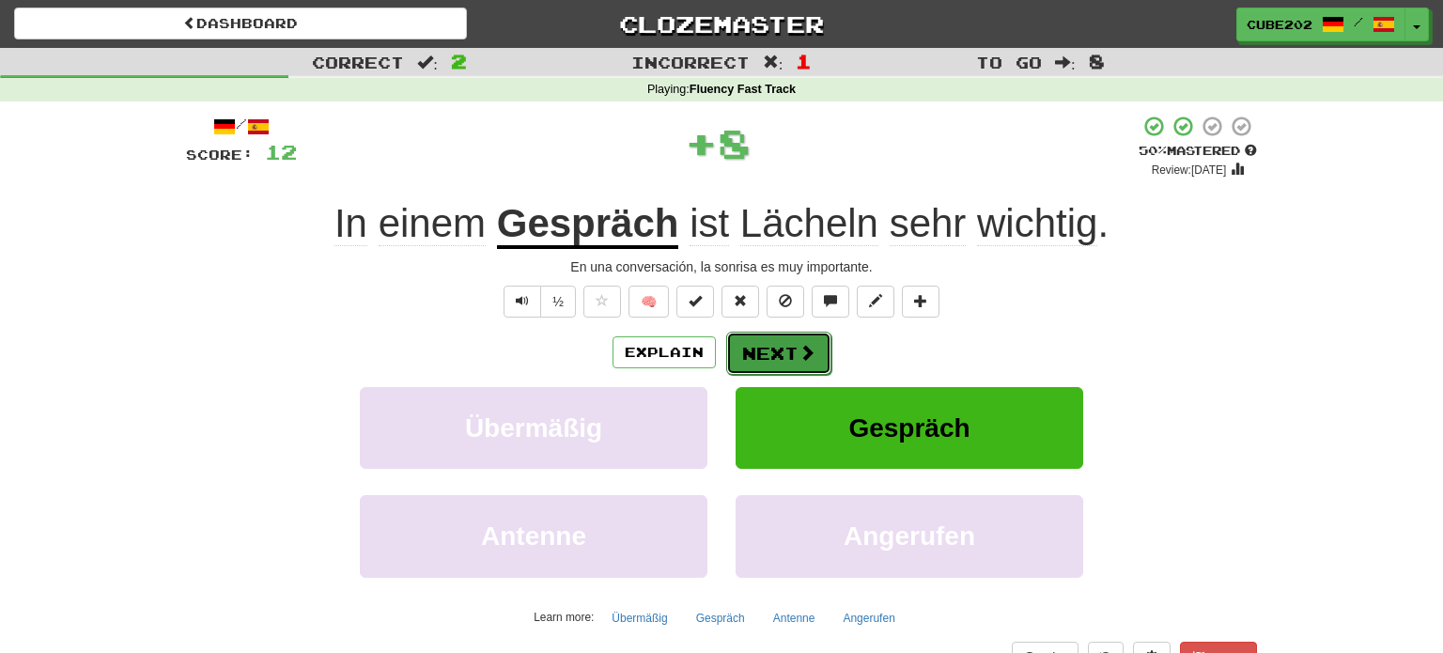
click at [779, 347] on button "Next" at bounding box center [778, 353] width 105 height 43
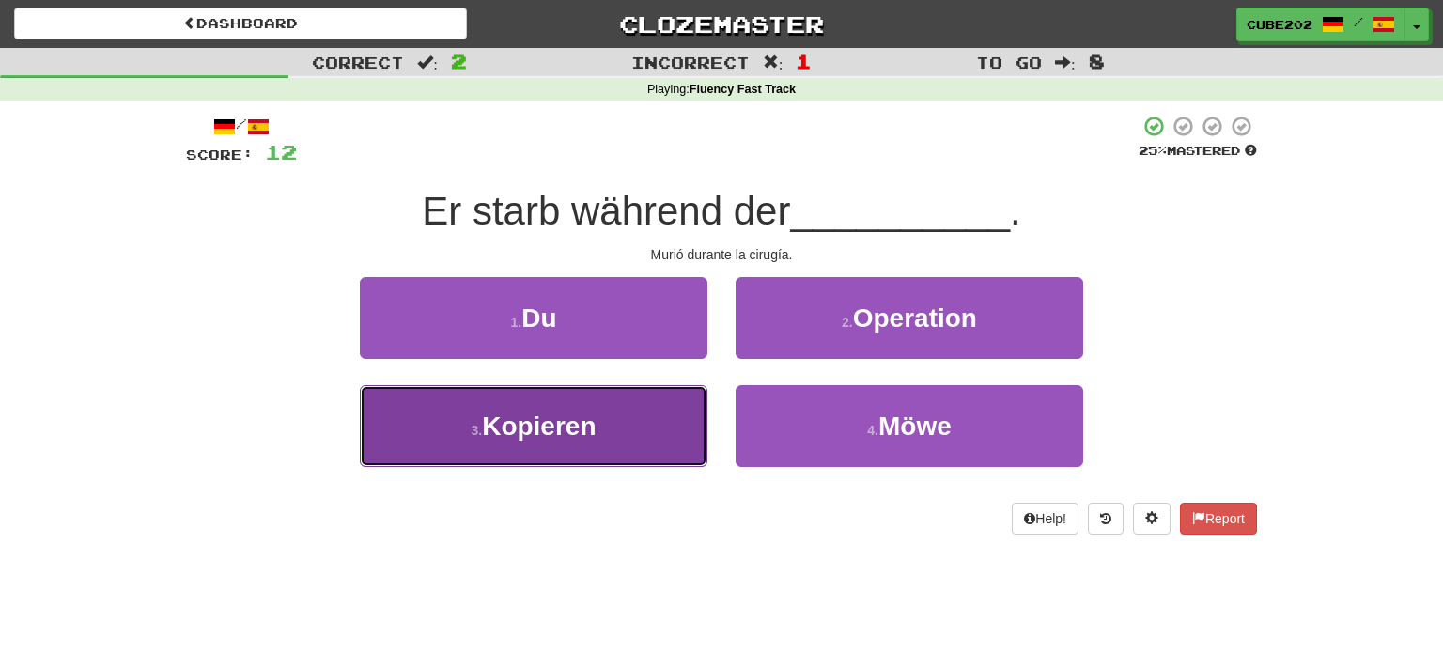
click at [643, 422] on button "3 . Kopieren" at bounding box center [534, 426] width 348 height 82
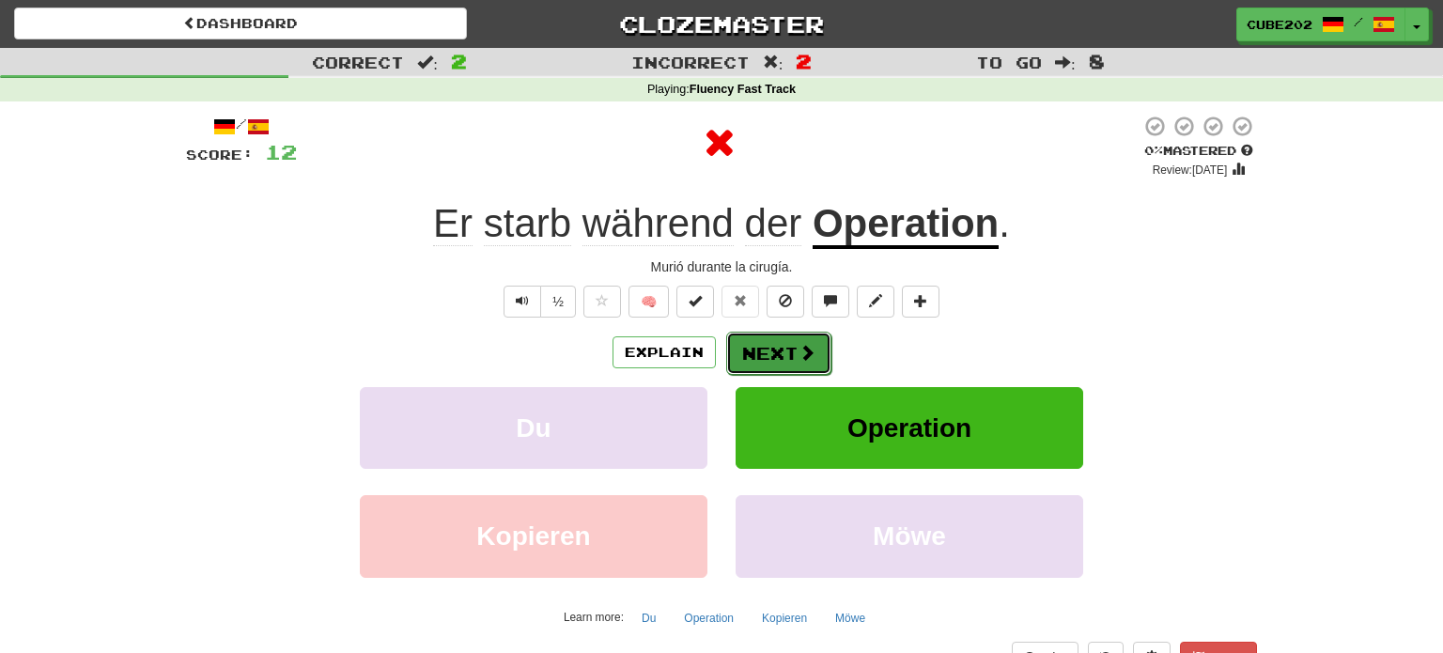
click at [775, 346] on button "Next" at bounding box center [778, 353] width 105 height 43
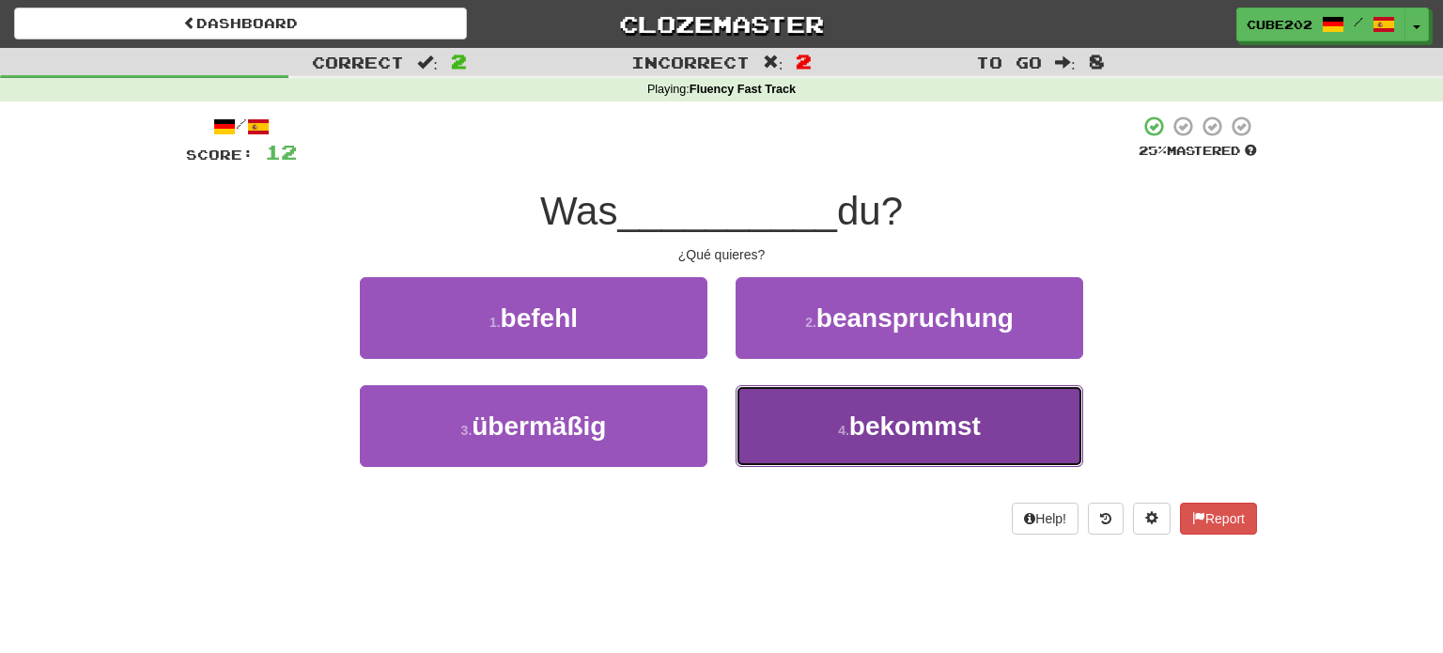
click at [875, 418] on span "bekommst" at bounding box center [915, 425] width 132 height 29
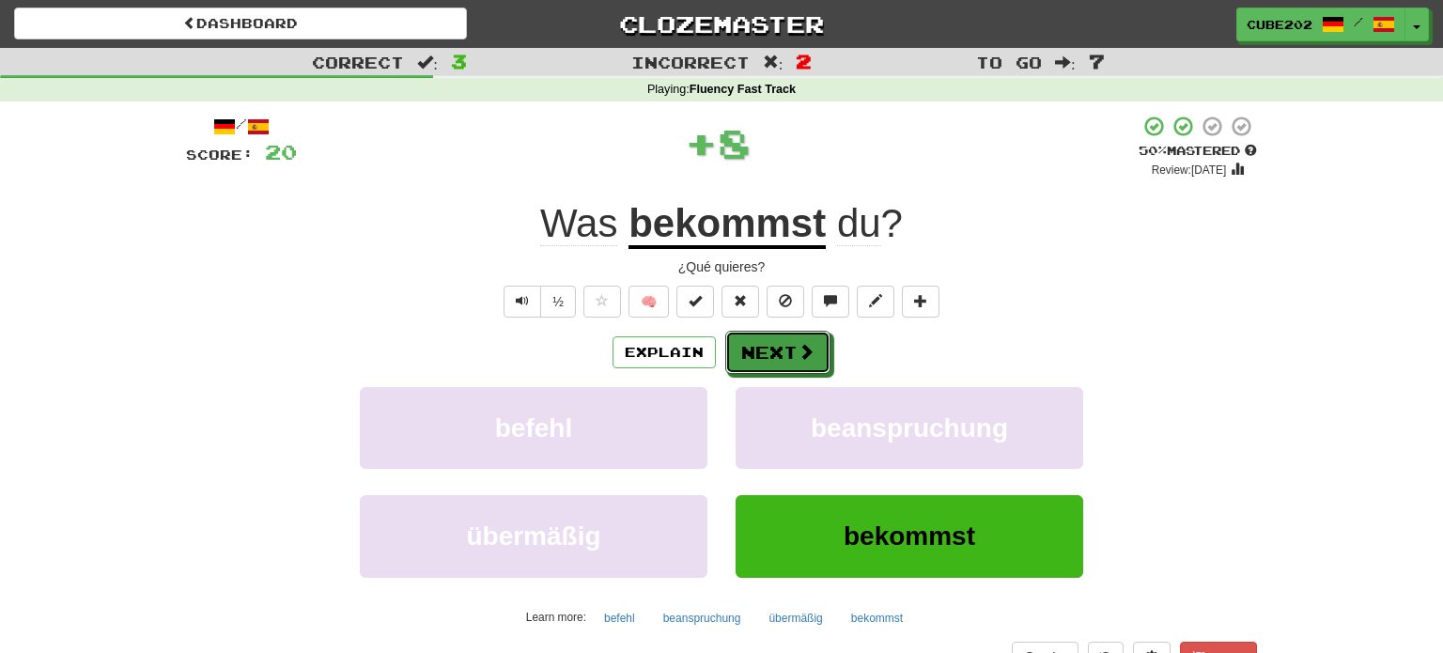
click at [776, 348] on button "Next" at bounding box center [777, 352] width 105 height 43
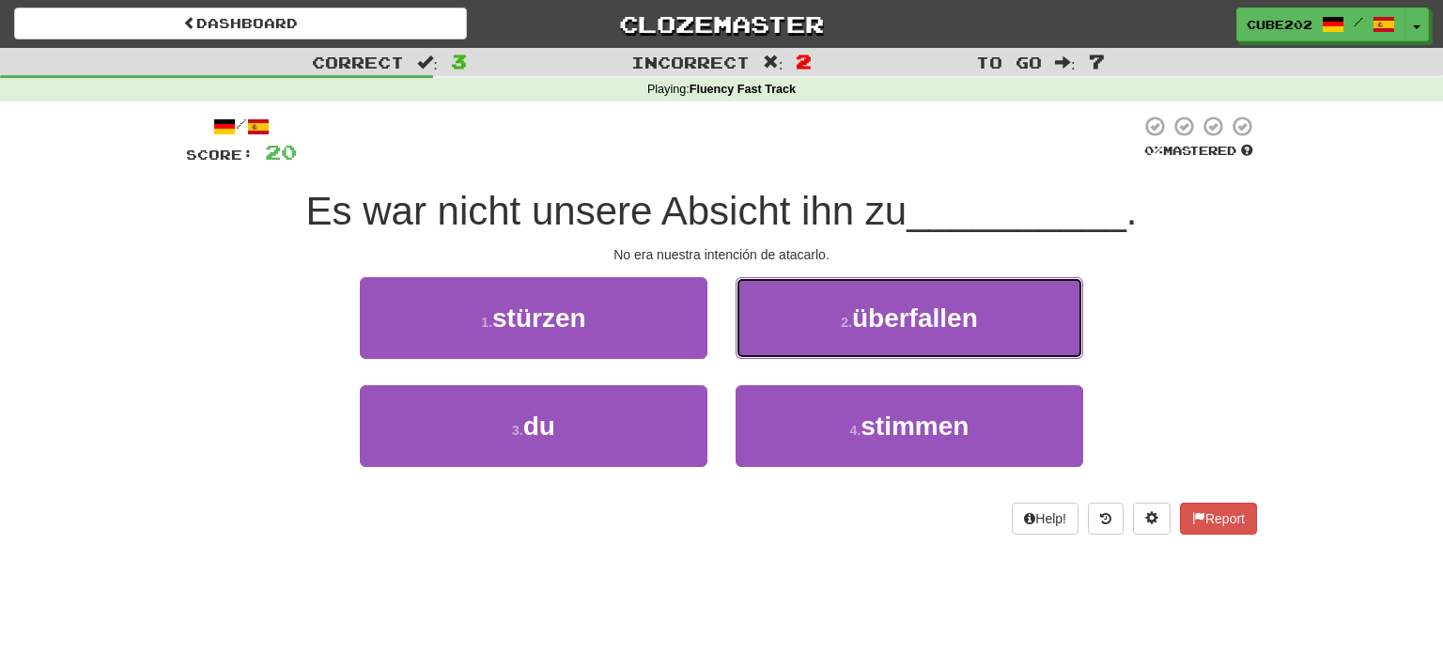
drag, startPoint x: 812, startPoint y: 315, endPoint x: 821, endPoint y: 318, distance: 10.1
click at [812, 314] on button "2 . überfallen" at bounding box center [910, 318] width 348 height 82
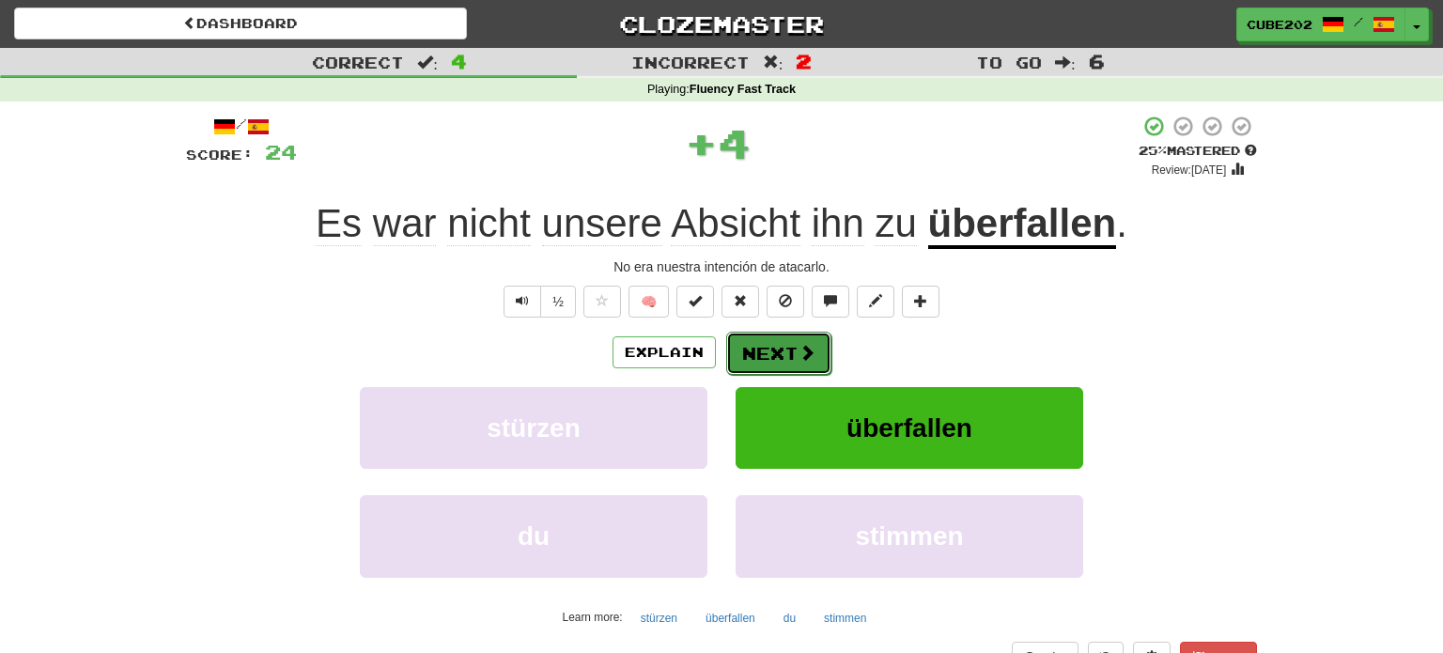
click at [765, 347] on button "Next" at bounding box center [778, 353] width 105 height 43
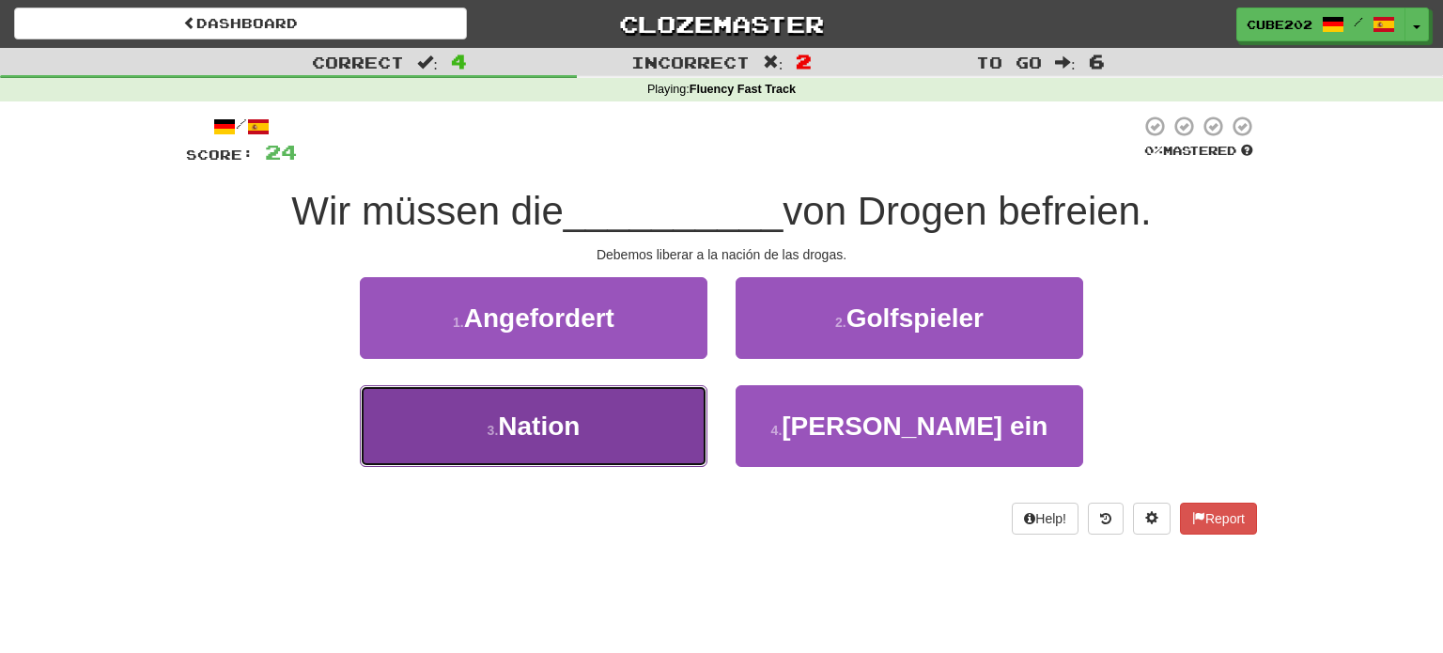
click at [641, 406] on button "3 . Nation" at bounding box center [534, 426] width 348 height 82
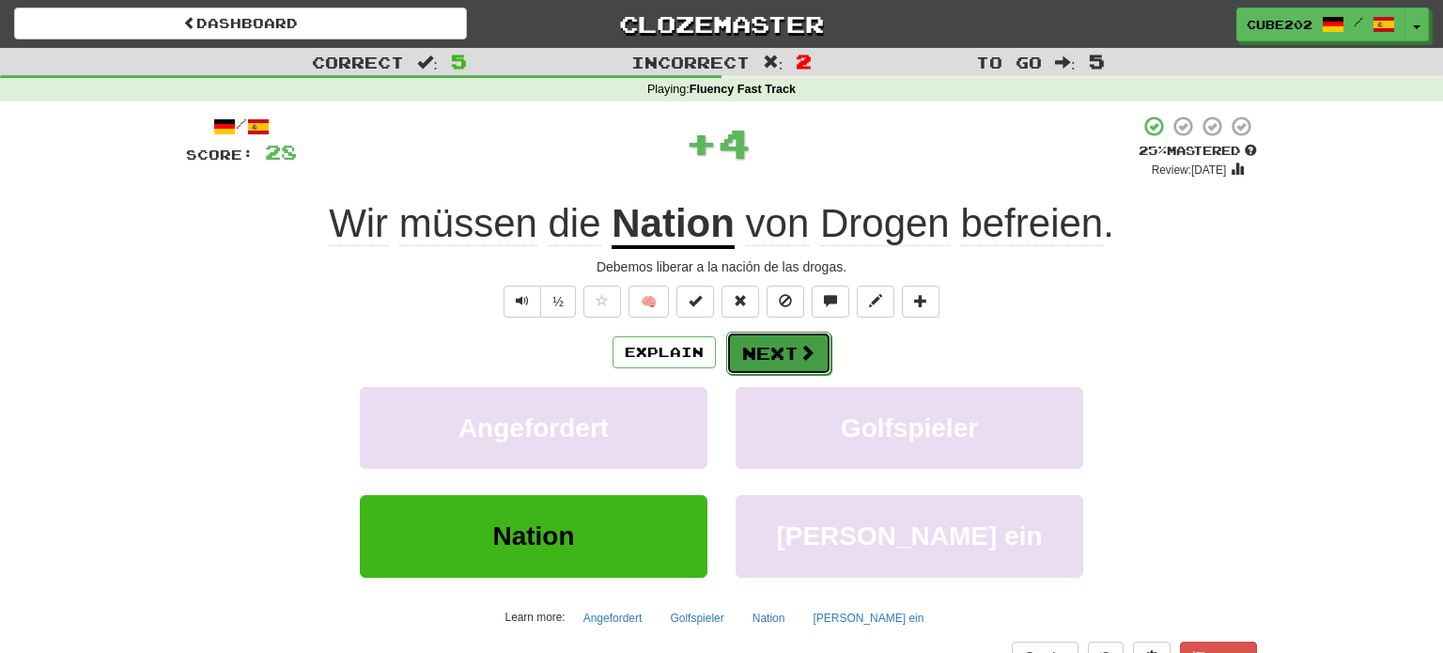
click at [782, 348] on button "Next" at bounding box center [778, 353] width 105 height 43
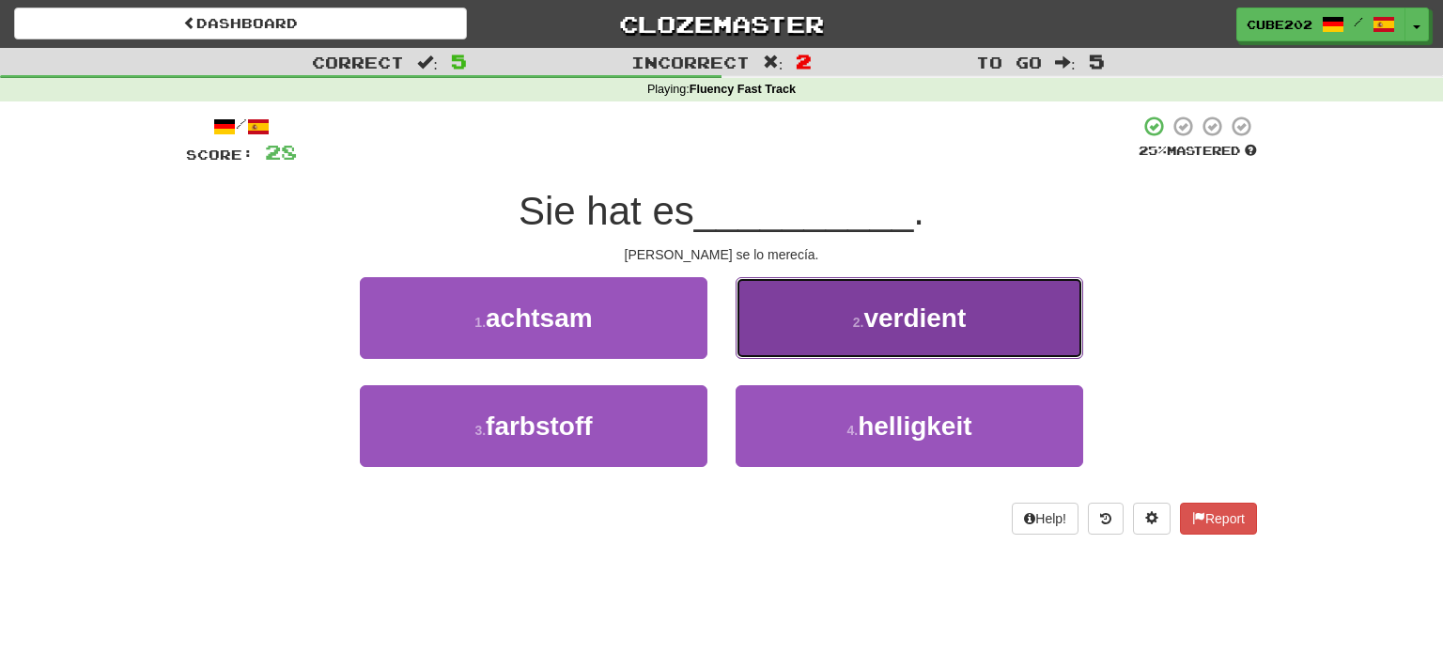
click at [853, 328] on small "2 ." at bounding box center [858, 322] width 11 height 15
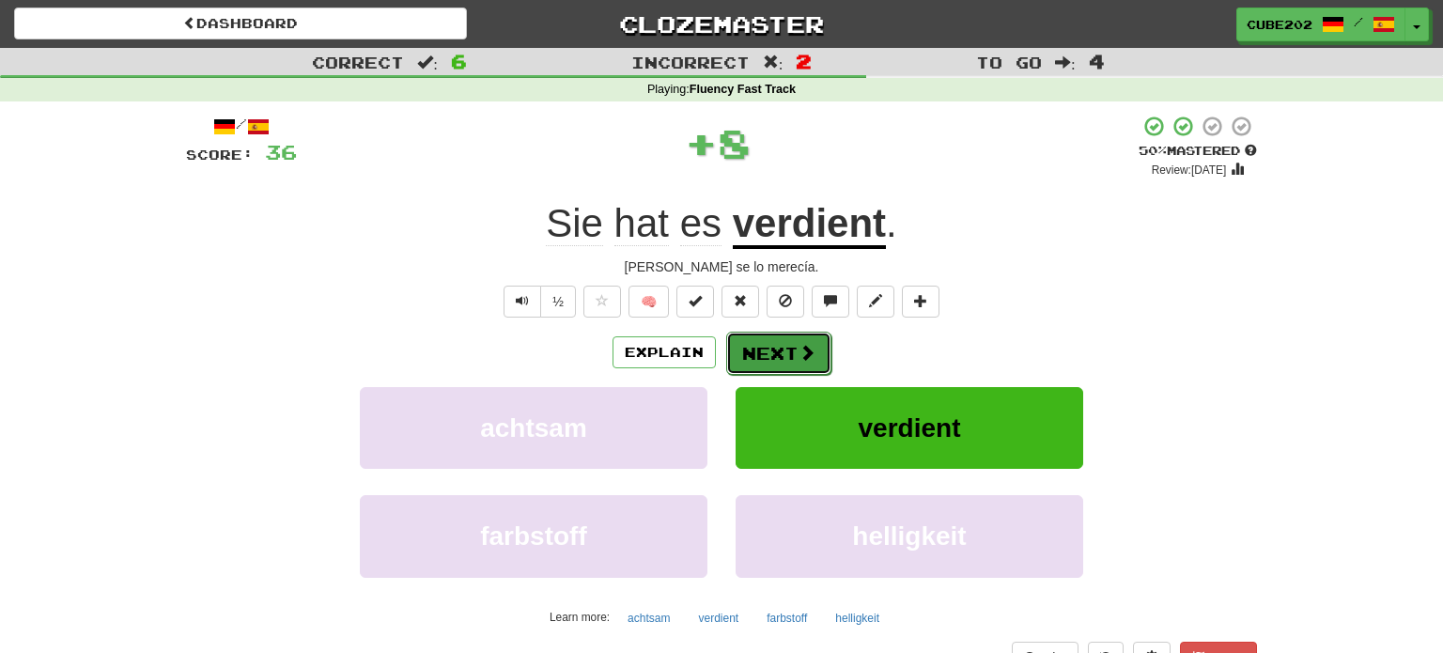
click at [777, 345] on button "Next" at bounding box center [778, 353] width 105 height 43
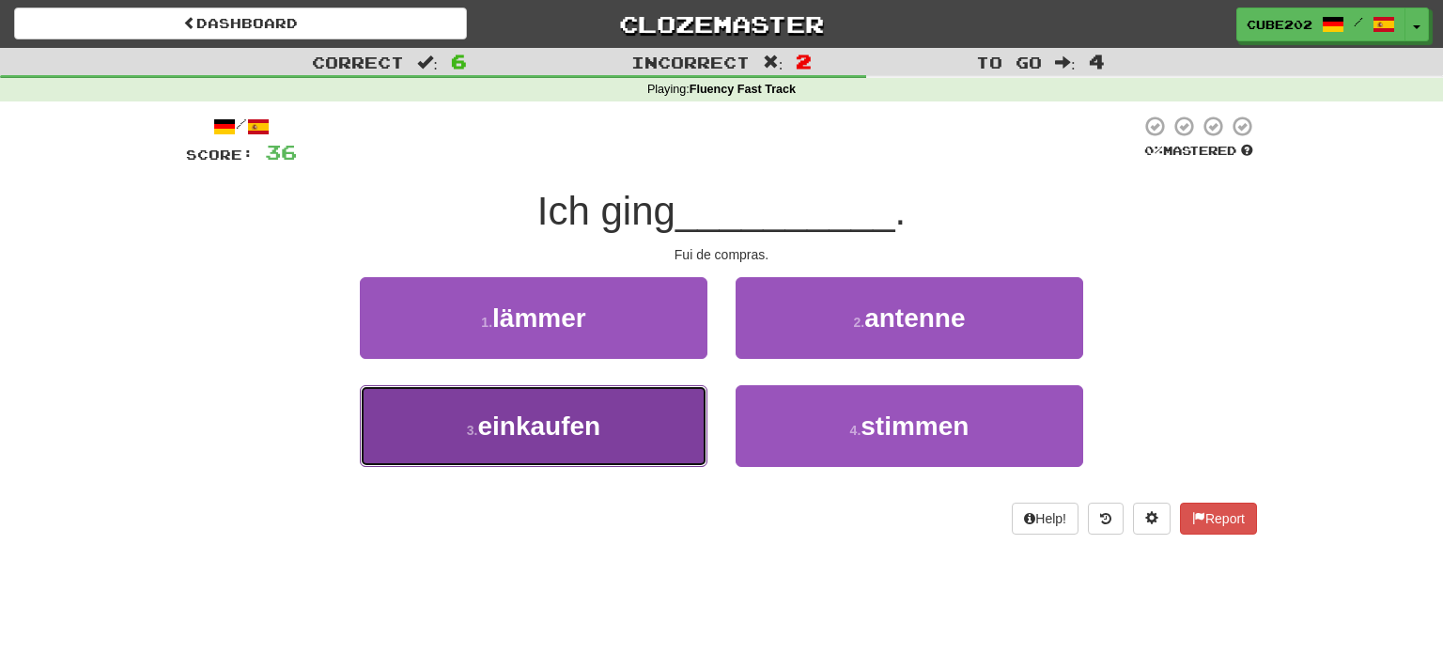
click at [663, 418] on button "3 . einkaufen" at bounding box center [534, 426] width 348 height 82
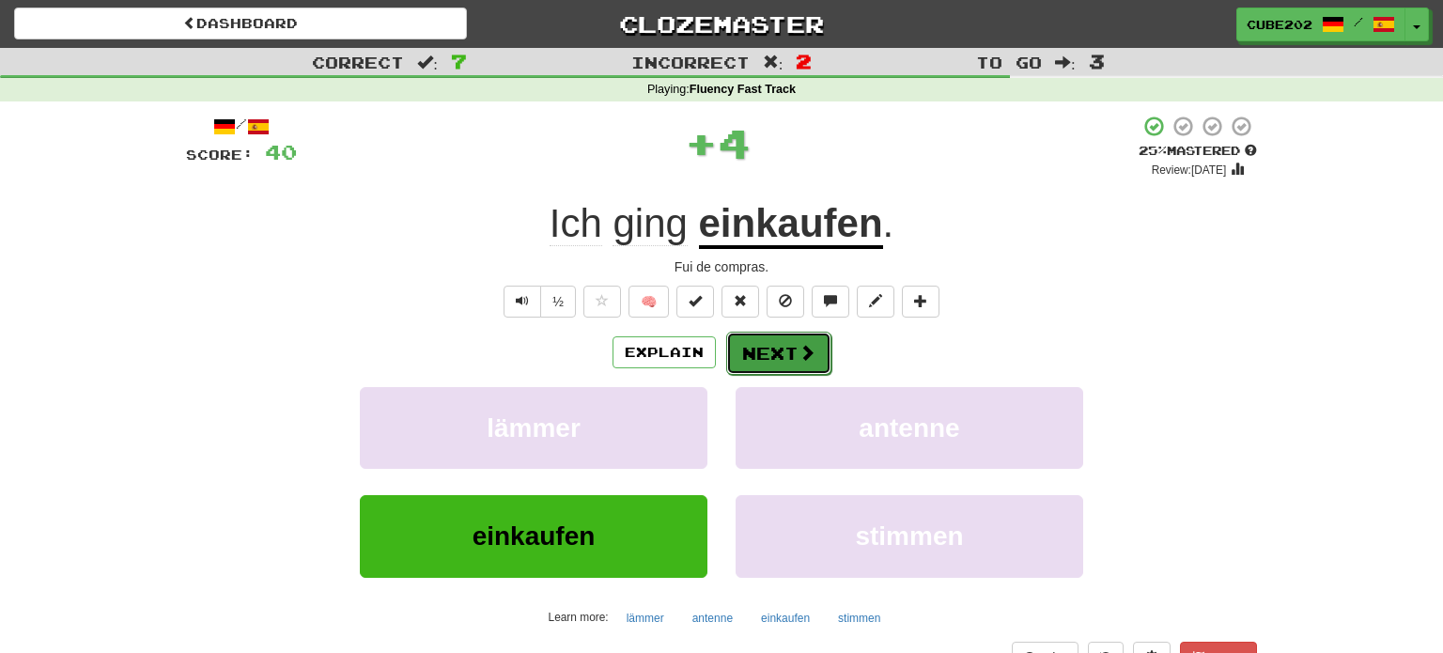
click at [788, 349] on button "Next" at bounding box center [778, 353] width 105 height 43
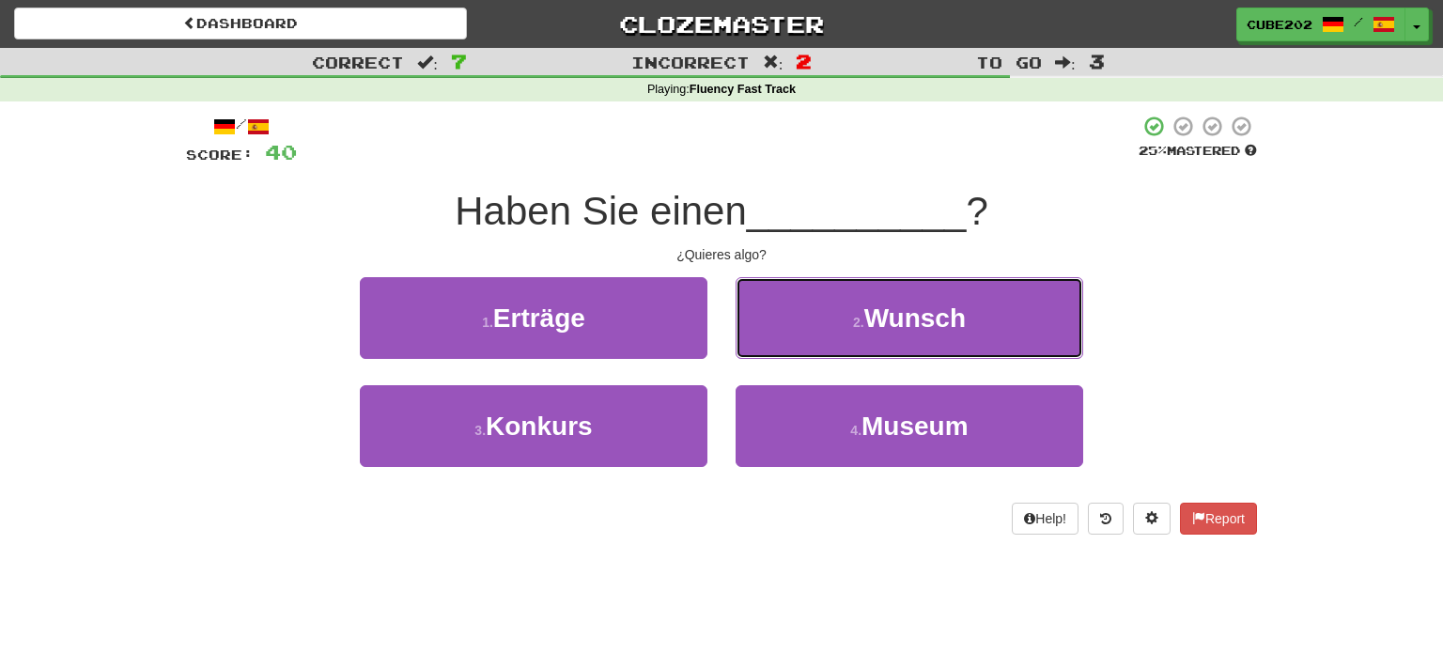
click at [838, 312] on button "2 . [PERSON_NAME]" at bounding box center [910, 318] width 348 height 82
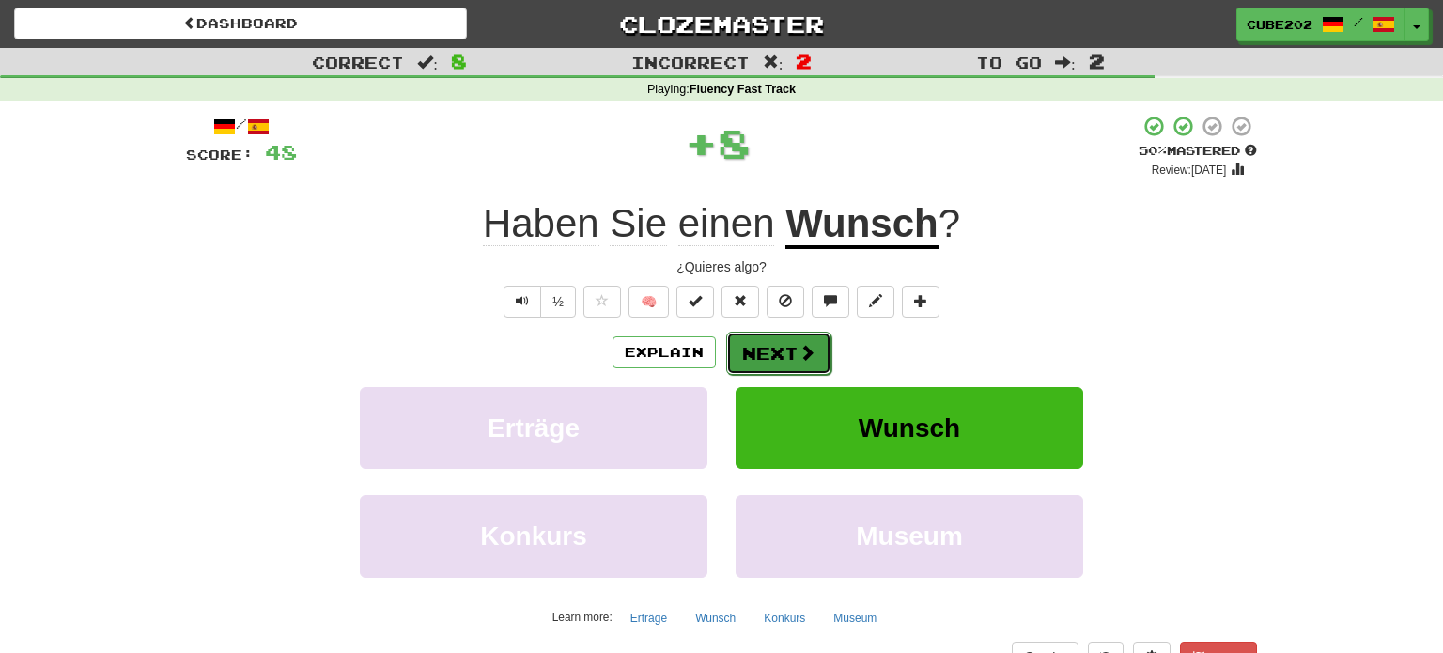
click at [782, 346] on button "Next" at bounding box center [778, 353] width 105 height 43
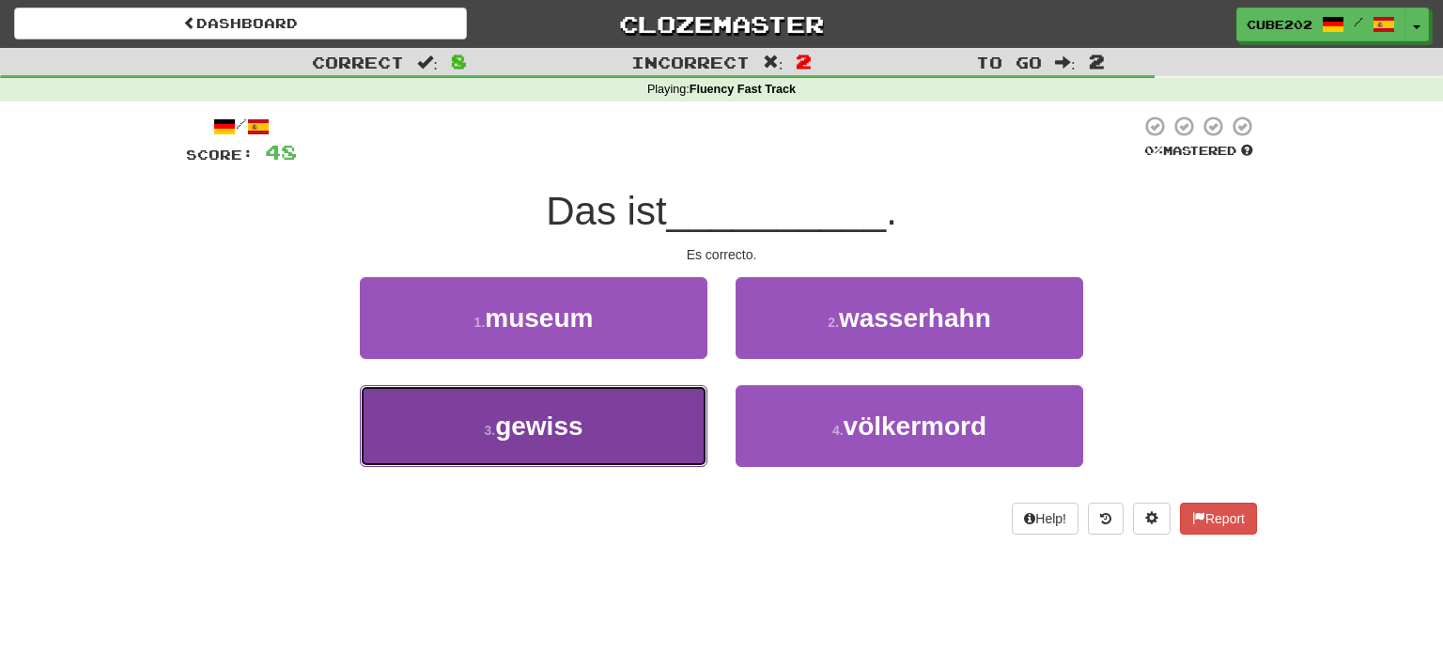
click at [675, 413] on button "3 . gewiss" at bounding box center [534, 426] width 348 height 82
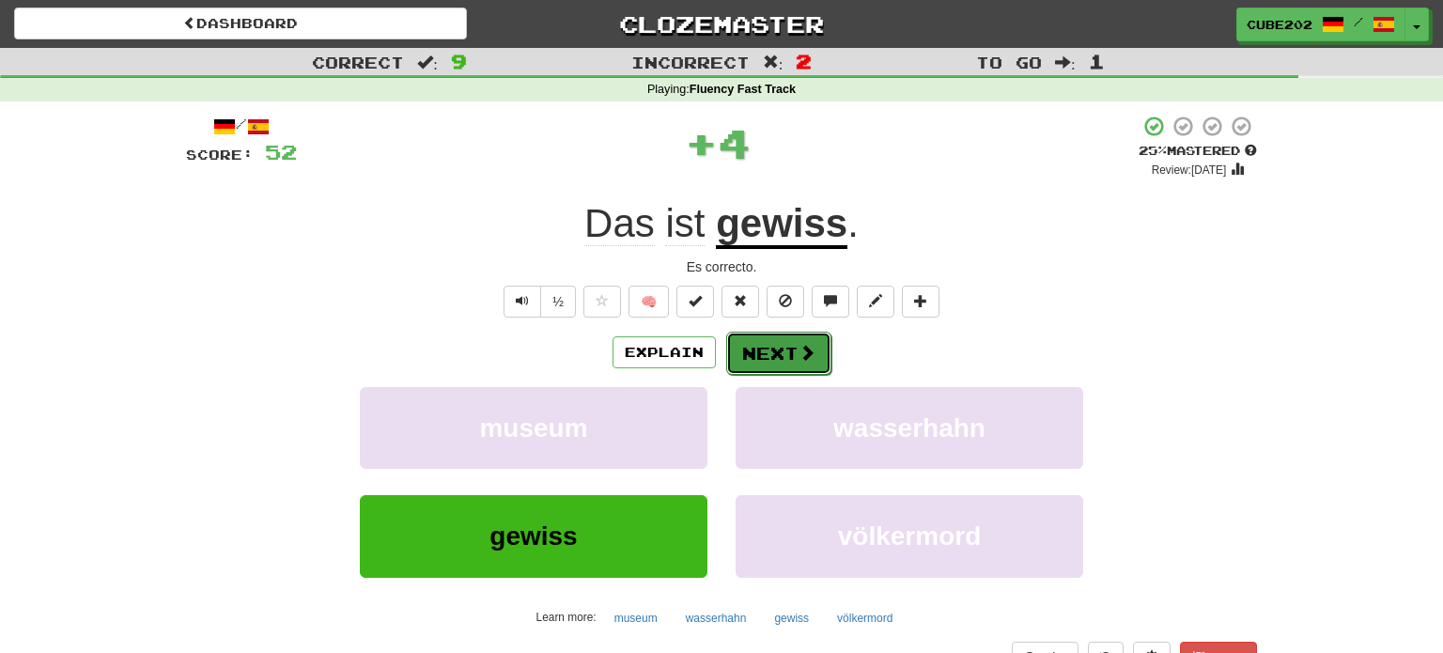
click at [779, 349] on button "Next" at bounding box center [778, 353] width 105 height 43
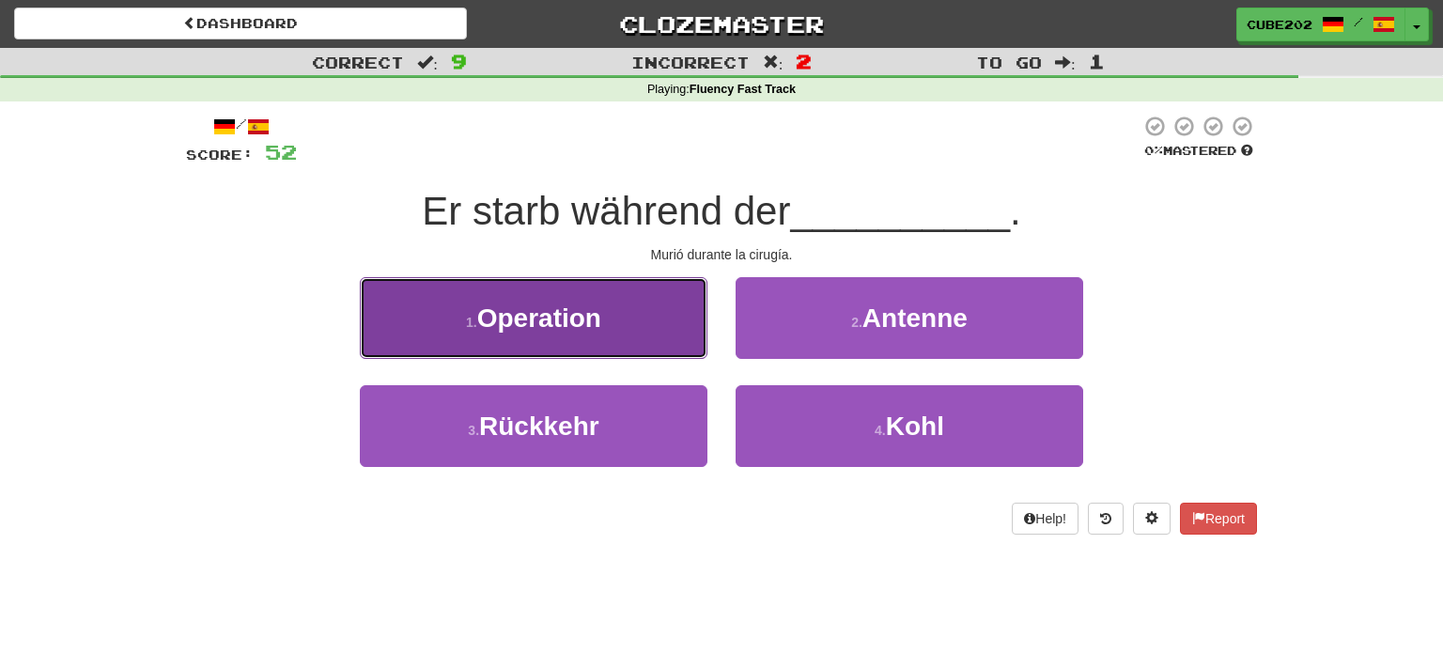
click at [671, 329] on button "1 . Operation" at bounding box center [534, 318] width 348 height 82
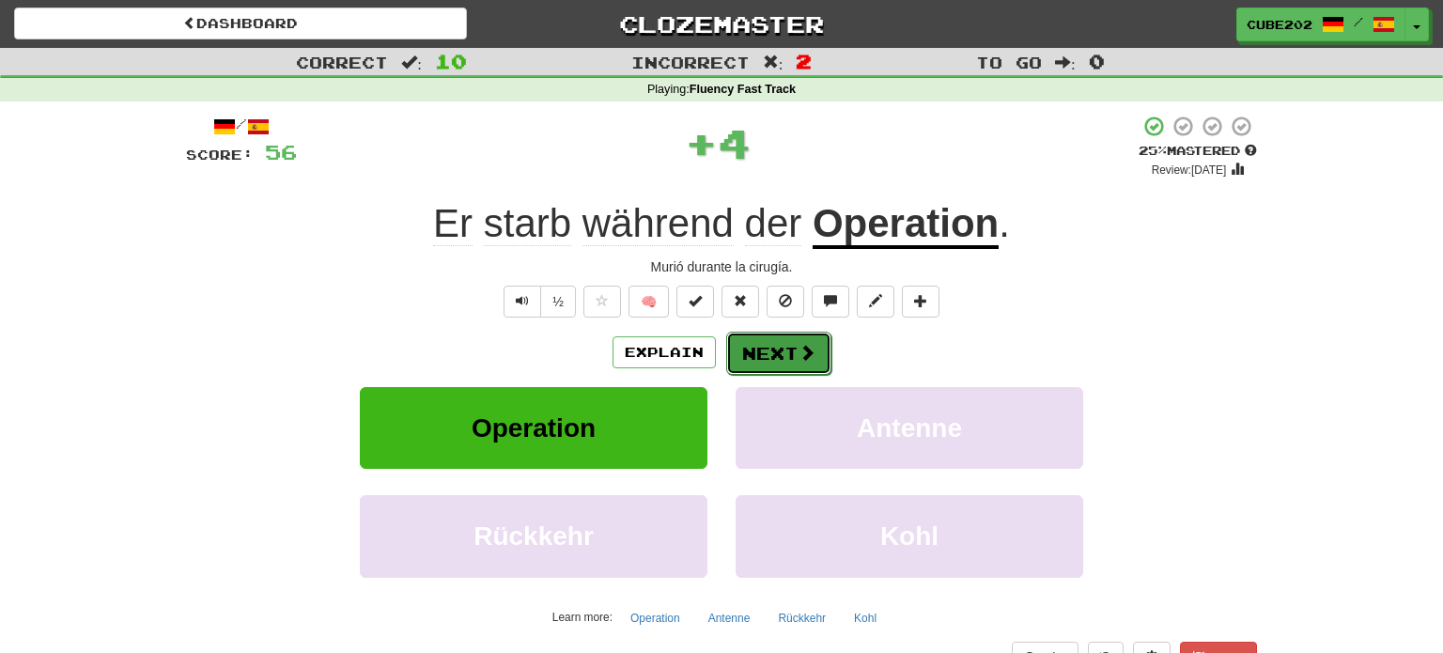
click at [778, 348] on button "Next" at bounding box center [778, 353] width 105 height 43
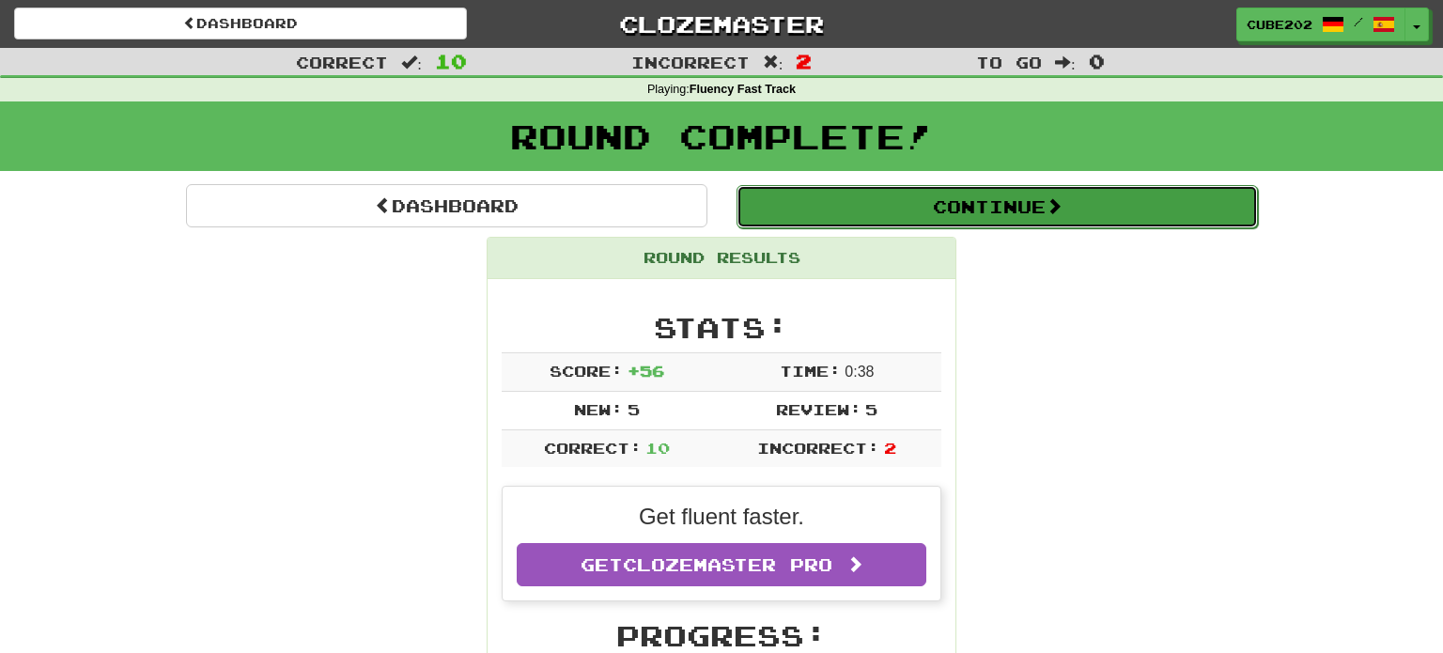
click at [856, 203] on button "Continue" at bounding box center [996, 206] width 521 height 43
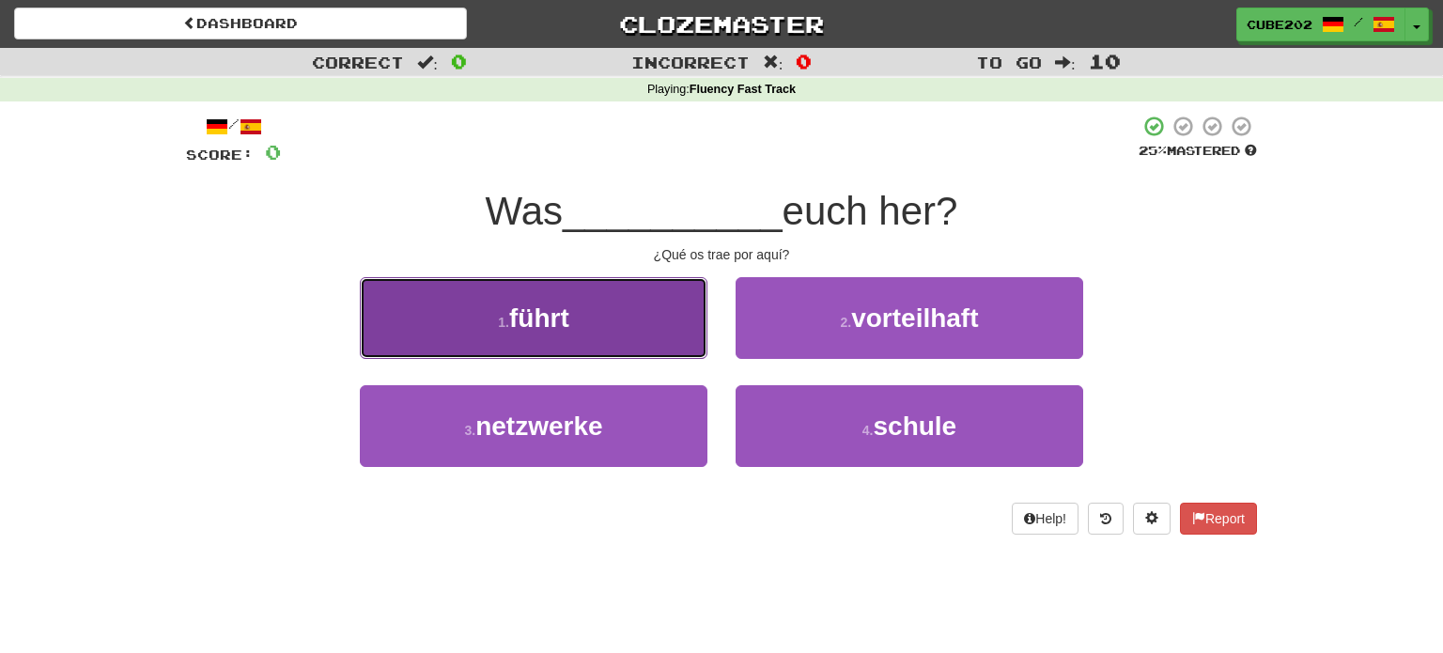
click at [626, 329] on button "1 . führt" at bounding box center [534, 318] width 348 height 82
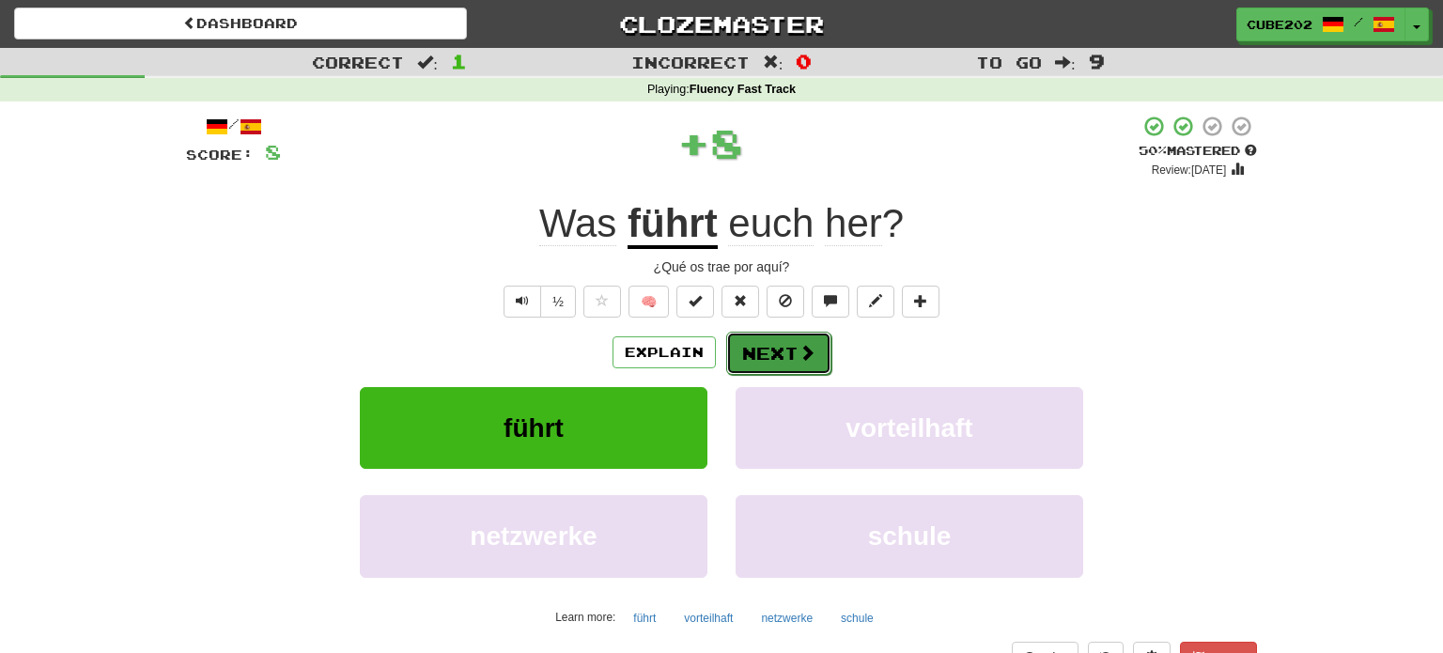
click at [784, 350] on button "Next" at bounding box center [778, 353] width 105 height 43
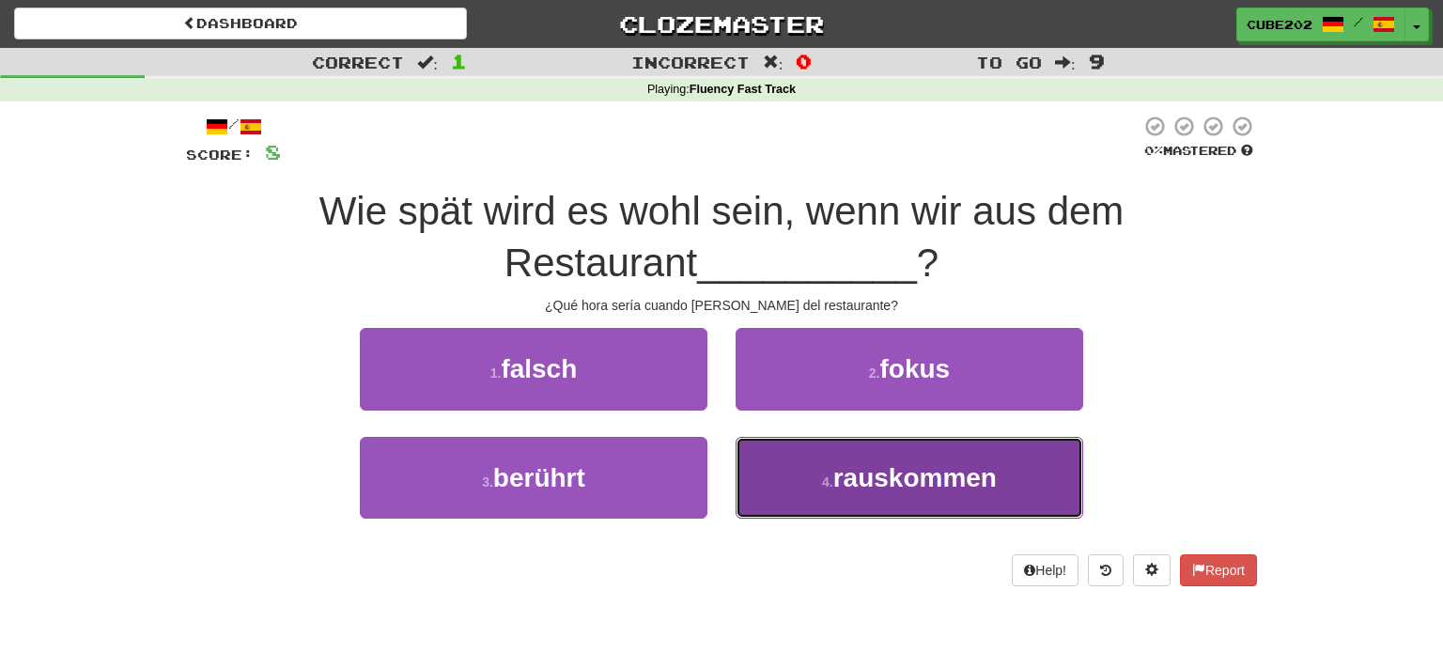
click at [895, 483] on span "rauskommen" at bounding box center [914, 477] width 163 height 29
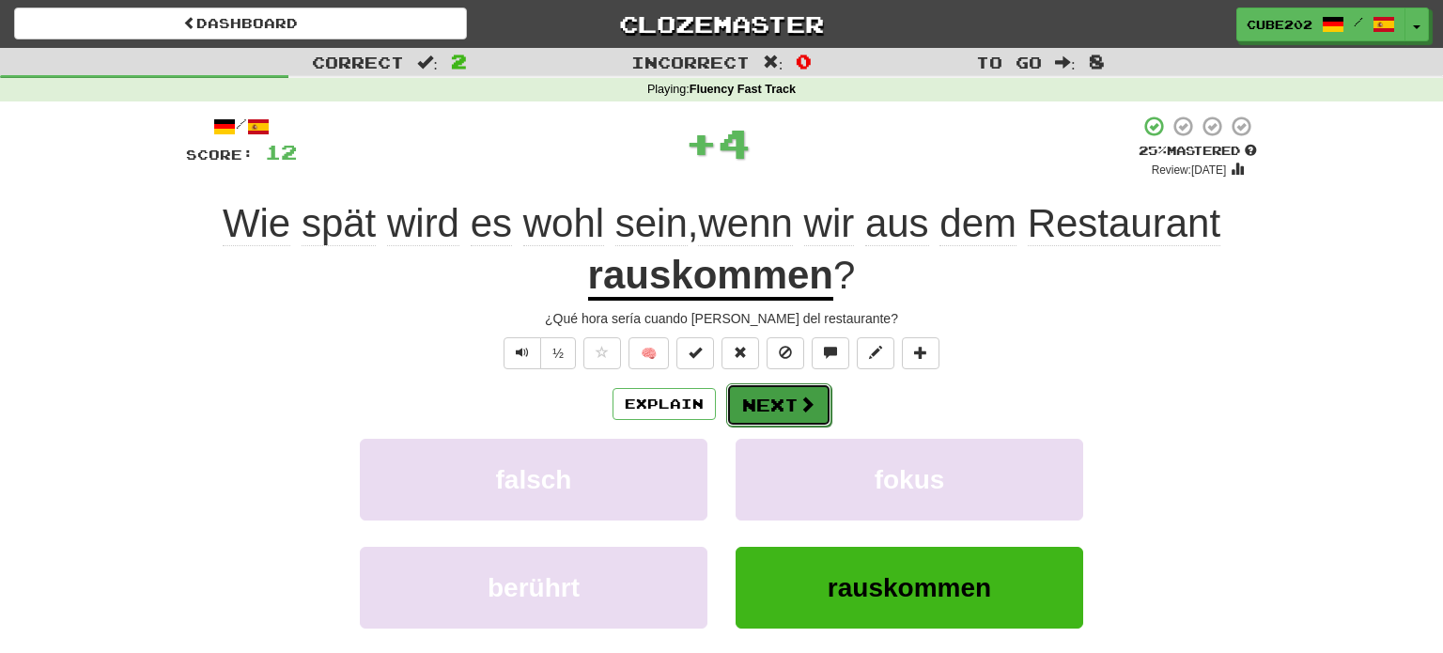
click at [766, 411] on button "Next" at bounding box center [778, 404] width 105 height 43
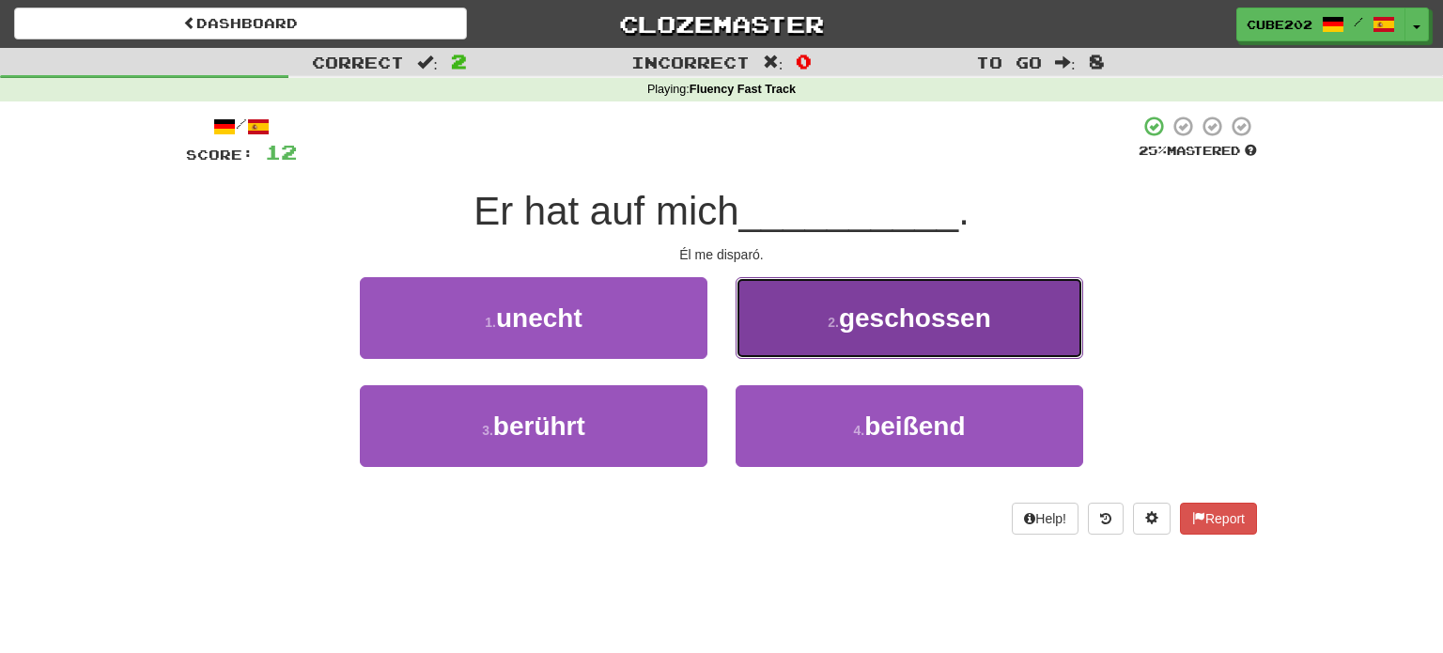
click at [852, 325] on span "geschossen" at bounding box center [915, 317] width 152 height 29
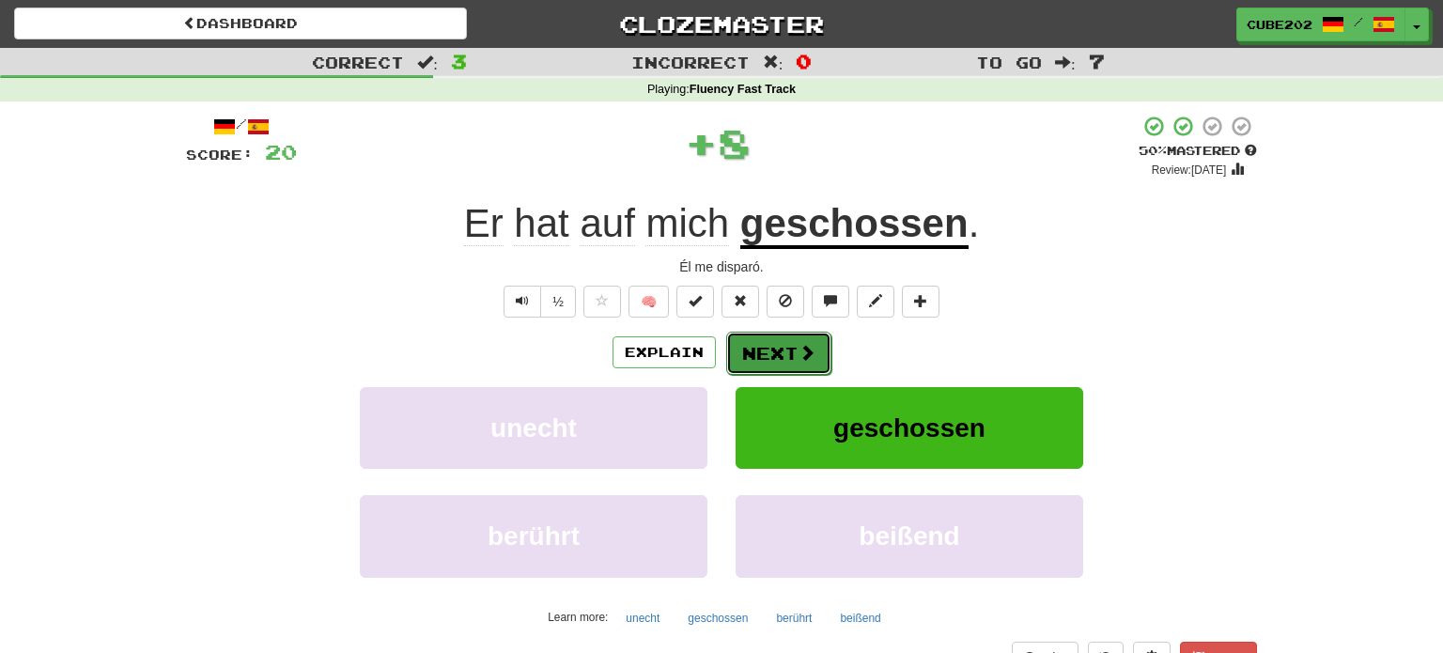
click at [765, 347] on button "Next" at bounding box center [778, 353] width 105 height 43
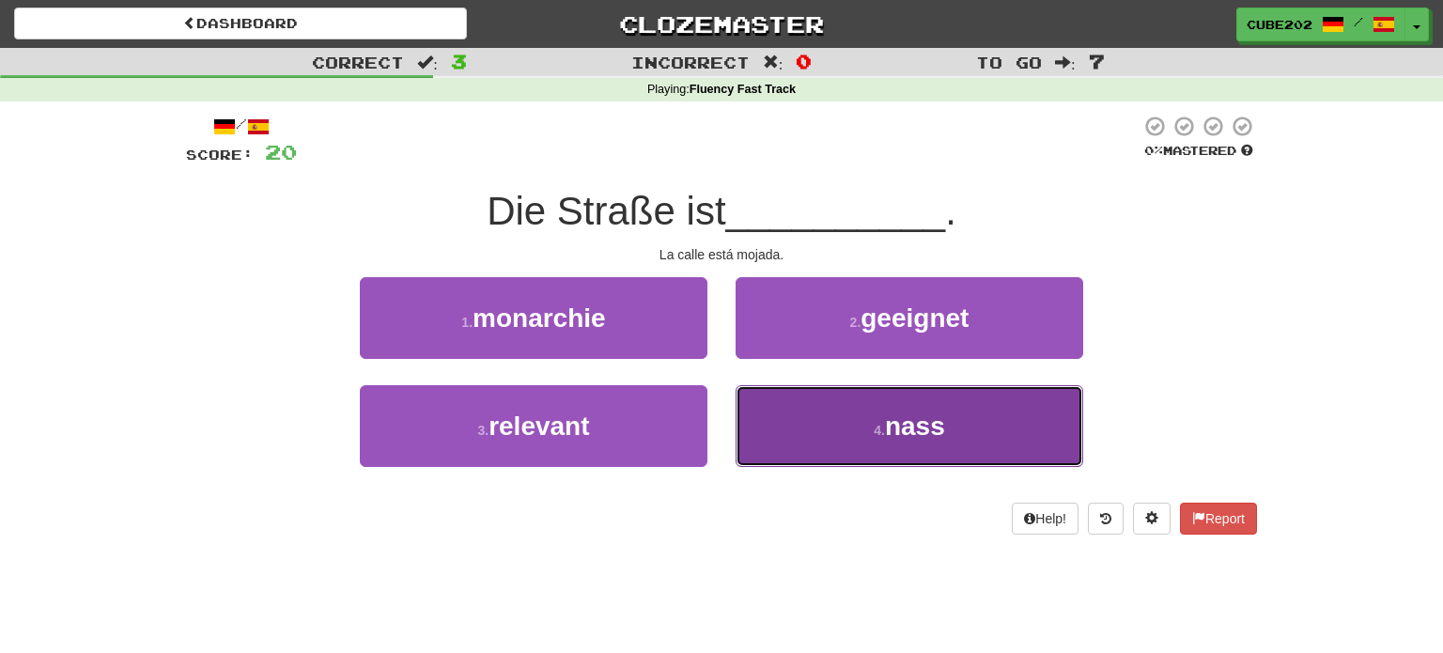
click at [812, 410] on button "4 . nass" at bounding box center [910, 426] width 348 height 82
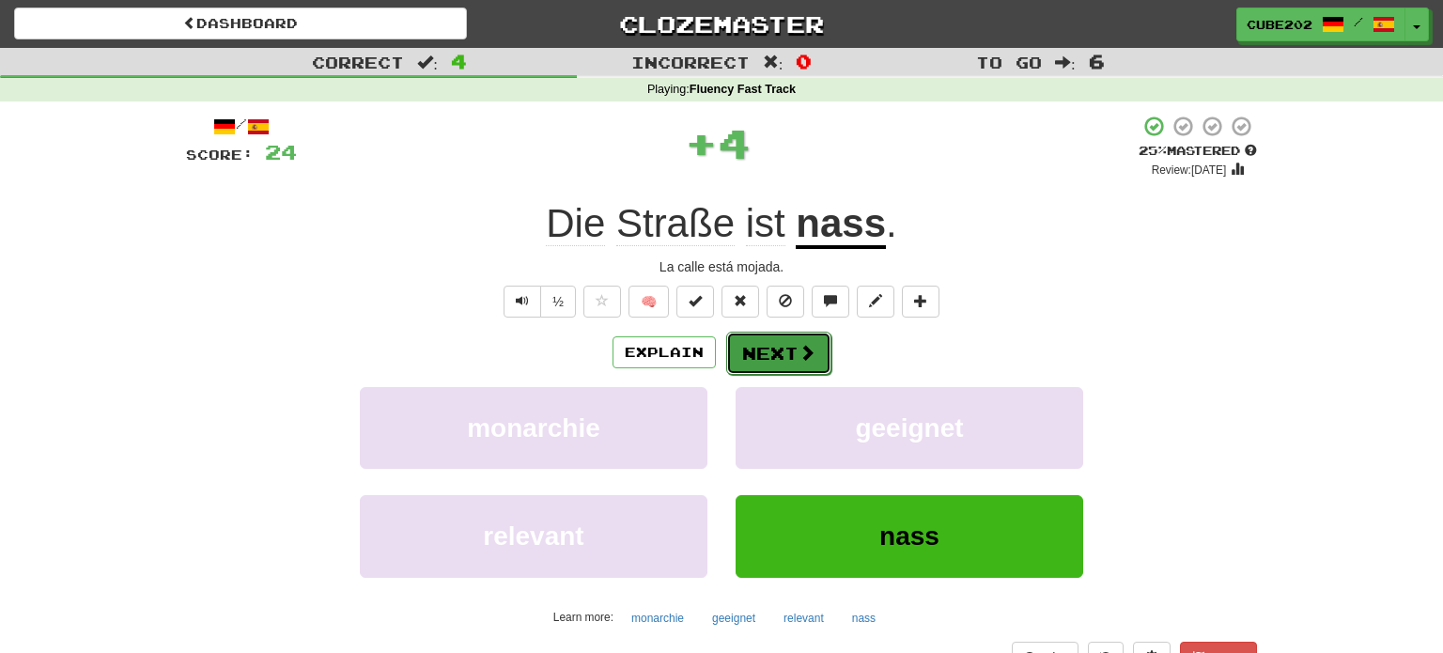
click at [784, 370] on button "Next" at bounding box center [778, 353] width 105 height 43
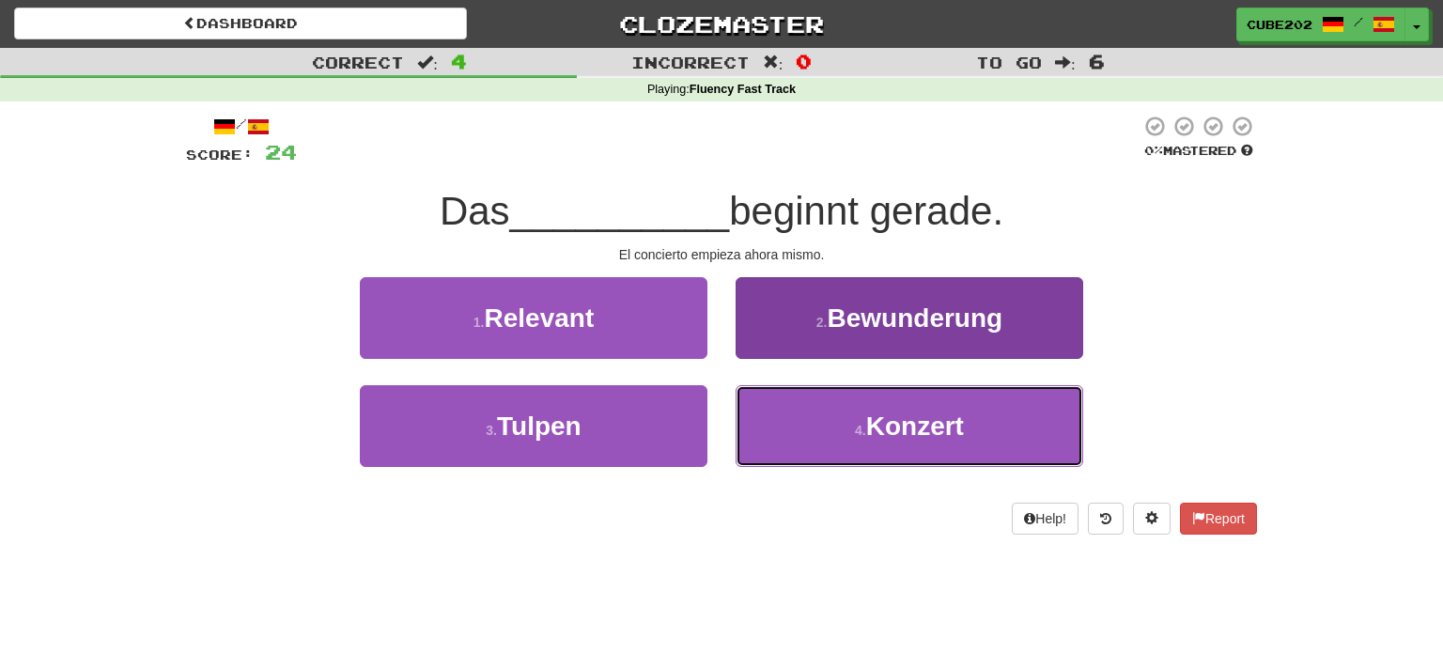
click at [836, 431] on button "4 . Konzert" at bounding box center [910, 426] width 348 height 82
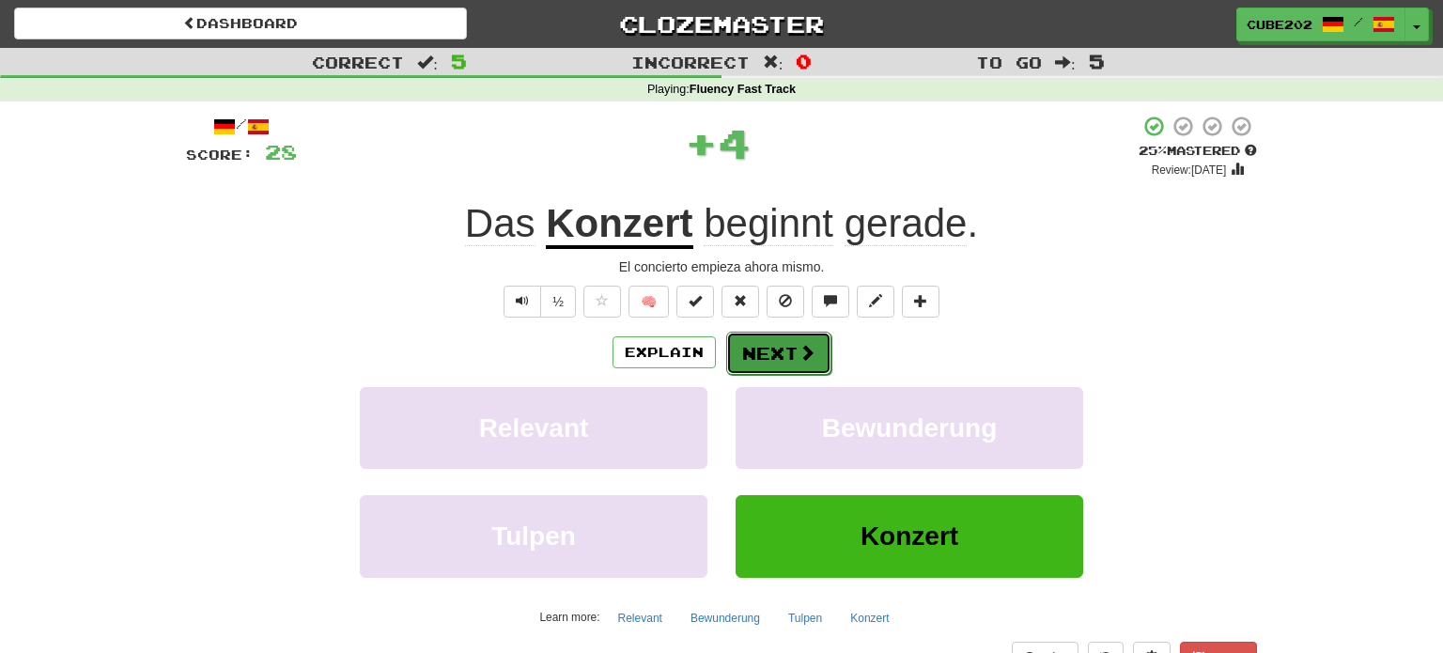
click at [787, 344] on button "Next" at bounding box center [778, 353] width 105 height 43
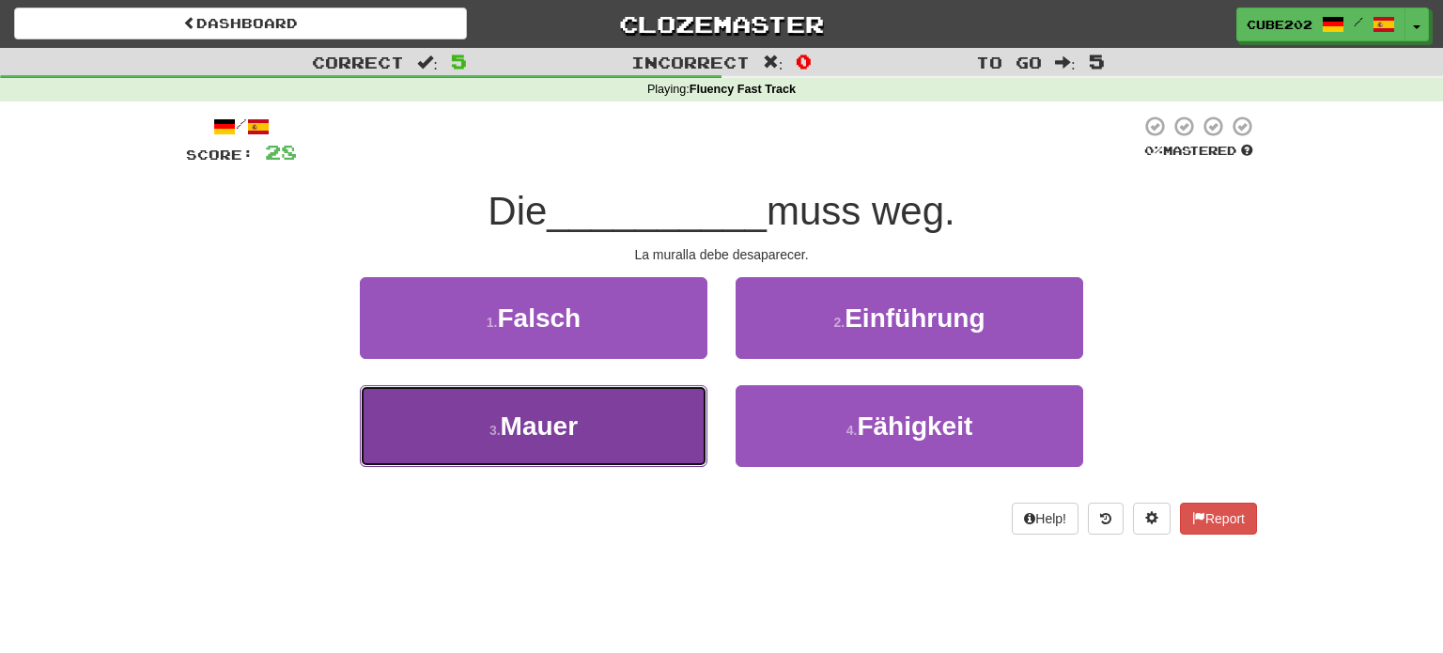
click at [643, 425] on button "3 . [PERSON_NAME]" at bounding box center [534, 426] width 348 height 82
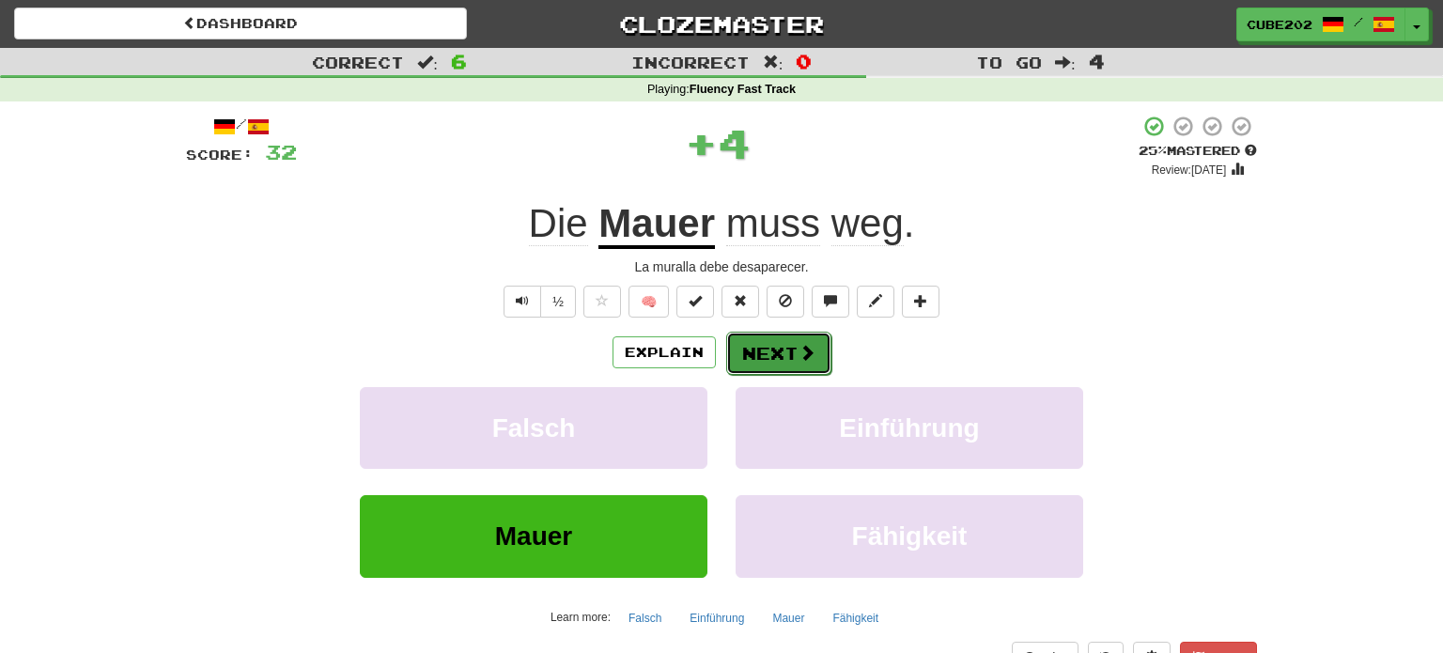
click at [766, 361] on button "Next" at bounding box center [778, 353] width 105 height 43
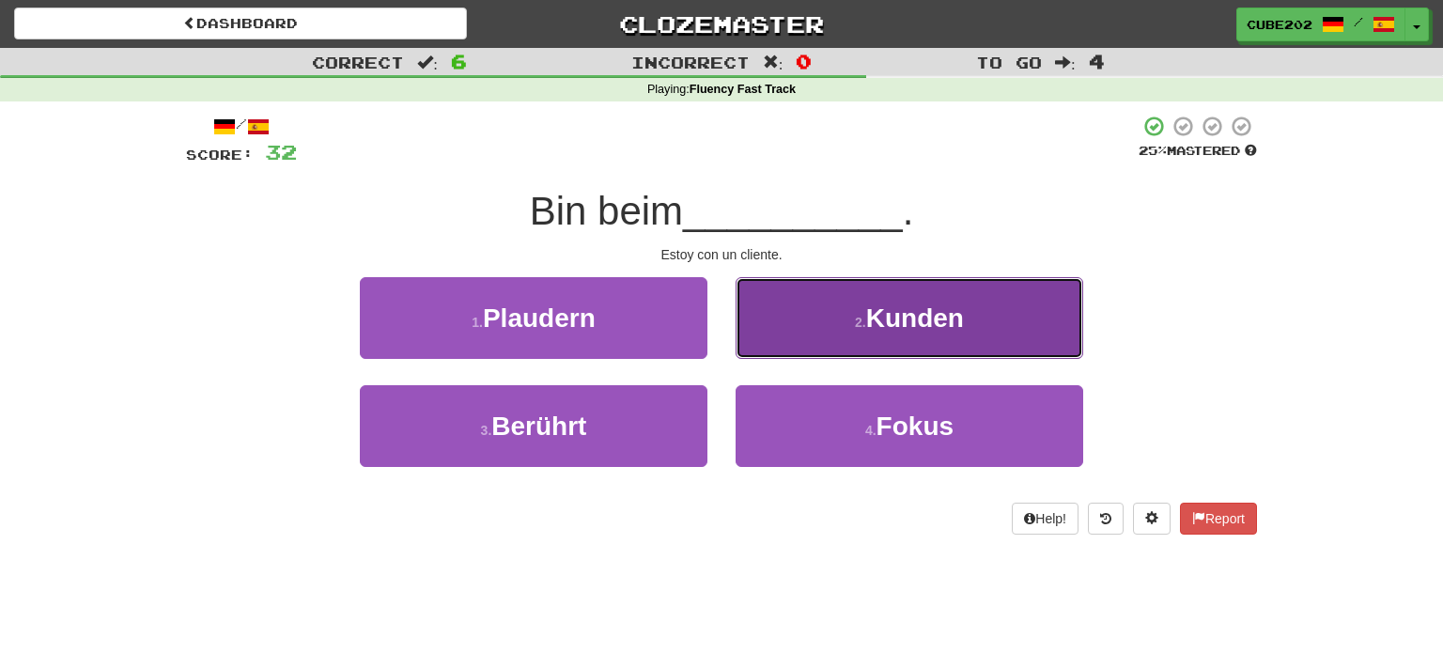
click at [818, 321] on button "2 . Kunden" at bounding box center [910, 318] width 348 height 82
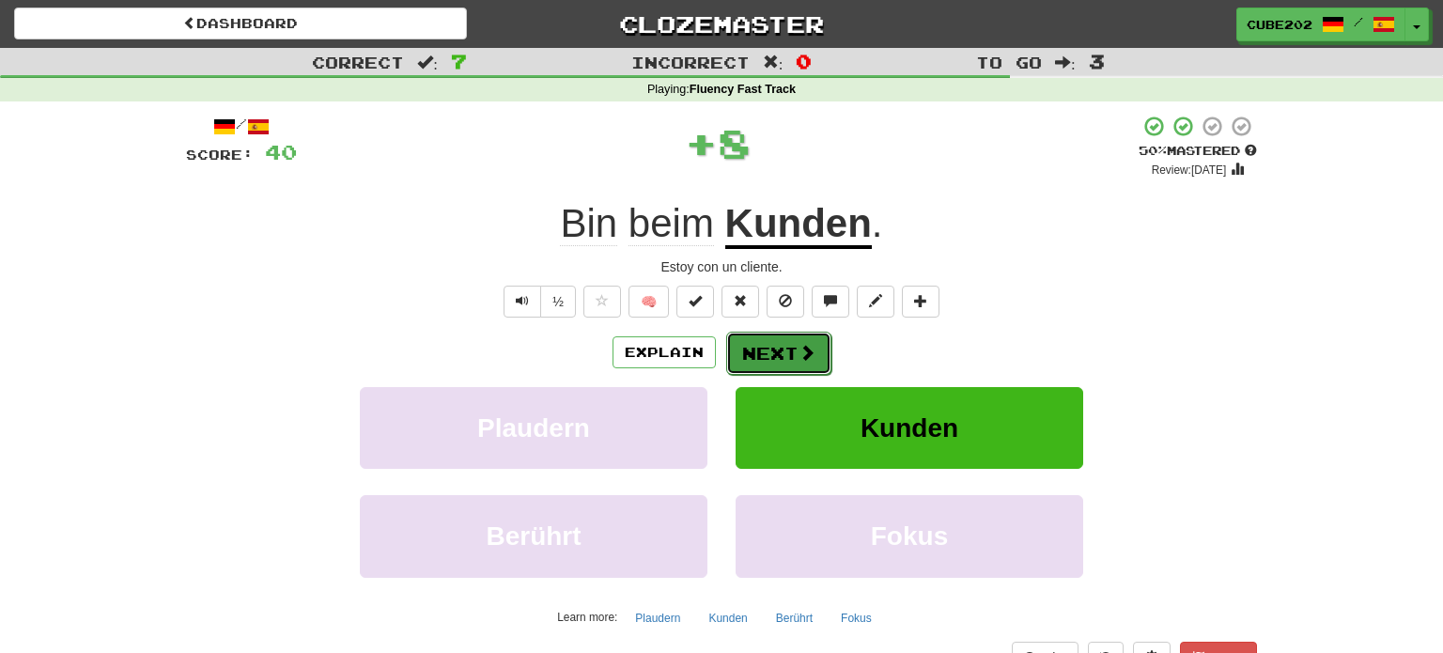
click at [750, 345] on button "Next" at bounding box center [778, 353] width 105 height 43
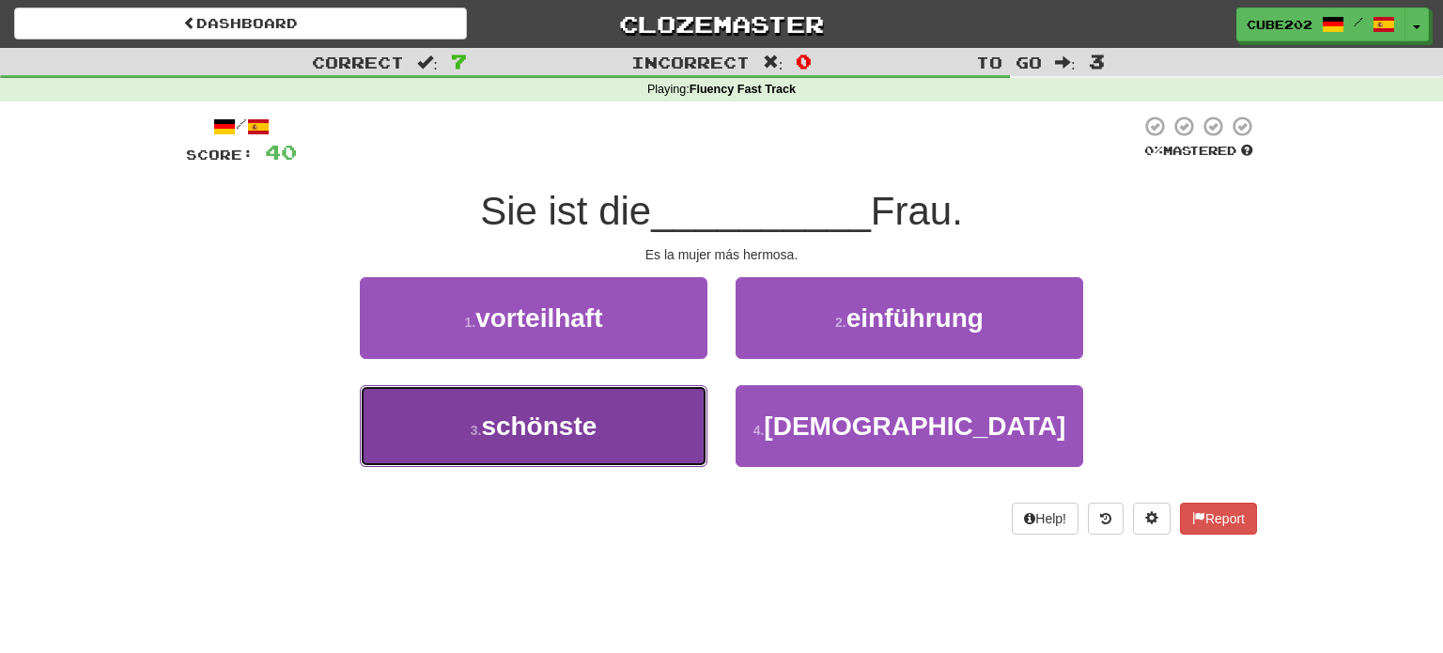
click at [647, 425] on button "3 . [GEOGRAPHIC_DATA]" at bounding box center [534, 426] width 348 height 82
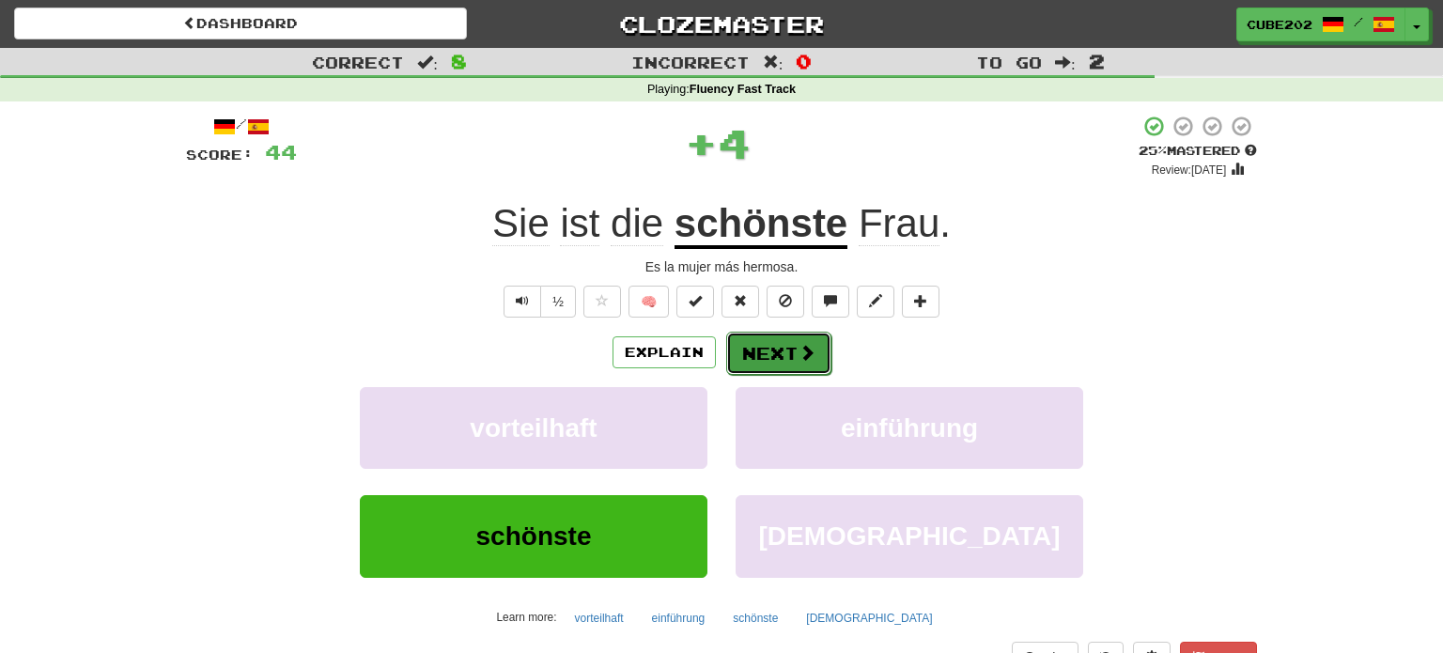
click at [783, 355] on button "Next" at bounding box center [778, 353] width 105 height 43
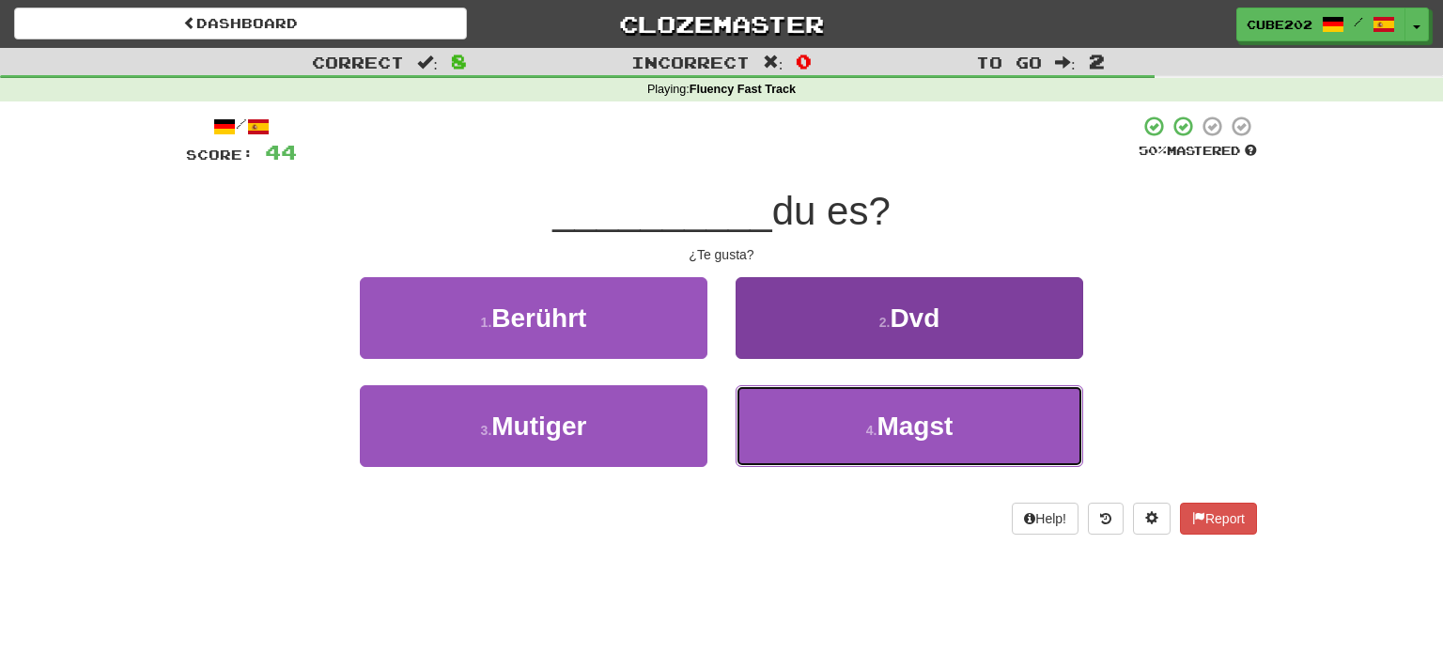
click at [852, 420] on button "4 . Magst" at bounding box center [910, 426] width 348 height 82
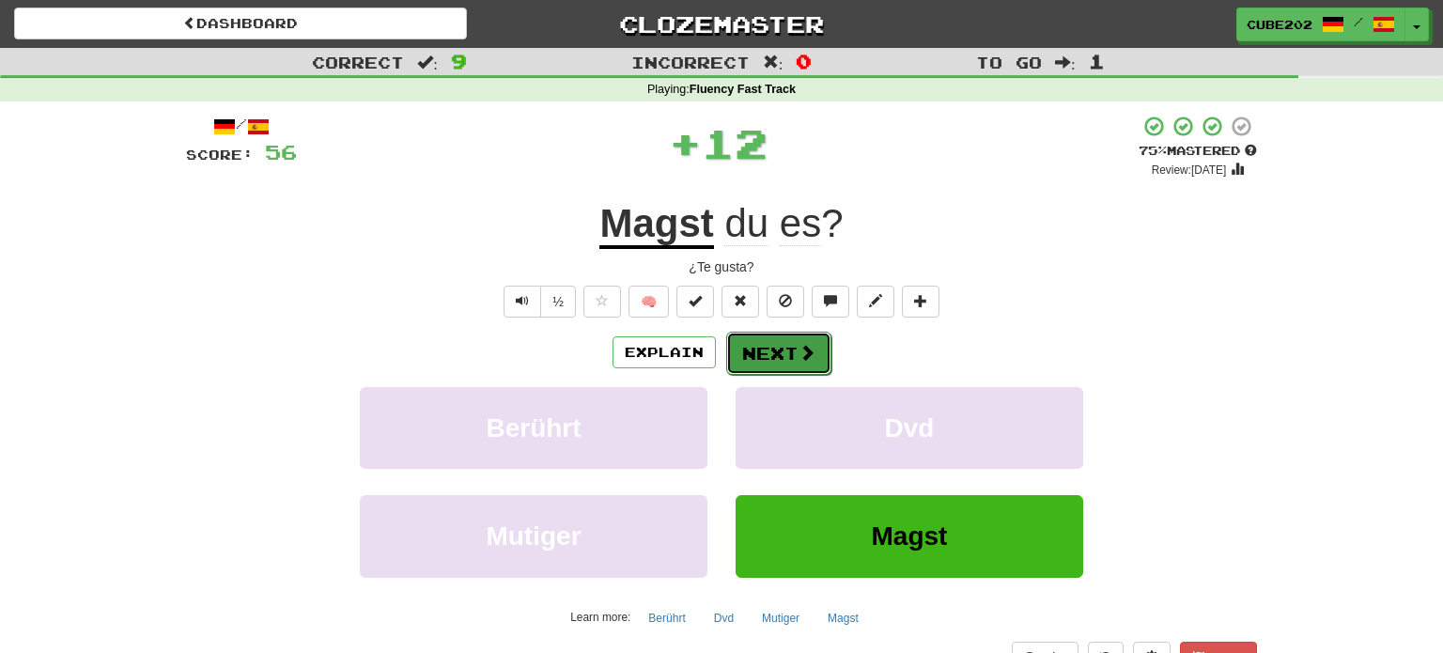
click at [784, 358] on button "Next" at bounding box center [778, 353] width 105 height 43
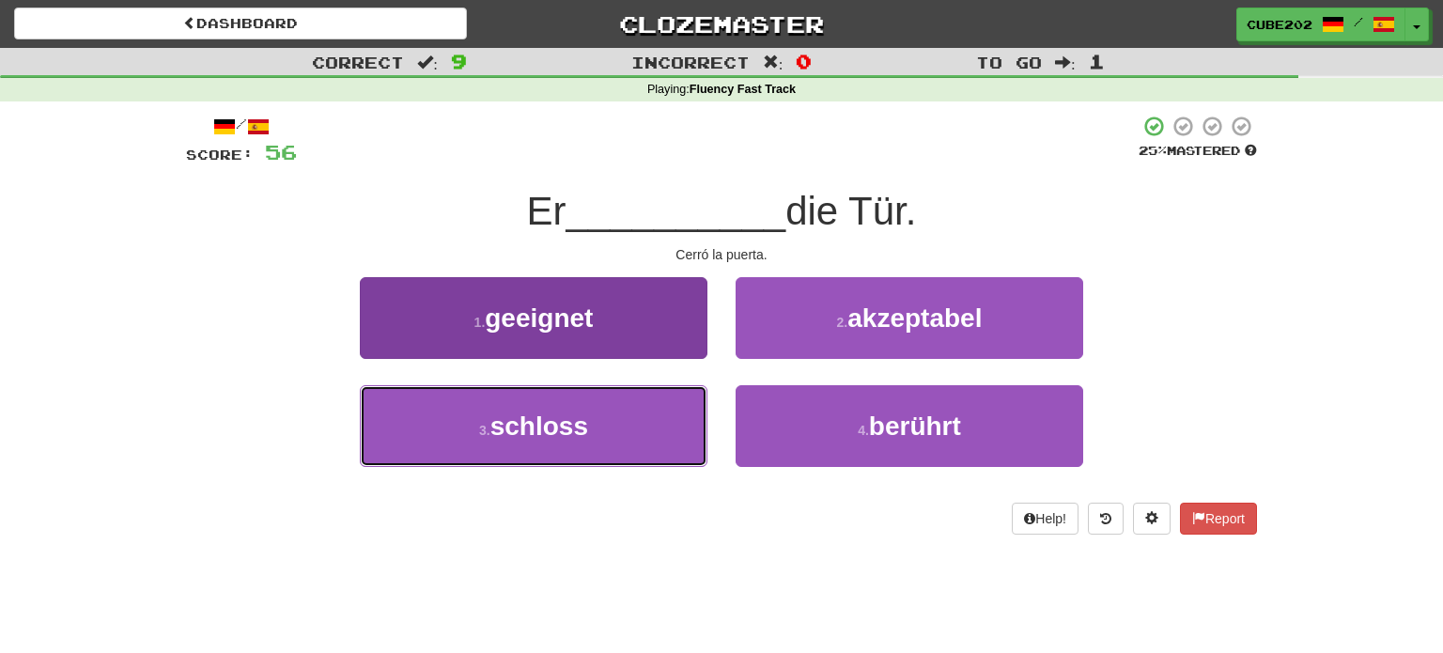
click at [644, 432] on button "3 . [PERSON_NAME]" at bounding box center [534, 426] width 348 height 82
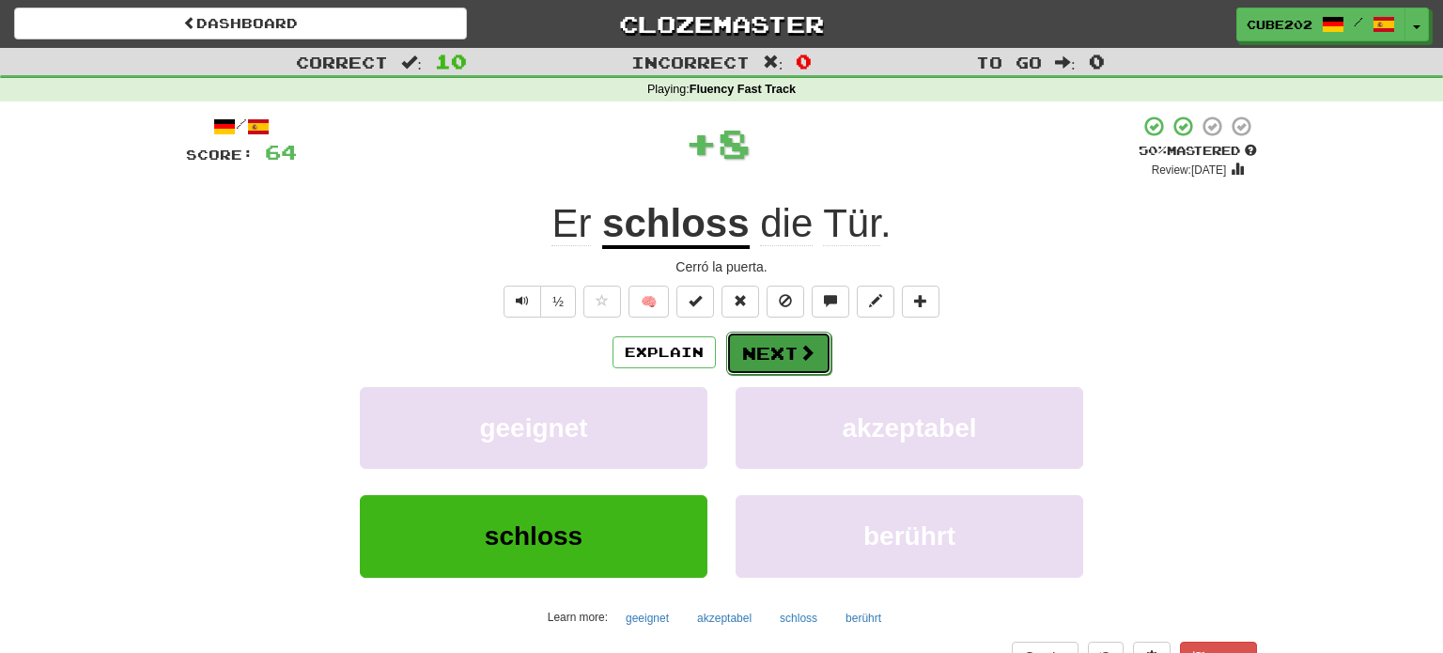
click at [780, 359] on button "Next" at bounding box center [778, 353] width 105 height 43
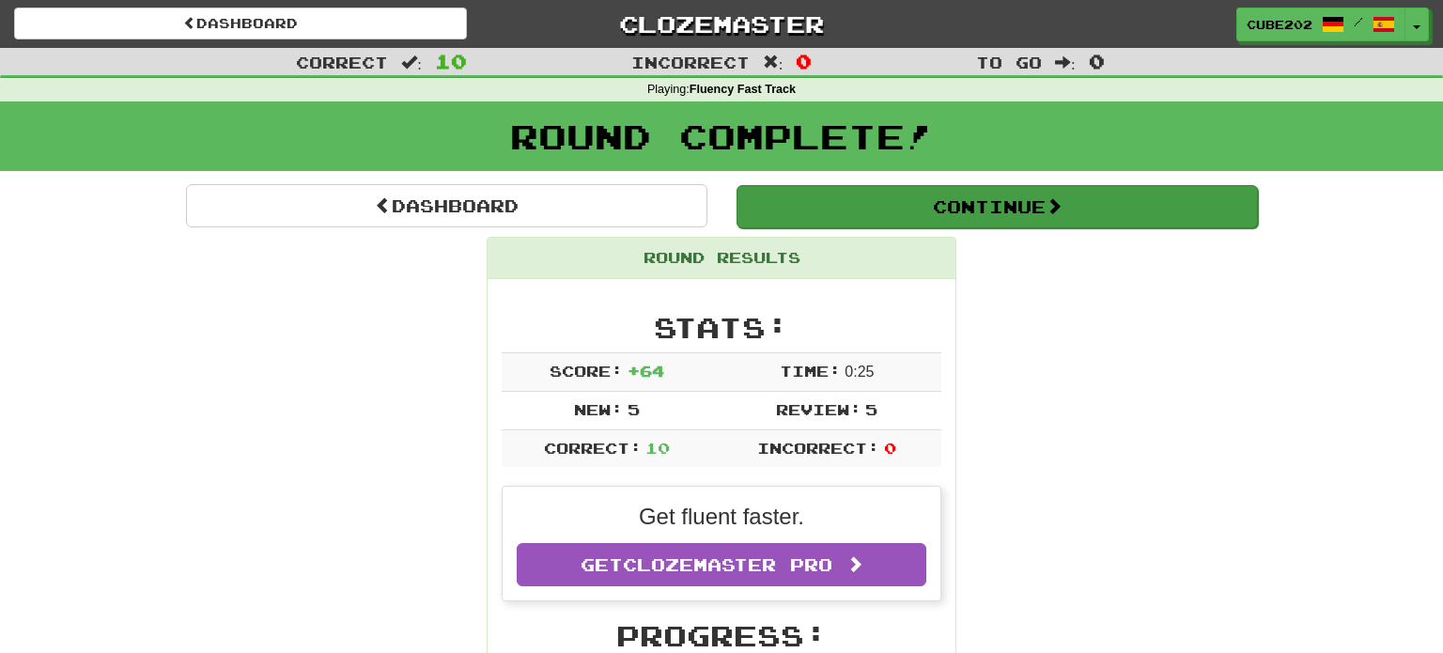
drag, startPoint x: 819, startPoint y: 239, endPoint x: 851, endPoint y: 209, distance: 43.9
click at [820, 238] on div "Round Results" at bounding box center [722, 258] width 468 height 41
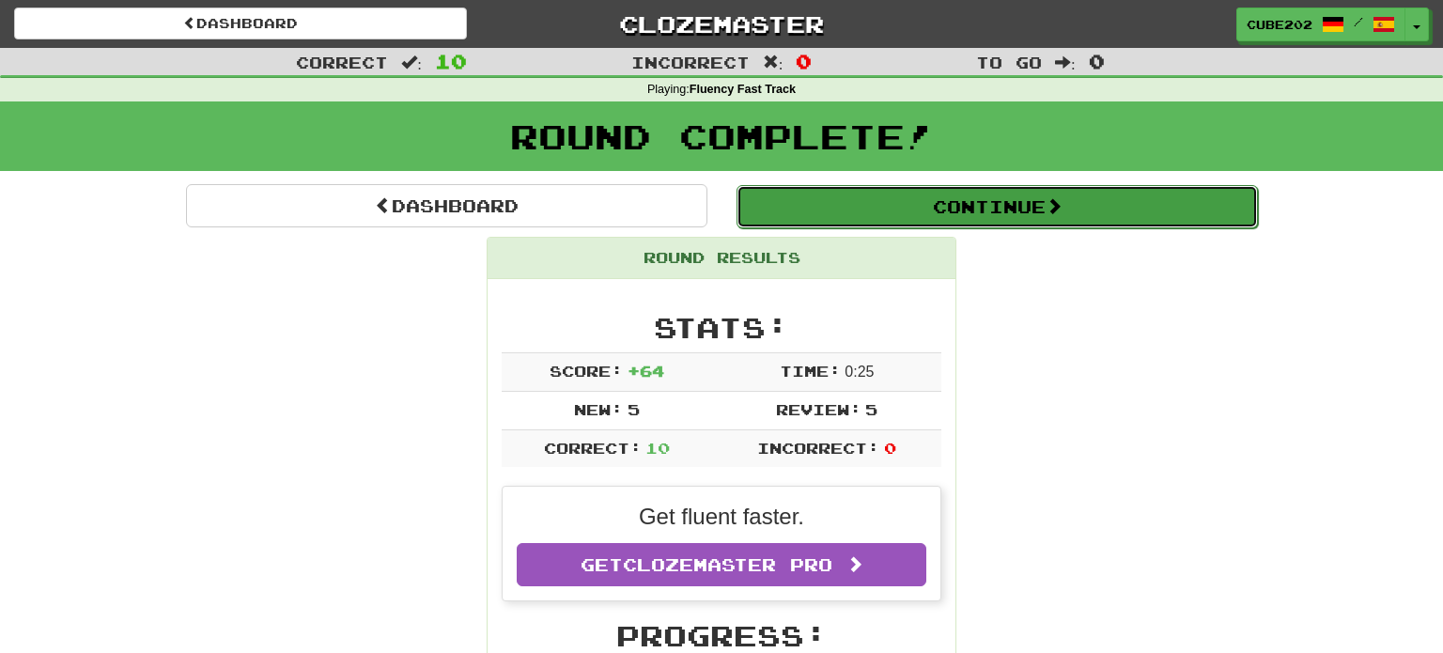
click at [852, 206] on button "Continue" at bounding box center [996, 206] width 521 height 43
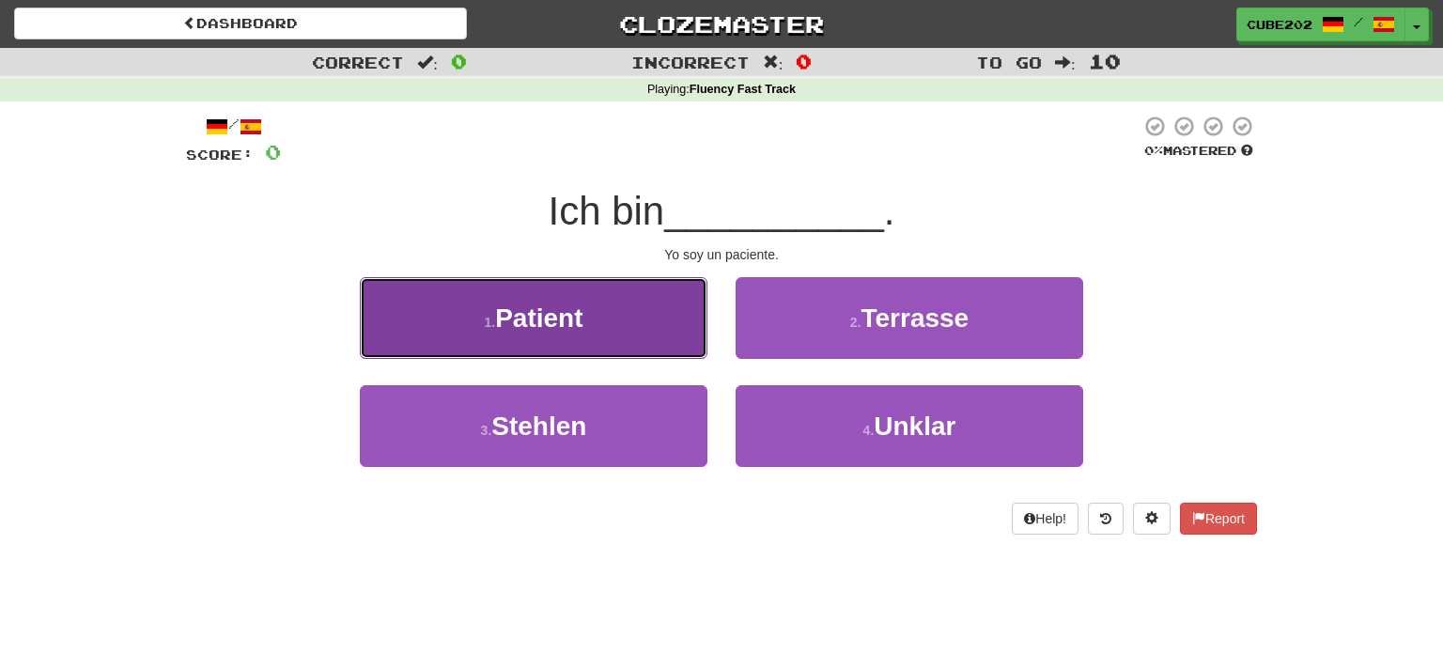
click at [669, 336] on button "1 . Patient" at bounding box center [534, 318] width 348 height 82
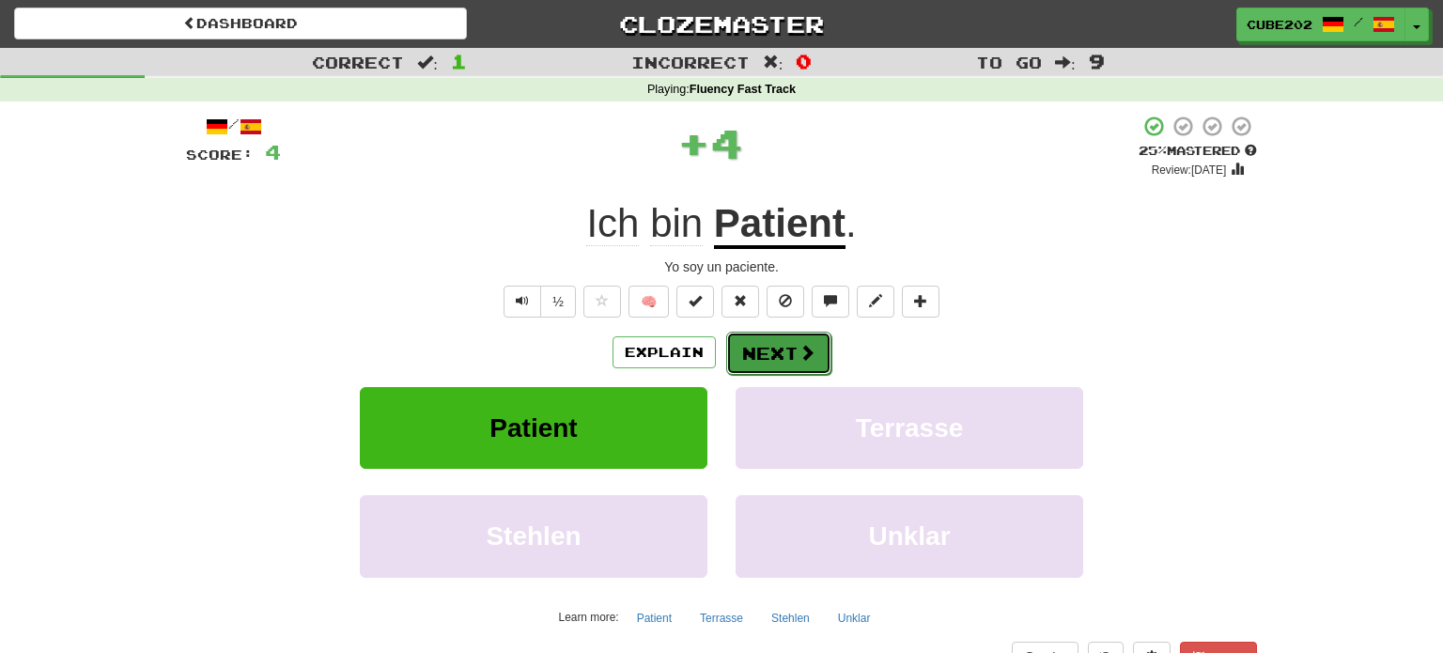
click at [776, 349] on button "Next" at bounding box center [778, 353] width 105 height 43
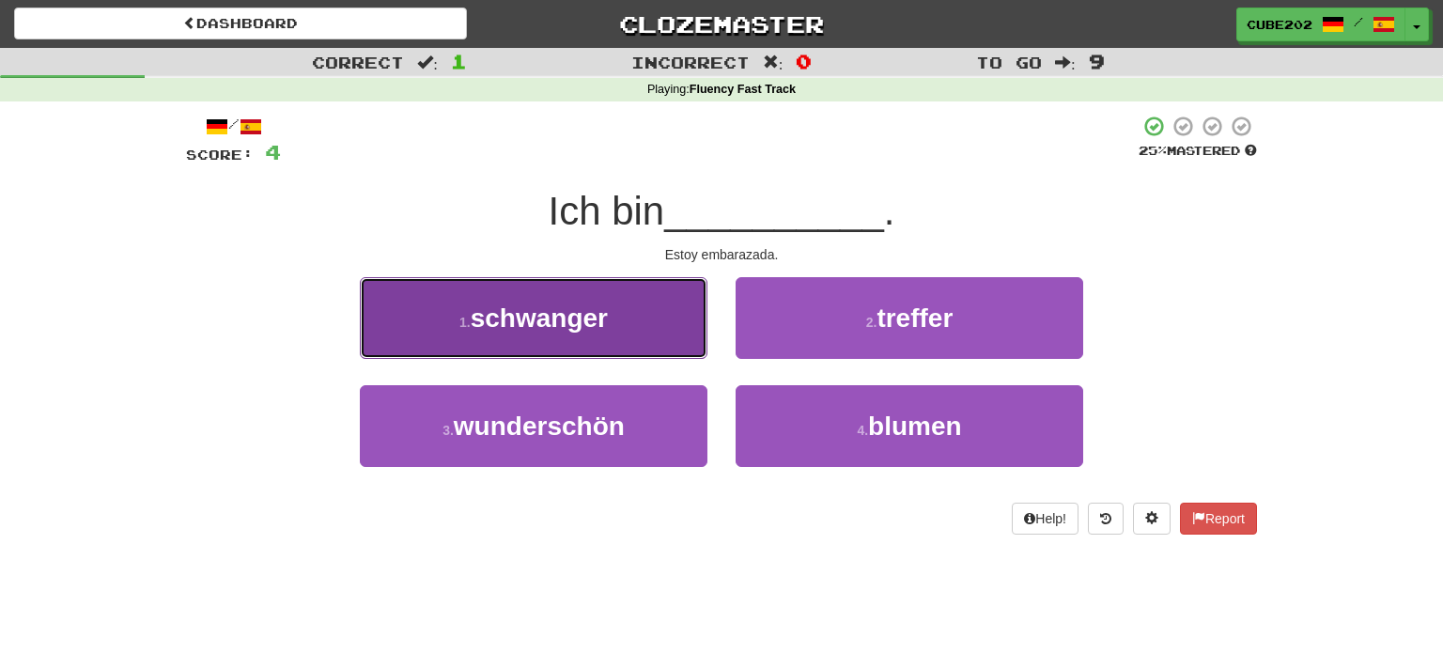
click at [657, 339] on button "1 . schwanger" at bounding box center [534, 318] width 348 height 82
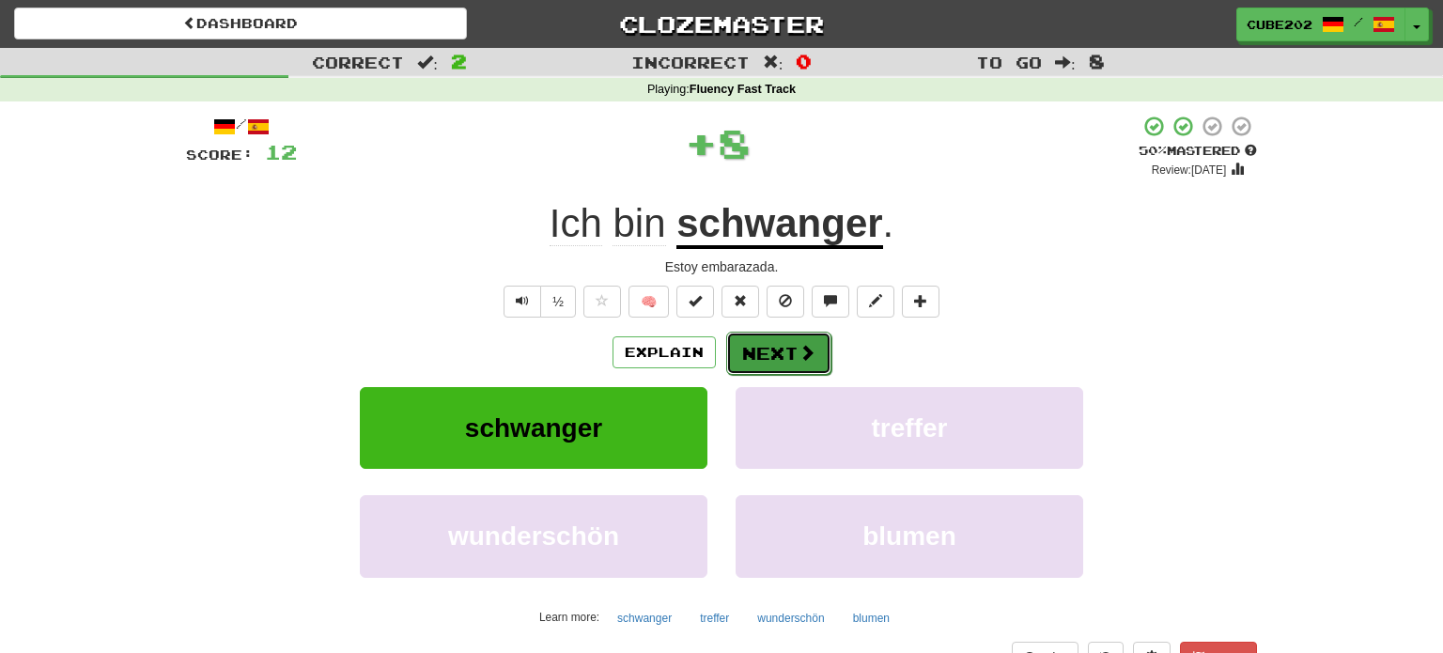
click at [756, 348] on button "Next" at bounding box center [778, 353] width 105 height 43
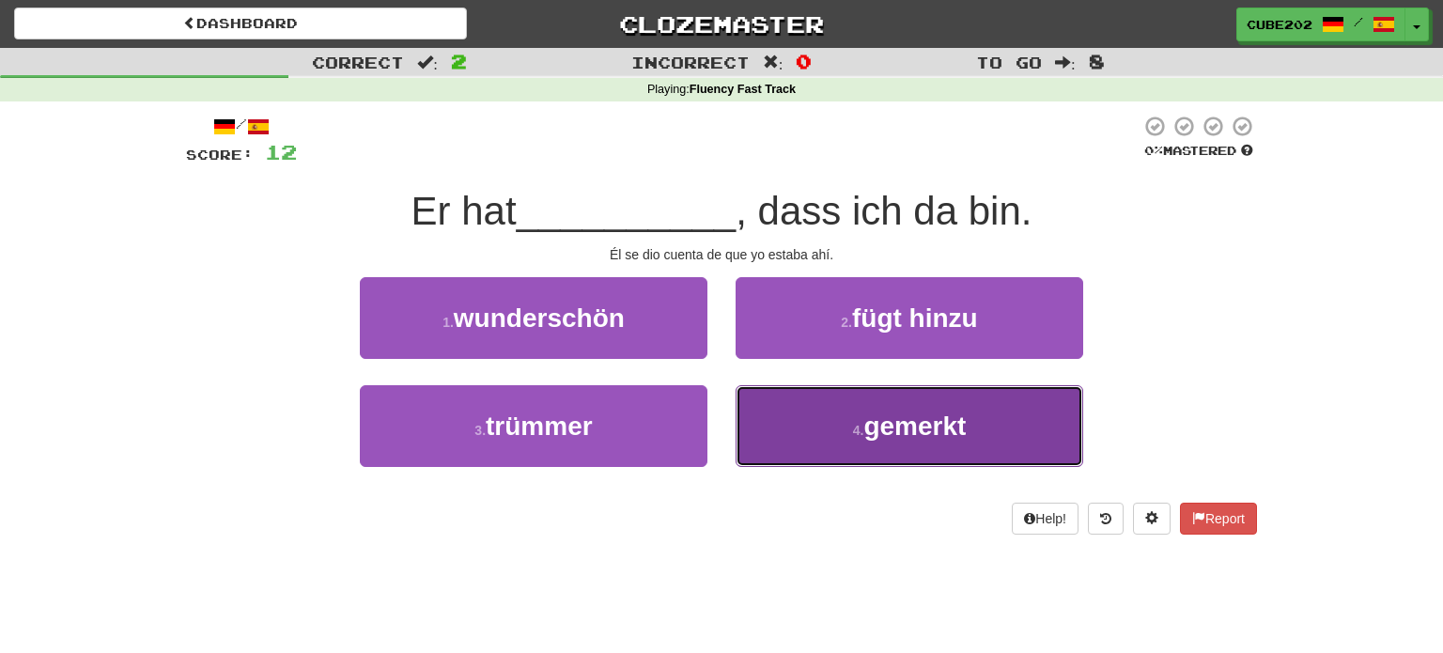
click at [849, 413] on button "4 . gemerkt" at bounding box center [910, 426] width 348 height 82
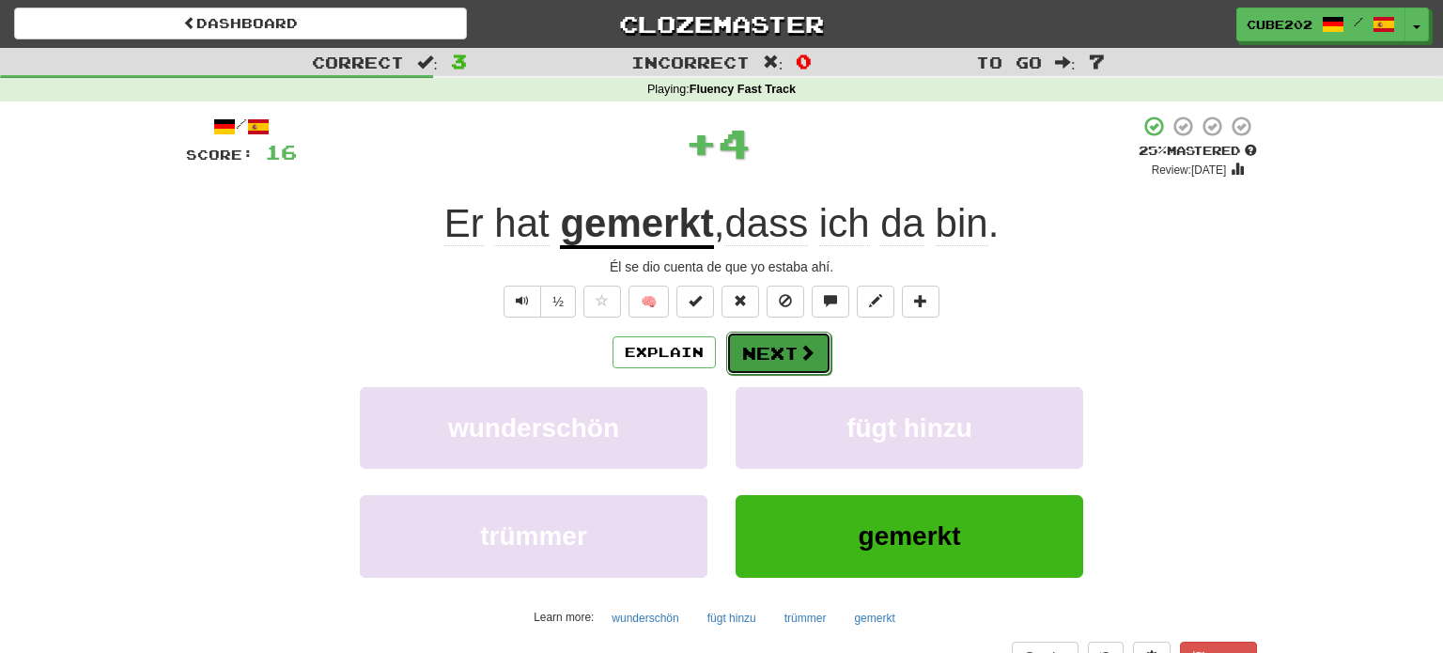
click at [788, 356] on button "Next" at bounding box center [778, 353] width 105 height 43
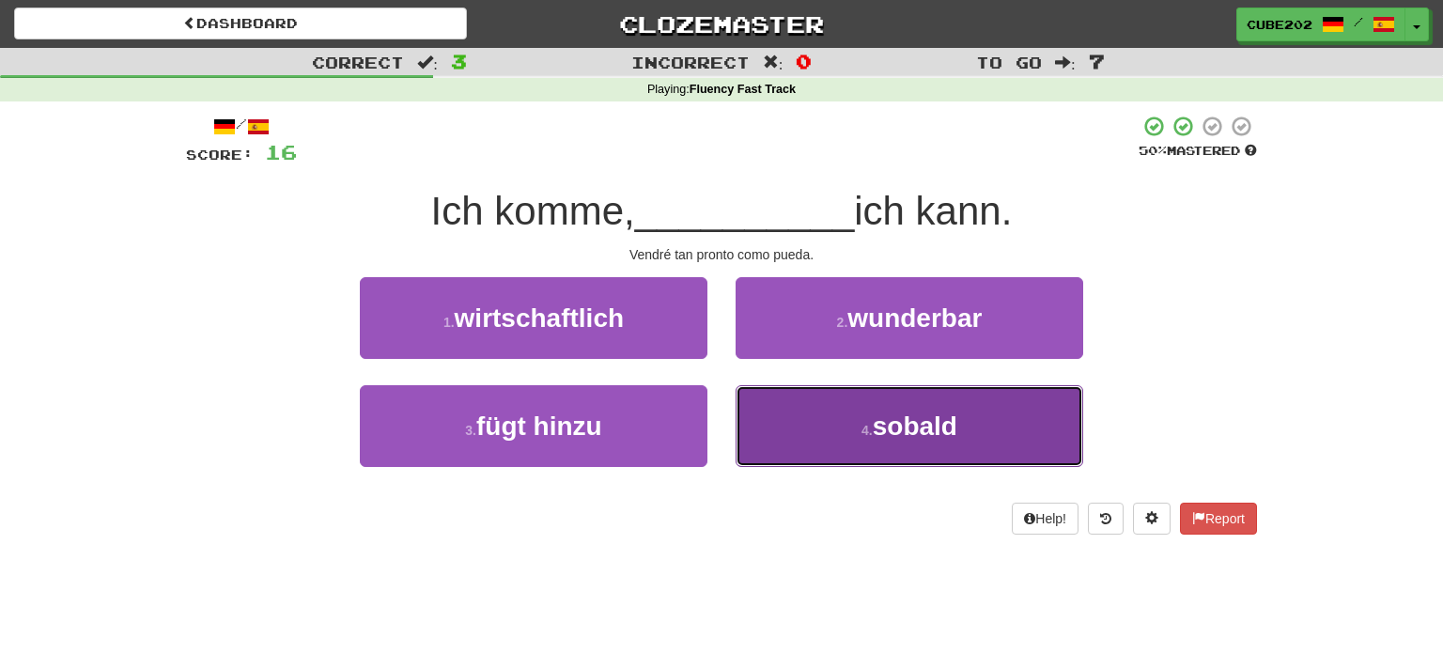
click at [874, 433] on button "4 . [GEOGRAPHIC_DATA]" at bounding box center [910, 426] width 348 height 82
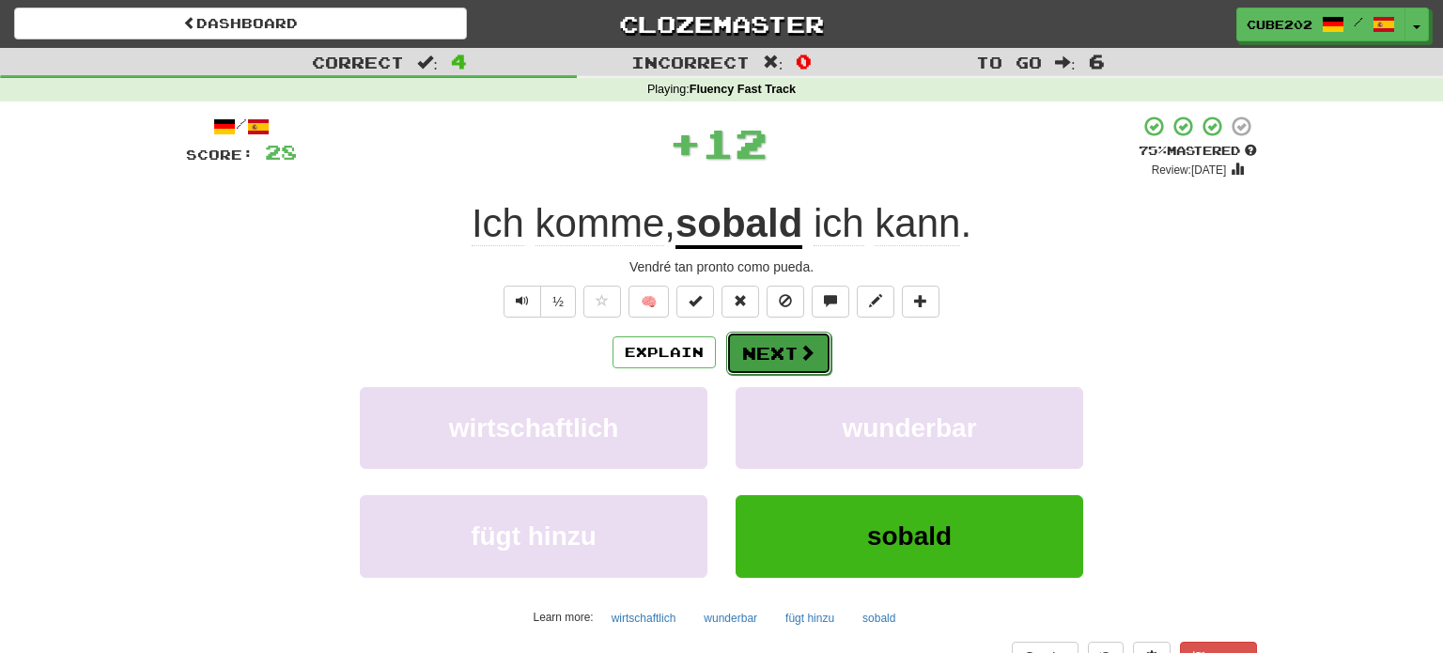
click at [776, 355] on button "Next" at bounding box center [778, 353] width 105 height 43
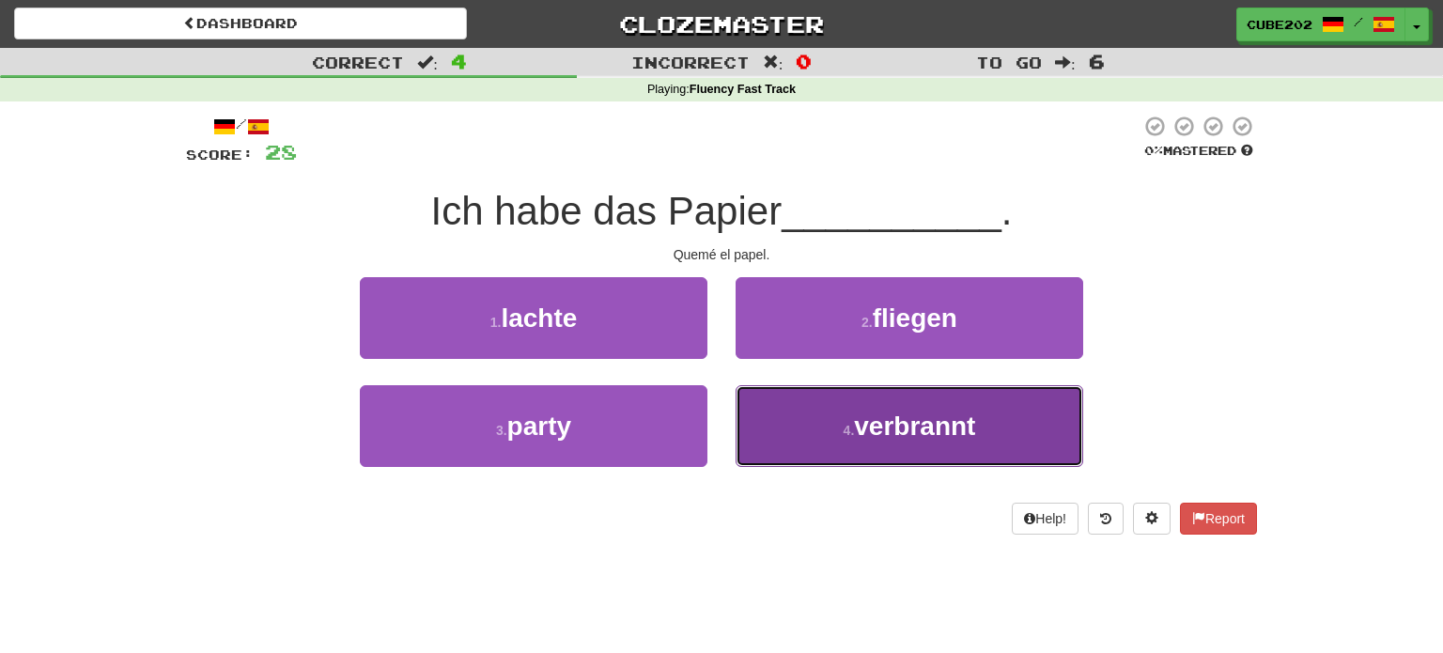
click at [837, 434] on button "4 . verbrannt" at bounding box center [910, 426] width 348 height 82
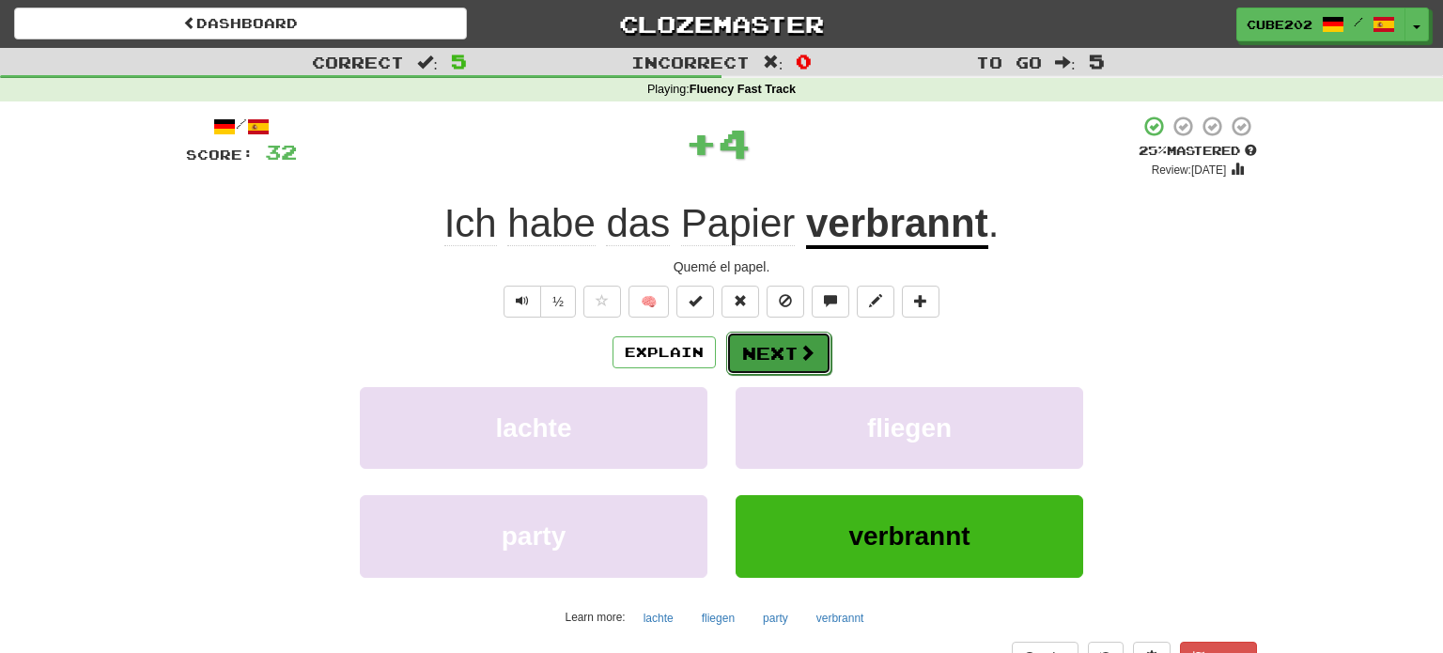
click at [782, 353] on button "Next" at bounding box center [778, 353] width 105 height 43
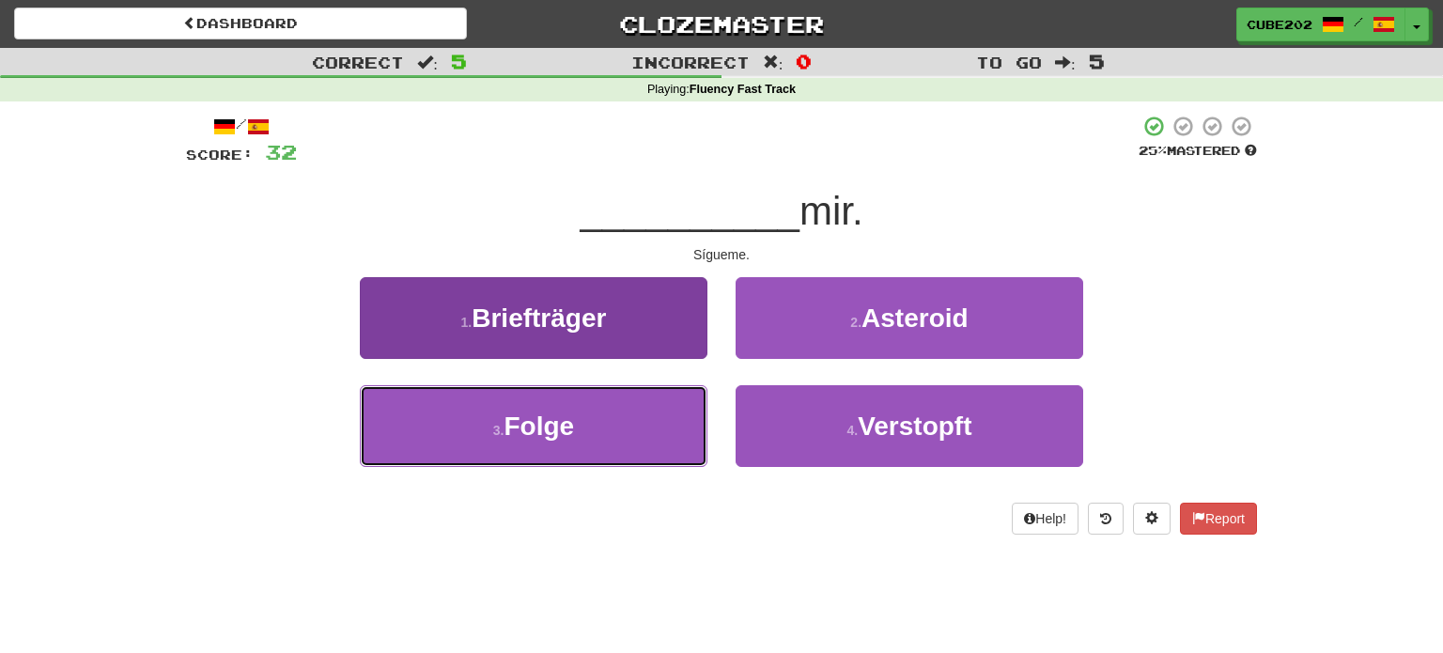
click at [628, 418] on button "3 . Folge" at bounding box center [534, 426] width 348 height 82
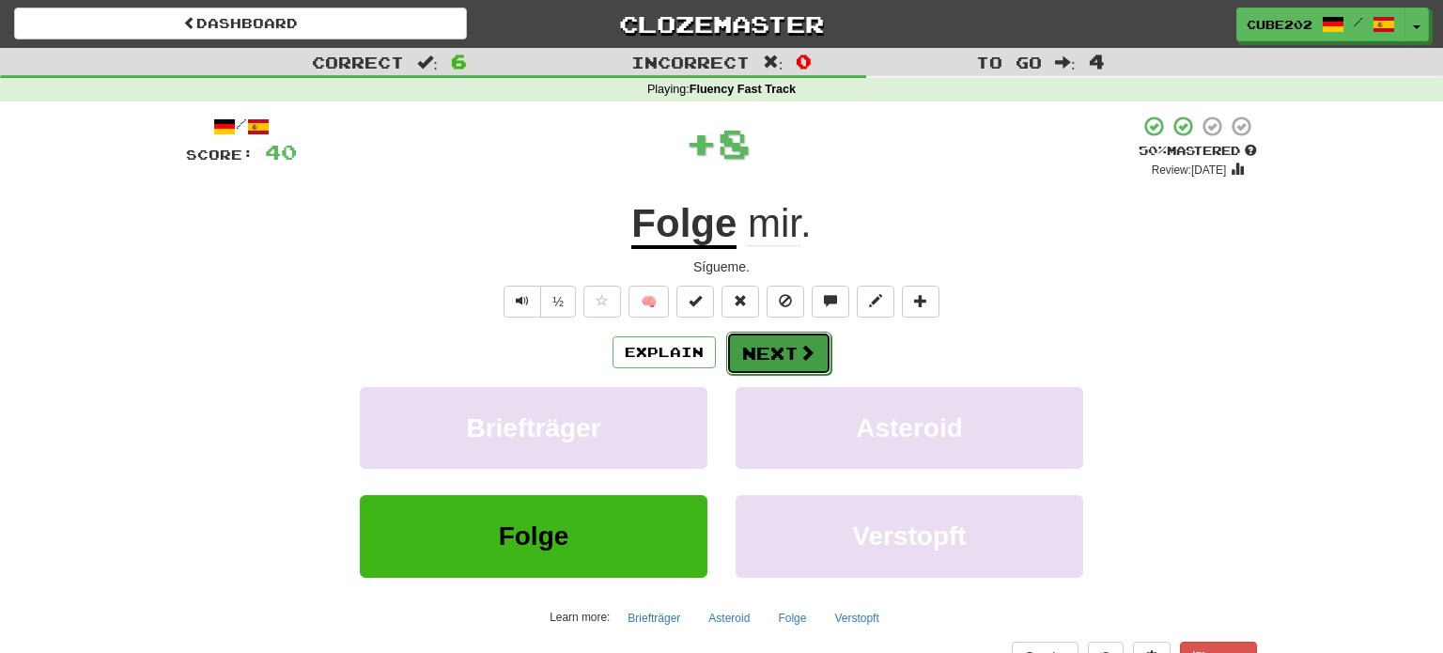
click at [766, 349] on button "Next" at bounding box center [778, 353] width 105 height 43
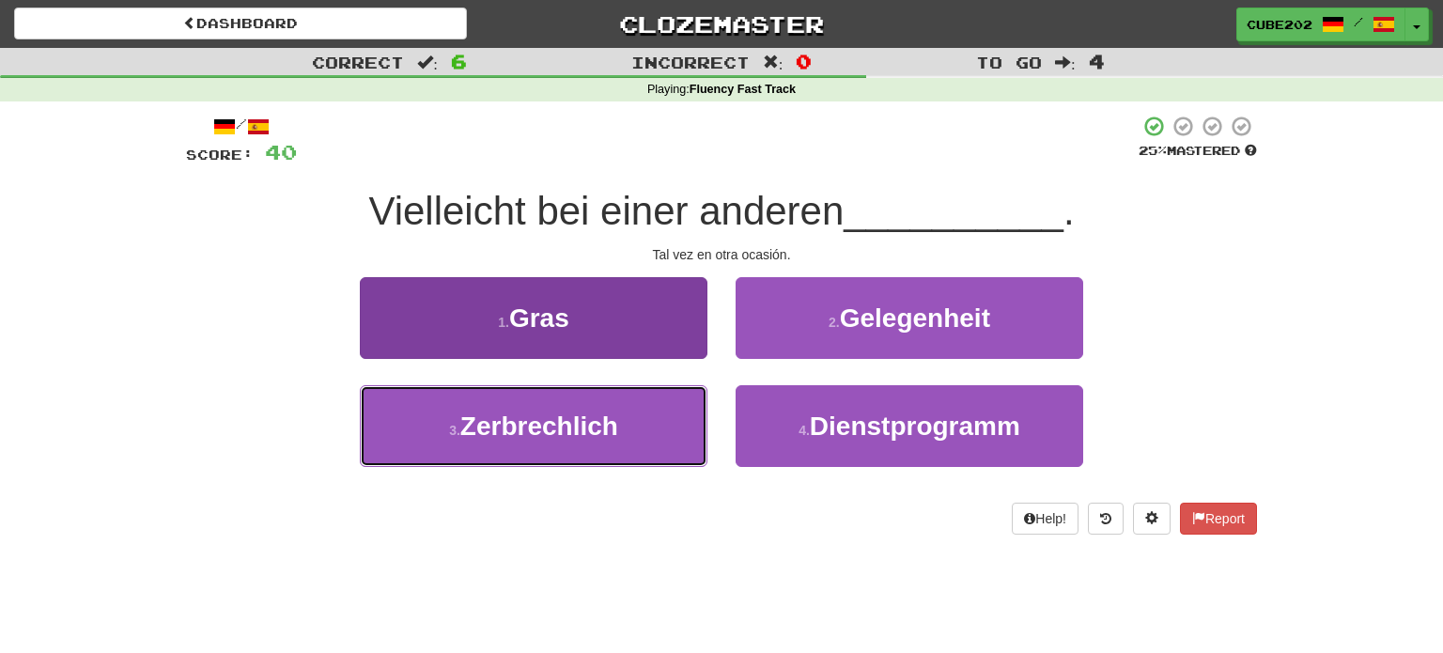
click at [670, 444] on button "3 . Zerbrechlich" at bounding box center [534, 426] width 348 height 82
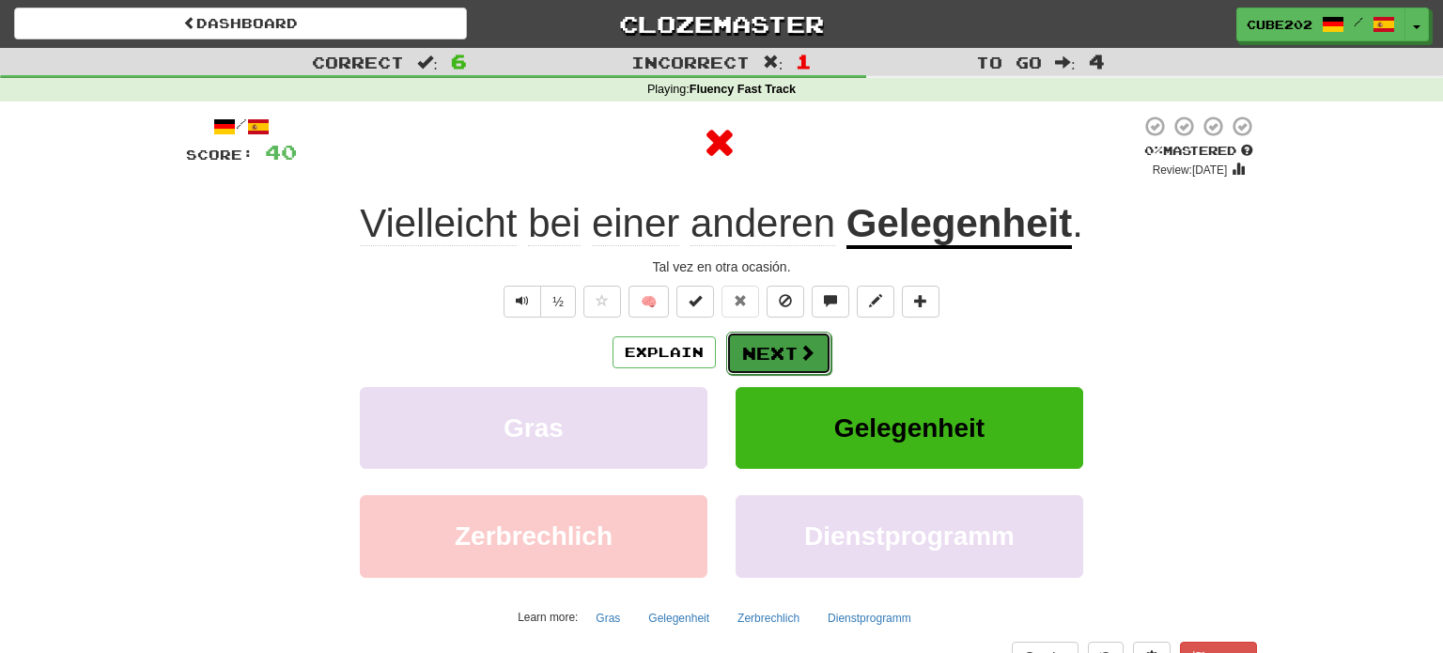
click at [792, 342] on button "Next" at bounding box center [778, 353] width 105 height 43
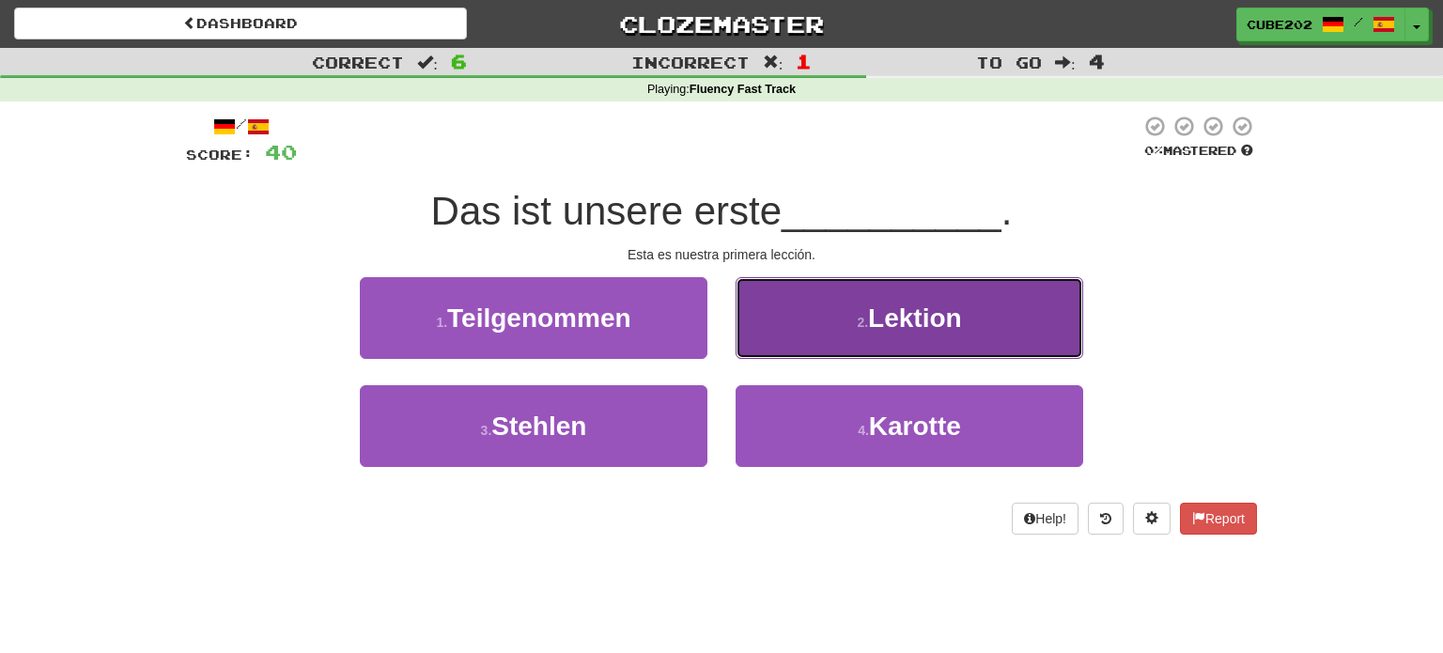
click at [822, 329] on button "2 . Lektion" at bounding box center [910, 318] width 348 height 82
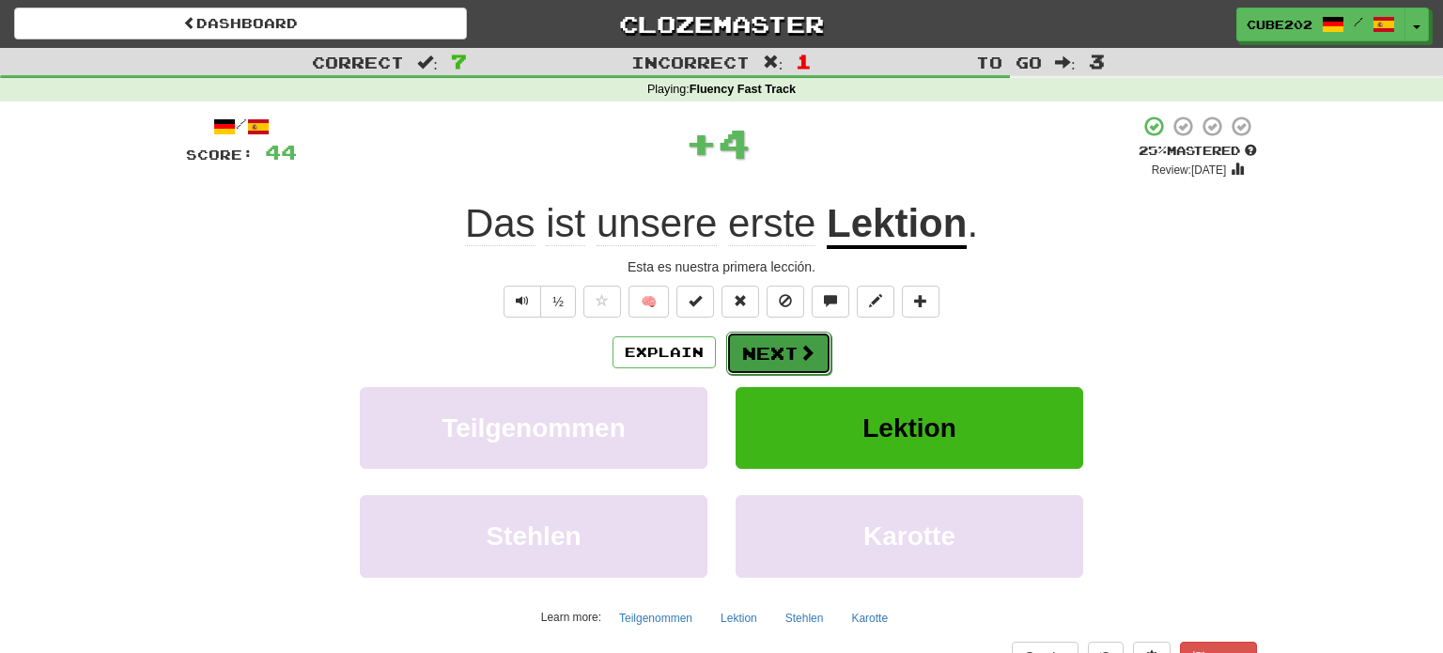
click at [777, 355] on button "Next" at bounding box center [778, 353] width 105 height 43
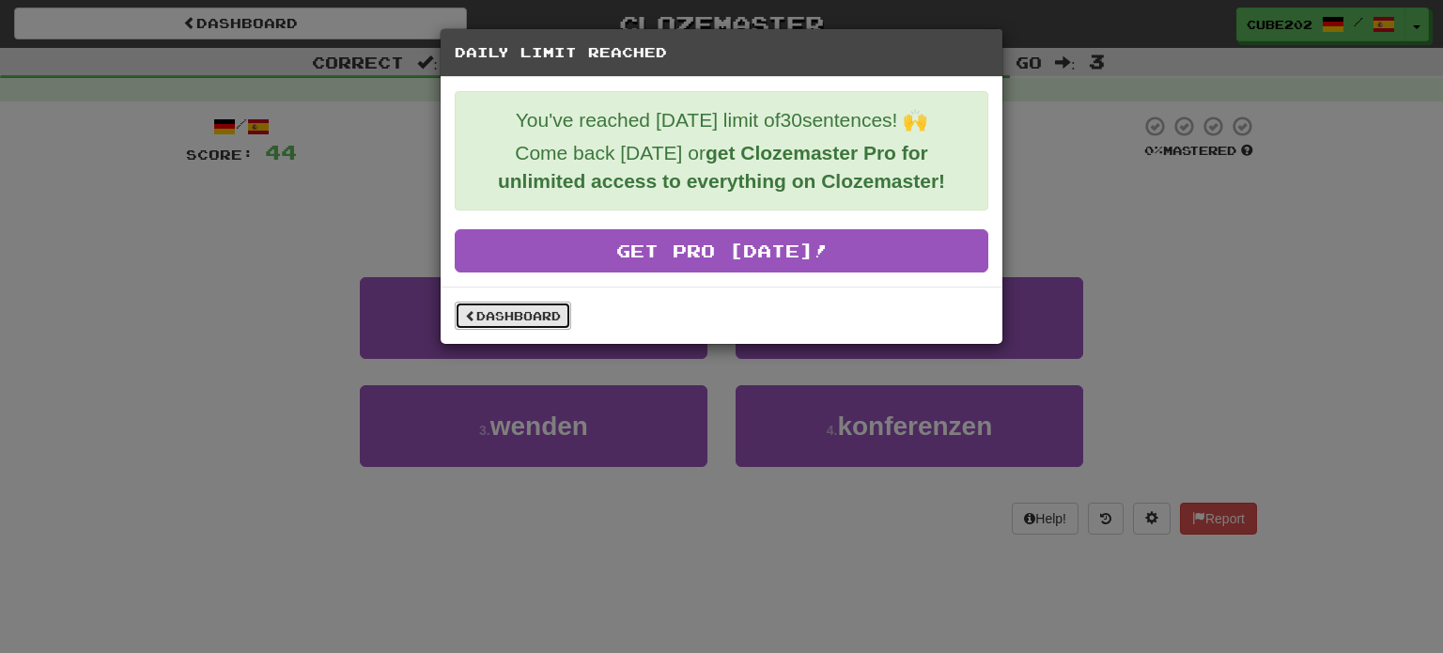
click at [522, 320] on link "Dashboard" at bounding box center [513, 316] width 116 height 28
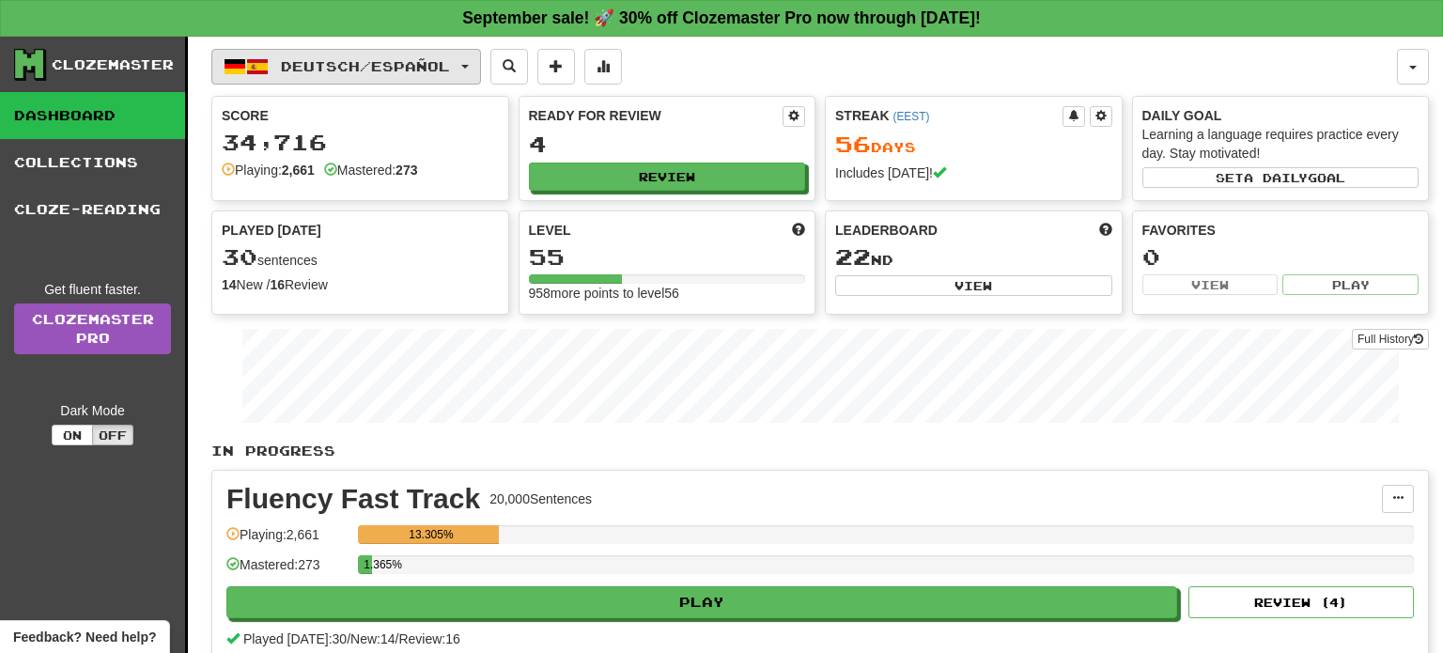
click at [394, 76] on button "Deutsch / Español" at bounding box center [346, 67] width 270 height 36
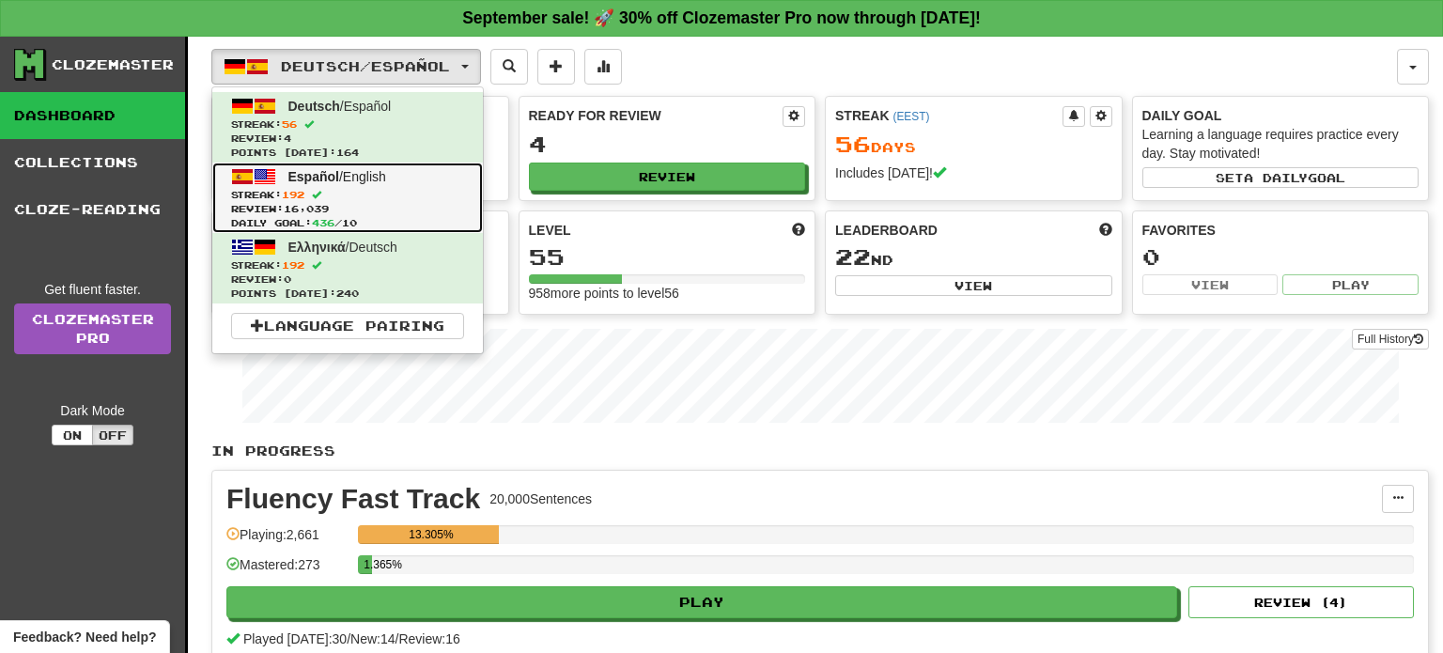
click at [372, 209] on span "Review: 16,039" at bounding box center [347, 209] width 233 height 14
